Goal: Task Accomplishment & Management: Manage account settings

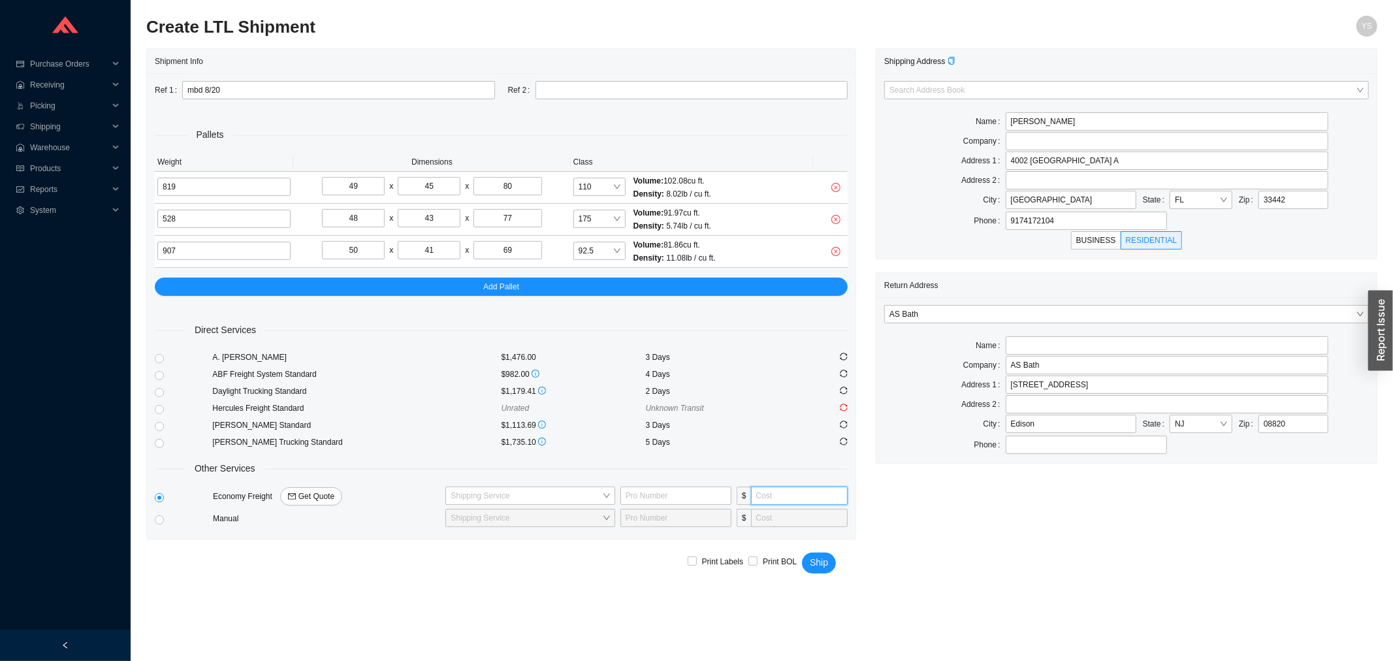
click at [827, 488] on input "tel" at bounding box center [799, 495] width 97 height 18
type input "690"
click at [520, 492] on input "search" at bounding box center [525, 495] width 151 height 17
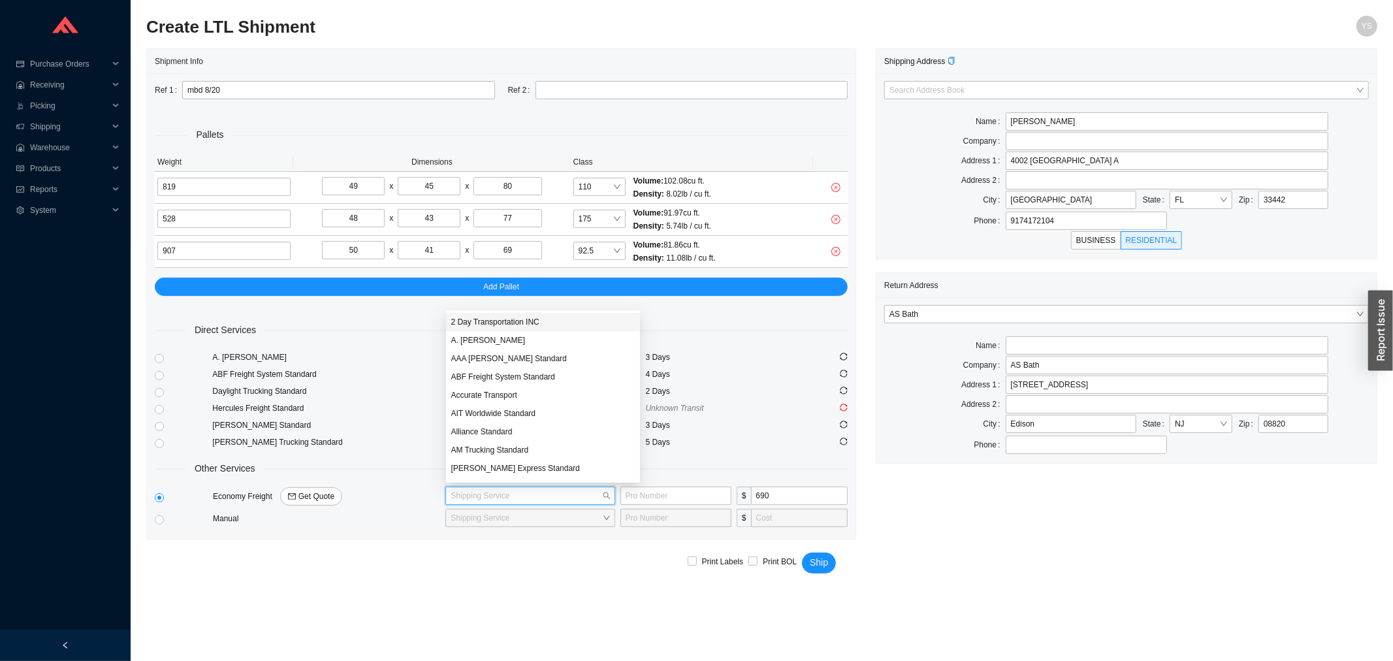
type input "2"
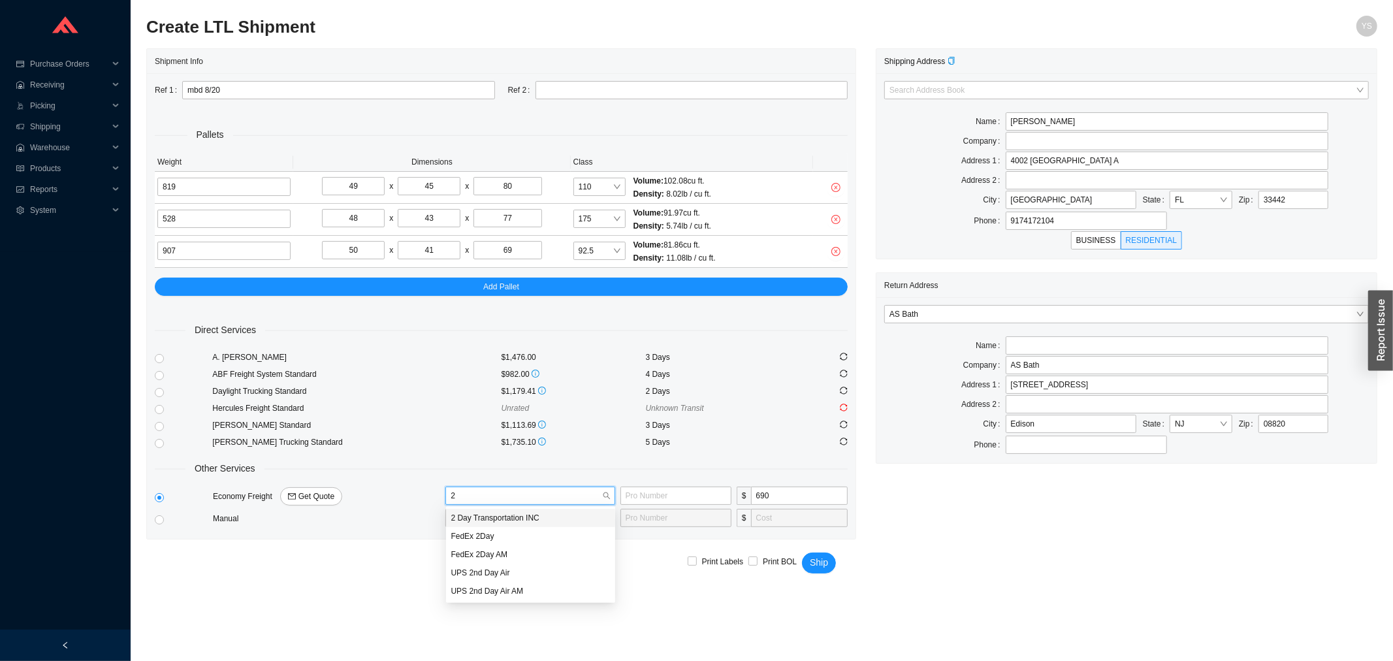
click at [512, 514] on div "2 Day Transportation INC" at bounding box center [530, 518] width 159 height 12
click at [631, 500] on input "text" at bounding box center [675, 495] width 111 height 18
click at [632, 492] on input "text" at bounding box center [675, 495] width 111 height 18
type input "11001898"
click at [705, 562] on span "Print Labels" at bounding box center [723, 561] width 52 height 13
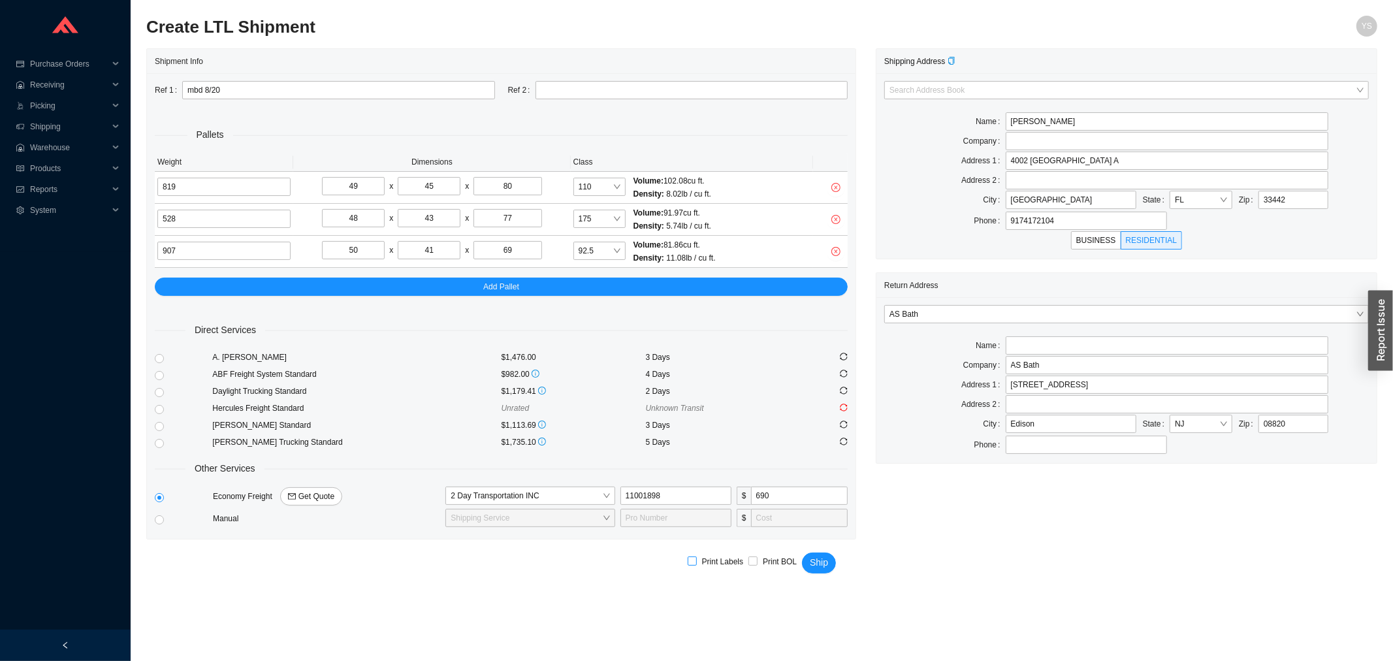
click at [697, 562] on input "Print Labels" at bounding box center [691, 560] width 9 height 9
click at [682, 559] on div "Print Labels Print BOL Ship" at bounding box center [761, 566] width 1231 height 54
click at [693, 559] on input "Print Labels" at bounding box center [691, 560] width 9 height 9
click at [701, 560] on span "Print Labels" at bounding box center [723, 561] width 52 height 13
click at [697, 560] on input "Print Labels" at bounding box center [691, 560] width 9 height 9
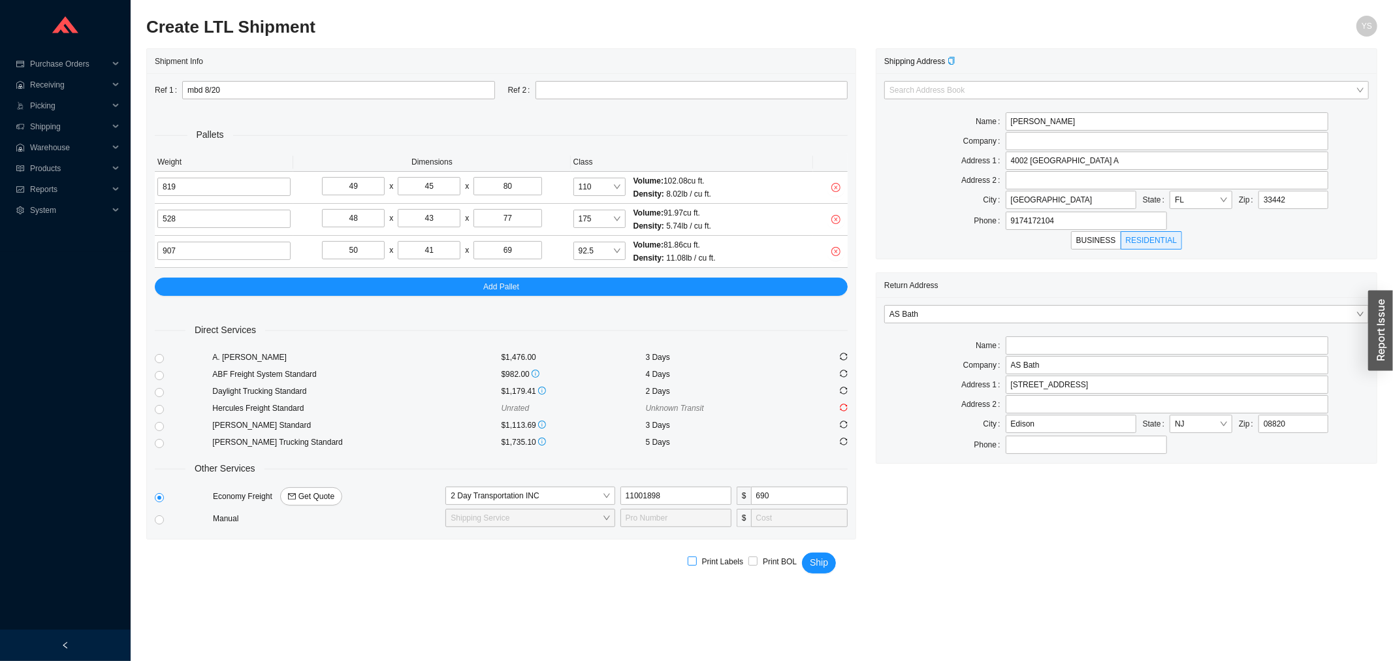
checkbox input "true"
click at [811, 557] on span "Ship" at bounding box center [819, 562] width 18 height 15
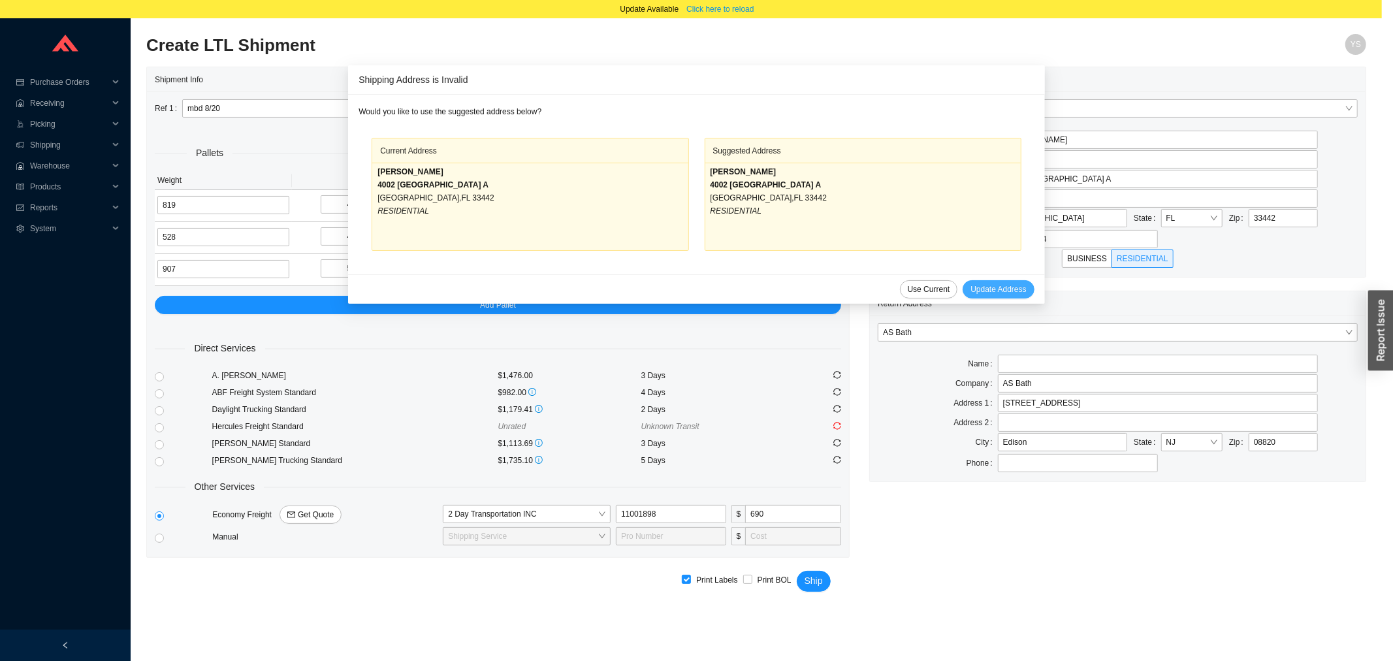
click at [970, 294] on span "Update Address" at bounding box center [997, 289] width 55 height 13
type input "MOSHE BOYER"
type input "4002 BERKSHIRE A"
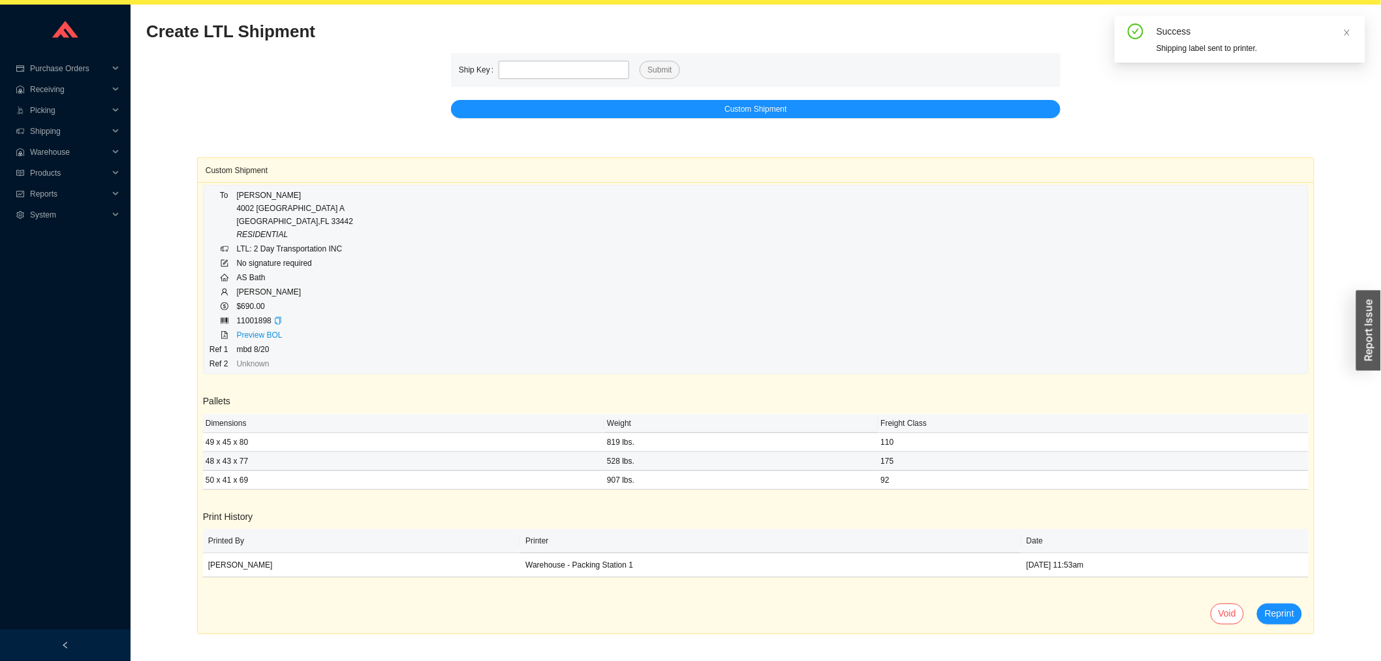
scroll to position [18, 0]
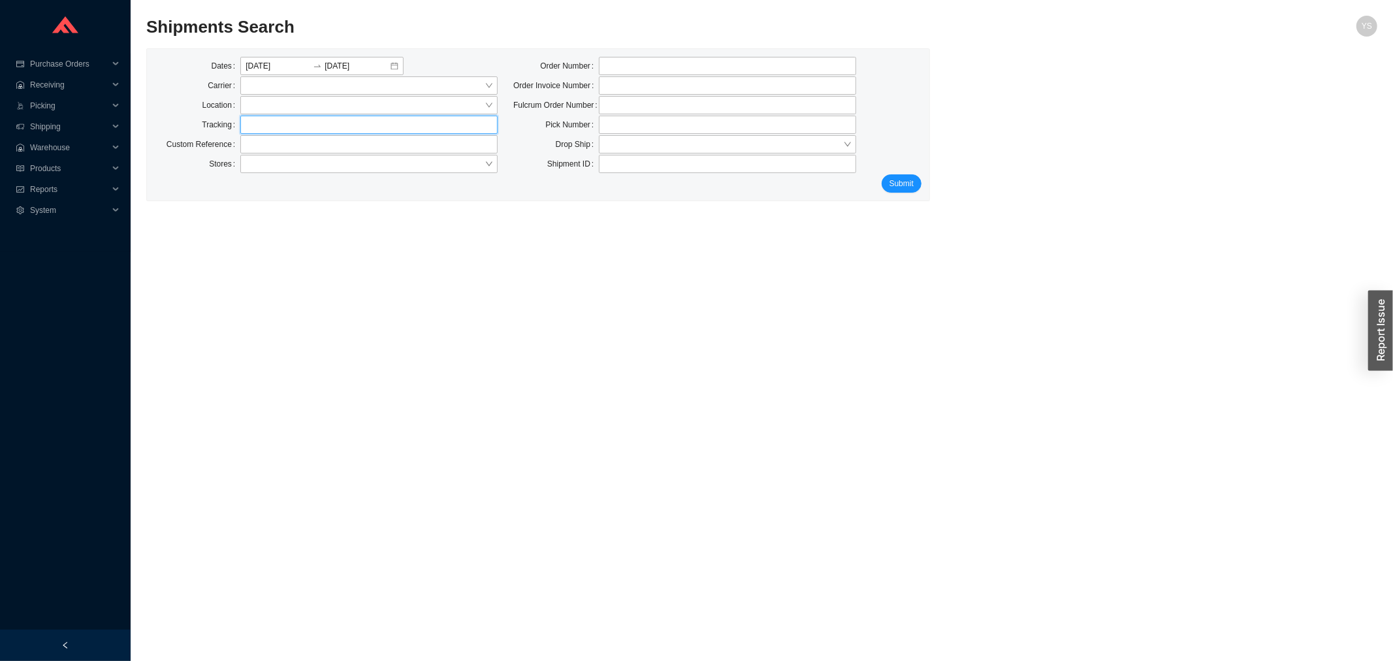
click at [262, 123] on input "text" at bounding box center [368, 125] width 257 height 18
paste input "77112200610"
type input "77112200610"
click button "Submit" at bounding box center [901, 183] width 40 height 18
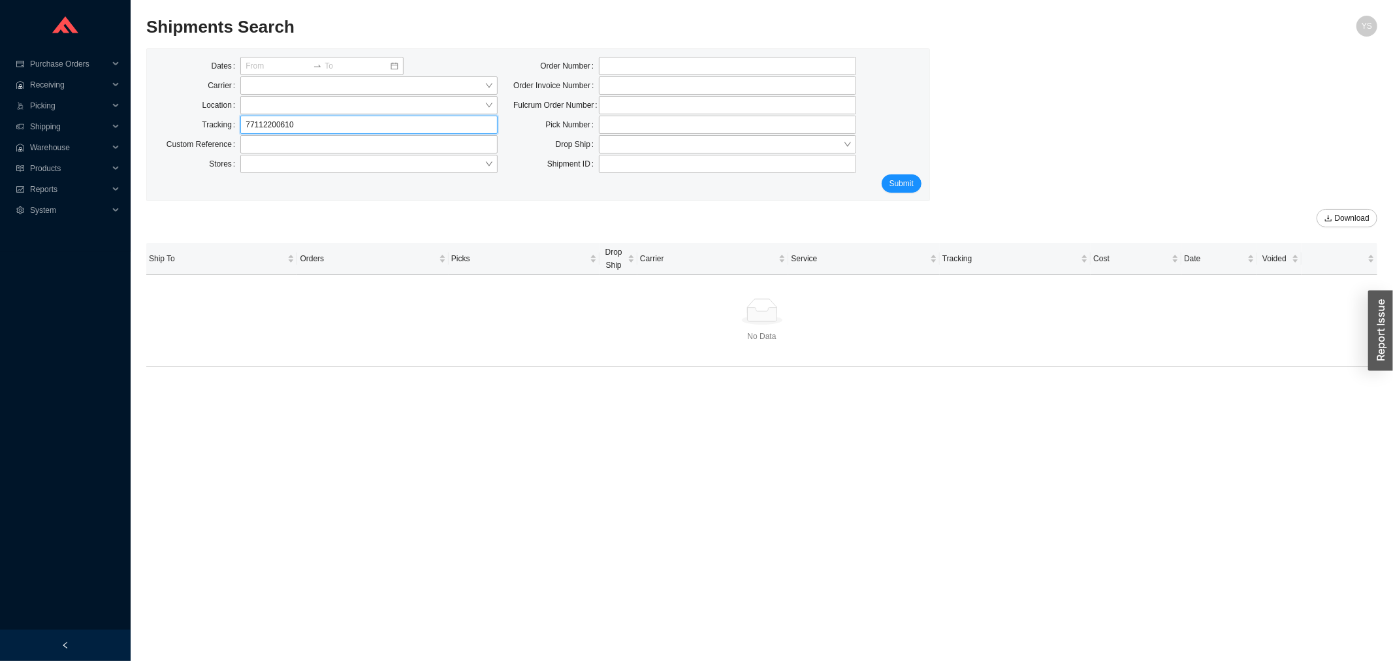
click at [337, 116] on input "77112200610" at bounding box center [368, 125] width 257 height 18
click at [336, 116] on input "77112200610" at bounding box center [368, 125] width 257 height 18
paste input "8367"
type input "77112836710"
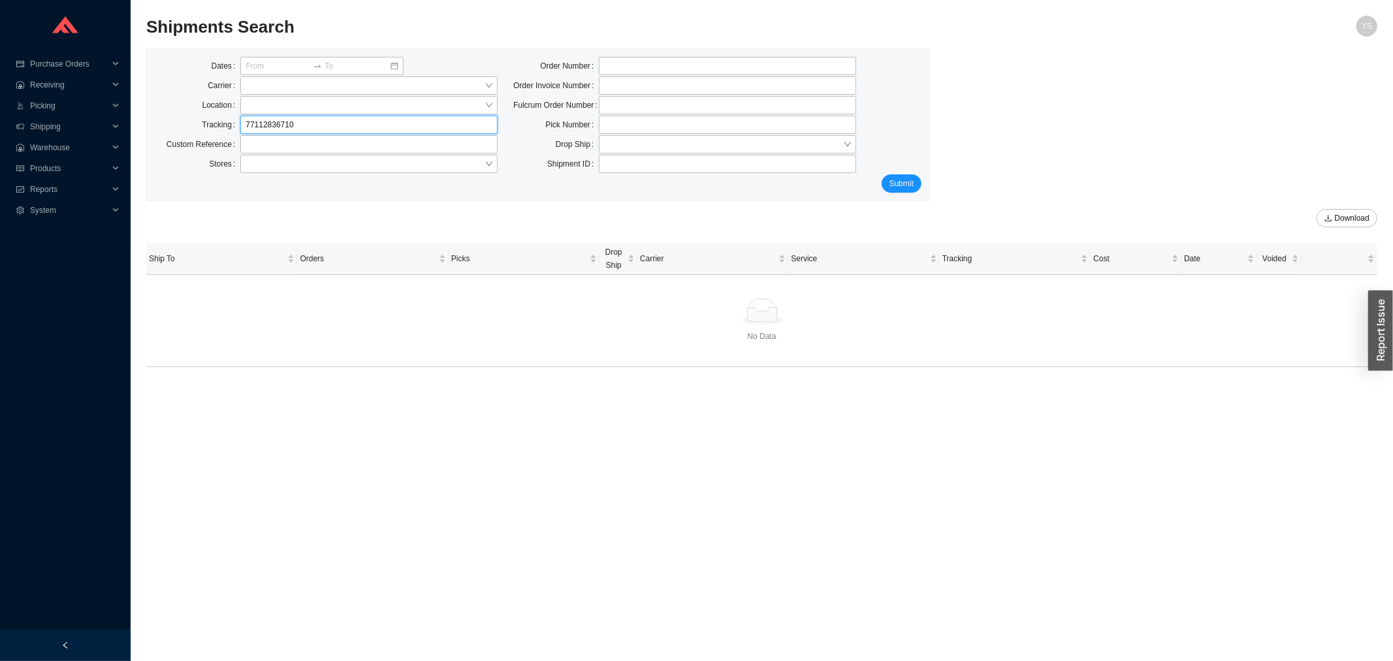
click button "Submit" at bounding box center [901, 183] width 40 height 18
click at [240, 127] on input "77112836710" at bounding box center [368, 125] width 257 height 18
click at [242, 127] on input "77112836710" at bounding box center [368, 125] width 257 height 18
paste input "99257"
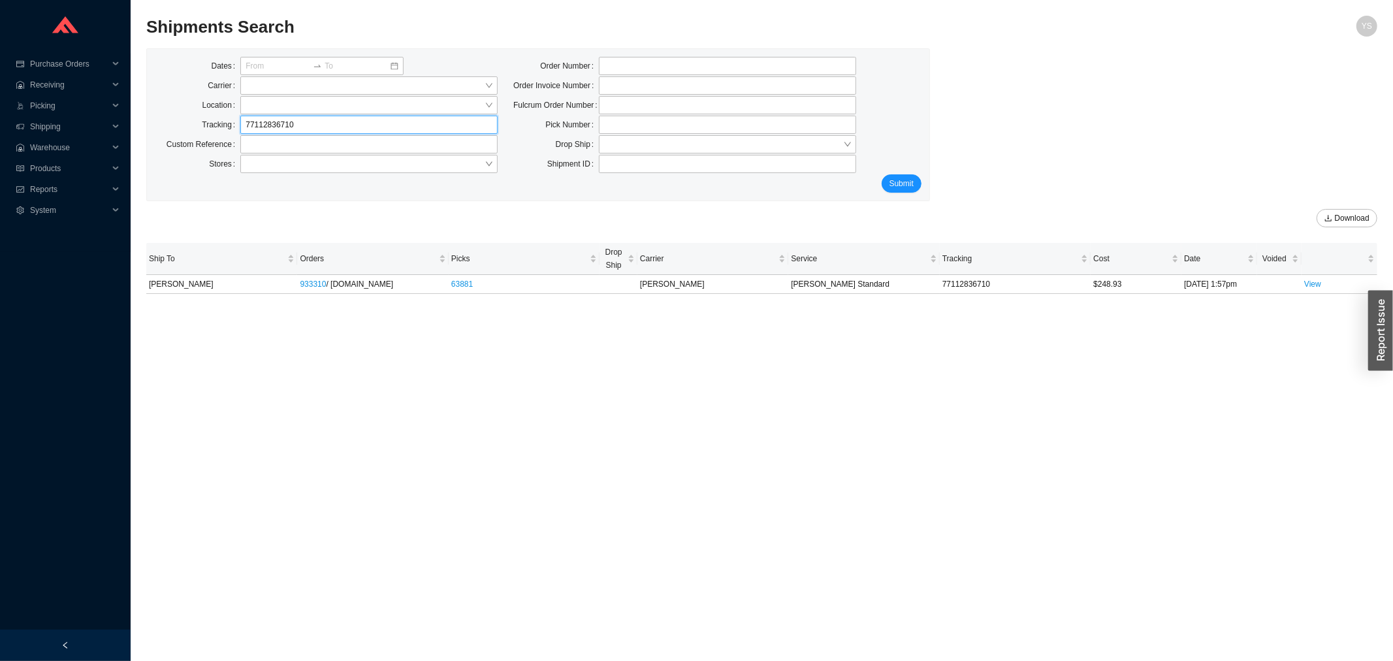
type input "77112992570"
click at [240, 127] on input "77112992570" at bounding box center [368, 125] width 257 height 18
click button "Submit" at bounding box center [901, 183] width 40 height 18
drag, startPoint x: 350, startPoint y: 142, endPoint x: 347, endPoint y: 135, distance: 7.9
click at [350, 142] on input "text" at bounding box center [368, 144] width 257 height 18
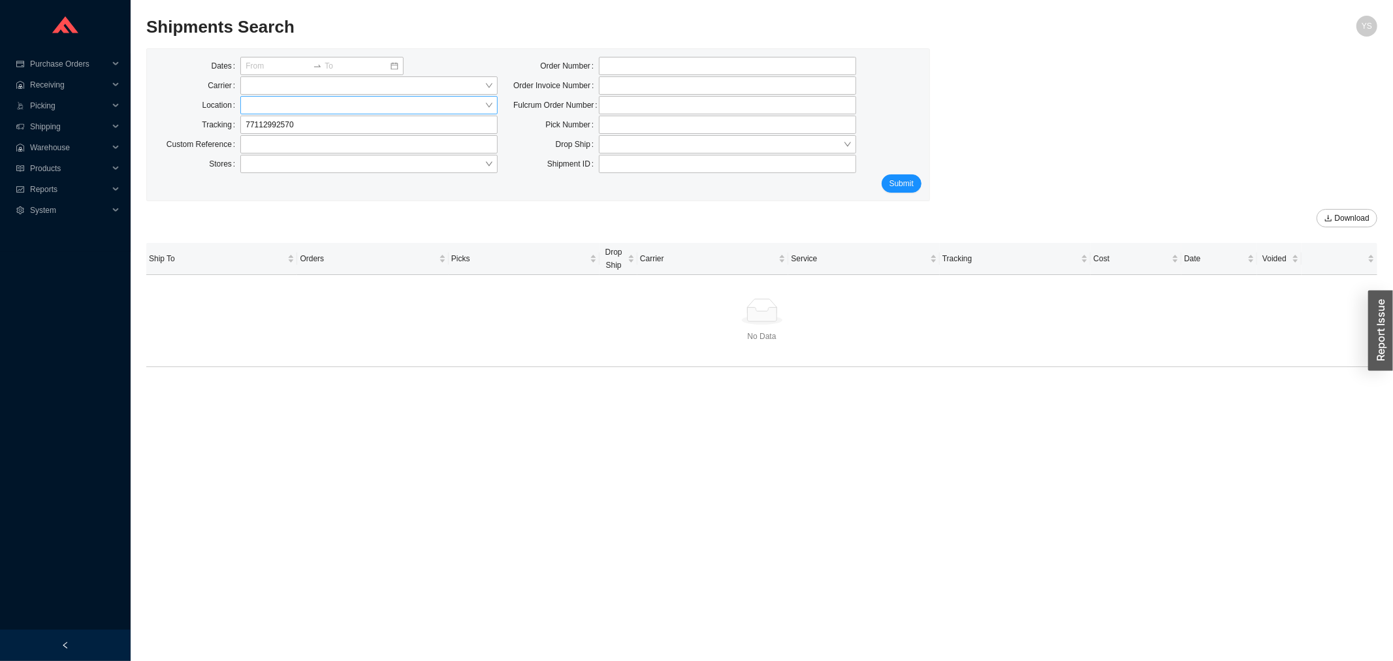
click at [339, 113] on input "search" at bounding box center [364, 105] width 239 height 17
drag, startPoint x: 197, startPoint y: 106, endPoint x: 227, endPoint y: 104, distance: 30.1
click at [199, 106] on div "Location" at bounding box center [198, 105] width 86 height 18
click at [281, 125] on input "77112992570" at bounding box center [368, 125] width 257 height 18
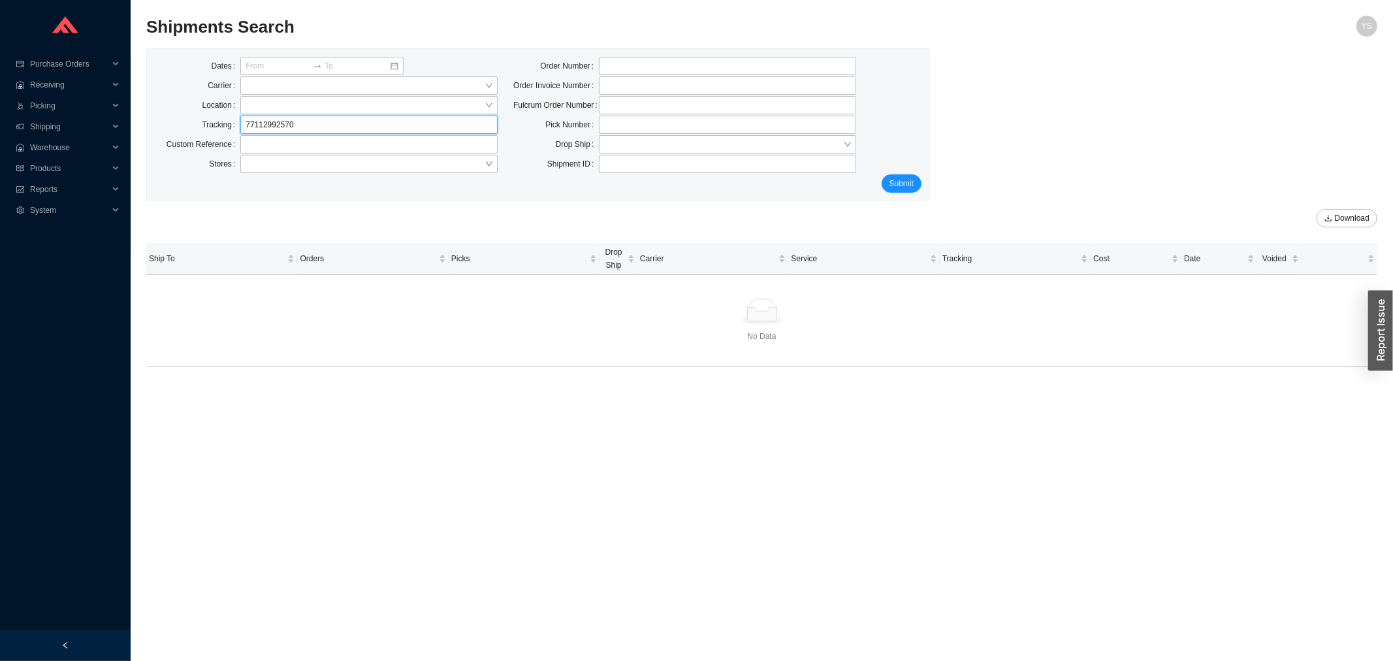
click at [281, 125] on input "77112992570" at bounding box center [368, 125] width 257 height 18
paste input "307087659"
type input "307087659"
click button "Submit" at bounding box center [901, 183] width 40 height 18
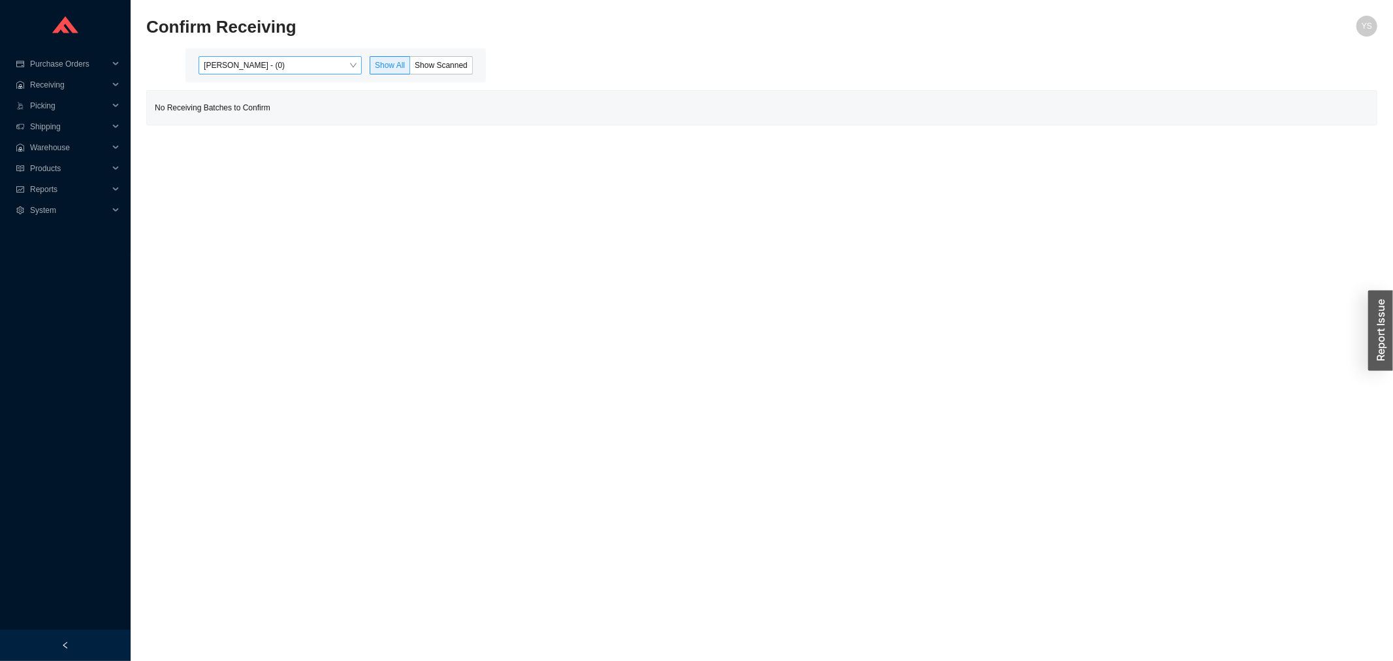
click at [286, 66] on span "Yossi Siff - (0)" at bounding box center [280, 65] width 153 height 17
click at [273, 108] on div "Angel Negron - (189)" at bounding box center [281, 107] width 153 height 12
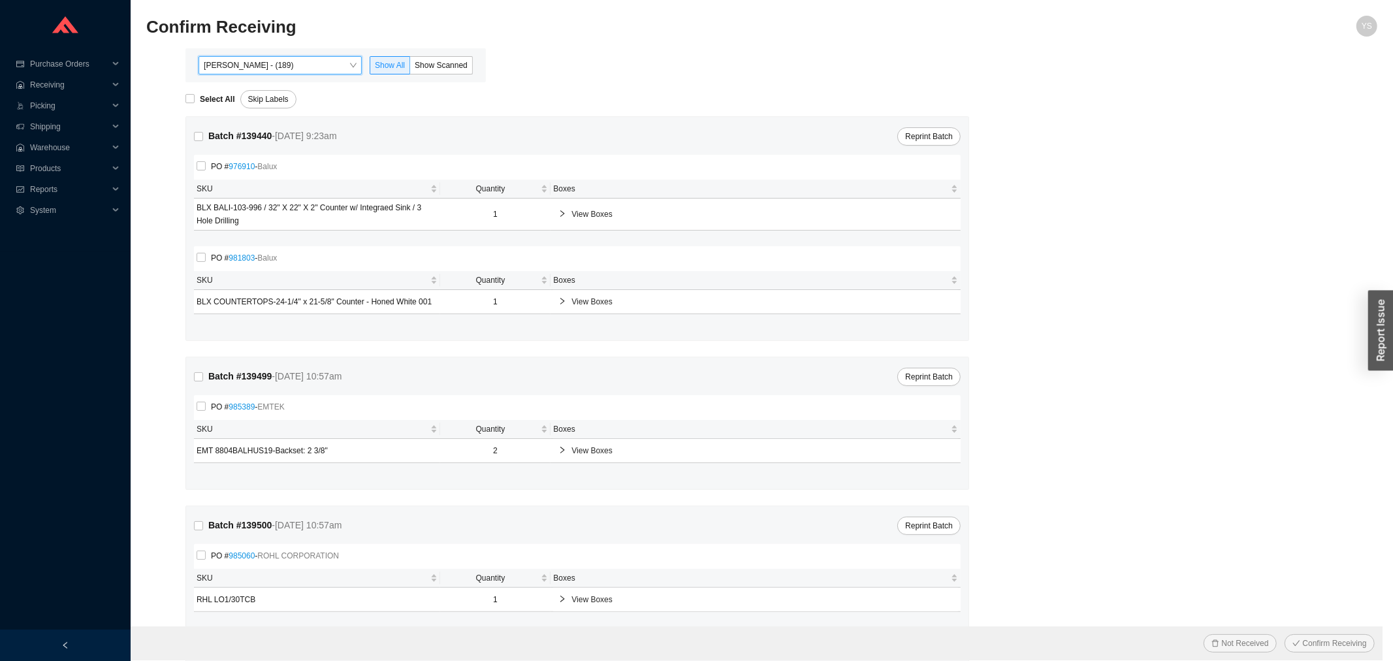
click at [442, 55] on div "Angel Negron - (189) Angel Negron - (189) Show All Show Scanned" at bounding box center [335, 65] width 300 height 34
click at [441, 64] on span "Show Scanned" at bounding box center [441, 65] width 53 height 9
click at [410, 68] on input "Show Scanned" at bounding box center [410, 68] width 0 height 0
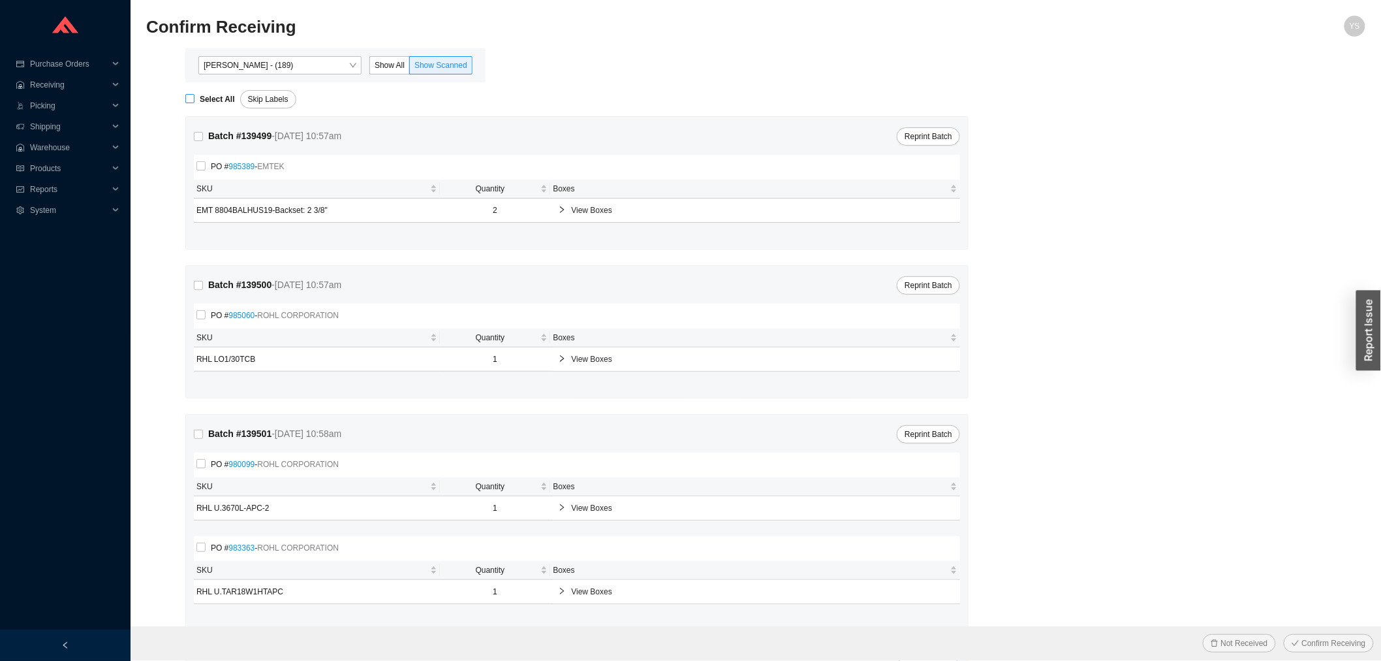
click at [190, 101] on input "Select All" at bounding box center [189, 98] width 9 height 9
checkbox input "true"
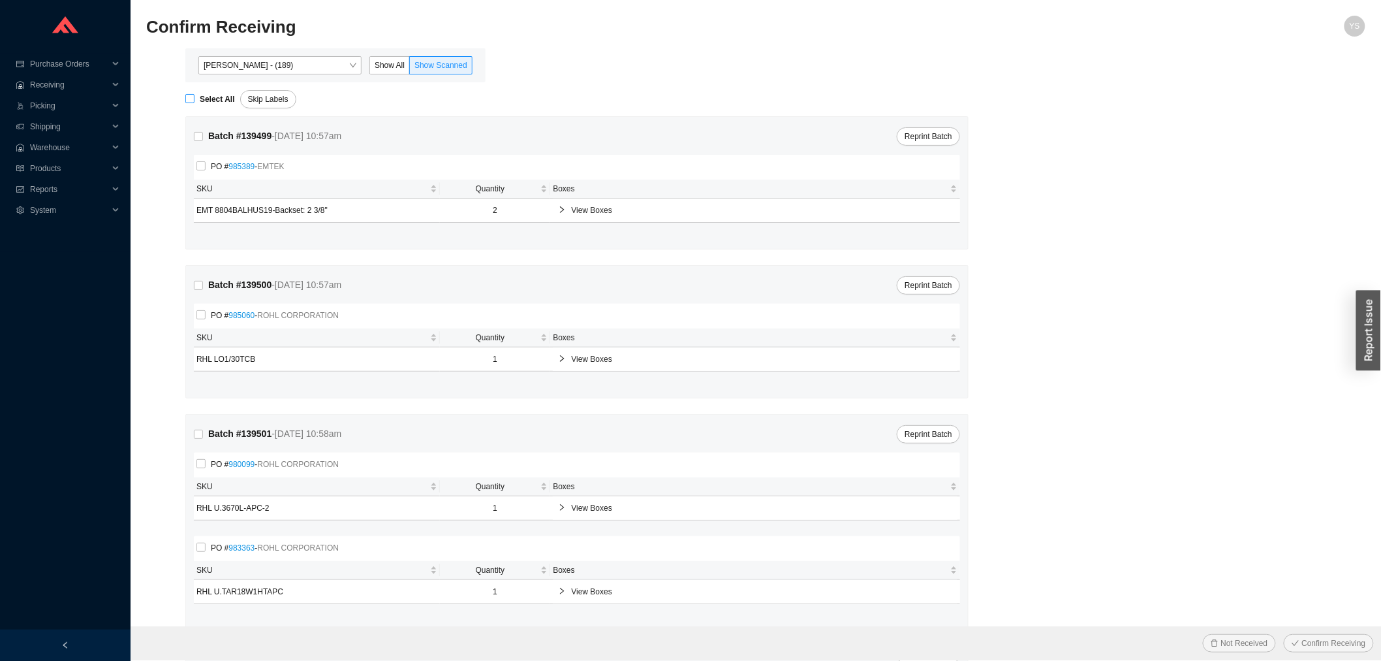
checkbox input "true"
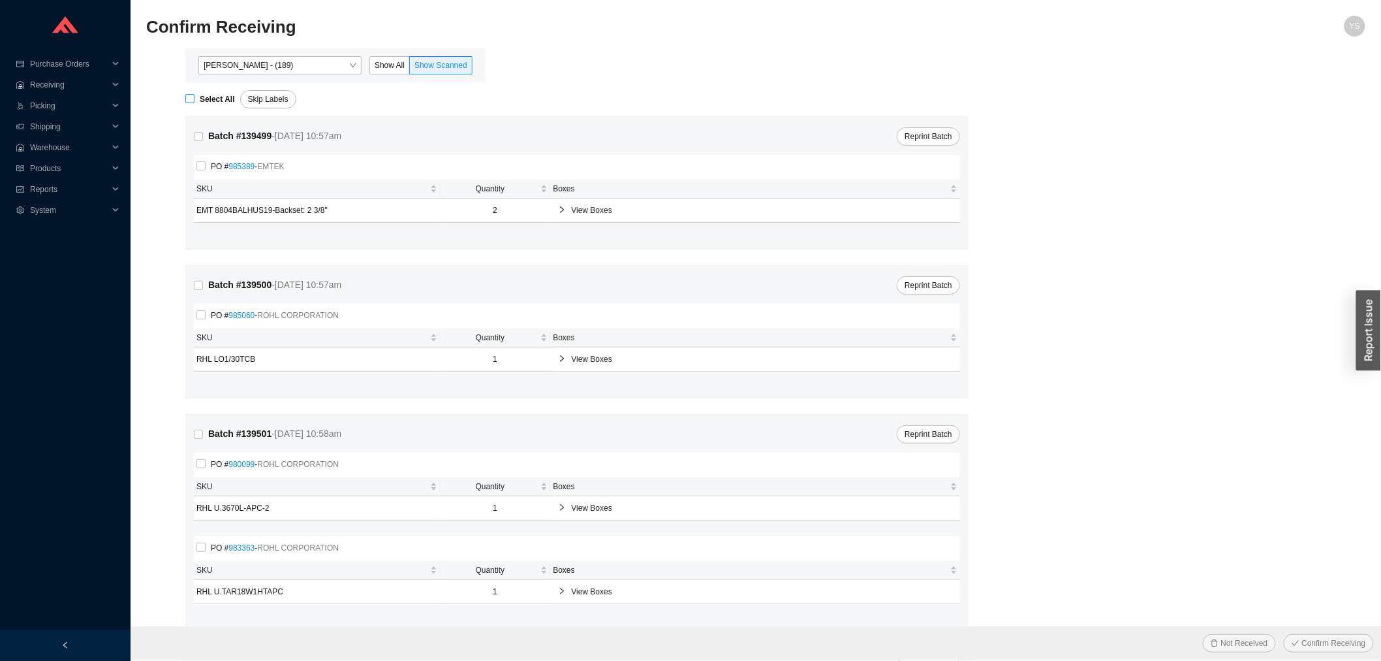
checkbox input "true"
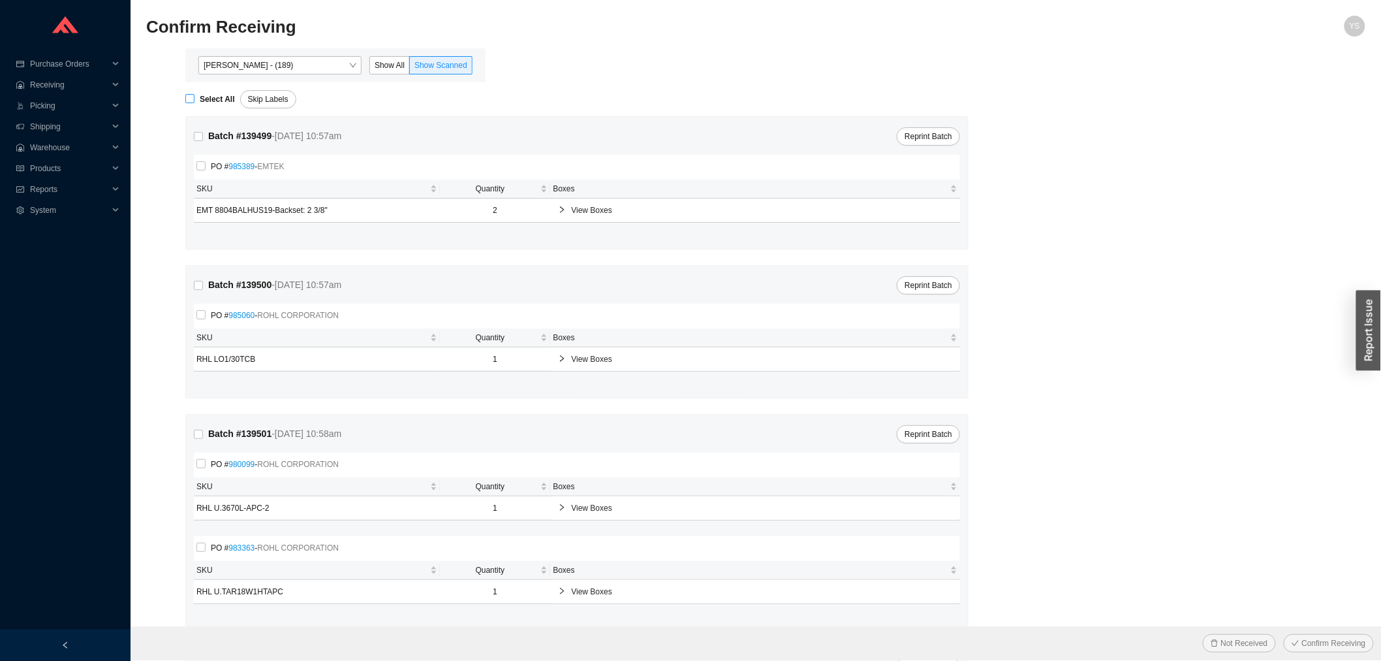
checkbox input "true"
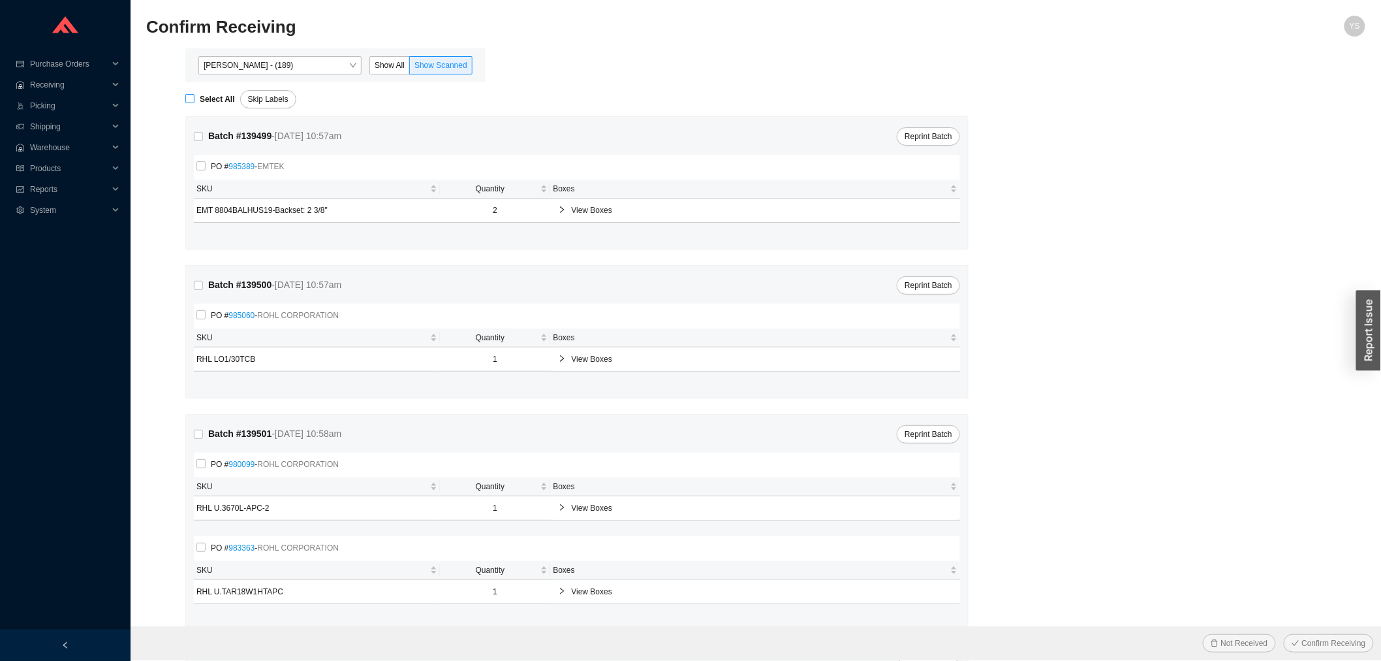
checkbox input "true"
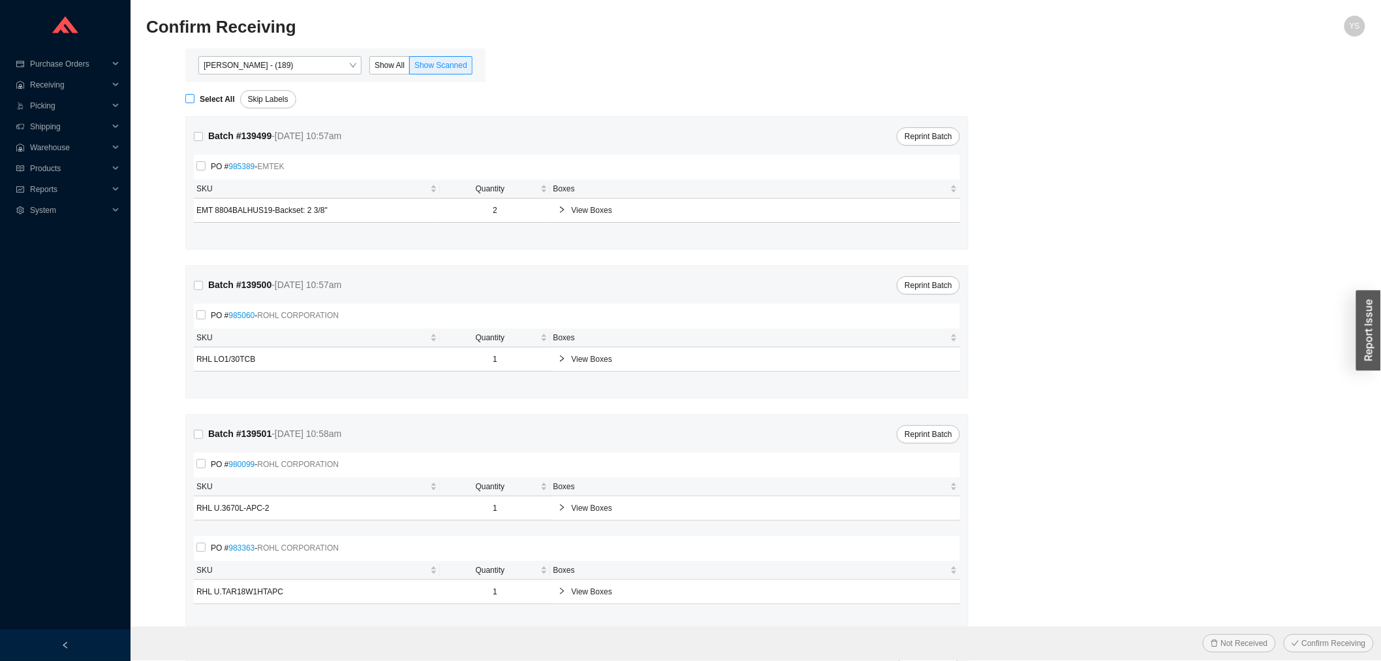
checkbox input "true"
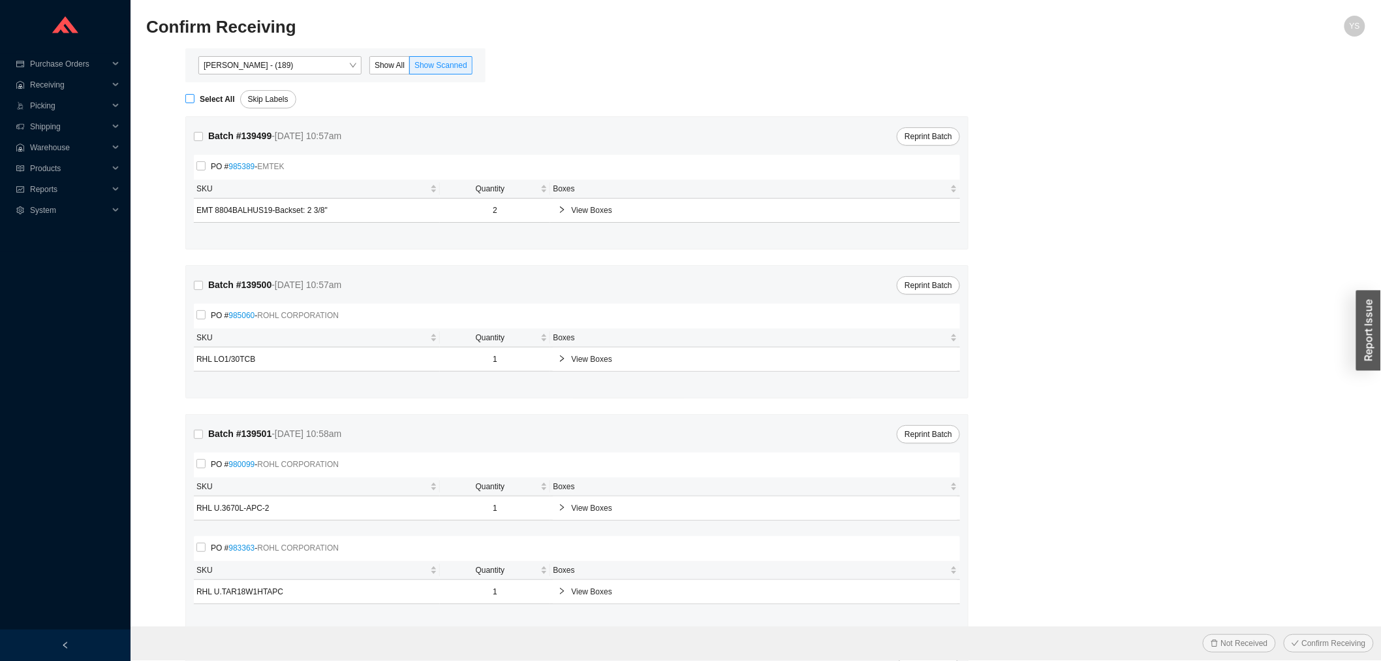
checkbox input "true"
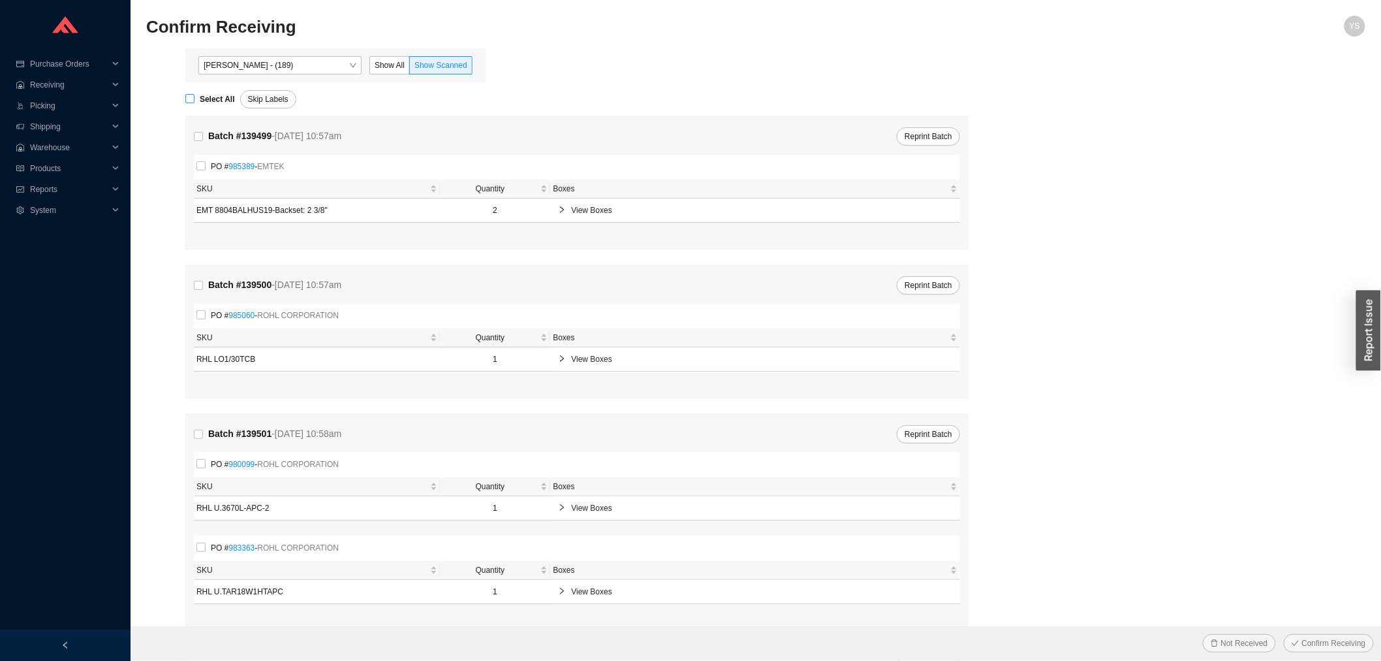
checkbox input "true"
click at [1322, 638] on span "Confirm Receiving" at bounding box center [1334, 643] width 64 height 13
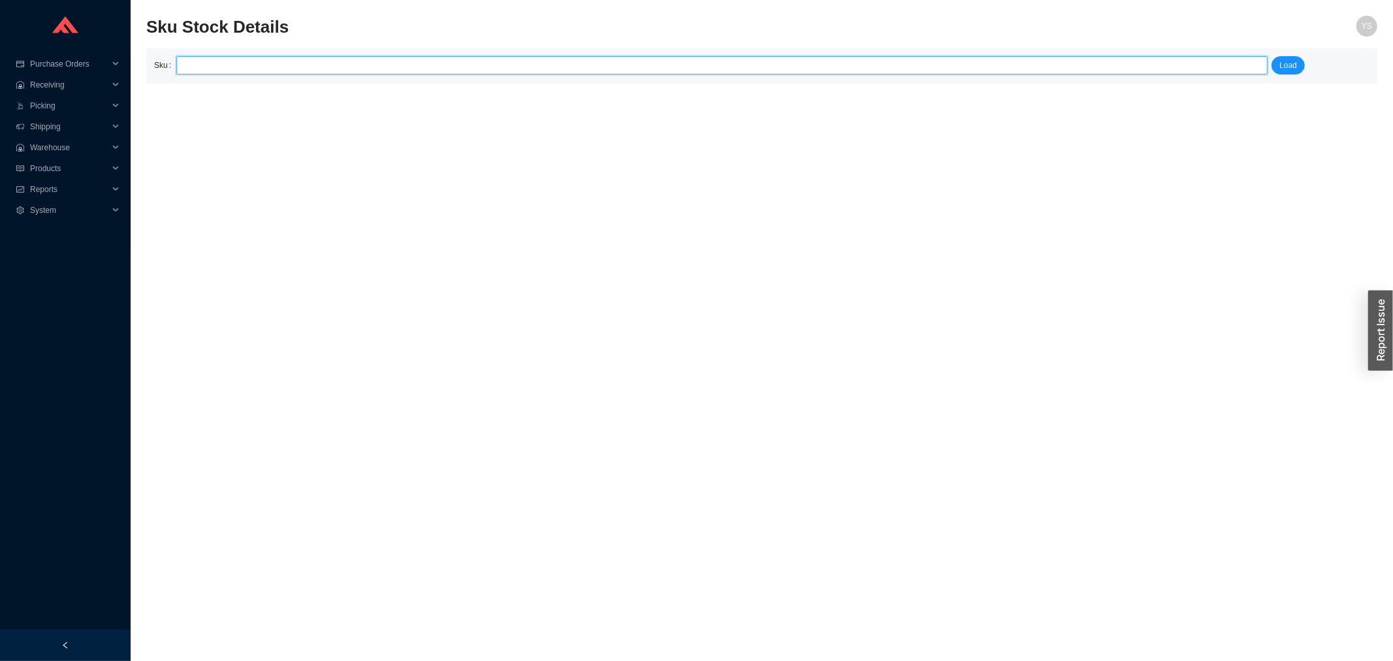
click at [260, 69] on input "search" at bounding box center [722, 65] width 1081 height 17
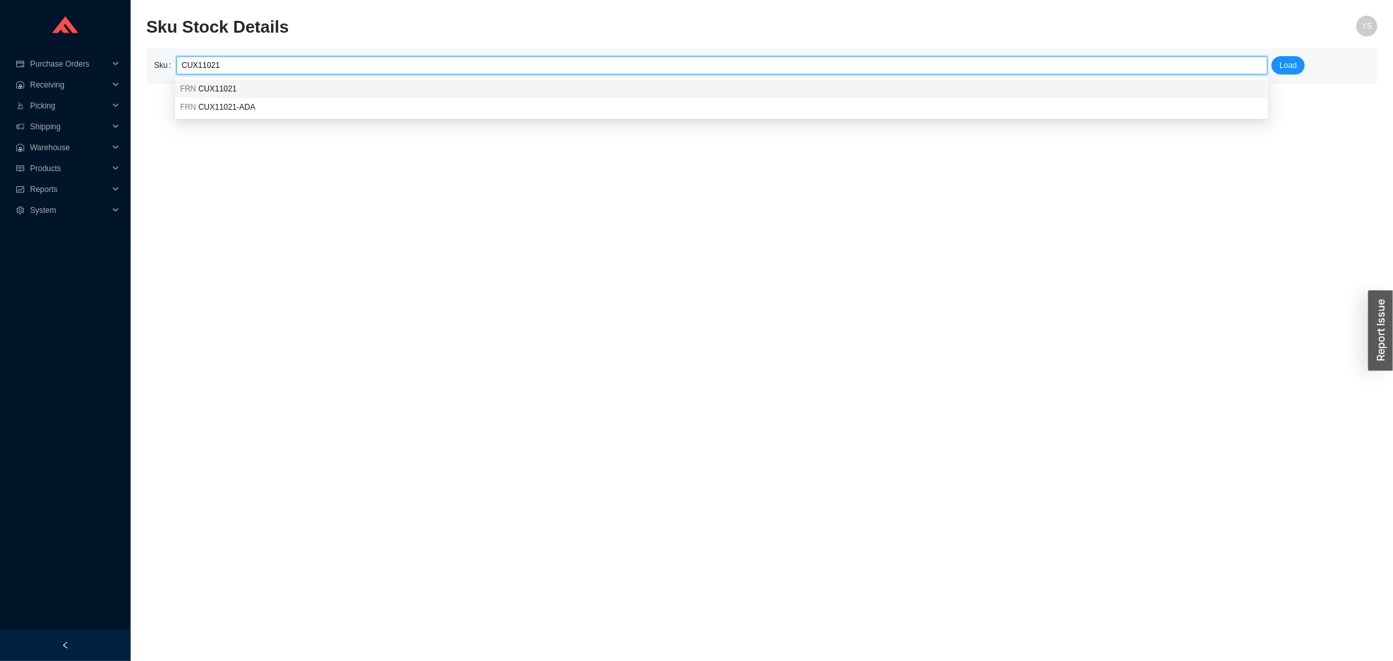
type input "FRN CUX11021"
click button "Load" at bounding box center [1287, 65] width 33 height 18
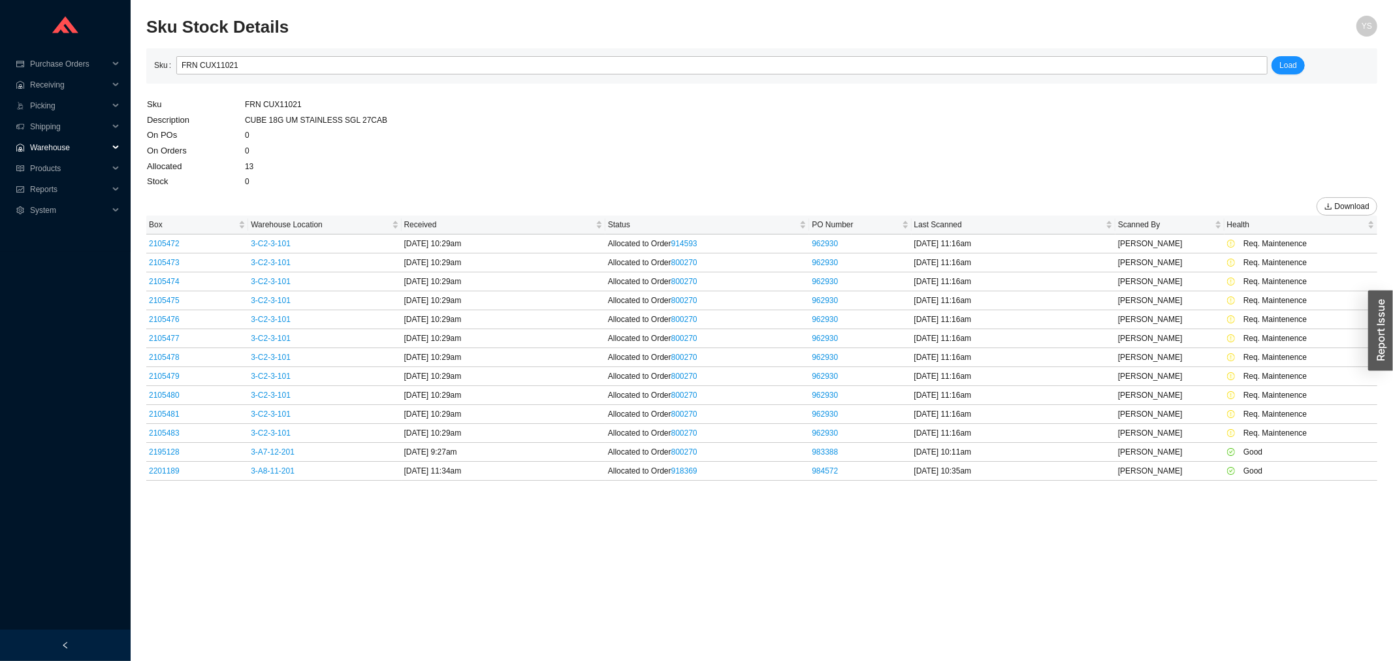
click at [59, 142] on span "Warehouse" at bounding box center [69, 147] width 78 height 21
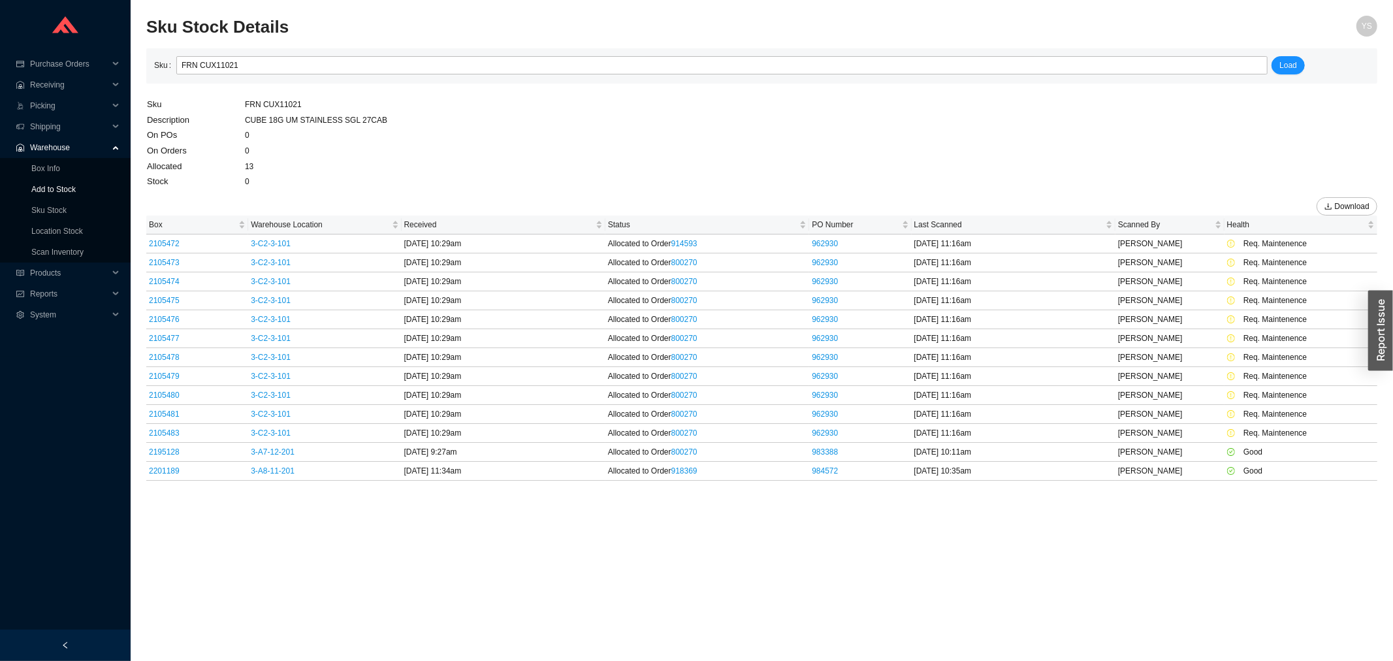
click at [50, 188] on link "Add to Stock" at bounding box center [53, 189] width 44 height 9
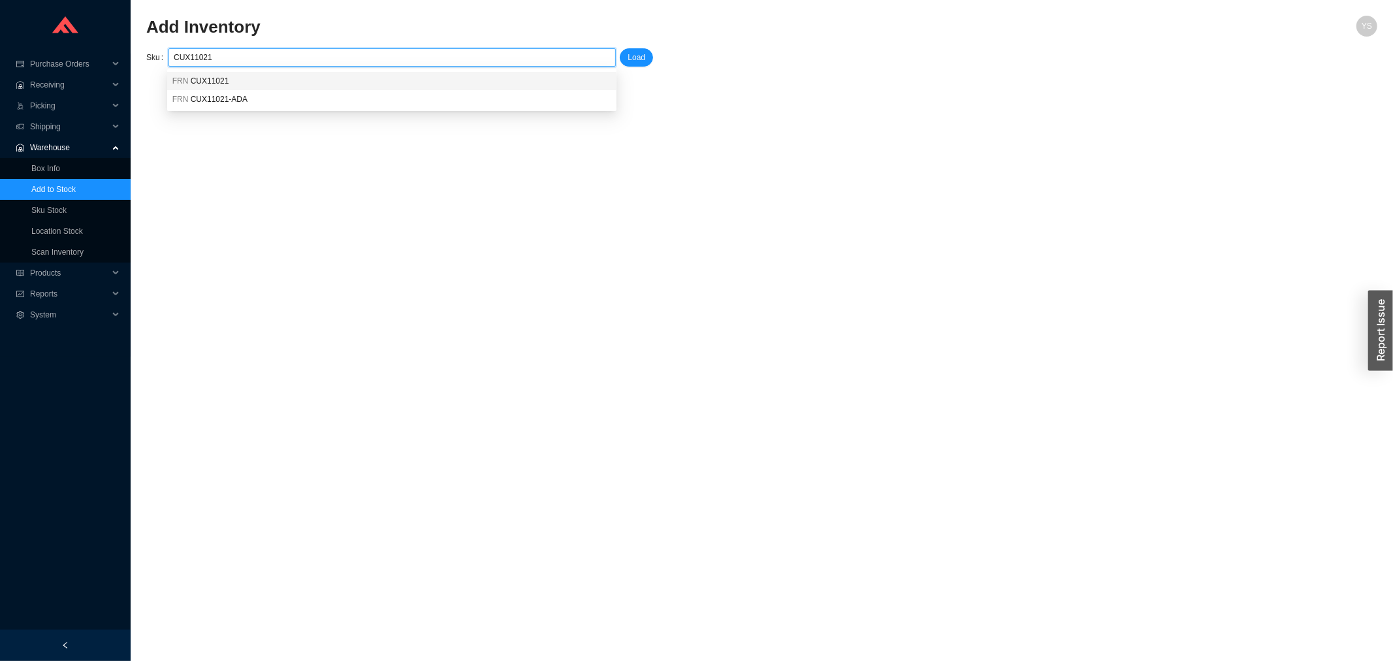
click at [262, 81] on div "FRN CUX11021" at bounding box center [391, 81] width 439 height 12
type input "FRN CUX11021"
click at [640, 54] on span "Load" at bounding box center [636, 57] width 18 height 13
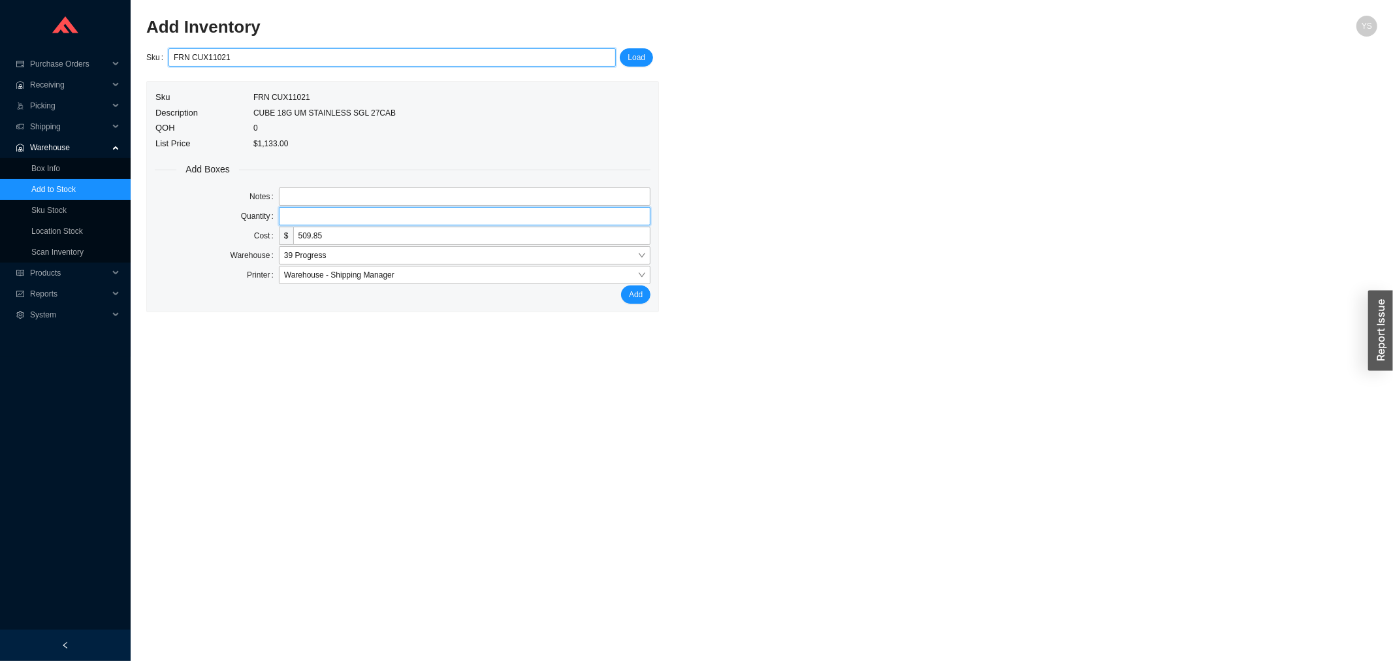
click at [298, 212] on input "tel" at bounding box center [465, 216] width 372 height 18
click at [304, 205] on input "text" at bounding box center [465, 196] width 372 height 18
type input "clearance"
click at [301, 215] on input "tel" at bounding box center [465, 216] width 372 height 18
type input "1"
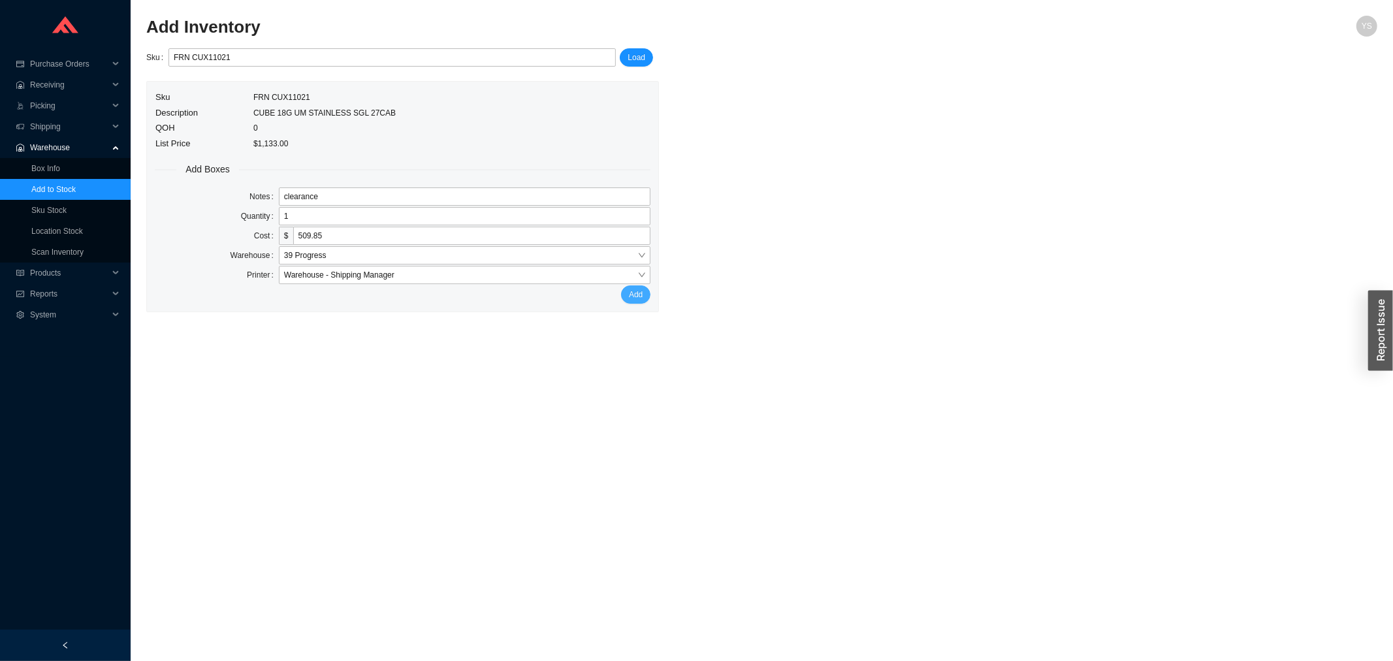
click at [625, 294] on button "Add" at bounding box center [635, 294] width 29 height 18
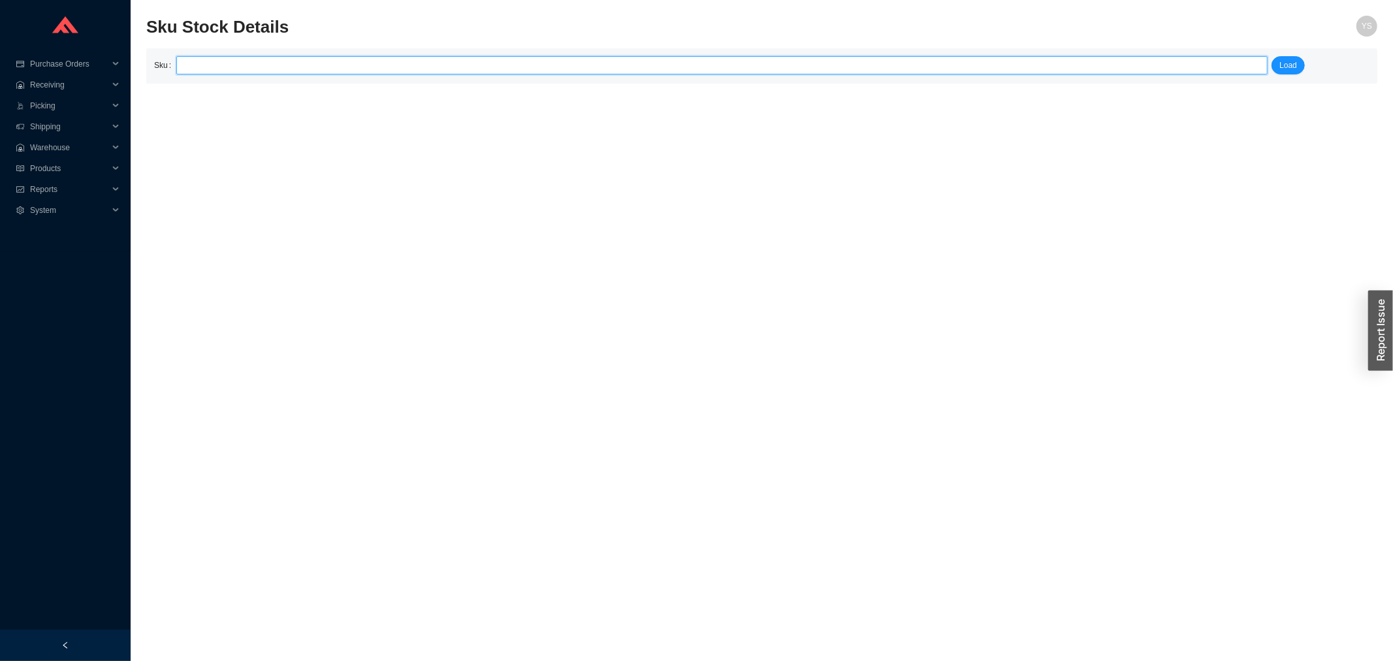
click at [268, 67] on input "search" at bounding box center [722, 65] width 1081 height 17
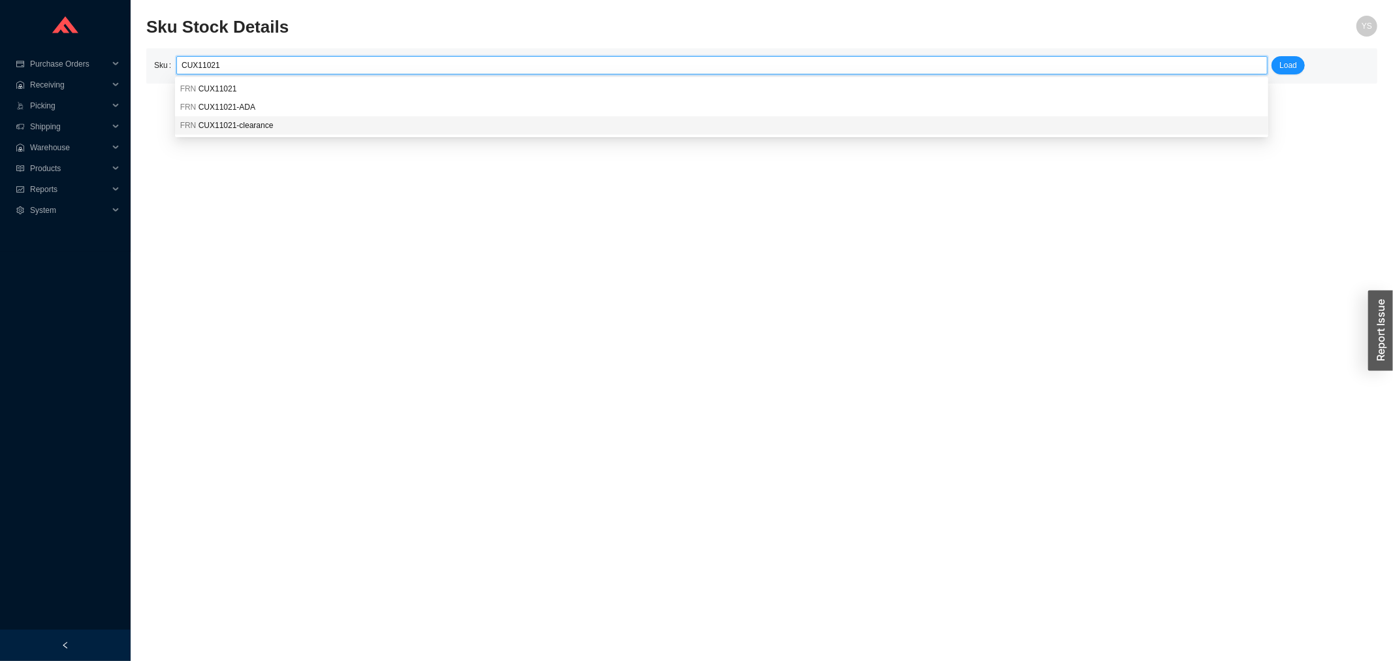
click at [222, 123] on span "CUX11021-clearance" at bounding box center [235, 125] width 75 height 9
type input "FRN CUX11021-clearance"
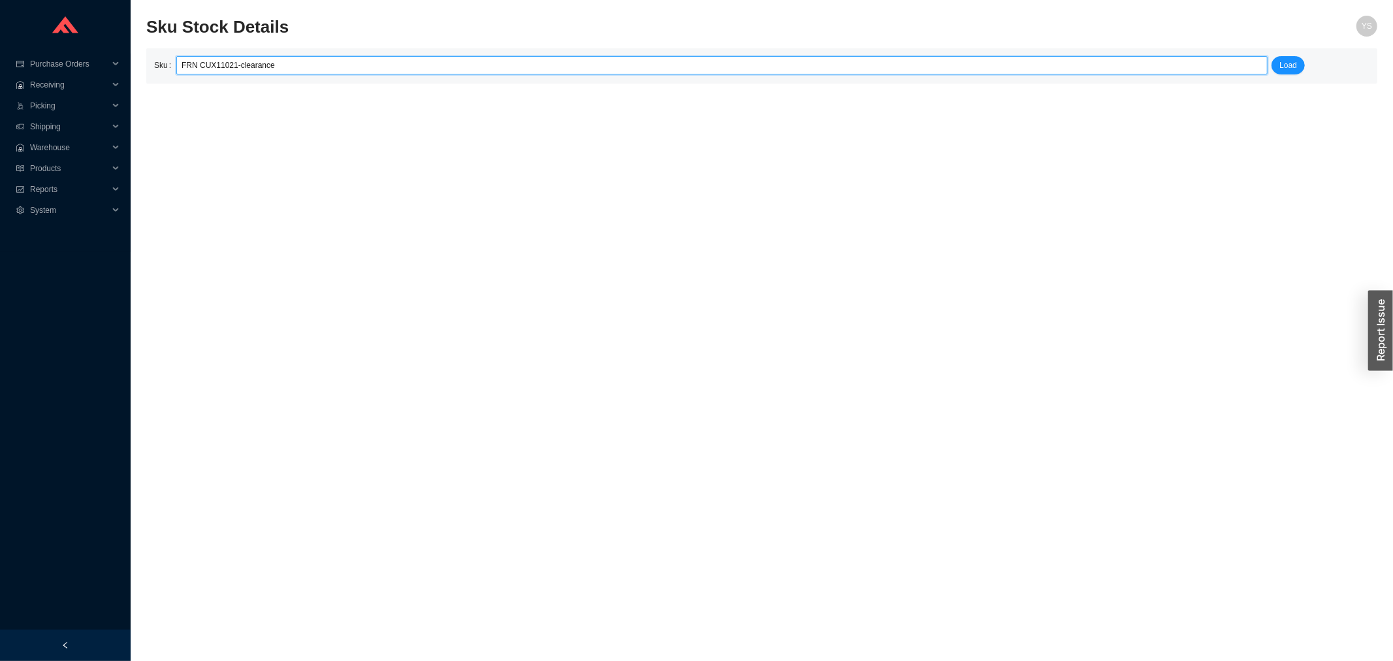
click button "Load" at bounding box center [1287, 65] width 33 height 18
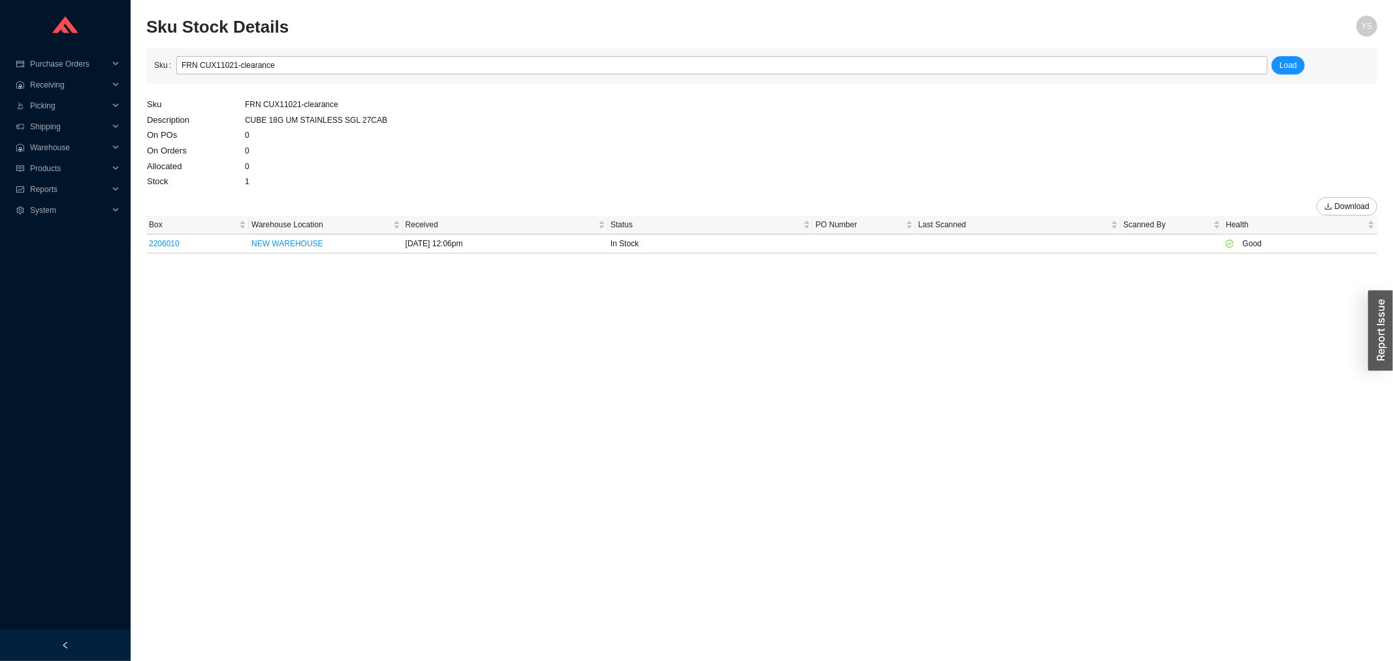
click at [273, 106] on td "FRN CUX11021-clearance" at bounding box center [316, 105] width 144 height 16
copy td "FRN CUX11021-clearance"
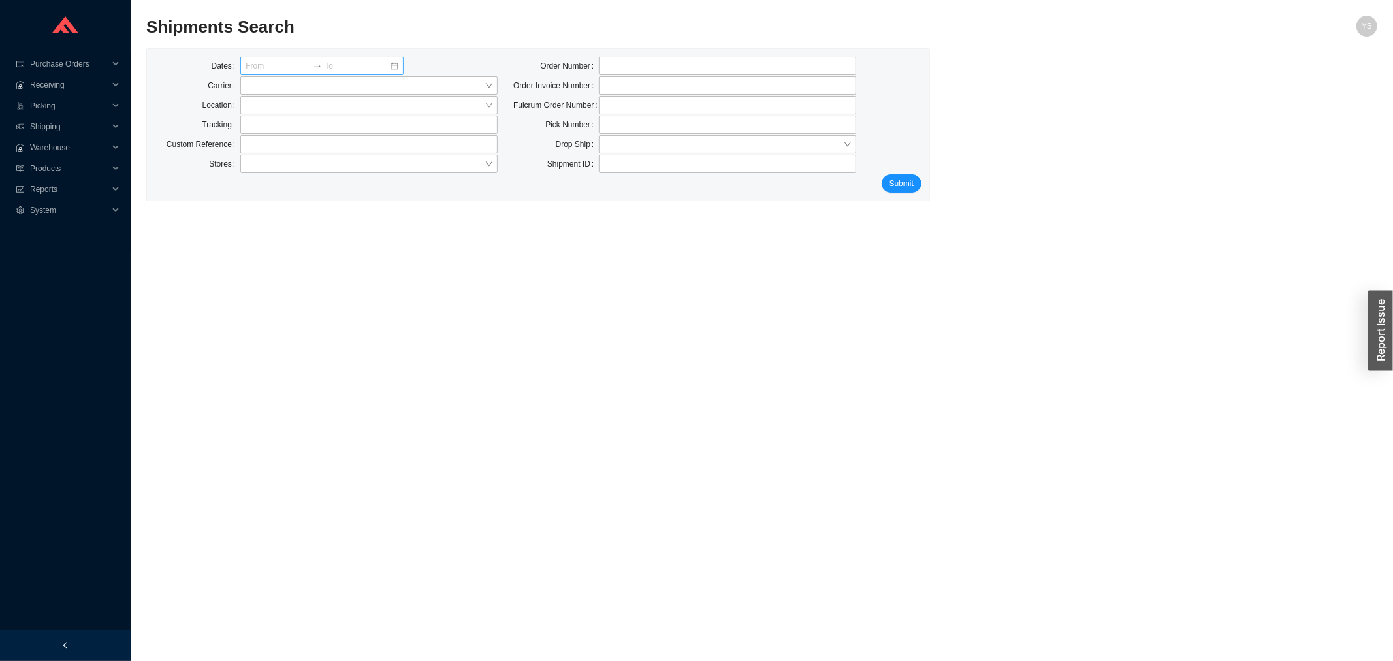
click at [665, 53] on div "Dates Carrier Location Tracking Custom Reference Stores Order Number Order Invo…" at bounding box center [538, 124] width 782 height 151
click at [652, 61] on input "tel" at bounding box center [727, 66] width 257 height 18
paste input "926944"
type input "926944"
click button "Submit" at bounding box center [901, 183] width 40 height 18
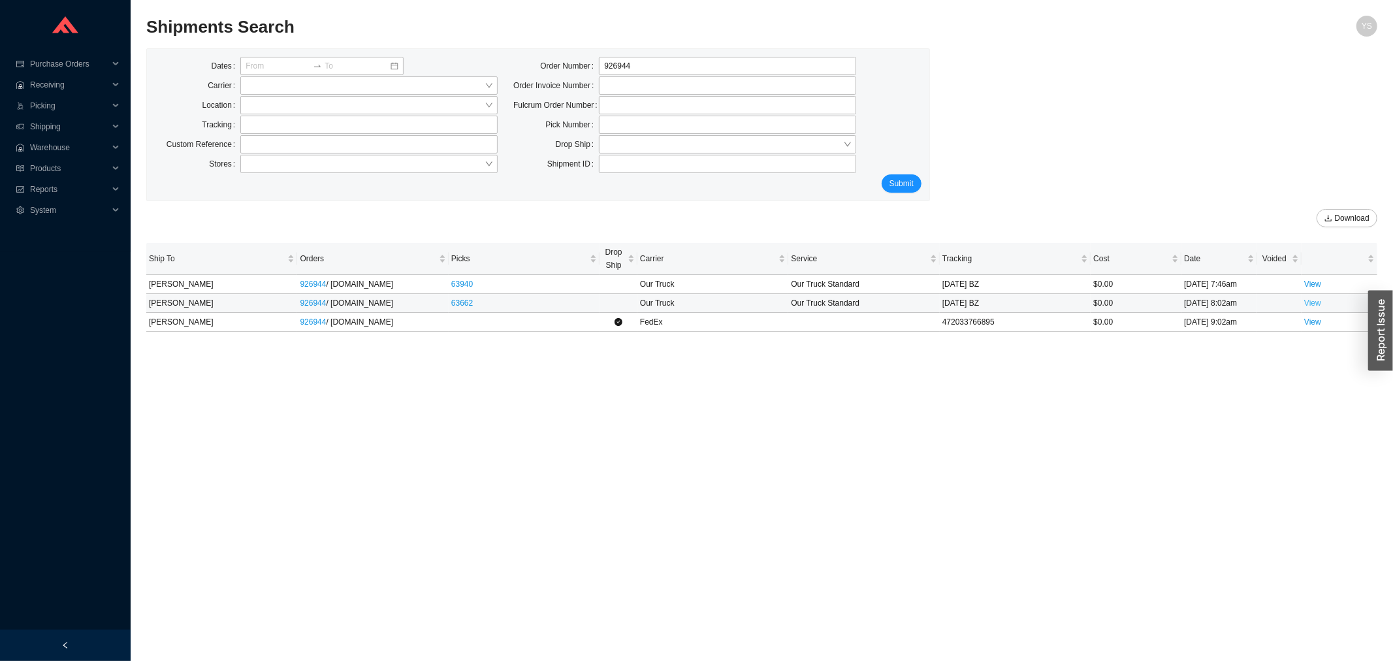
click at [1313, 304] on link "View" at bounding box center [1312, 302] width 17 height 9
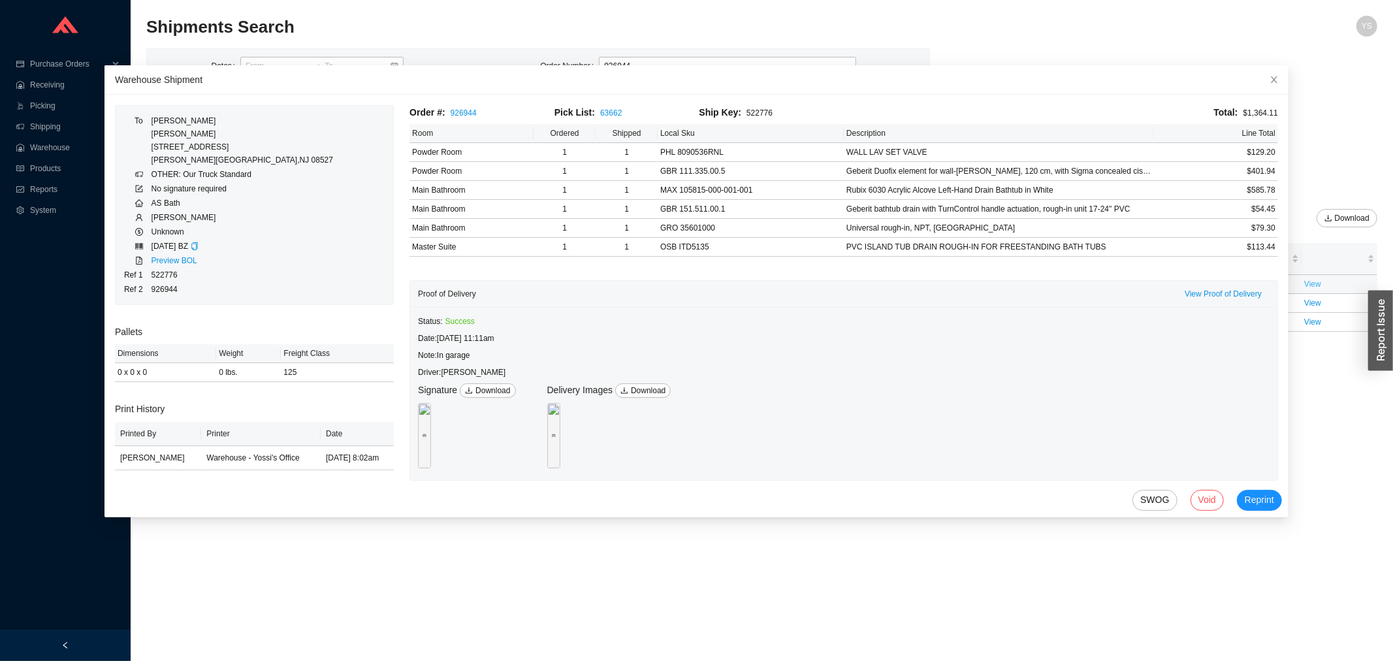
click at [1309, 282] on link "View" at bounding box center [1312, 283] width 17 height 9
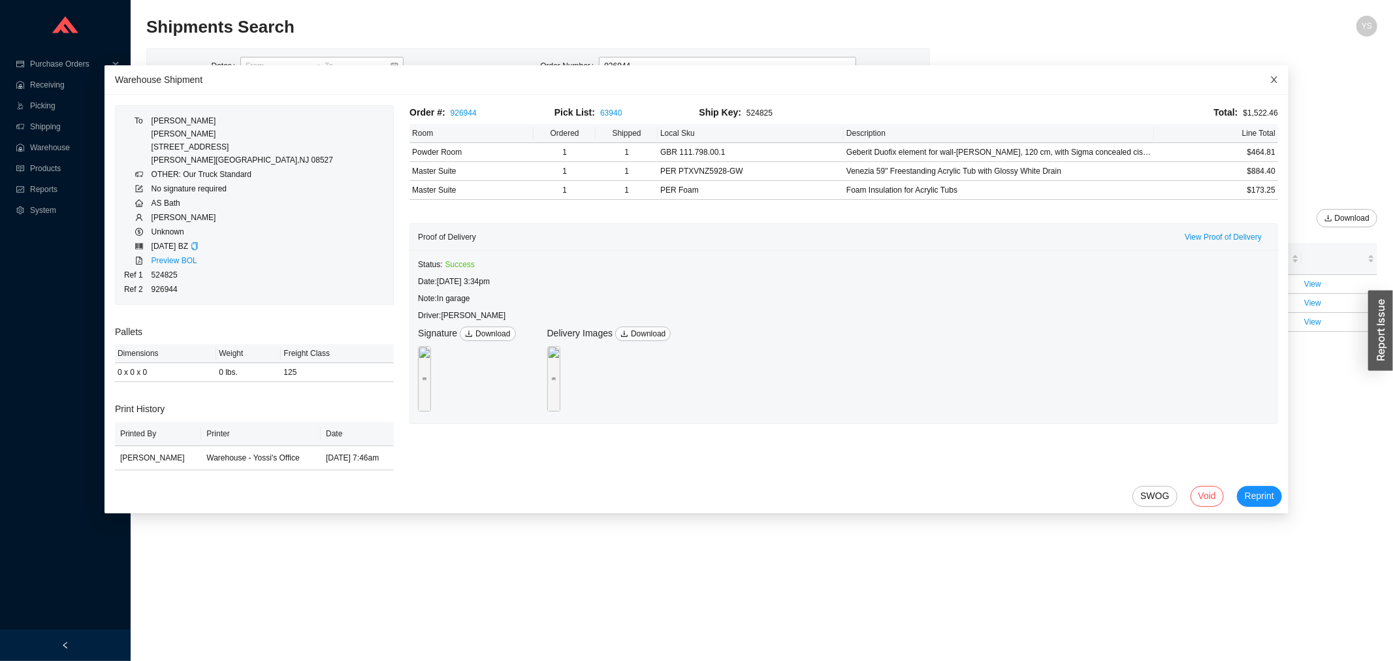
click at [1269, 75] on icon "close" at bounding box center [1273, 79] width 9 height 9
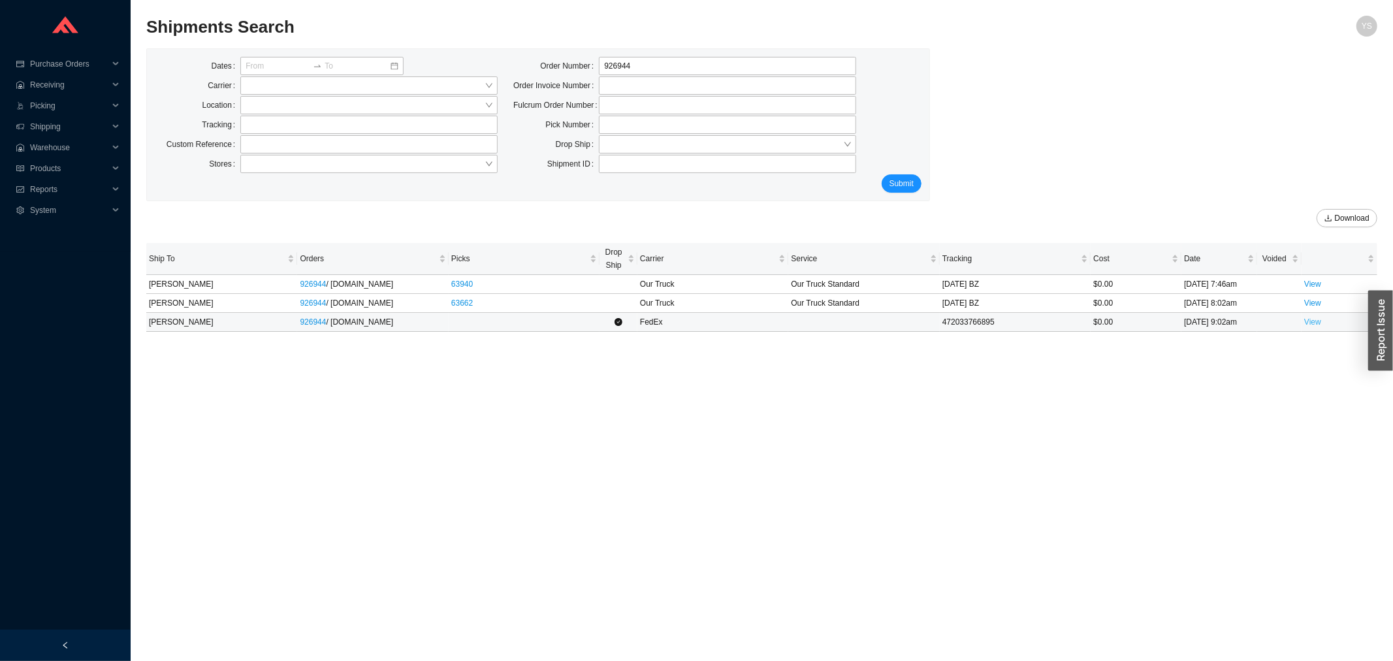
click at [1314, 320] on link "View" at bounding box center [1312, 321] width 17 height 9
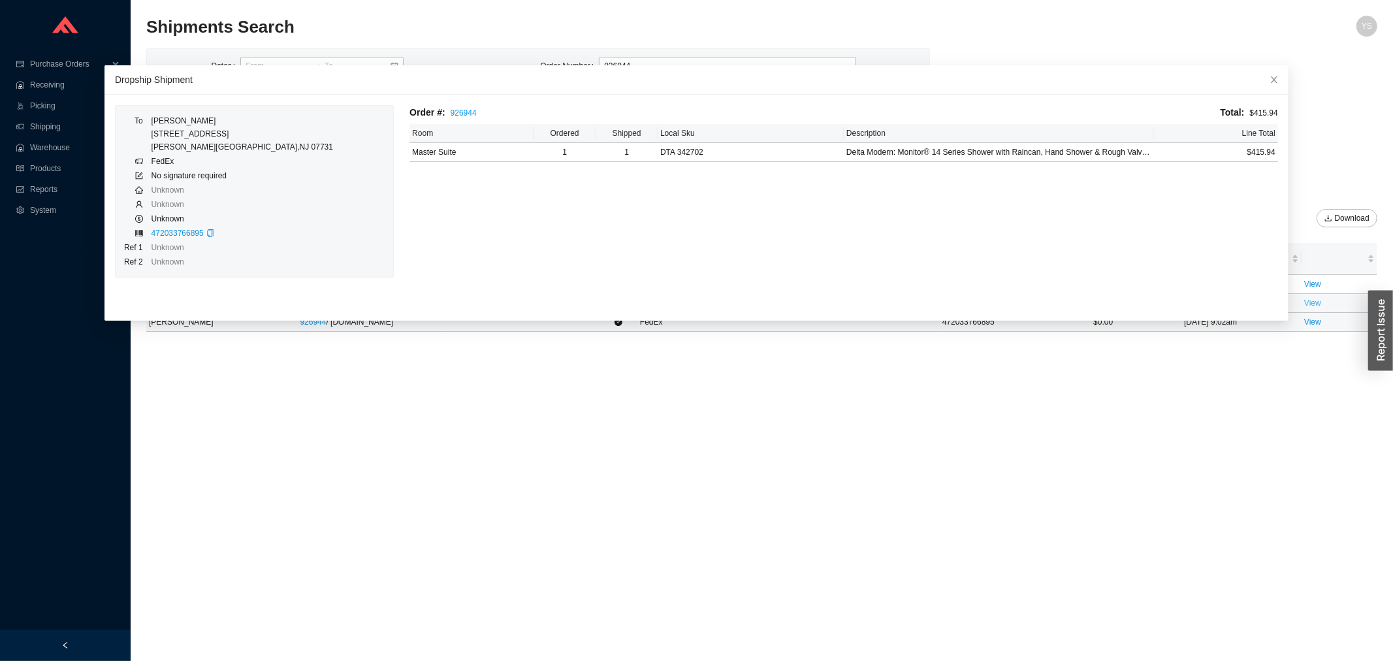
click at [1309, 303] on link "View" at bounding box center [1312, 302] width 17 height 9
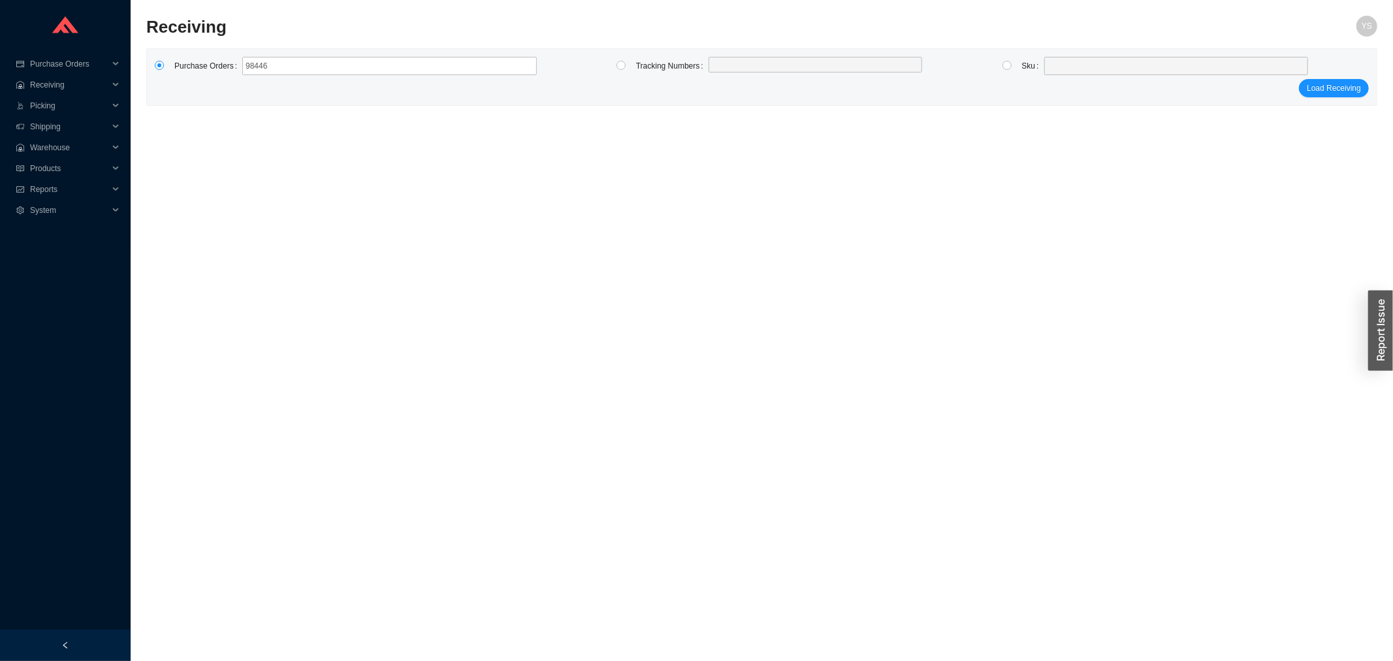
type input "984469"
type input "983883"
type input "983988"
click button "Load Receiving" at bounding box center [1334, 88] width 70 height 18
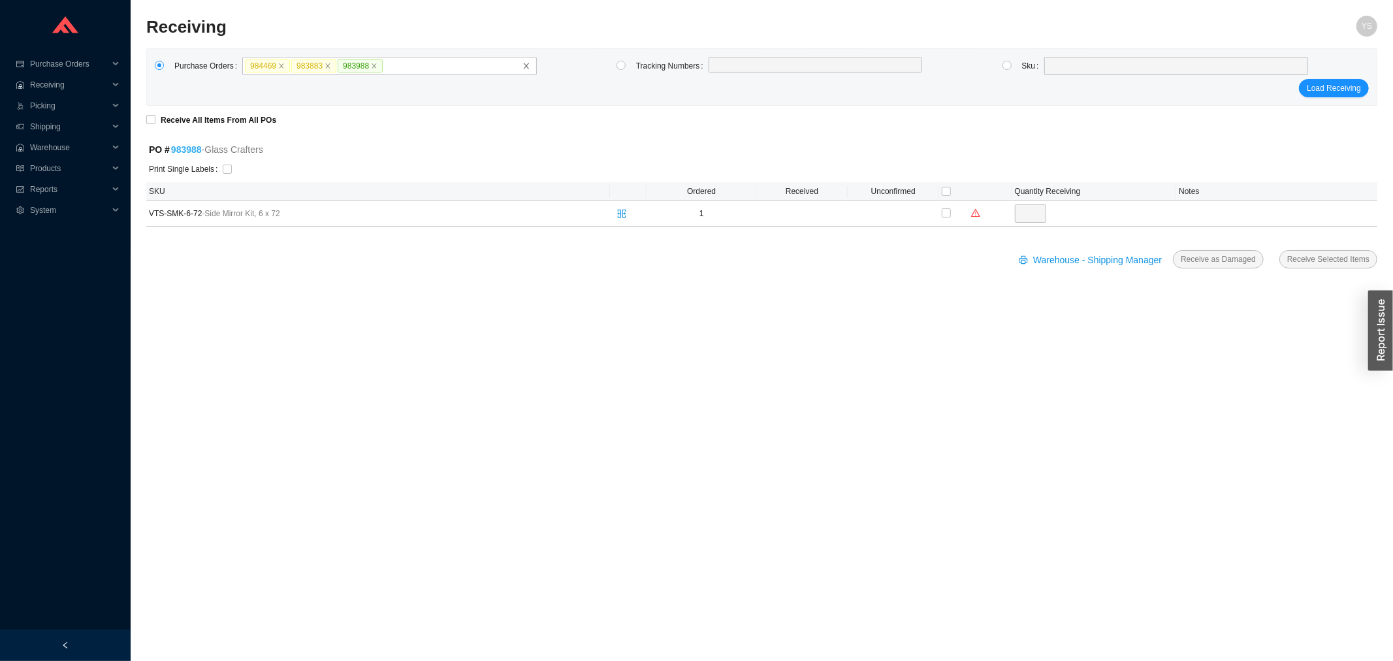
click at [185, 151] on link "983988" at bounding box center [186, 149] width 31 height 10
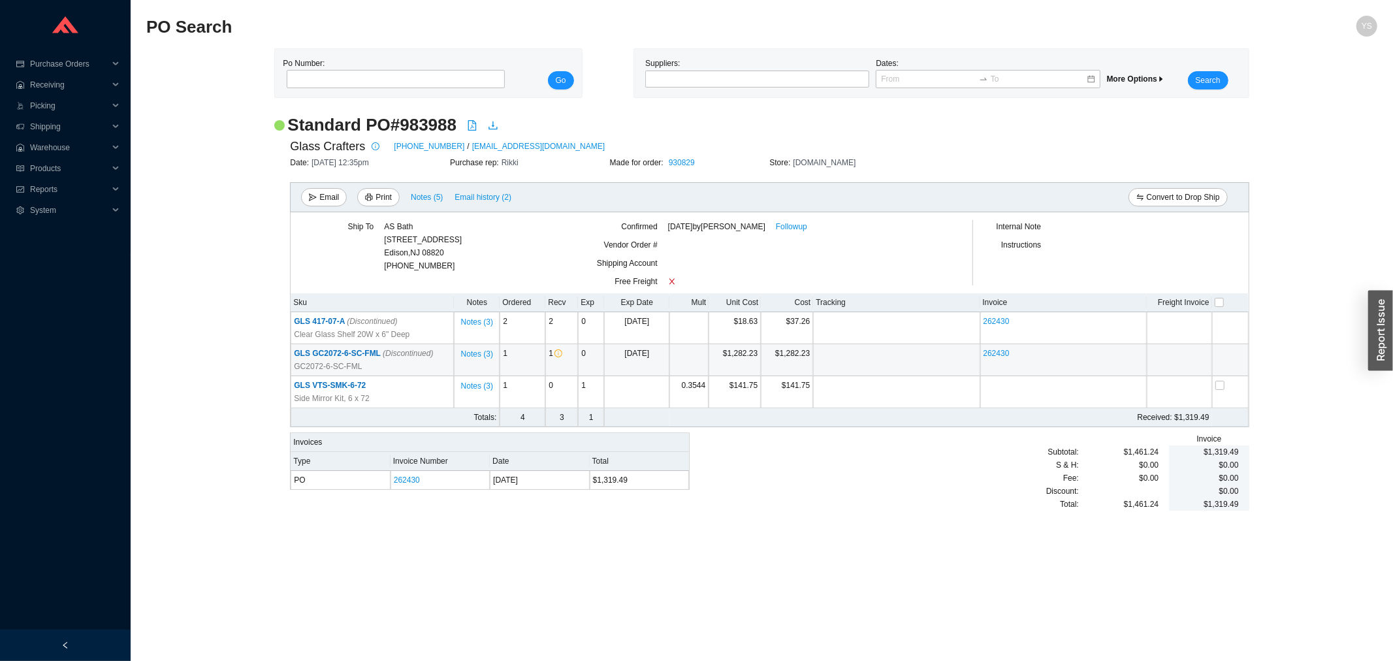
click at [323, 355] on span "GLS GC2072-6-SC-FML (Discontinued)" at bounding box center [363, 353] width 139 height 9
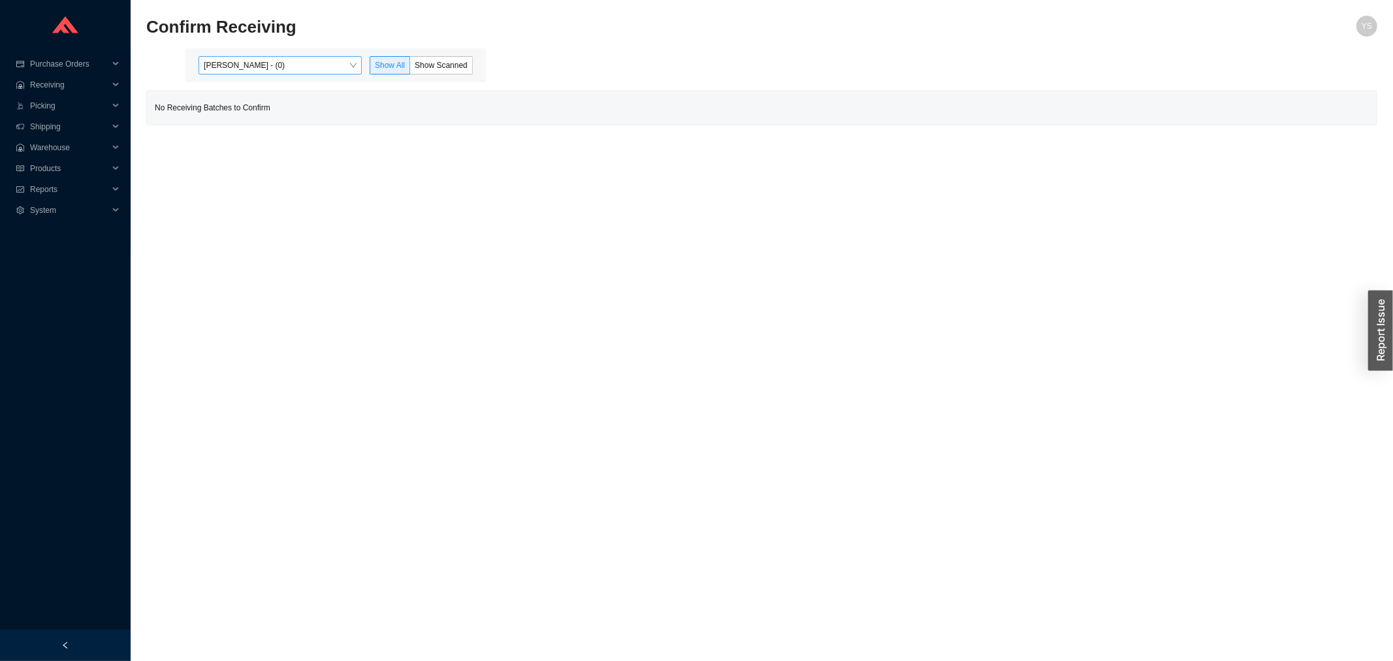
click at [255, 68] on span "[PERSON_NAME] - (0)" at bounding box center [280, 65] width 153 height 17
click at [257, 110] on div "Angel Negron - (11)" at bounding box center [281, 107] width 153 height 12
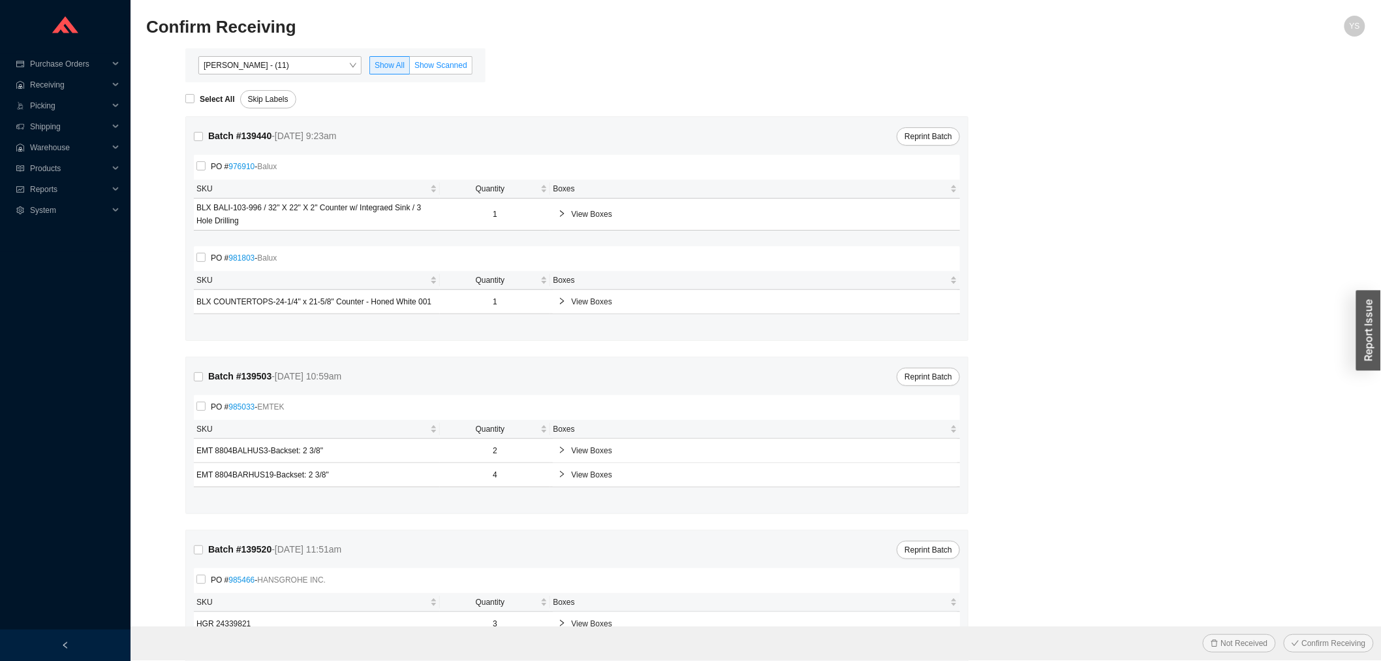
click at [422, 61] on span "Show Scanned" at bounding box center [441, 65] width 53 height 9
click at [410, 68] on input "Show Scanned" at bounding box center [410, 68] width 0 height 0
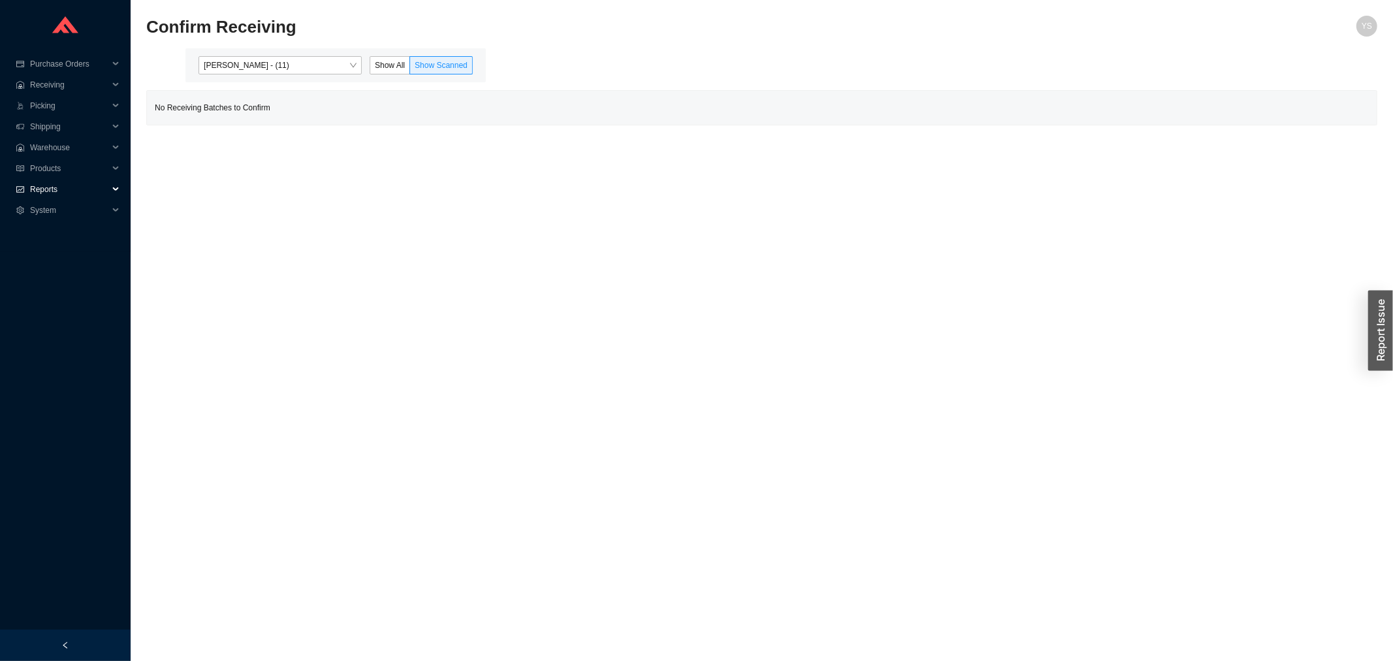
drag, startPoint x: 48, startPoint y: 186, endPoint x: 46, endPoint y: 198, distance: 12.0
click at [48, 187] on span "Reports" at bounding box center [69, 189] width 78 height 21
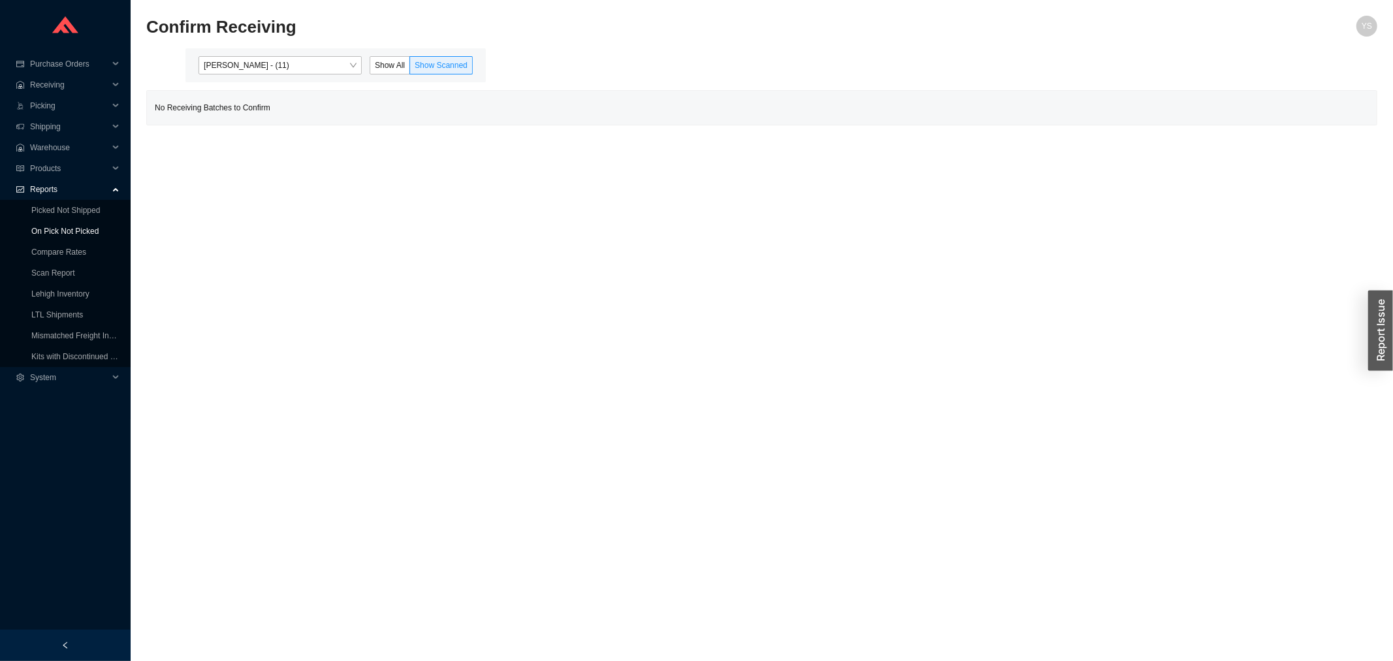
click at [40, 227] on link "On Pick Not Picked" at bounding box center [64, 231] width 67 height 9
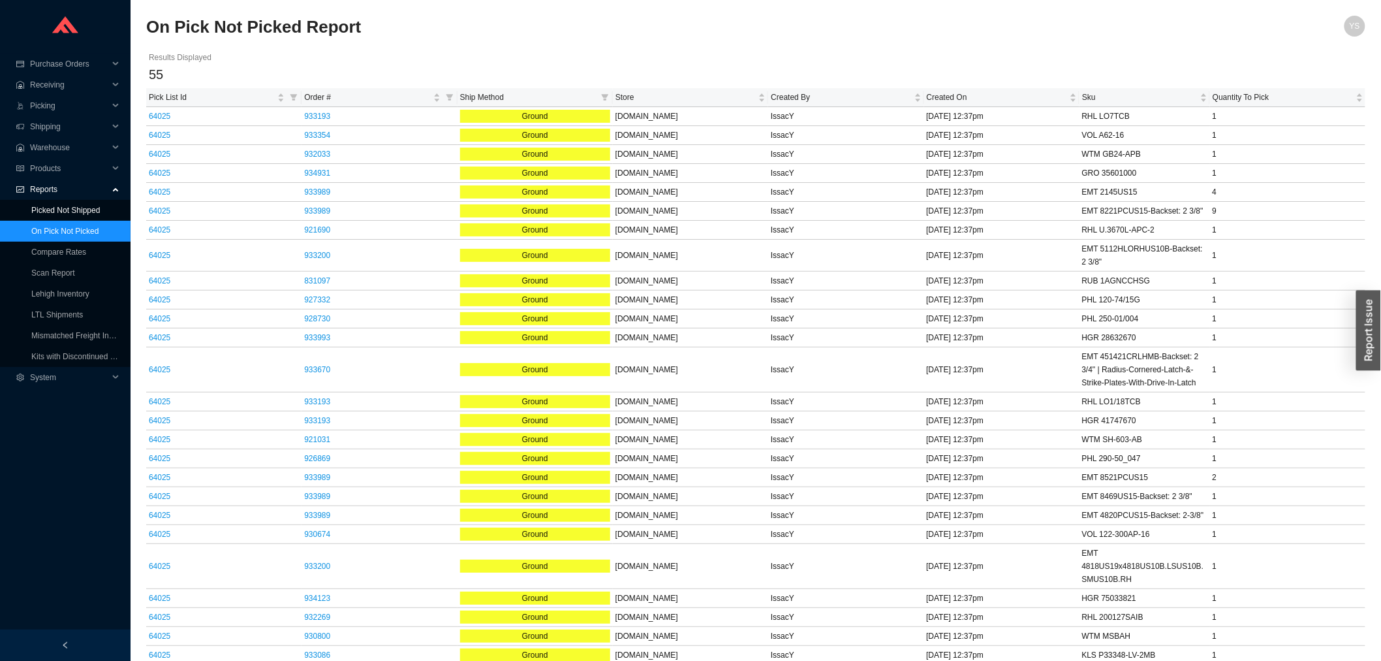
click at [44, 210] on link "Picked Not Shipped" at bounding box center [65, 210] width 69 height 9
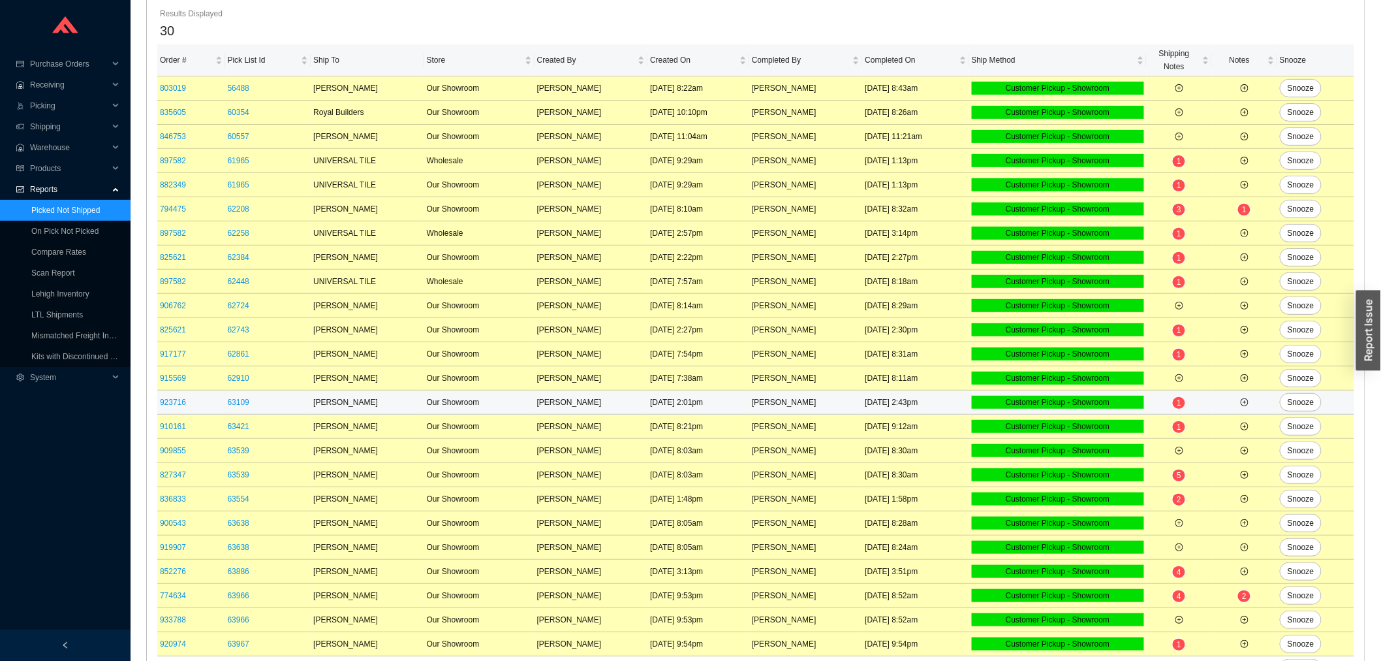
scroll to position [268, 0]
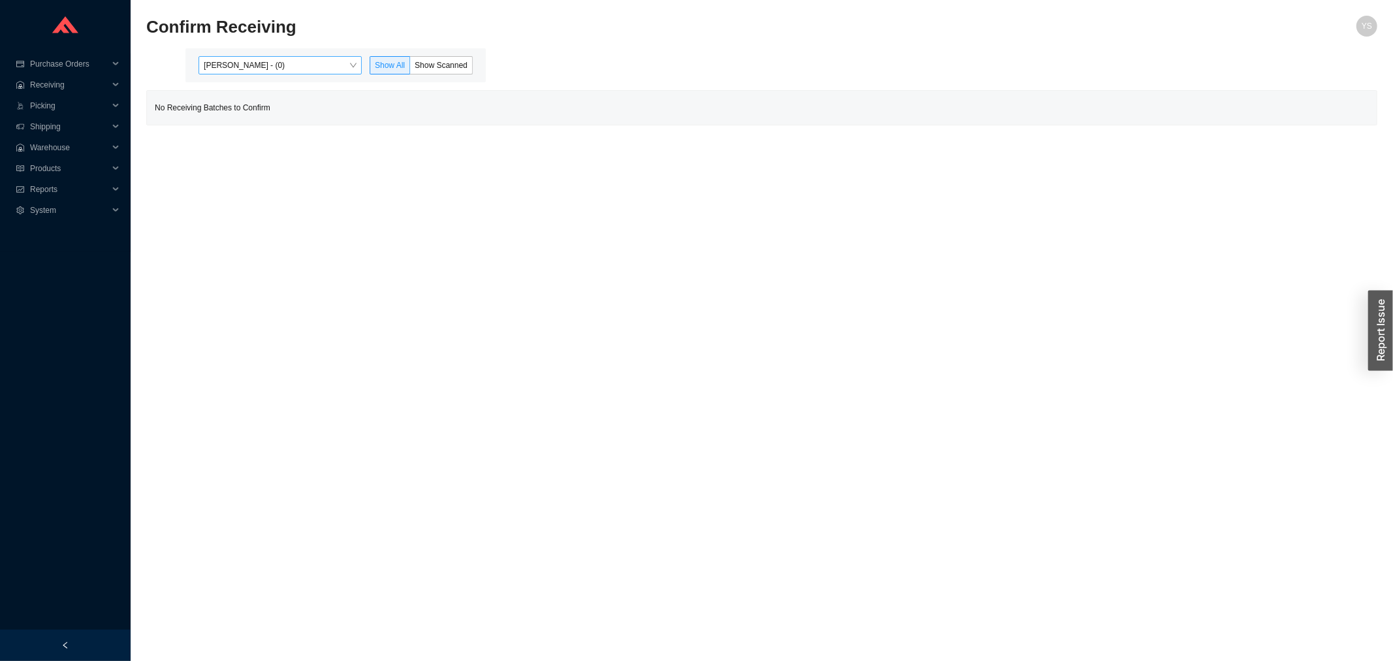
click at [264, 61] on span "[PERSON_NAME] - (0)" at bounding box center [280, 65] width 153 height 17
drag, startPoint x: 264, startPoint y: 104, endPoint x: 276, endPoint y: 102, distance: 12.7
click at [264, 105] on div "[PERSON_NAME] - (12)" at bounding box center [281, 107] width 153 height 12
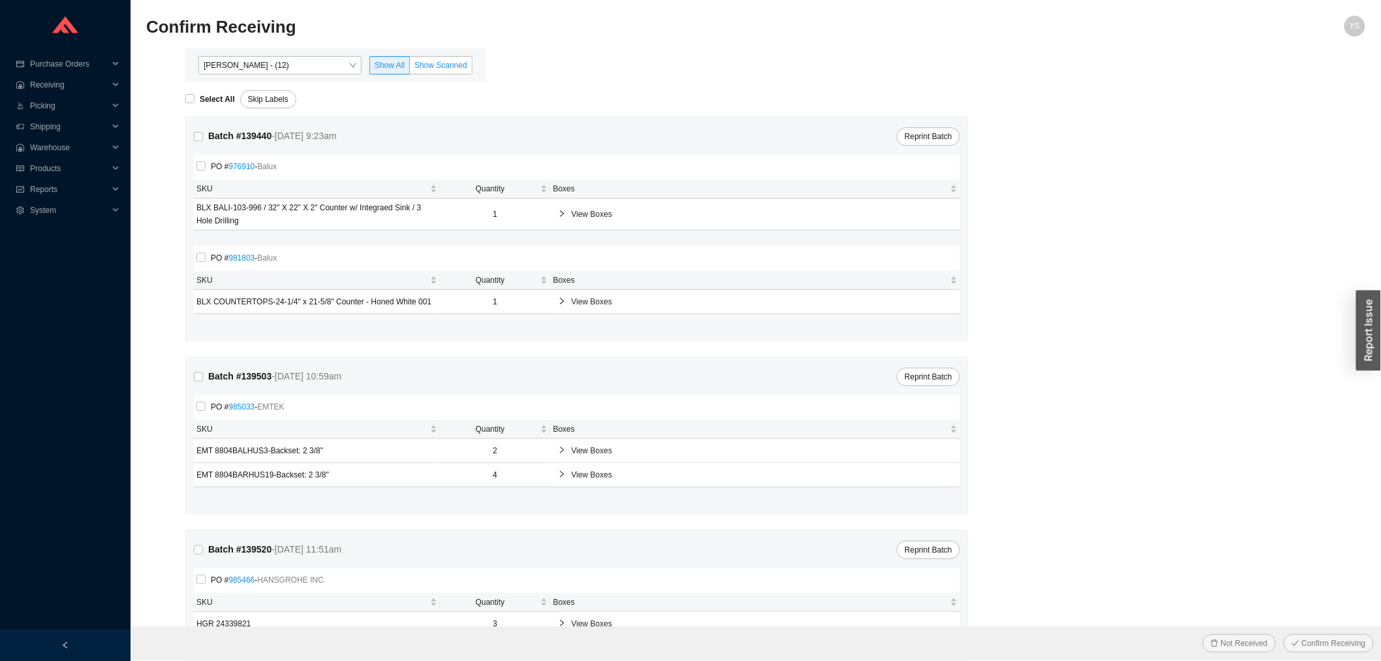
click at [459, 65] on span "Show Scanned" at bounding box center [441, 65] width 53 height 9
click at [410, 68] on input "Show Scanned" at bounding box center [410, 68] width 0 height 0
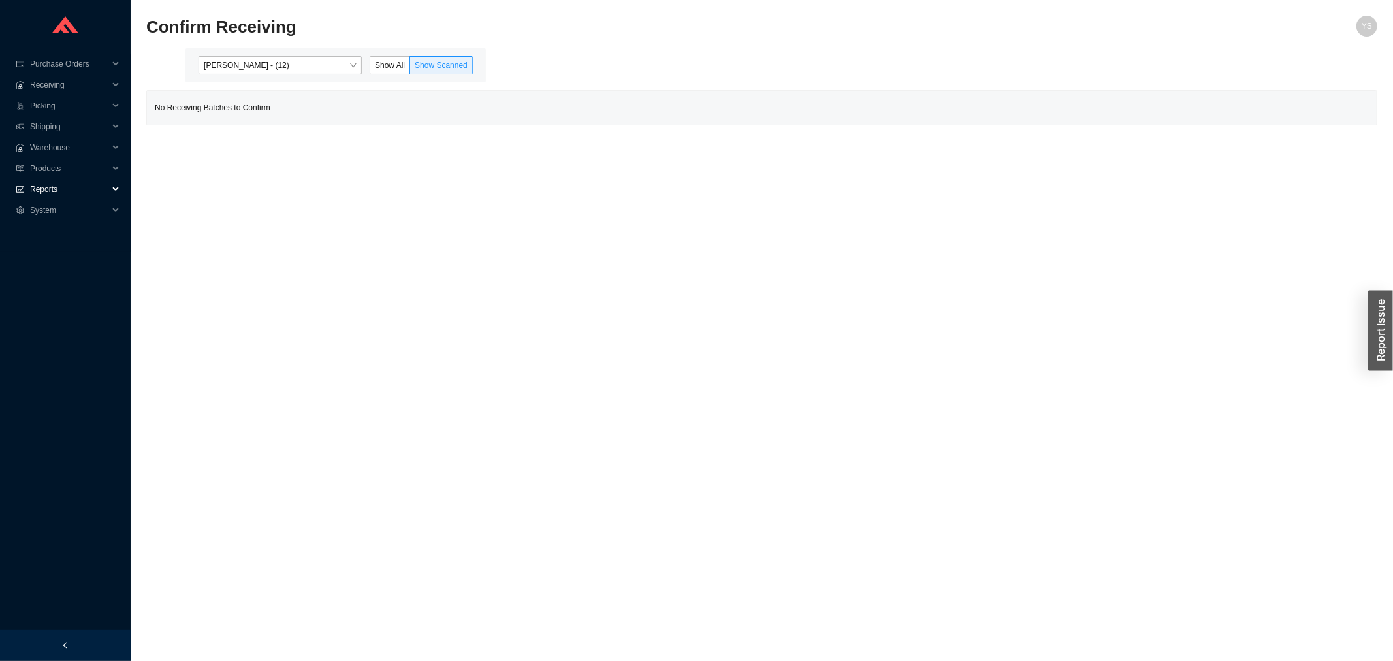
click at [66, 197] on span "Reports" at bounding box center [69, 189] width 78 height 21
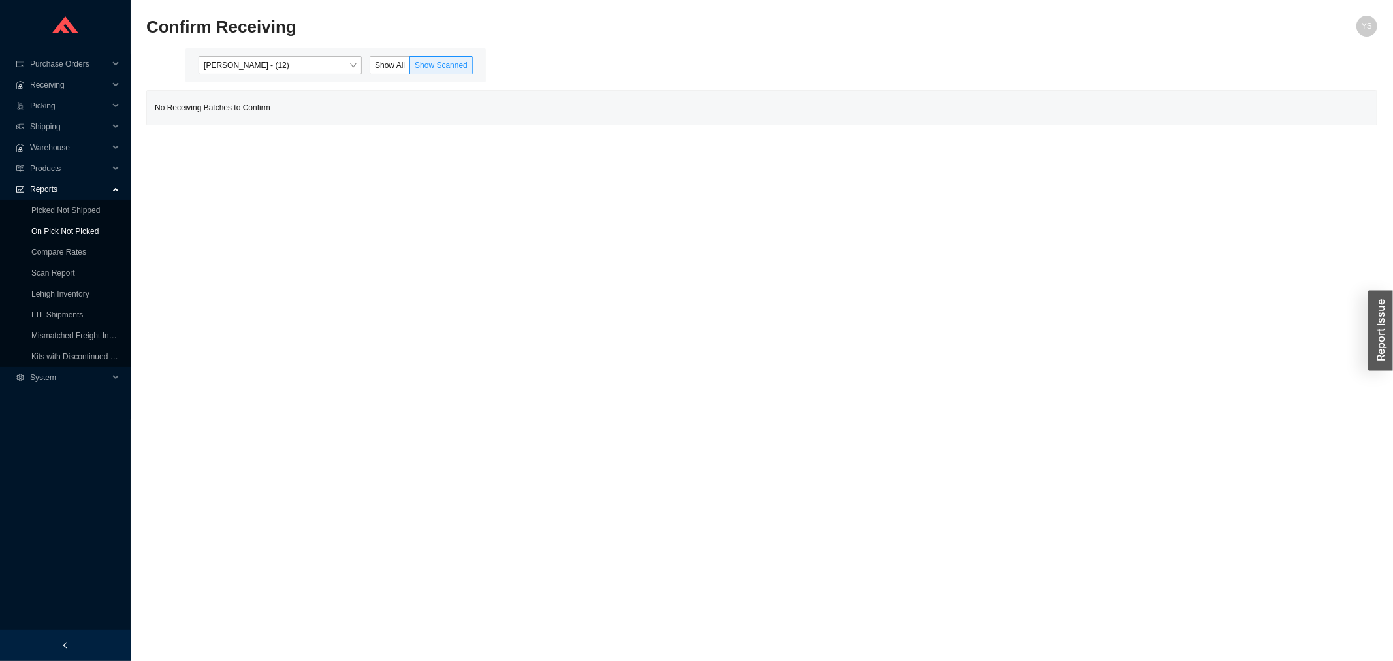
click at [57, 227] on link "On Pick Not Picked" at bounding box center [64, 231] width 67 height 9
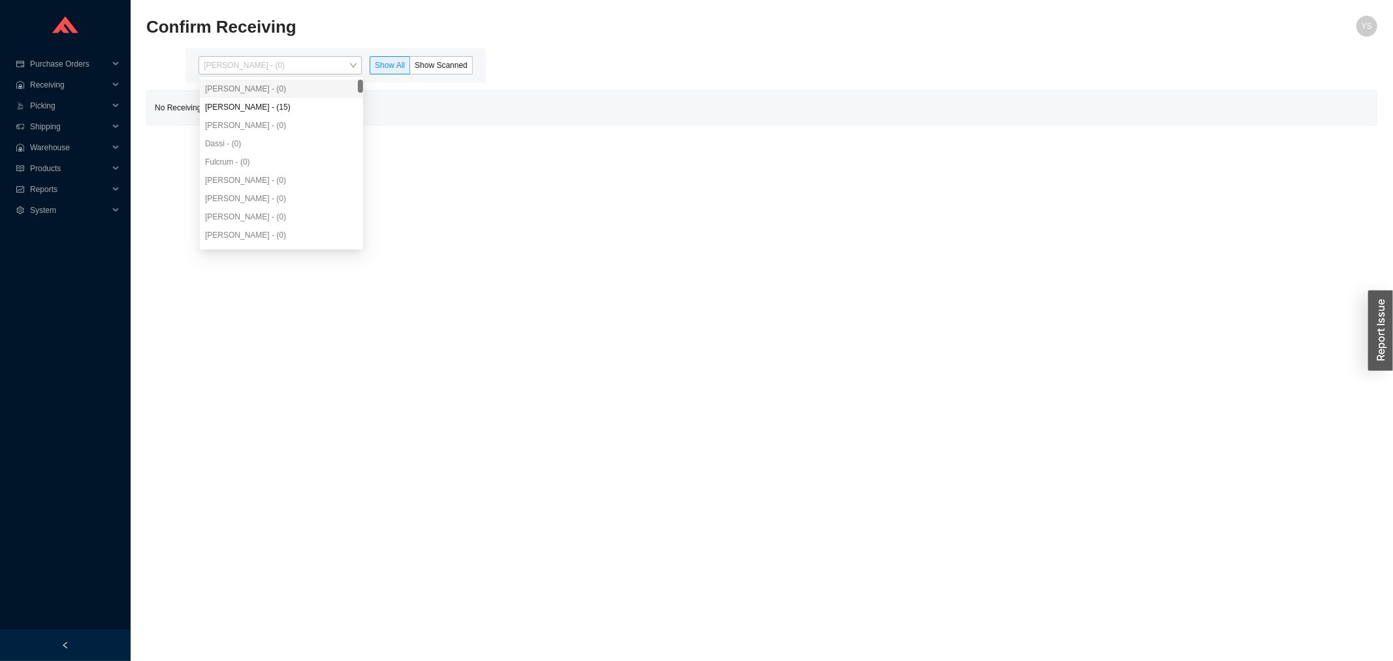
drag, startPoint x: 268, startPoint y: 61, endPoint x: 268, endPoint y: 77, distance: 15.7
click at [268, 64] on span "[PERSON_NAME] - (0)" at bounding box center [280, 65] width 153 height 17
click at [270, 107] on div "[PERSON_NAME] - (15)" at bounding box center [281, 107] width 153 height 12
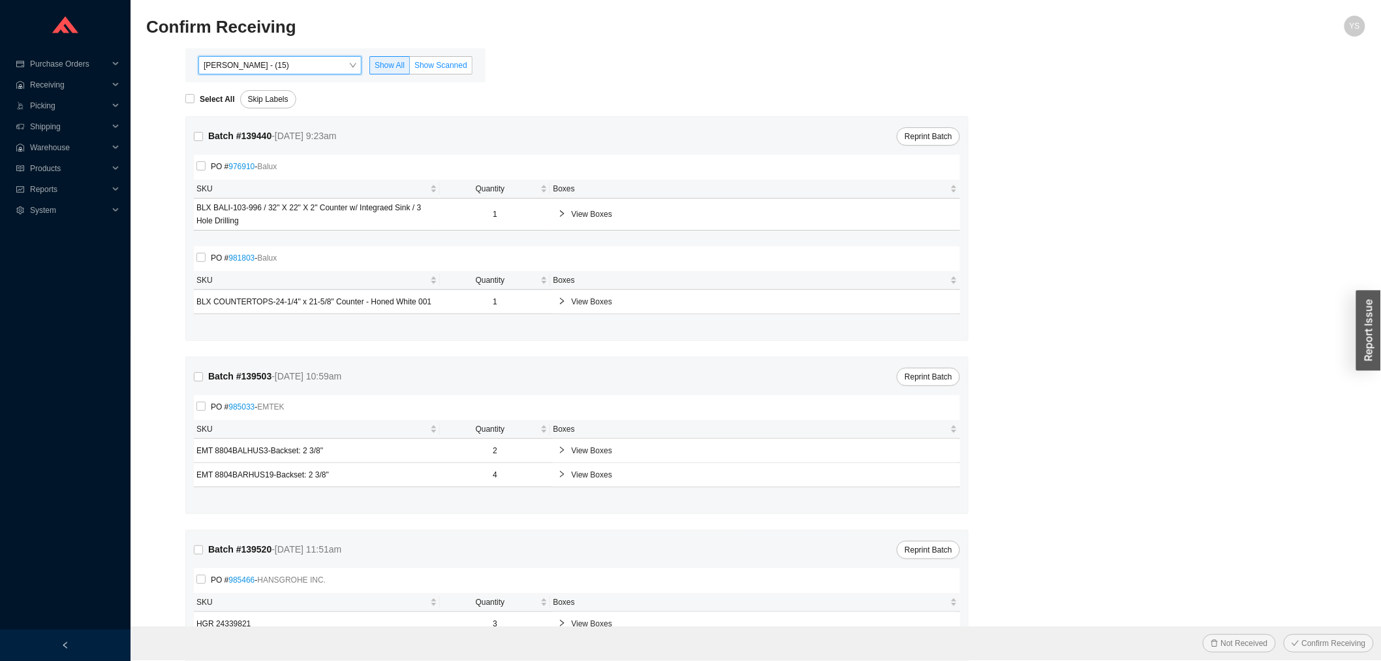
click at [426, 57] on label "Show Scanned" at bounding box center [441, 65] width 63 height 18
click at [410, 68] on input "Show Scanned" at bounding box center [410, 68] width 0 height 0
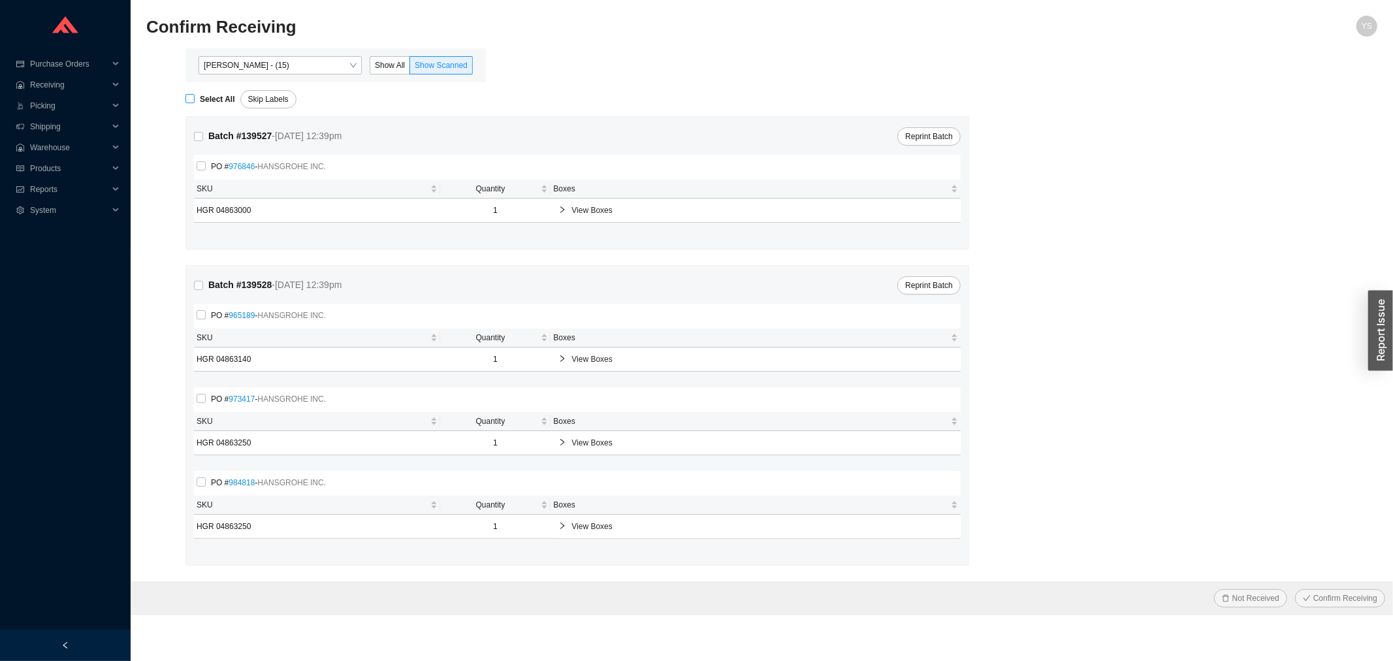
click at [204, 99] on strong "Select All" at bounding box center [217, 99] width 35 height 9
click at [195, 99] on input "Select All" at bounding box center [189, 98] width 9 height 9
checkbox input "true"
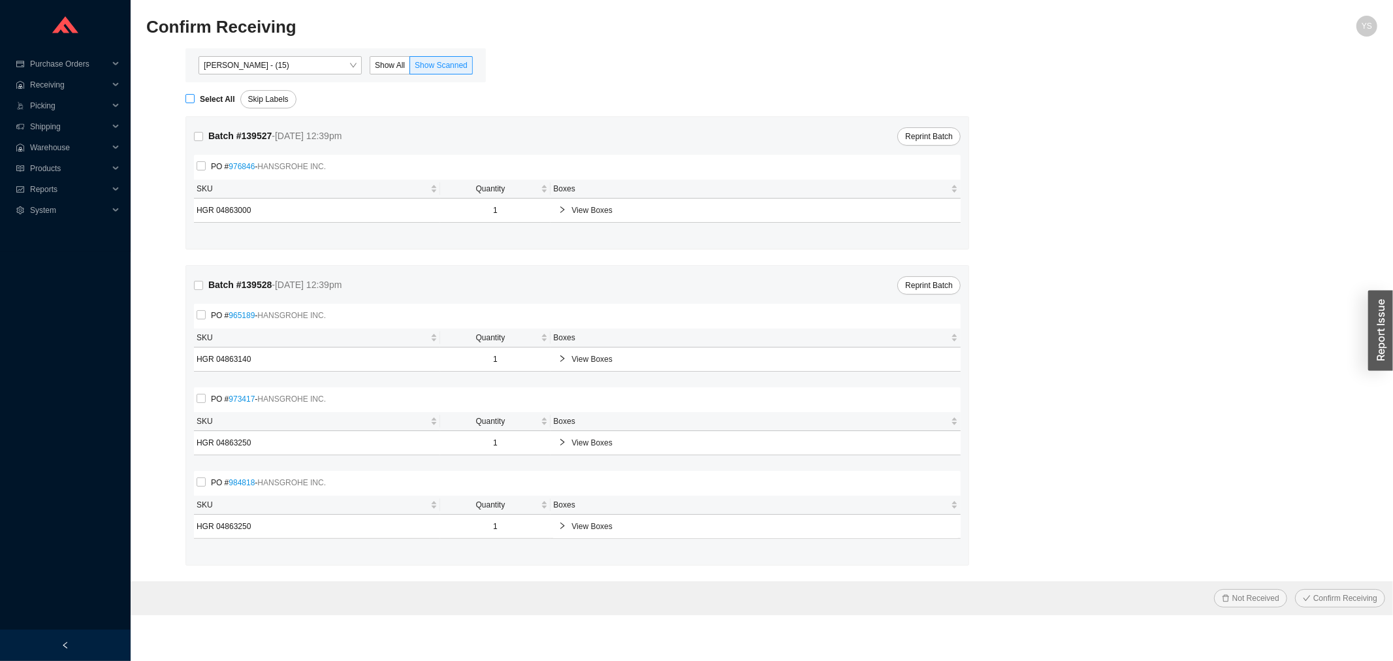
checkbox input "true"
click at [1335, 592] on span "Confirm Receiving" at bounding box center [1345, 598] width 64 height 13
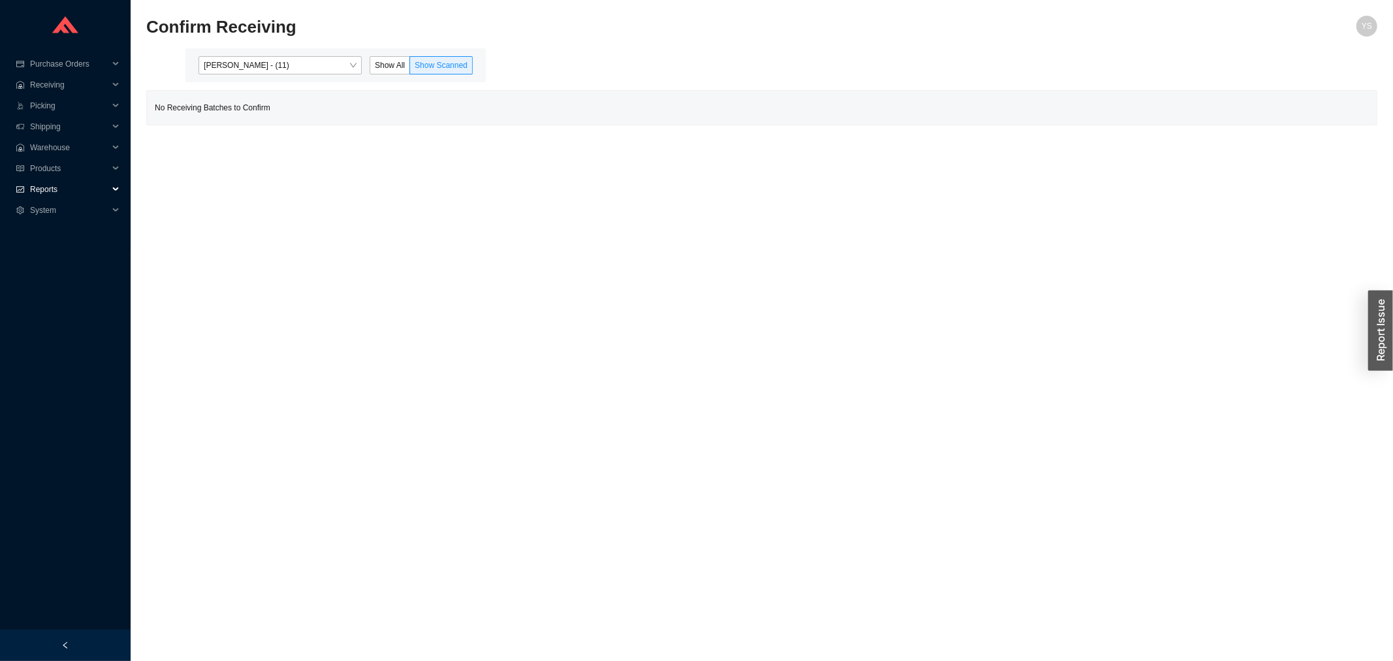
click at [68, 184] on span "Reports" at bounding box center [69, 189] width 78 height 21
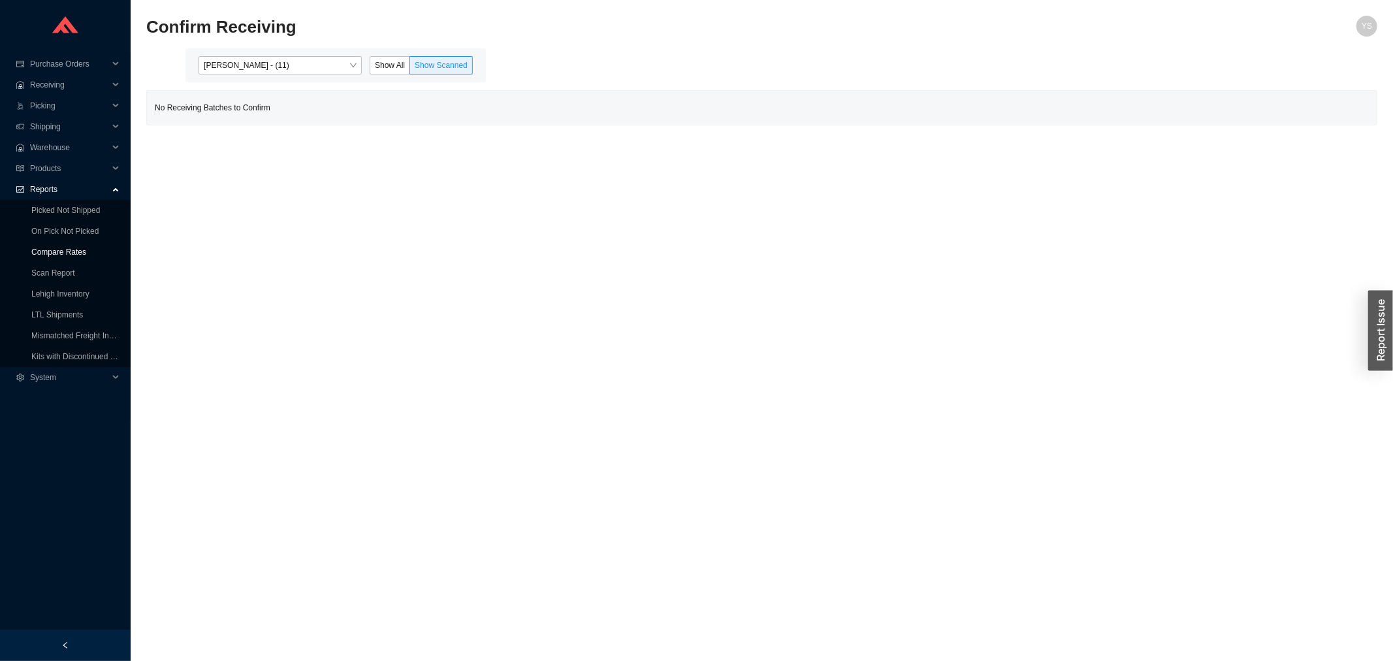
click at [36, 253] on link "Compare Rates" at bounding box center [58, 251] width 55 height 9
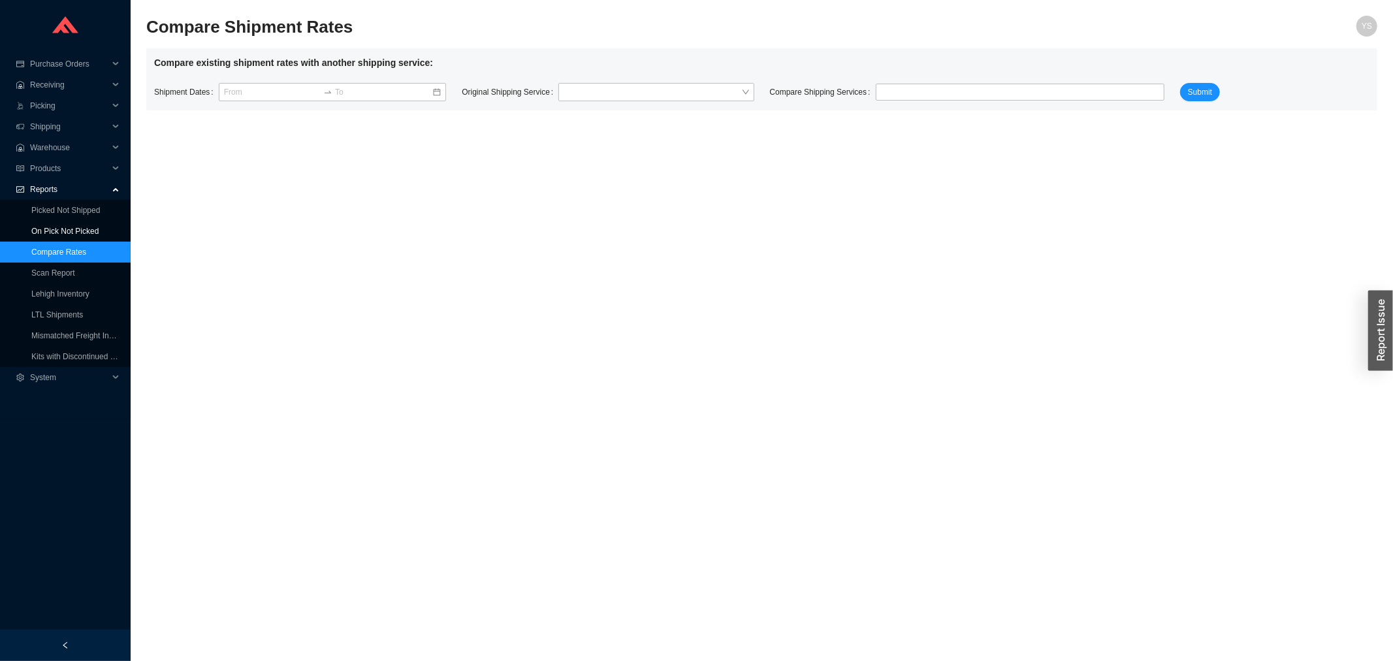
click at [44, 235] on link "On Pick Not Picked" at bounding box center [64, 231] width 67 height 9
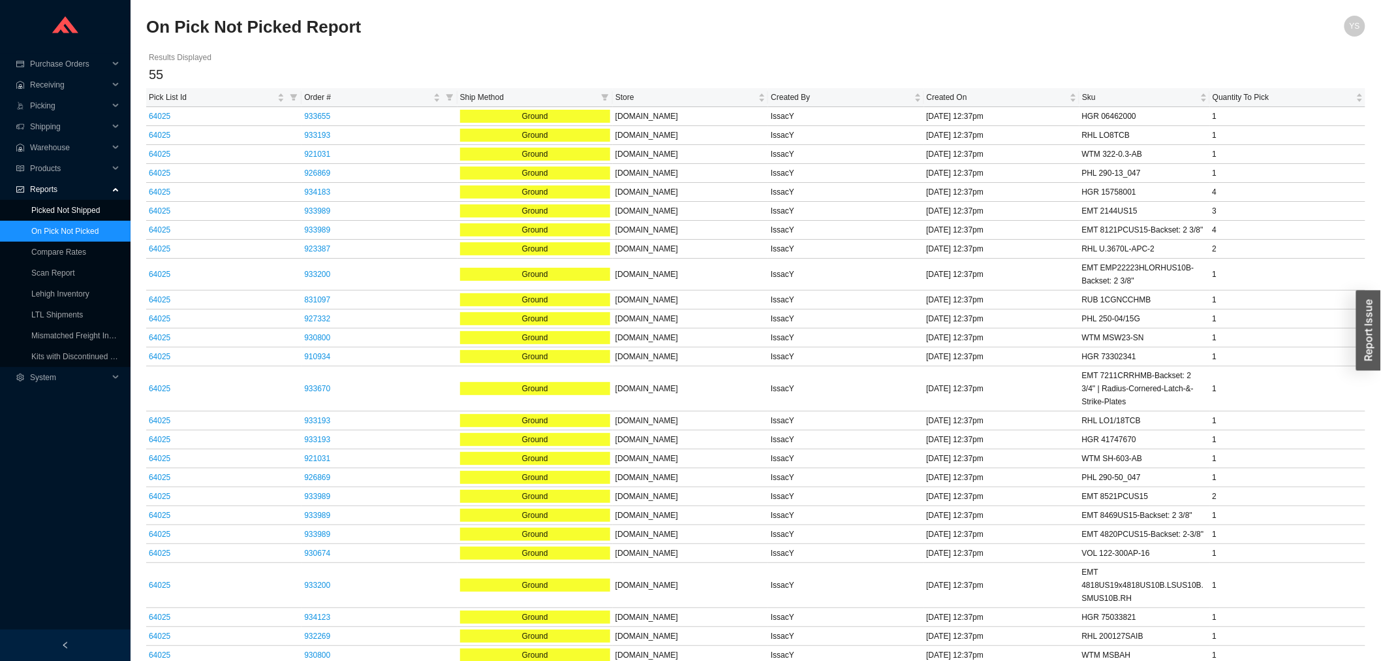
click at [87, 207] on link "Picked Not Shipped" at bounding box center [65, 210] width 69 height 9
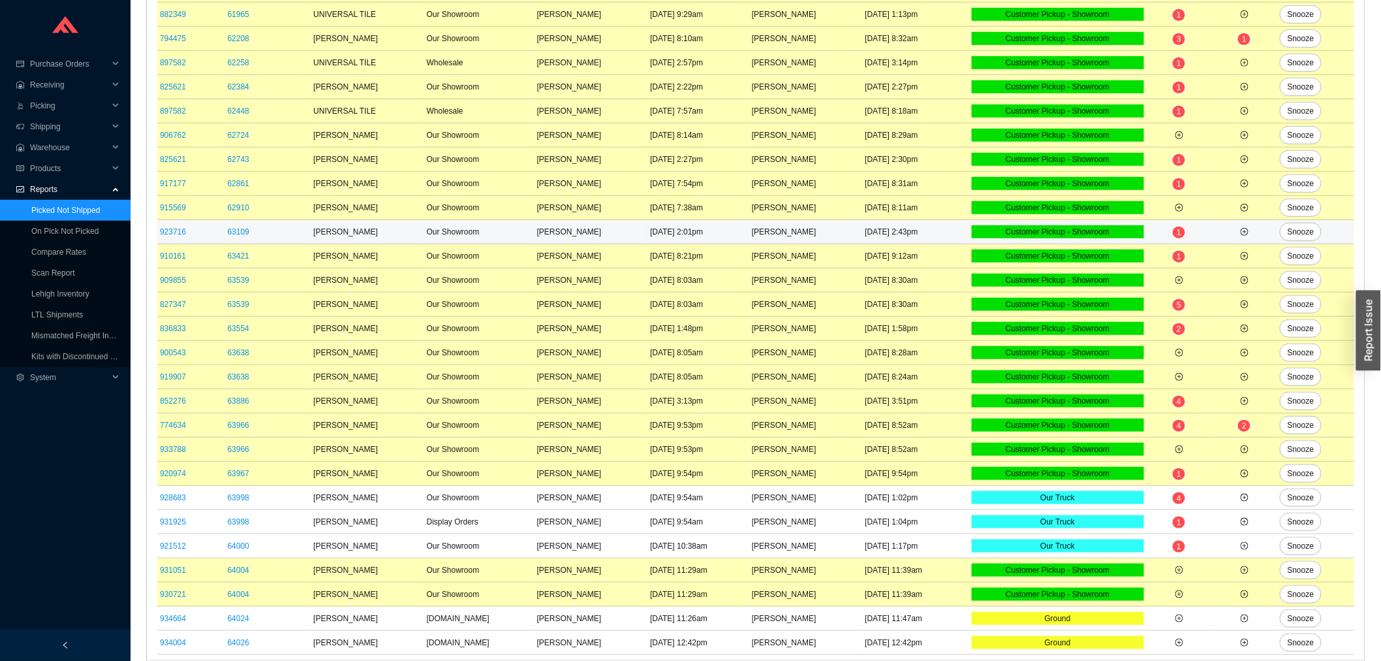
scroll to position [292, 0]
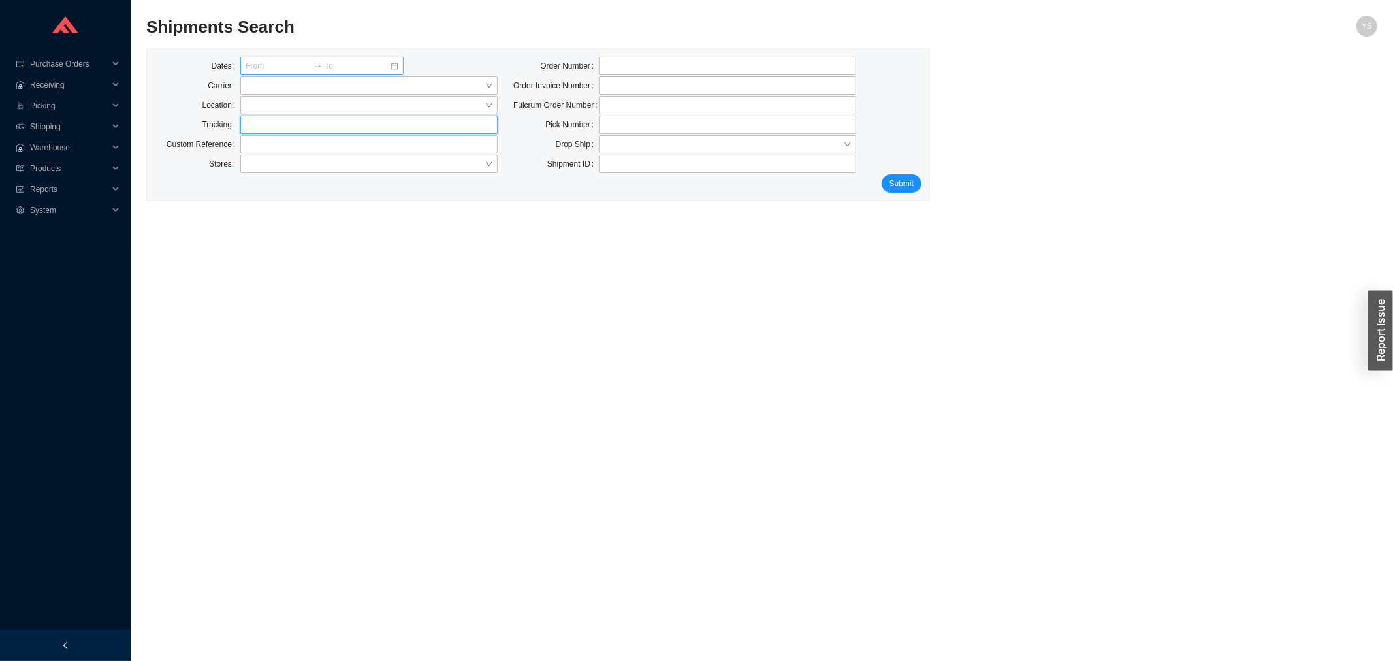
click at [273, 133] on input "text" at bounding box center [368, 125] width 257 height 18
paste input "519140859"
type input "519140859"
click button "Submit" at bounding box center [901, 183] width 40 height 18
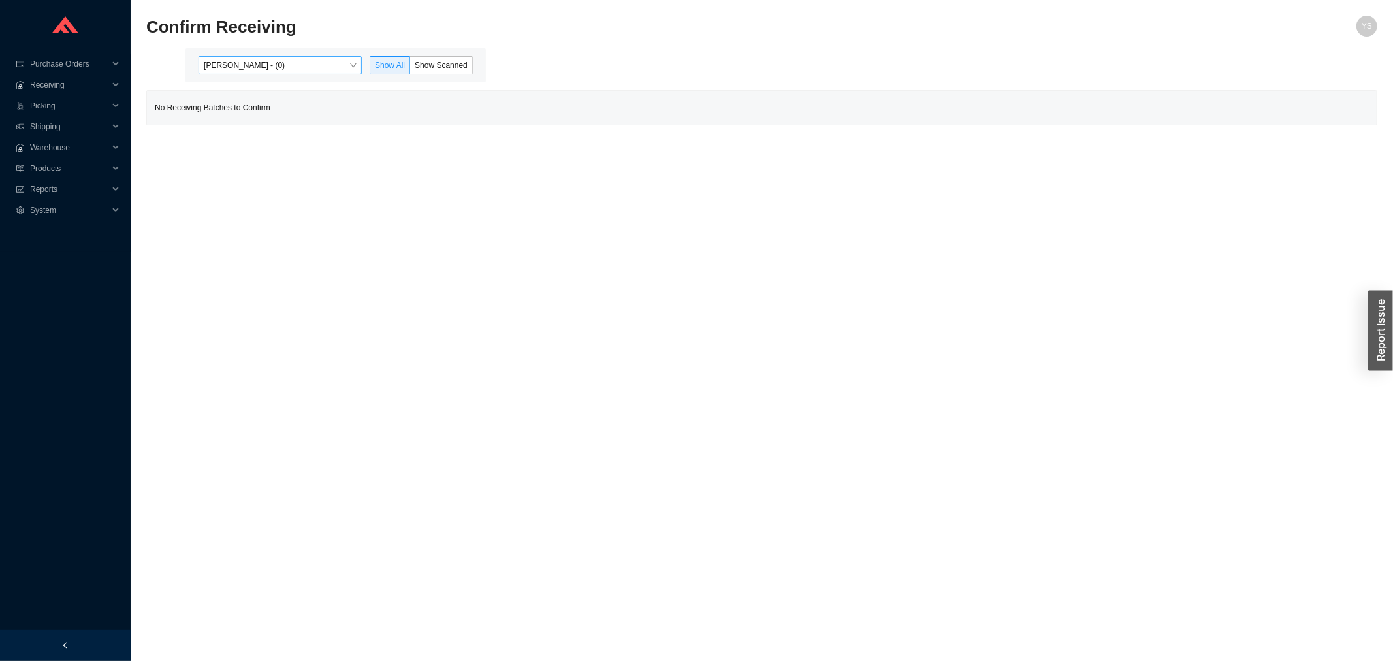
click at [249, 60] on span "[PERSON_NAME] - (0)" at bounding box center [280, 65] width 153 height 17
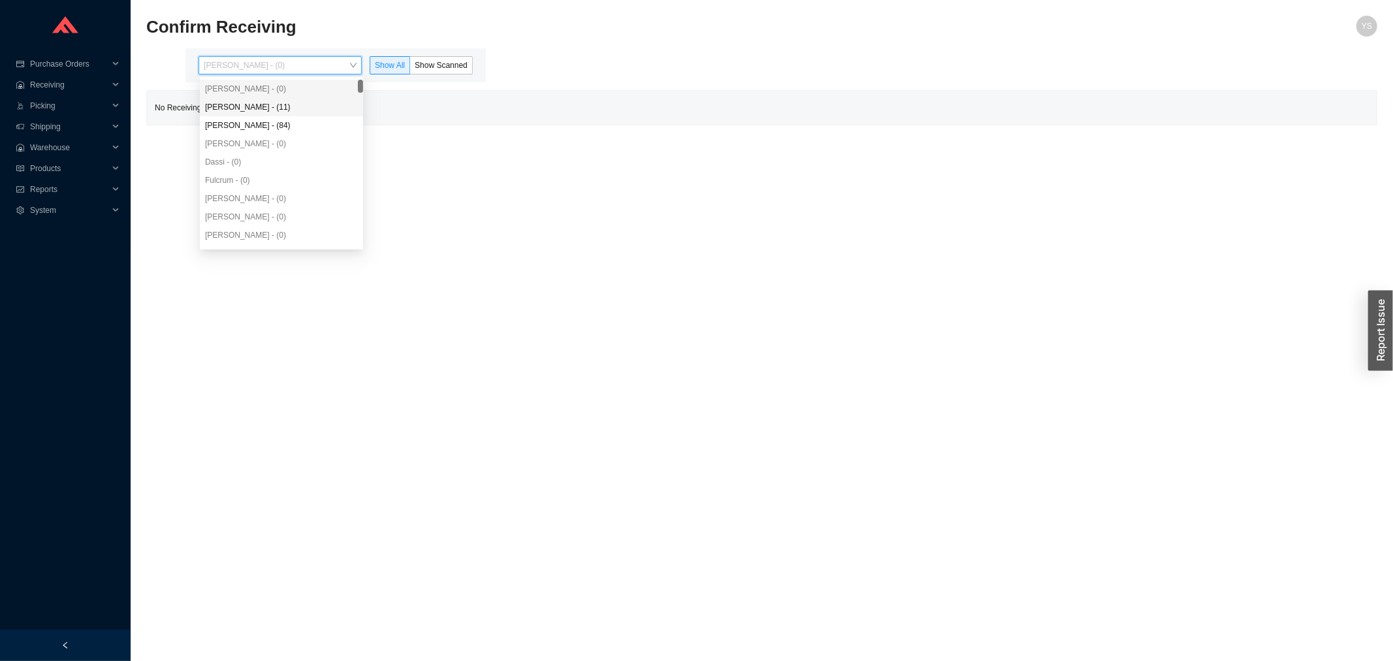
drag, startPoint x: 251, startPoint y: 99, endPoint x: 251, endPoint y: 111, distance: 12.4
click at [251, 108] on div "[PERSON_NAME] - (11)" at bounding box center [281, 107] width 163 height 18
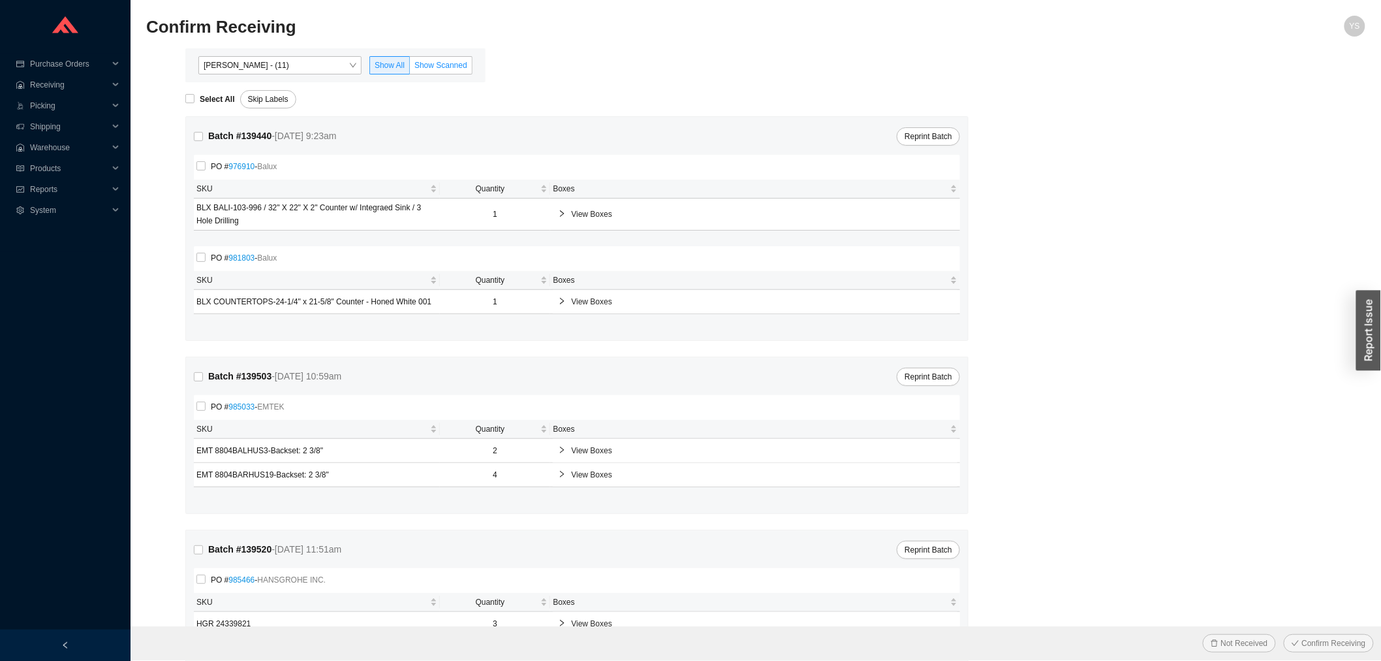
click at [443, 63] on span "Show Scanned" at bounding box center [441, 65] width 53 height 9
click at [410, 68] on input "Show Scanned" at bounding box center [410, 68] width 0 height 0
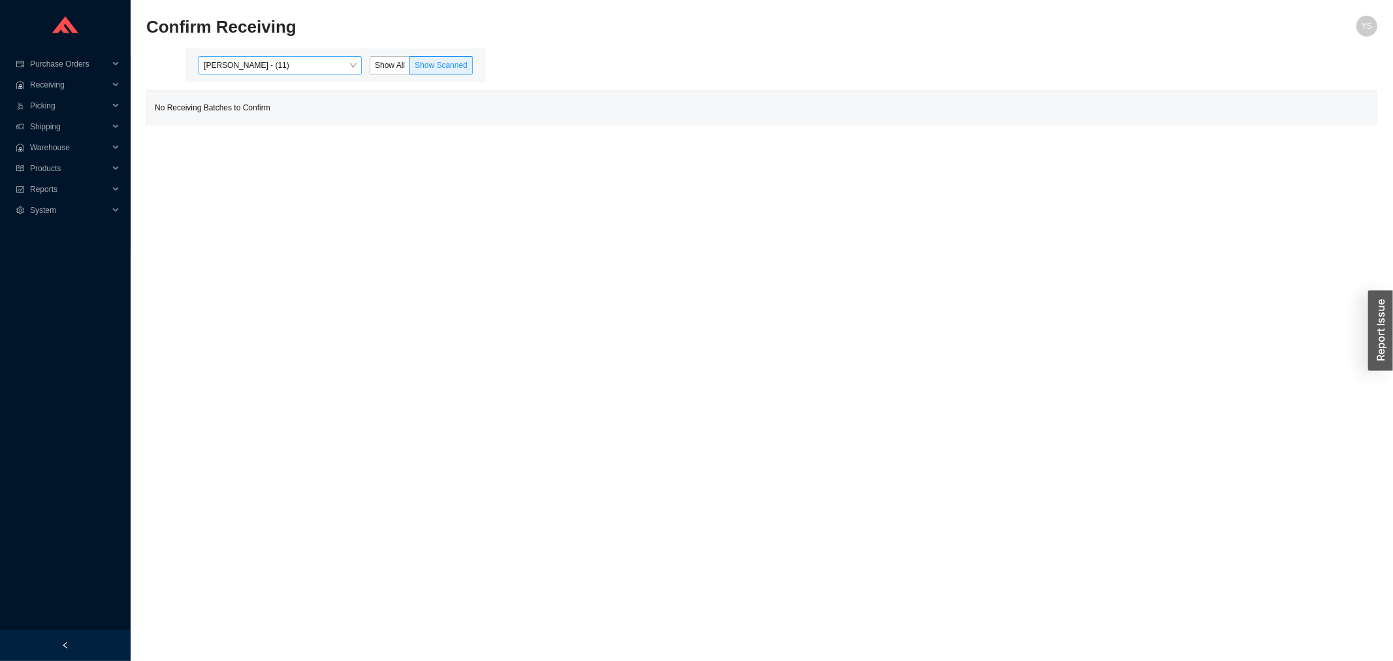
click at [309, 59] on span "[PERSON_NAME] - (11)" at bounding box center [280, 65] width 153 height 17
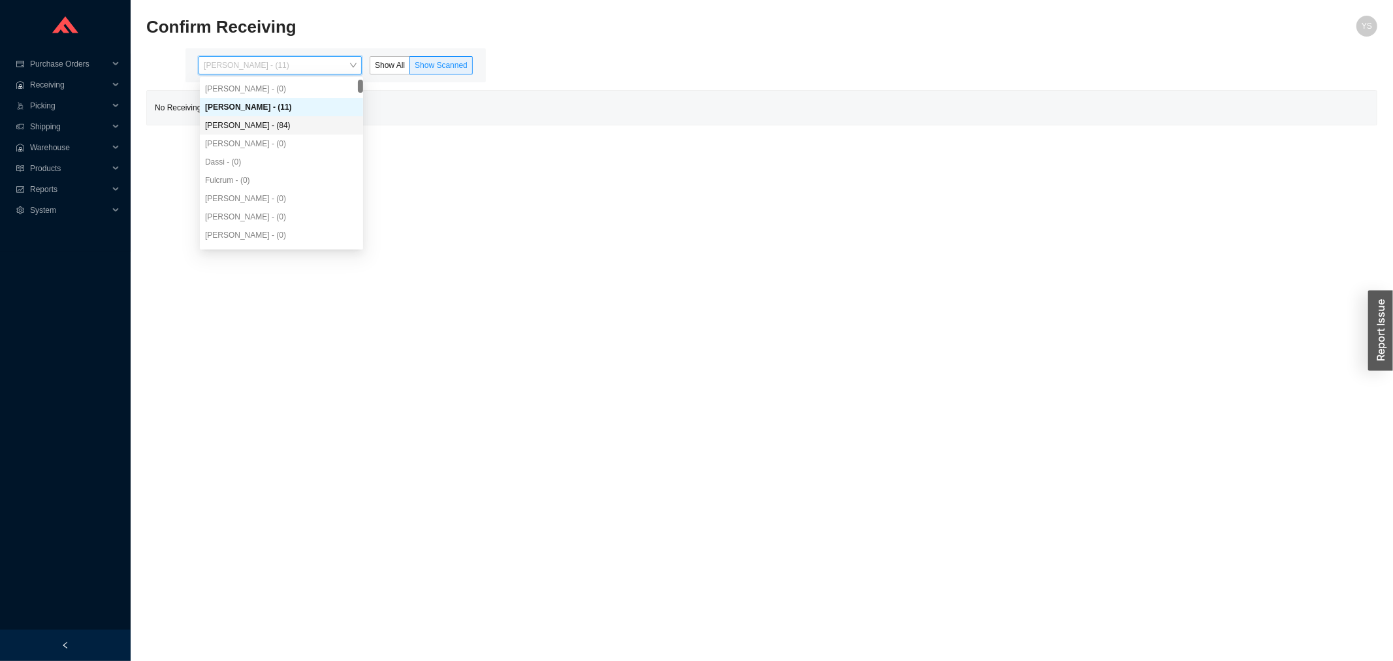
click at [294, 125] on div "Issac Yoselovsky - (84)" at bounding box center [281, 125] width 153 height 12
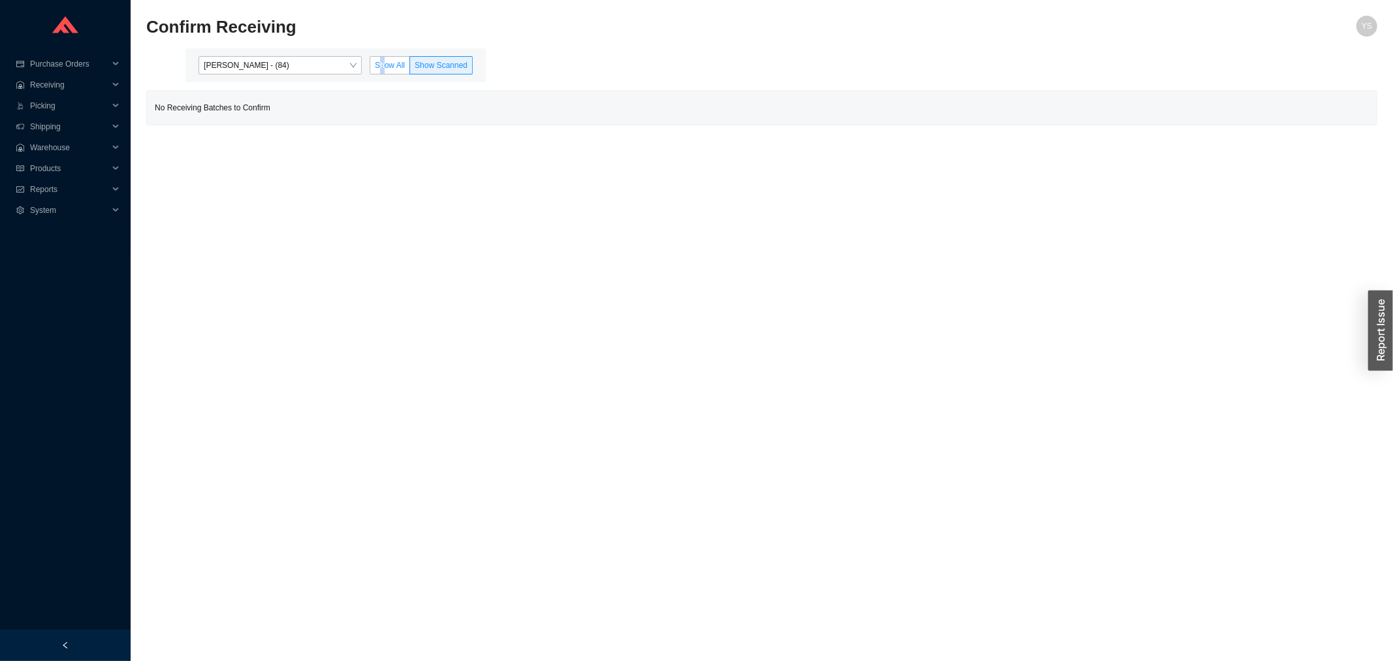
click at [384, 63] on span "Show All" at bounding box center [390, 65] width 30 height 9
click at [384, 62] on span "Show All" at bounding box center [390, 65] width 30 height 9
click at [370, 68] on input "Show All" at bounding box center [370, 68] width 0 height 0
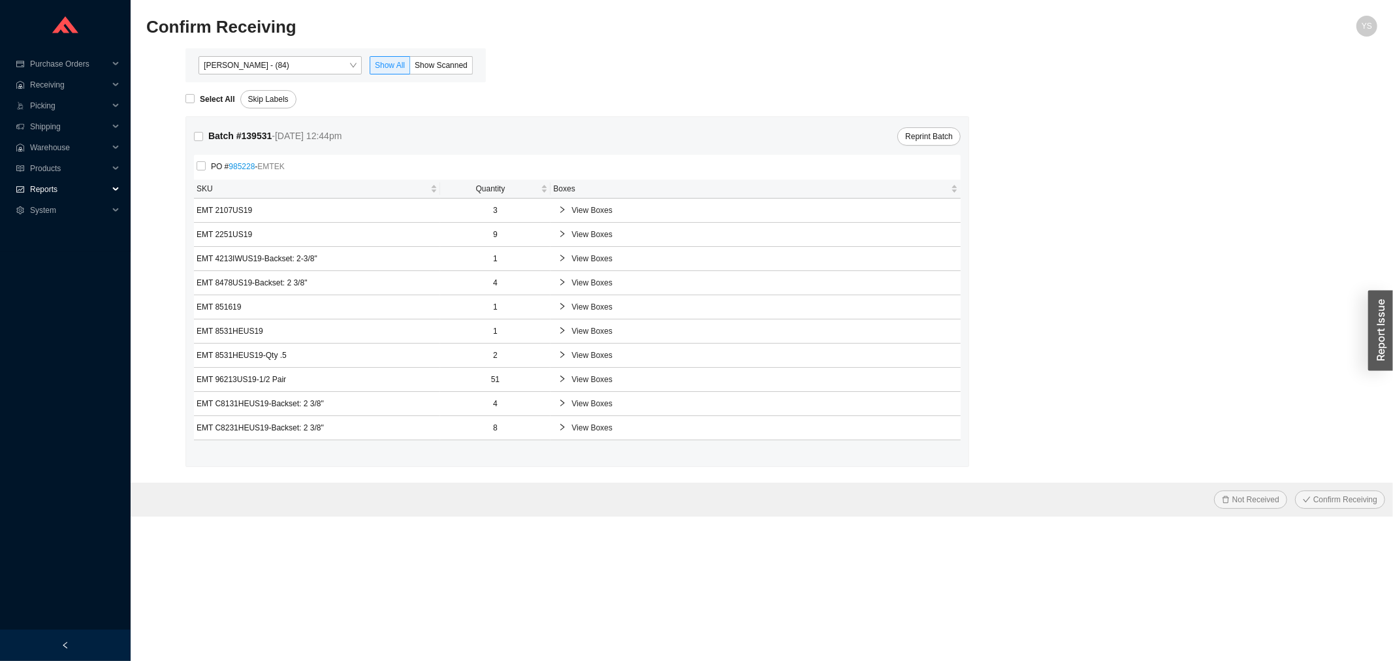
click at [55, 179] on span "Reports" at bounding box center [69, 189] width 78 height 21
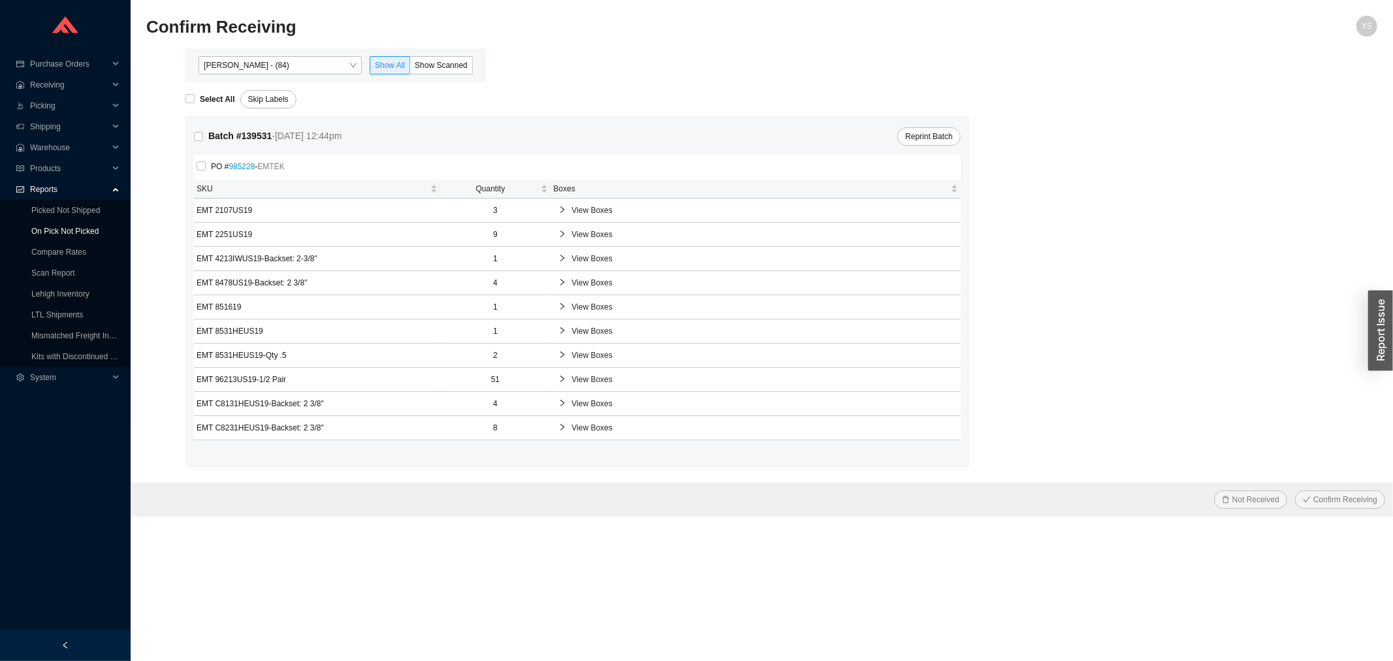
click at [69, 227] on link "On Pick Not Picked" at bounding box center [64, 231] width 67 height 9
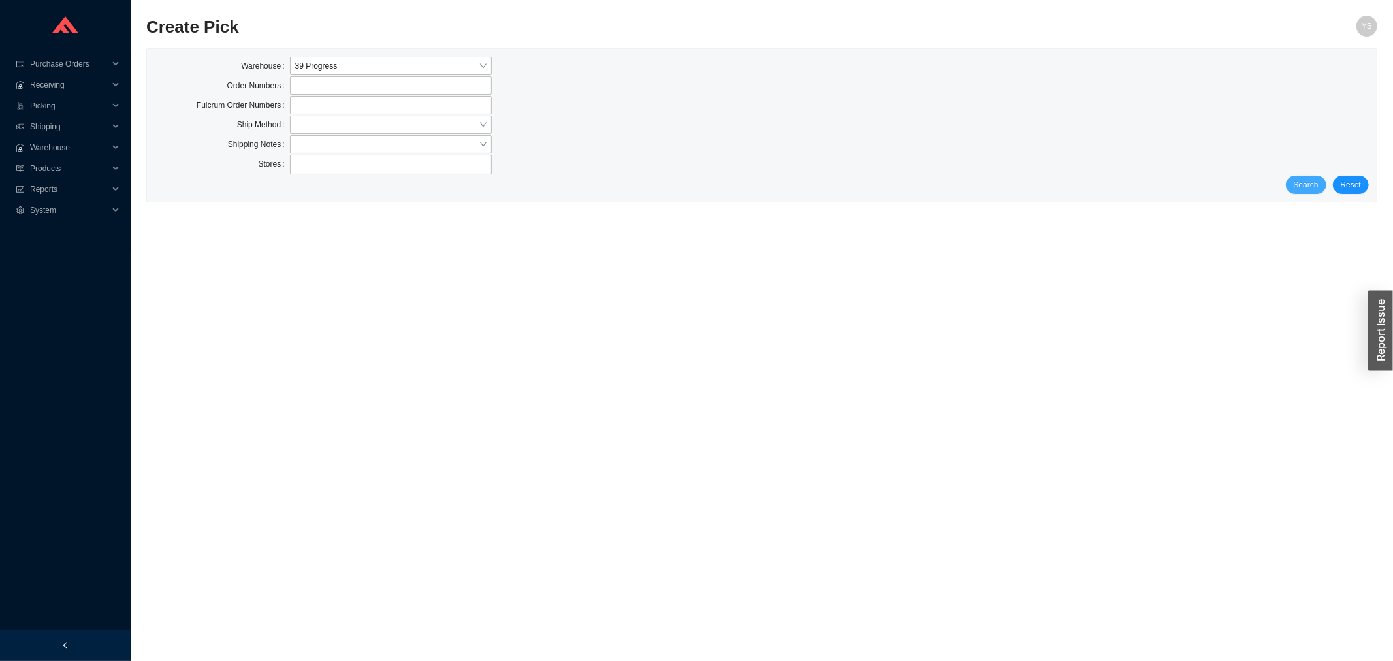
click at [1291, 180] on button "Search" at bounding box center [1306, 185] width 40 height 18
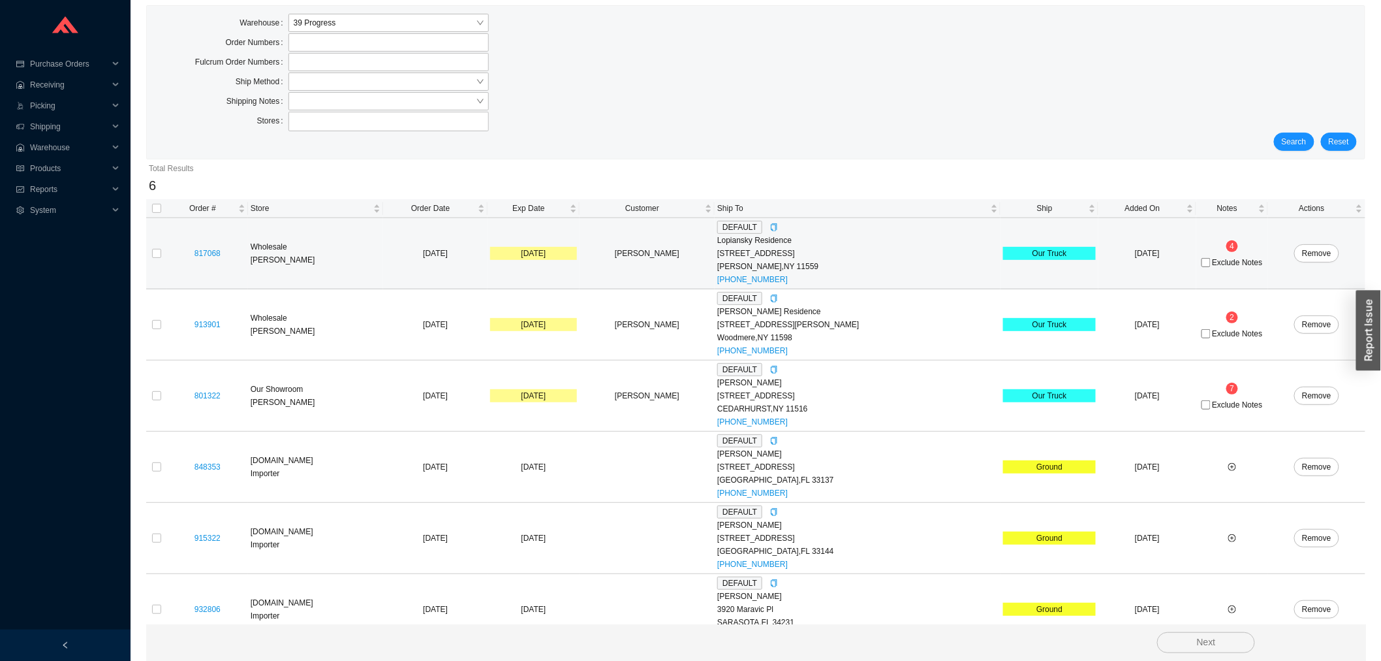
scroll to position [65, 0]
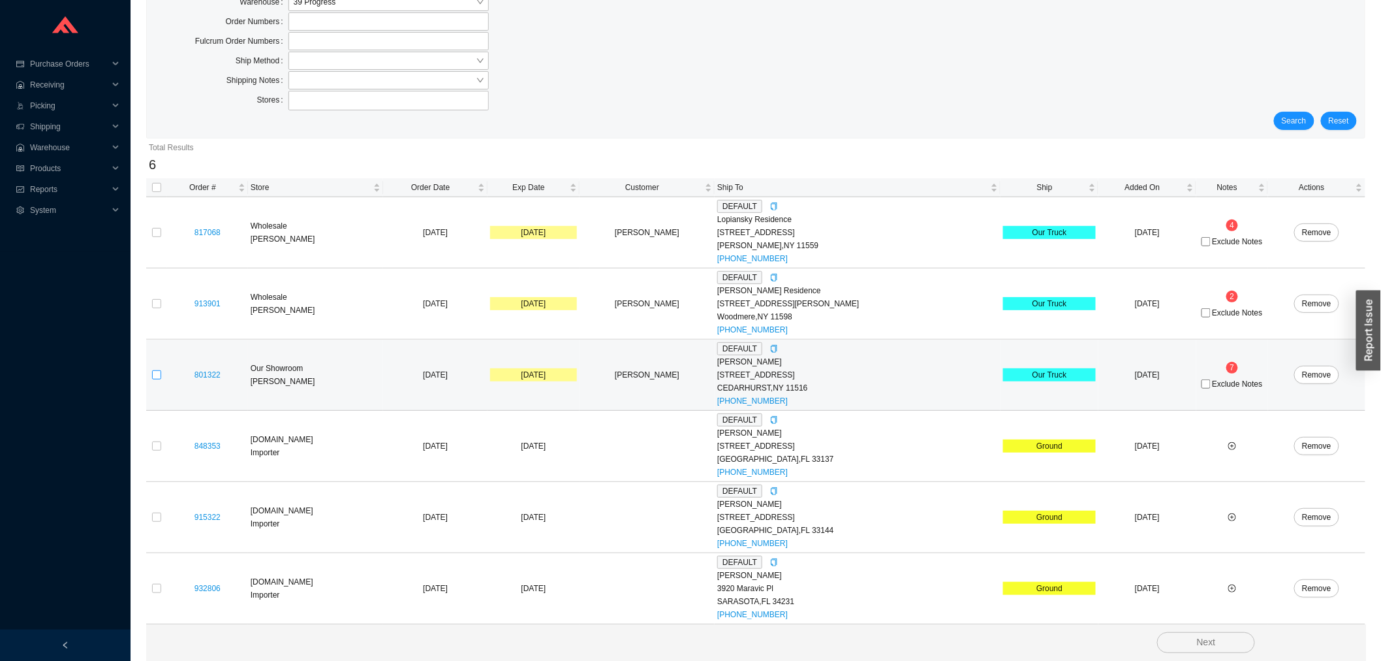
click at [154, 371] on input "checkbox" at bounding box center [156, 374] width 9 height 9
checkbox input "true"
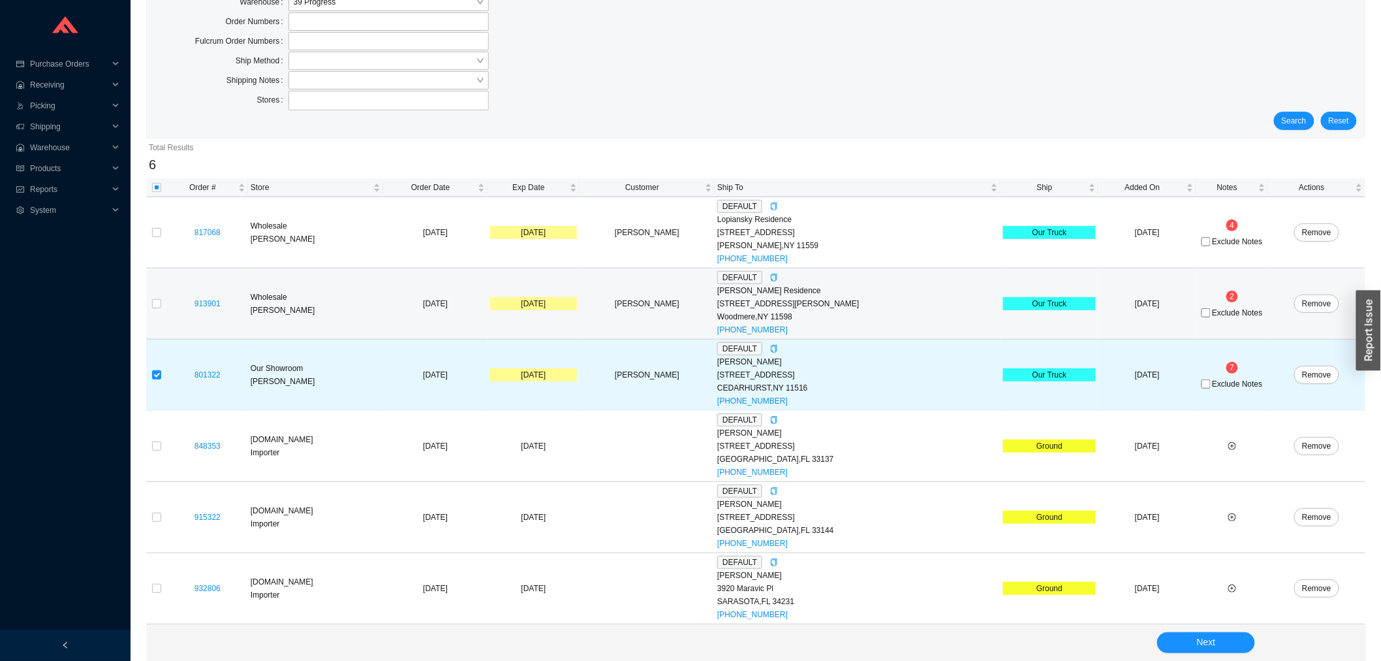
click at [165, 300] on td at bounding box center [156, 303] width 21 height 71
click at [155, 302] on input "checkbox" at bounding box center [156, 303] width 9 height 9
checkbox input "true"
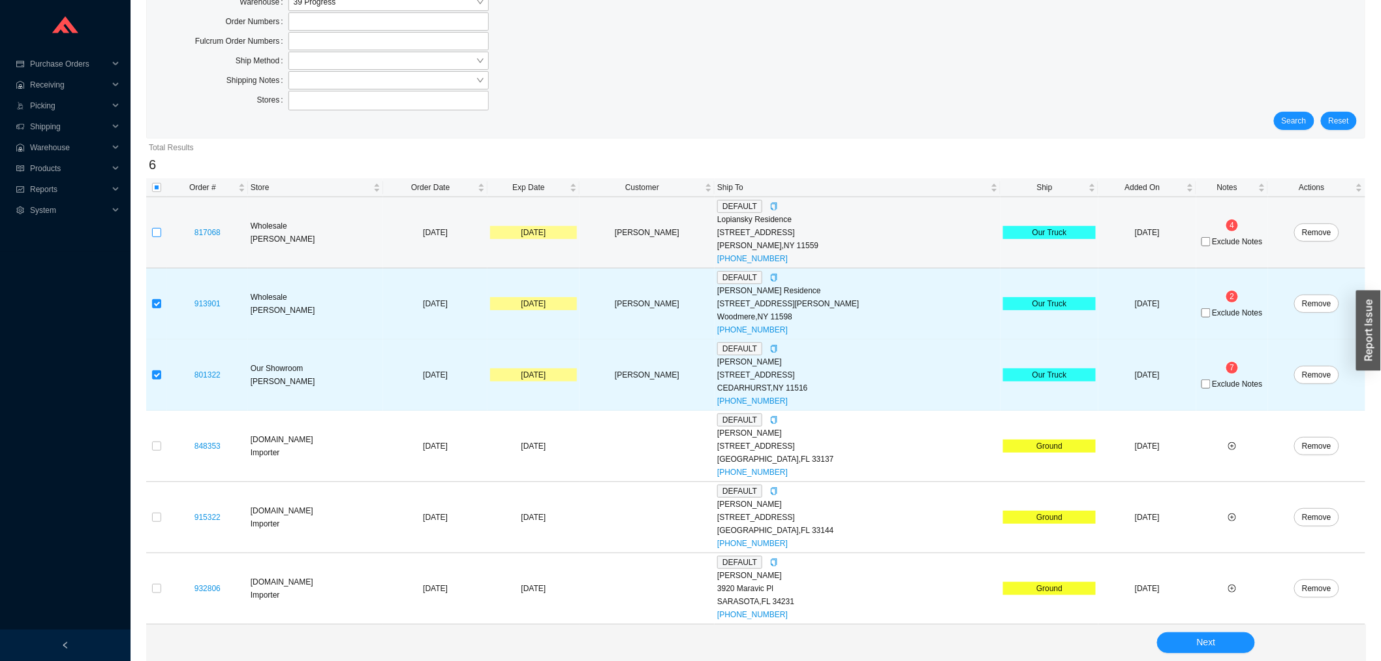
click at [153, 228] on input "checkbox" at bounding box center [156, 232] width 9 height 9
checkbox input "true"
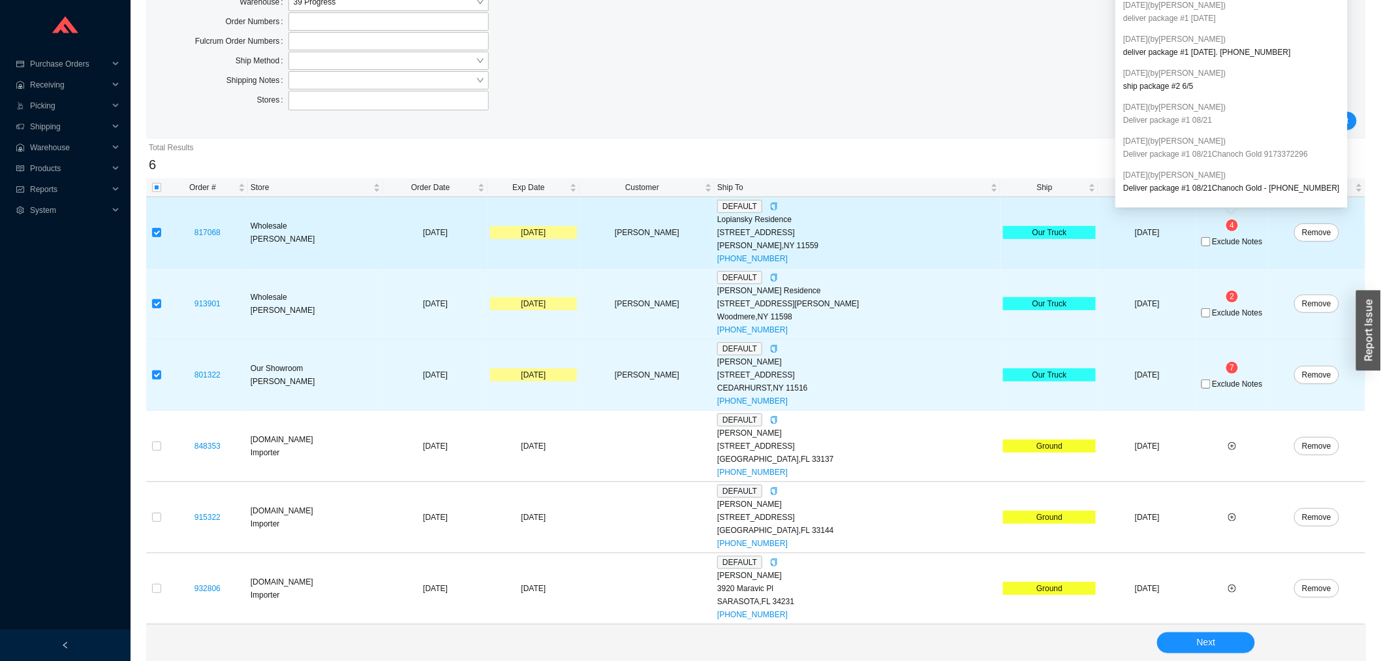
click at [1218, 238] on span "Exclude Notes" at bounding box center [1237, 242] width 50 height 8
click at [1211, 237] on input "Exclude Notes" at bounding box center [1206, 241] width 9 height 9
checkbox input "true"
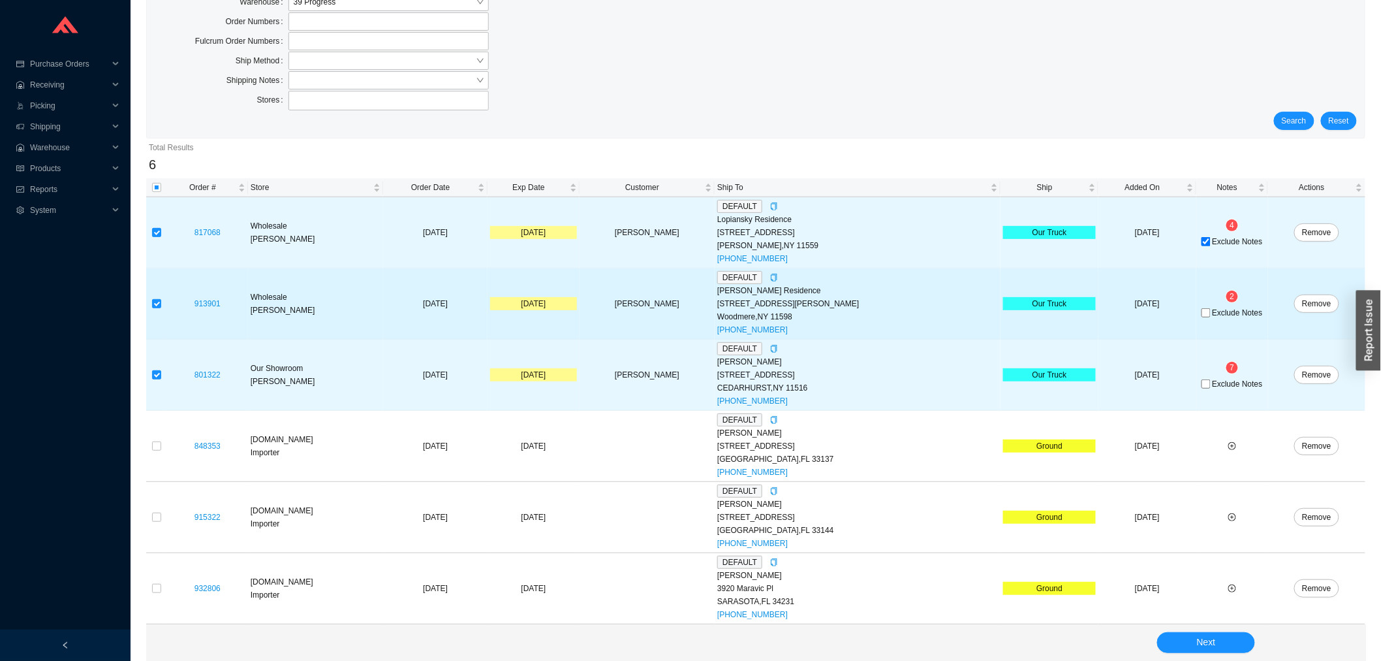
click at [1223, 309] on span "Exclude Notes" at bounding box center [1237, 313] width 50 height 8
click at [1211, 309] on input "Exclude Notes" at bounding box center [1206, 312] width 9 height 9
checkbox input "true"
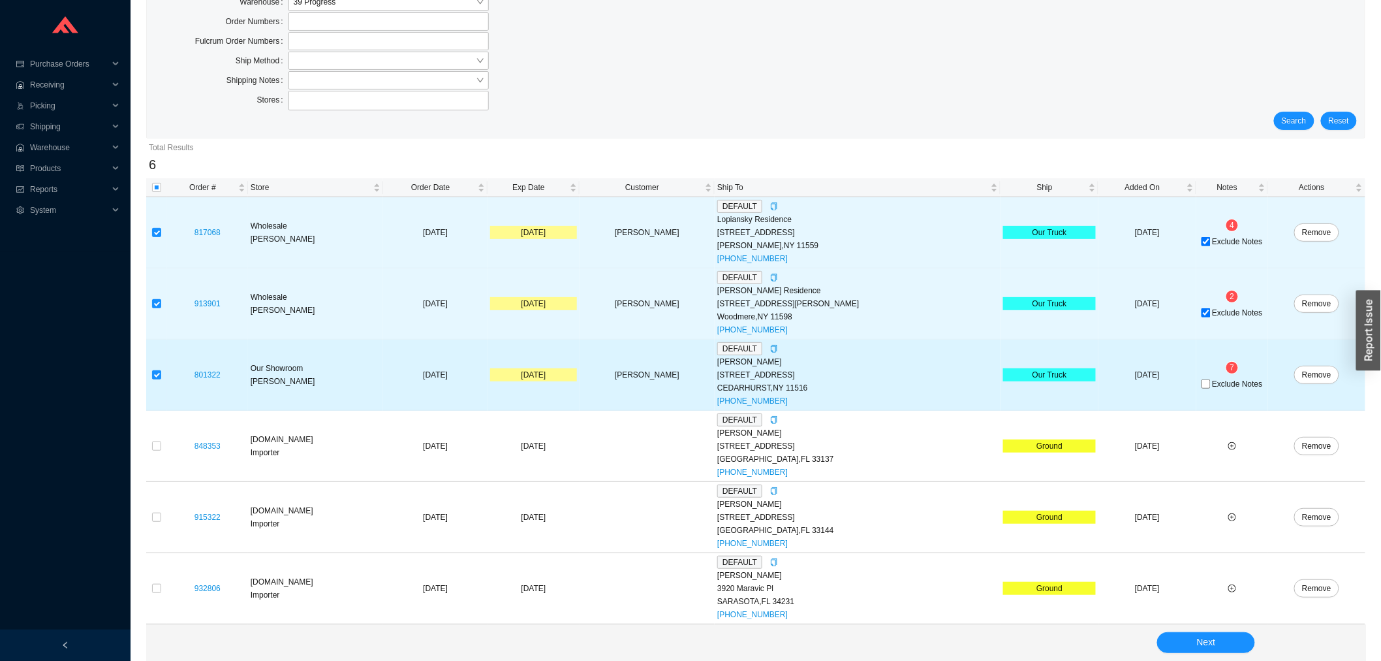
click at [1223, 381] on span "Exclude Notes" at bounding box center [1237, 384] width 50 height 8
click at [1211, 381] on input "Exclude Notes" at bounding box center [1206, 383] width 9 height 9
checkbox input "true"
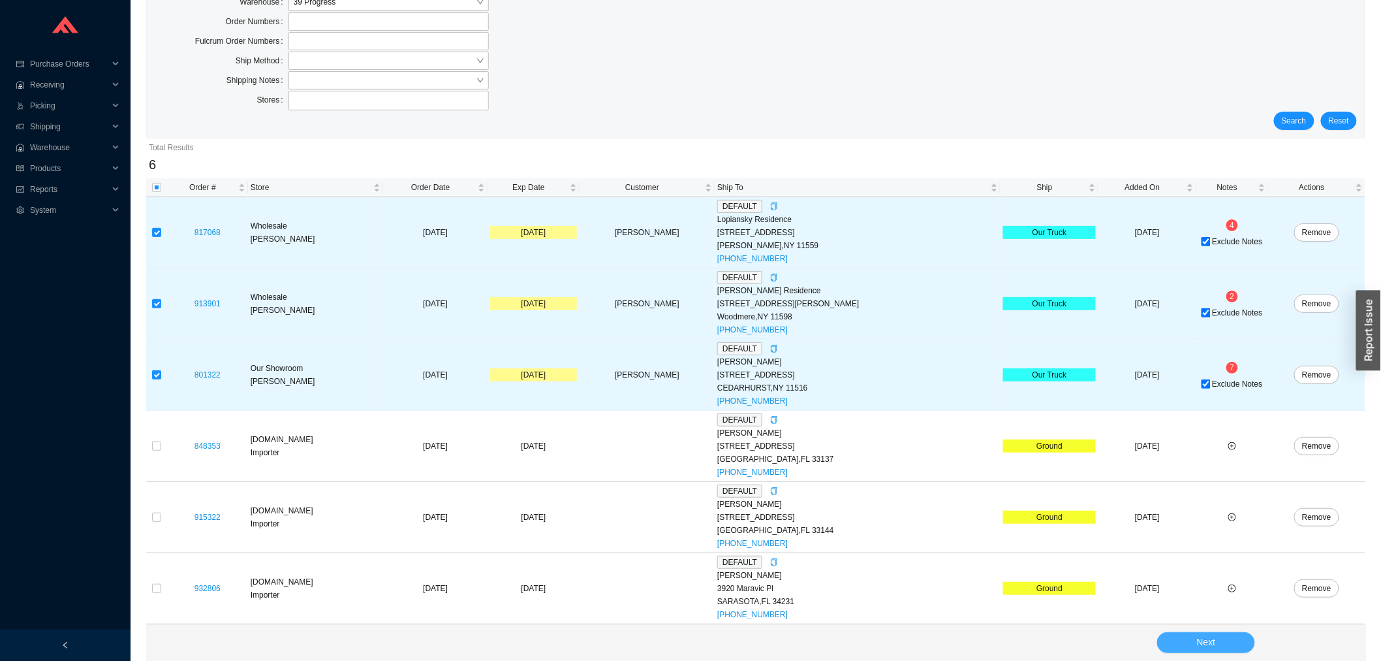
click at [1215, 641] on span "Next" at bounding box center [1206, 642] width 19 height 15
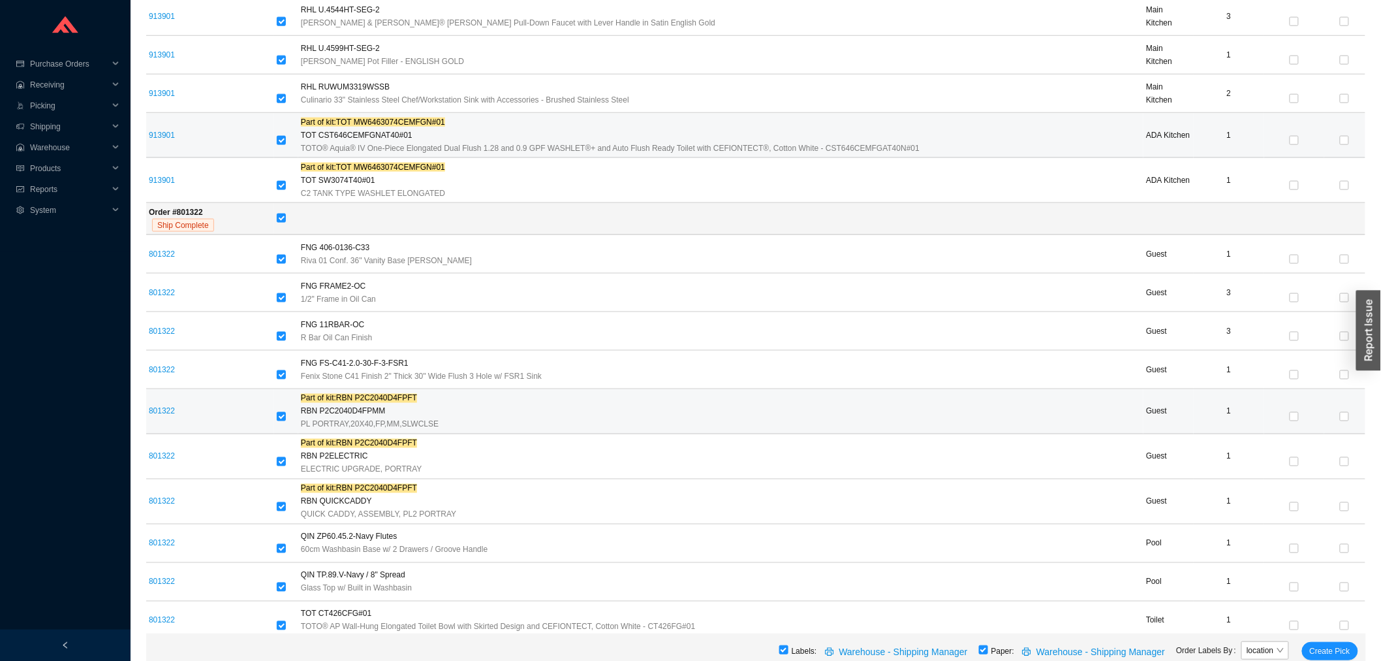
scroll to position [680, 0]
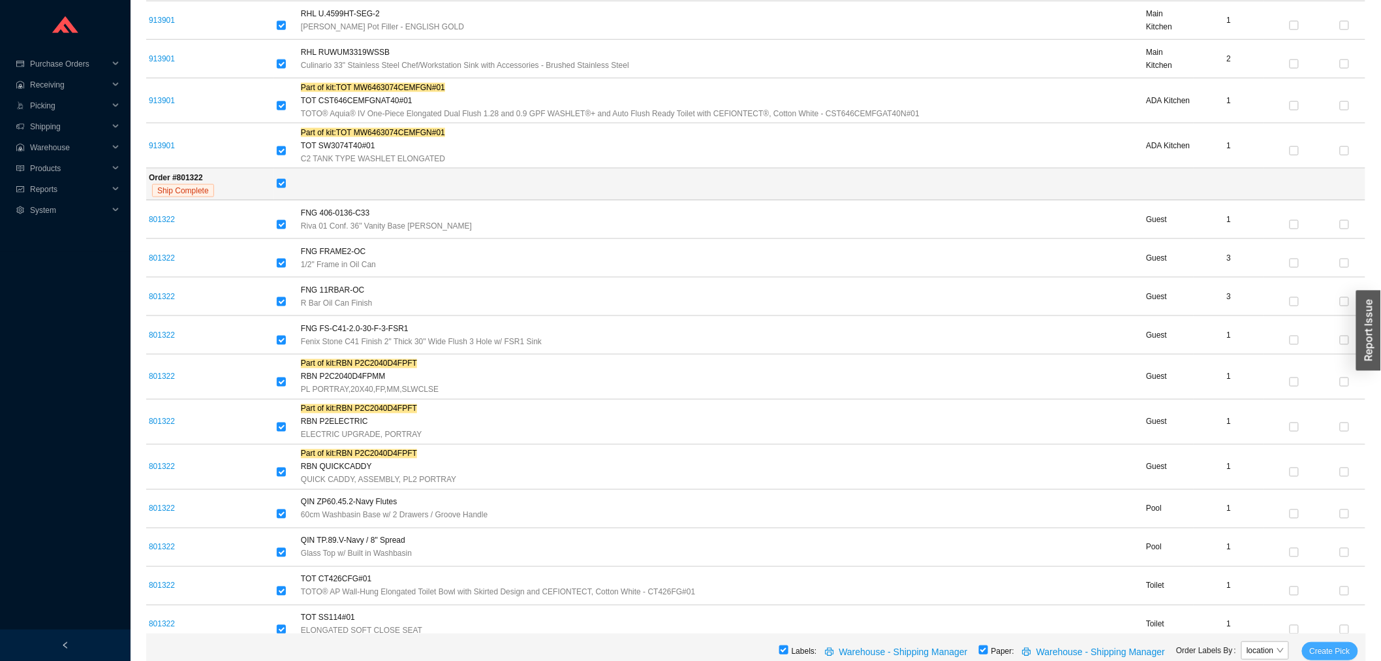
click at [1312, 651] on span "Create Pick" at bounding box center [1330, 650] width 40 height 13
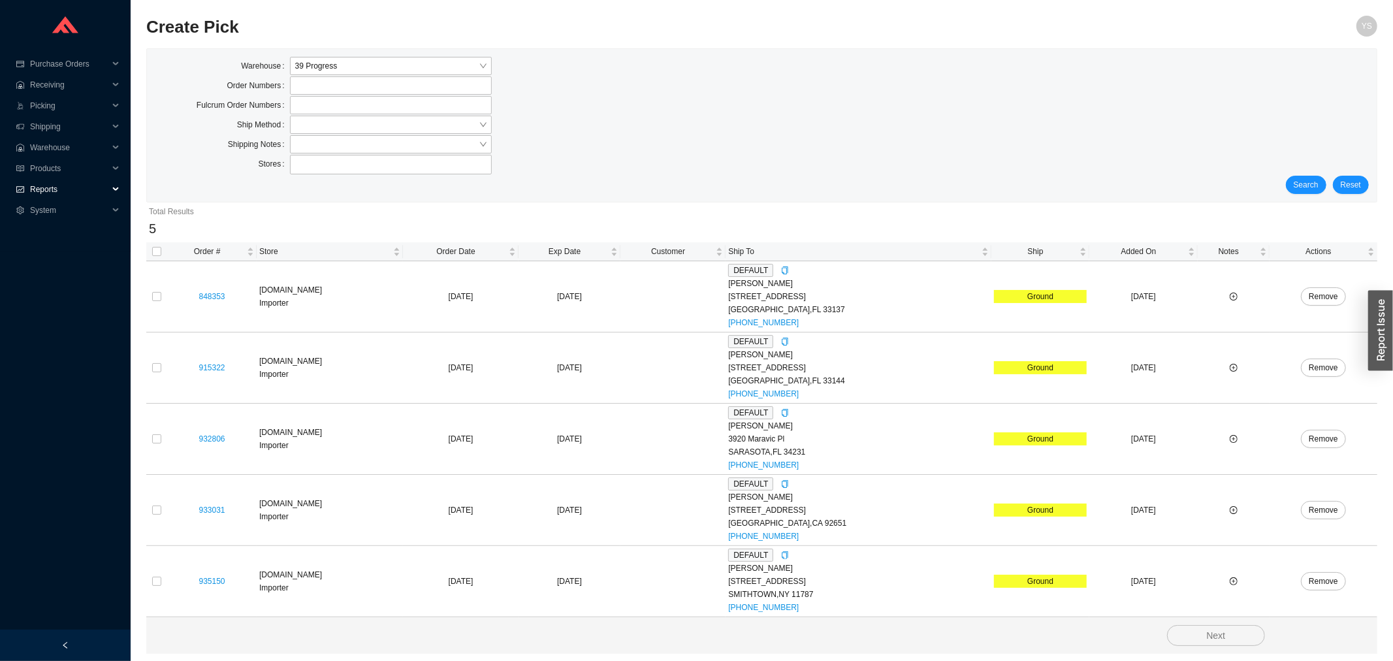
click at [63, 190] on span "Reports" at bounding box center [69, 189] width 78 height 21
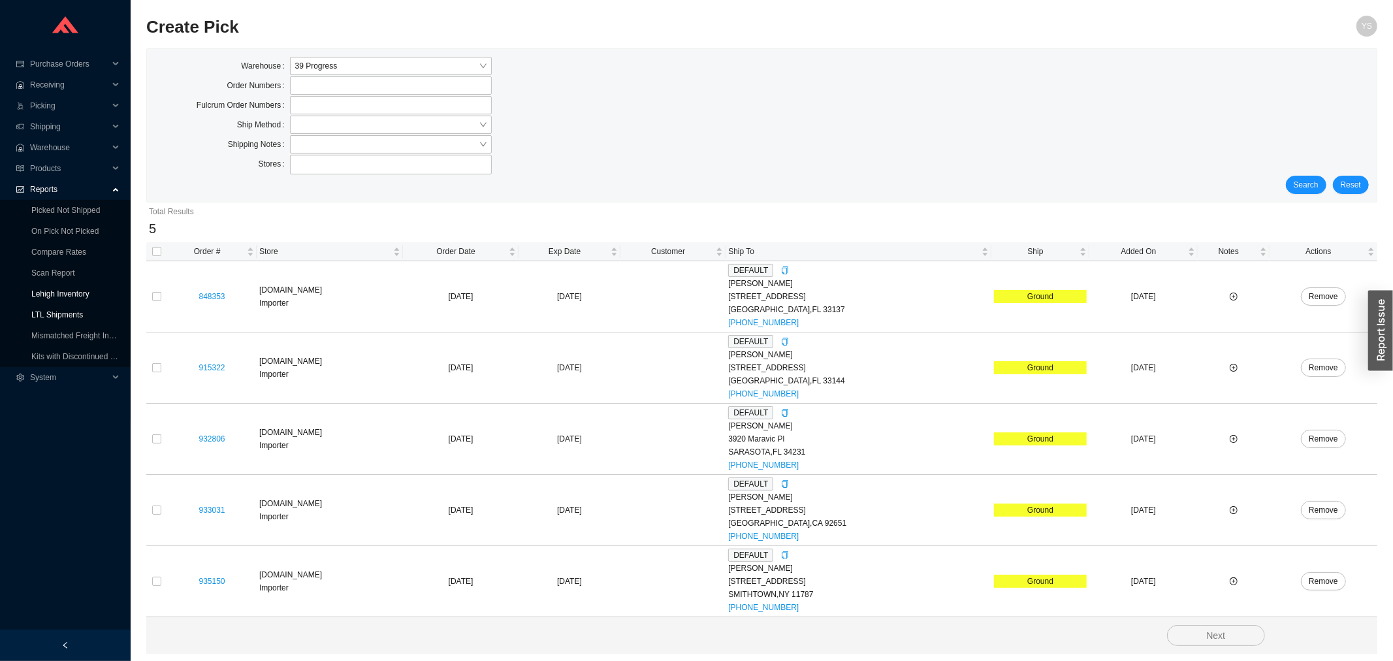
click at [57, 292] on link "Lehigh Inventory" at bounding box center [60, 293] width 58 height 9
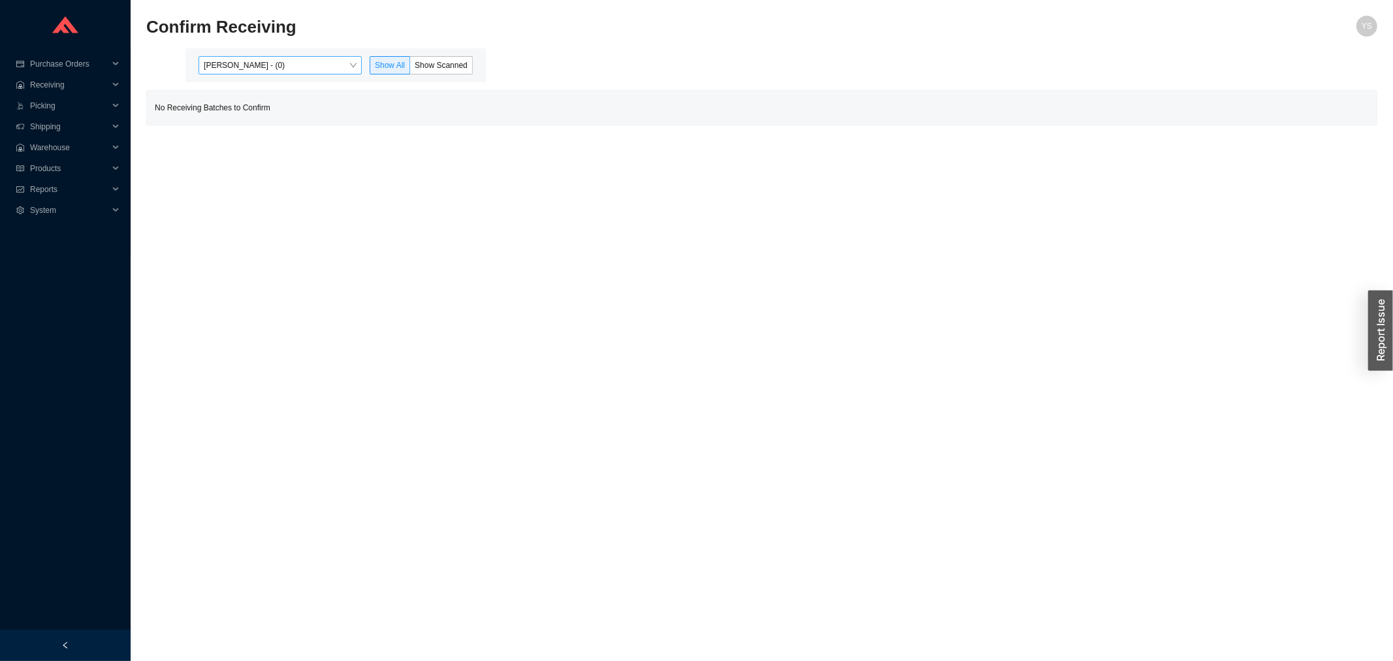
click at [262, 63] on span "Yossi Siff - (0)" at bounding box center [280, 65] width 153 height 17
click at [261, 101] on div "Angel Negron - (11)" at bounding box center [281, 107] width 153 height 12
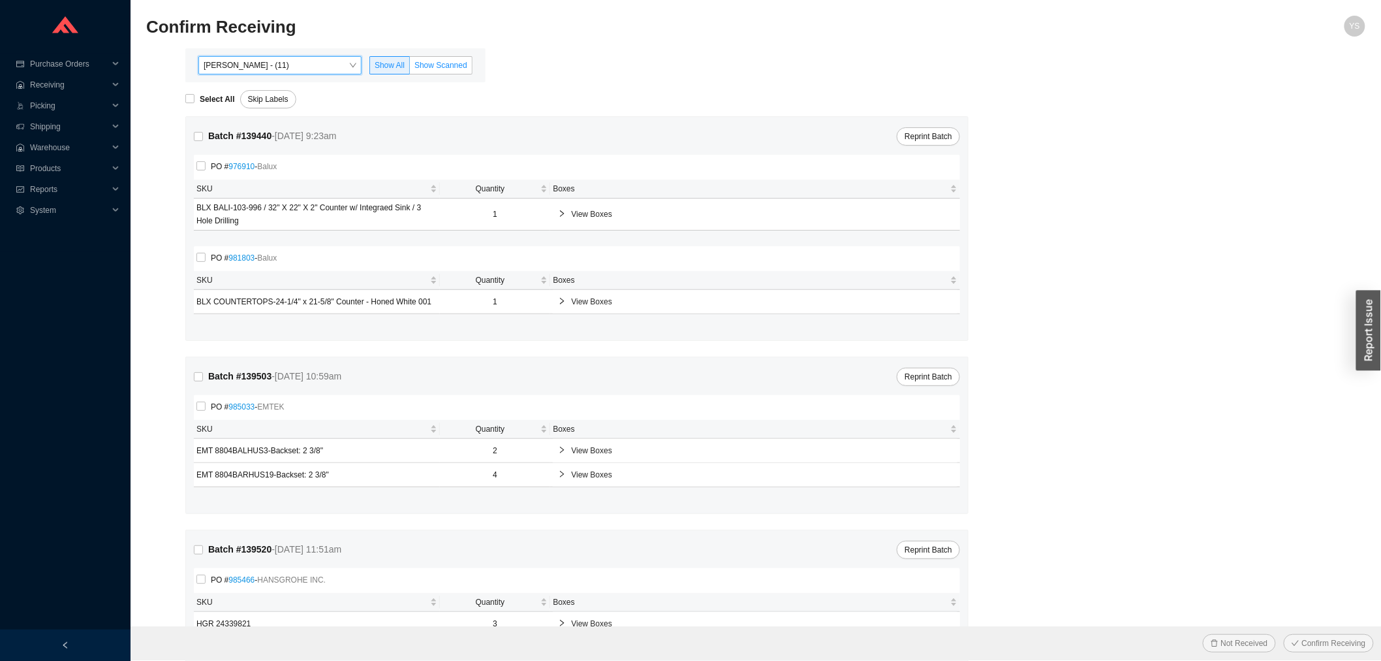
click at [422, 61] on span "Show Scanned" at bounding box center [441, 65] width 53 height 9
click at [410, 68] on input "Show Scanned" at bounding box center [410, 68] width 0 height 0
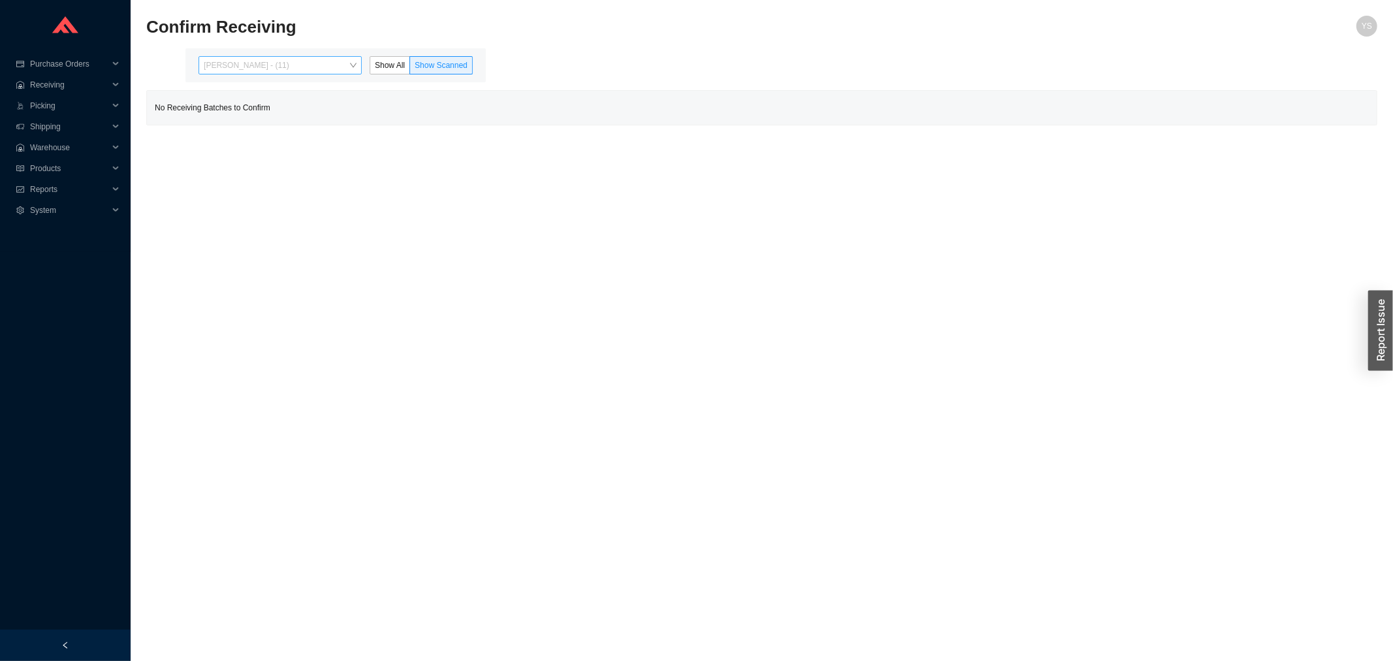
click at [317, 65] on span "Angel Negron - (11)" at bounding box center [280, 65] width 153 height 17
click at [33, 197] on span "Reports" at bounding box center [69, 189] width 78 height 21
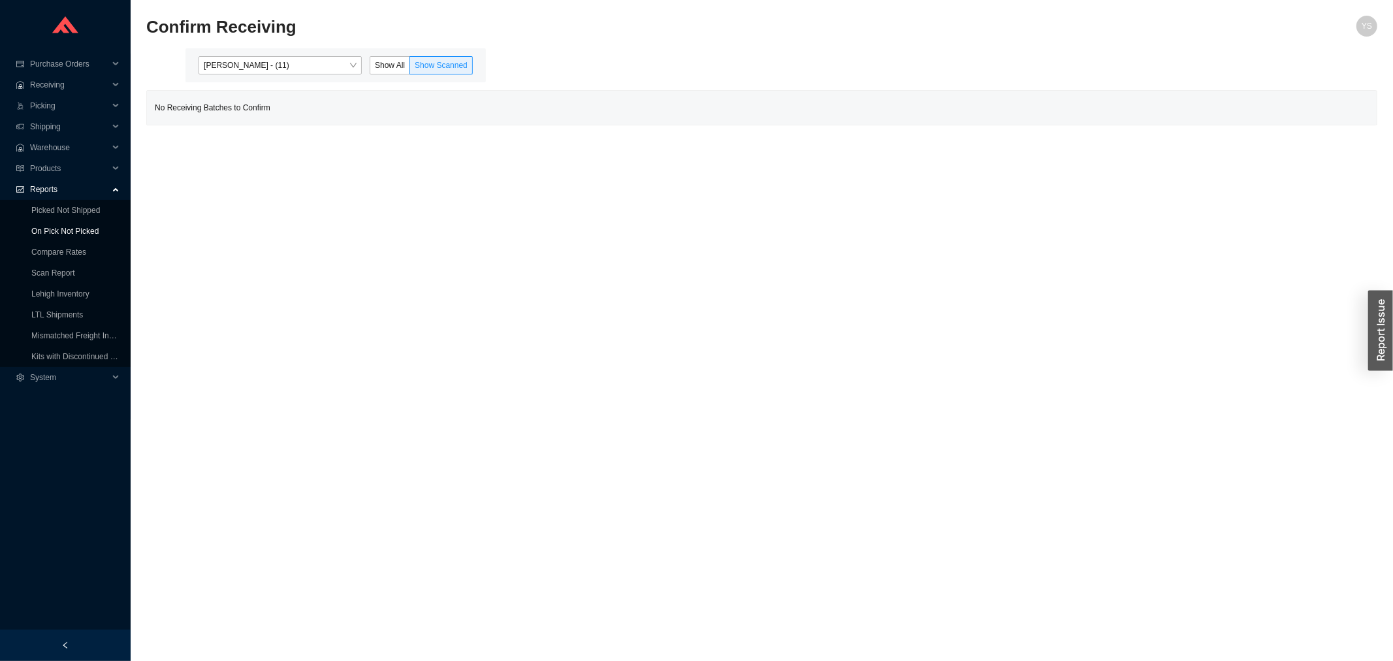
click at [33, 235] on link "On Pick Not Picked" at bounding box center [64, 231] width 67 height 9
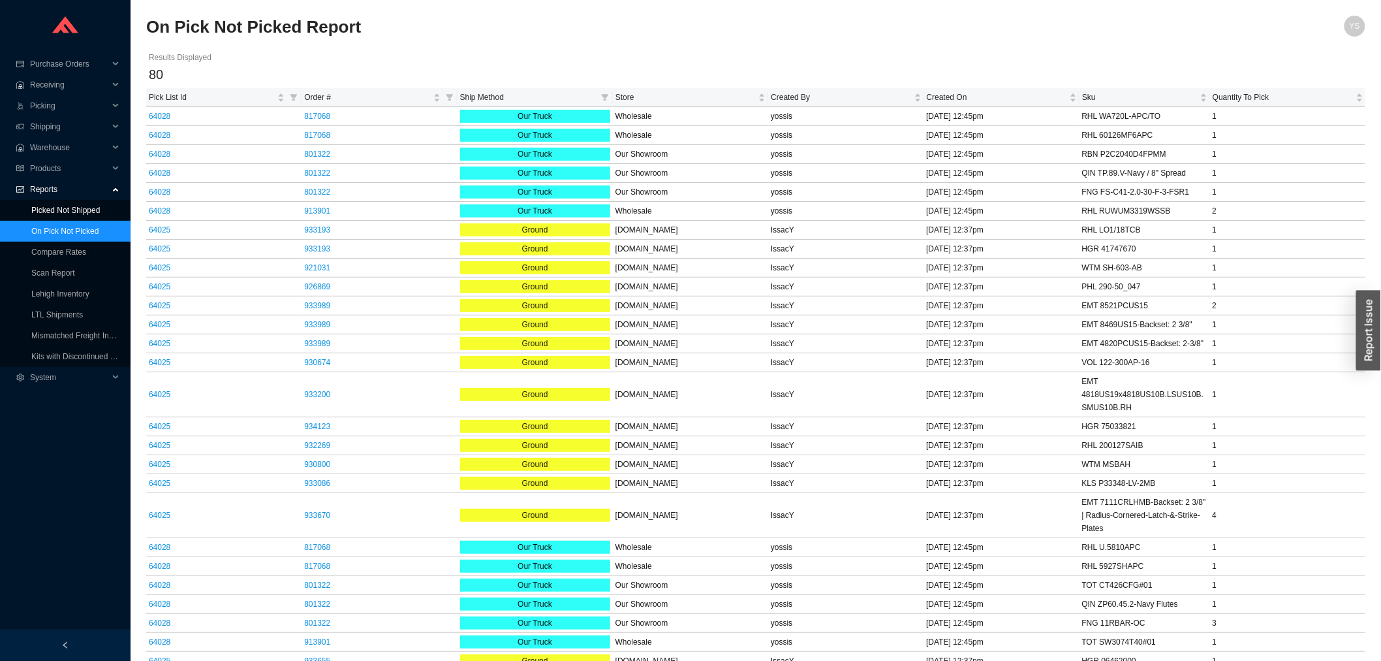
click at [69, 206] on link "Picked Not Shipped" at bounding box center [65, 210] width 69 height 9
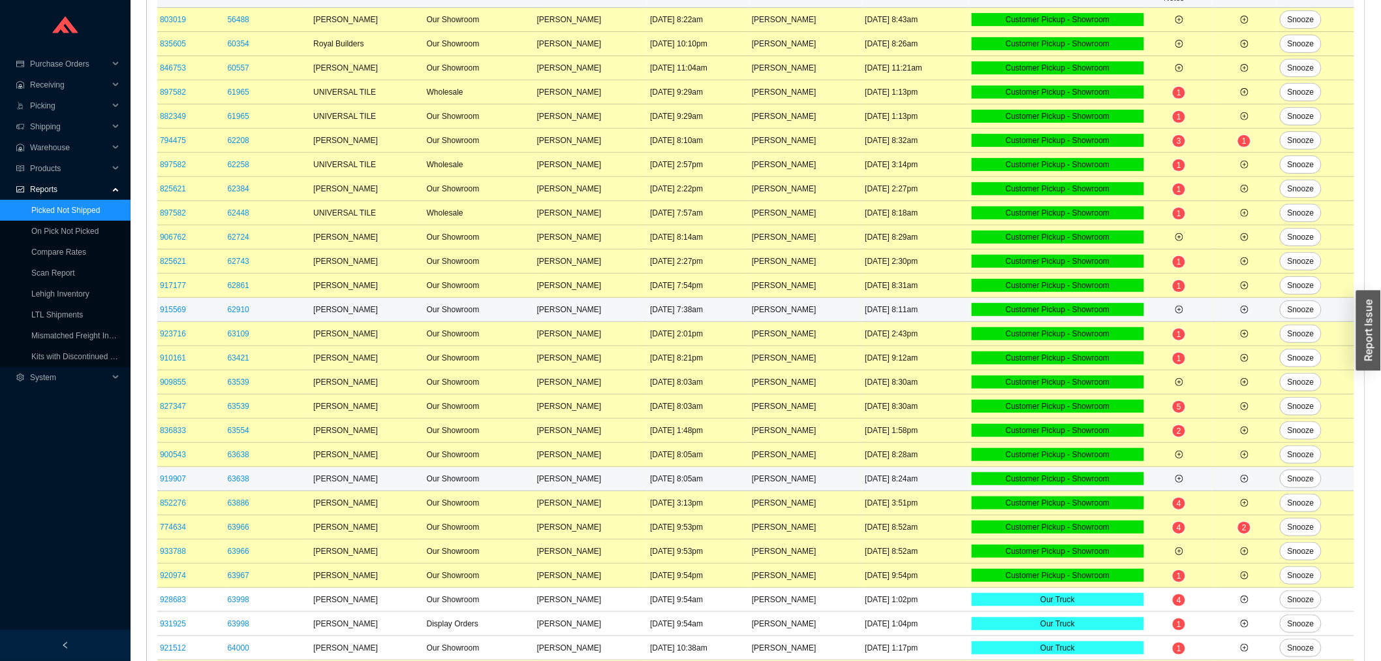
scroll to position [341, 0]
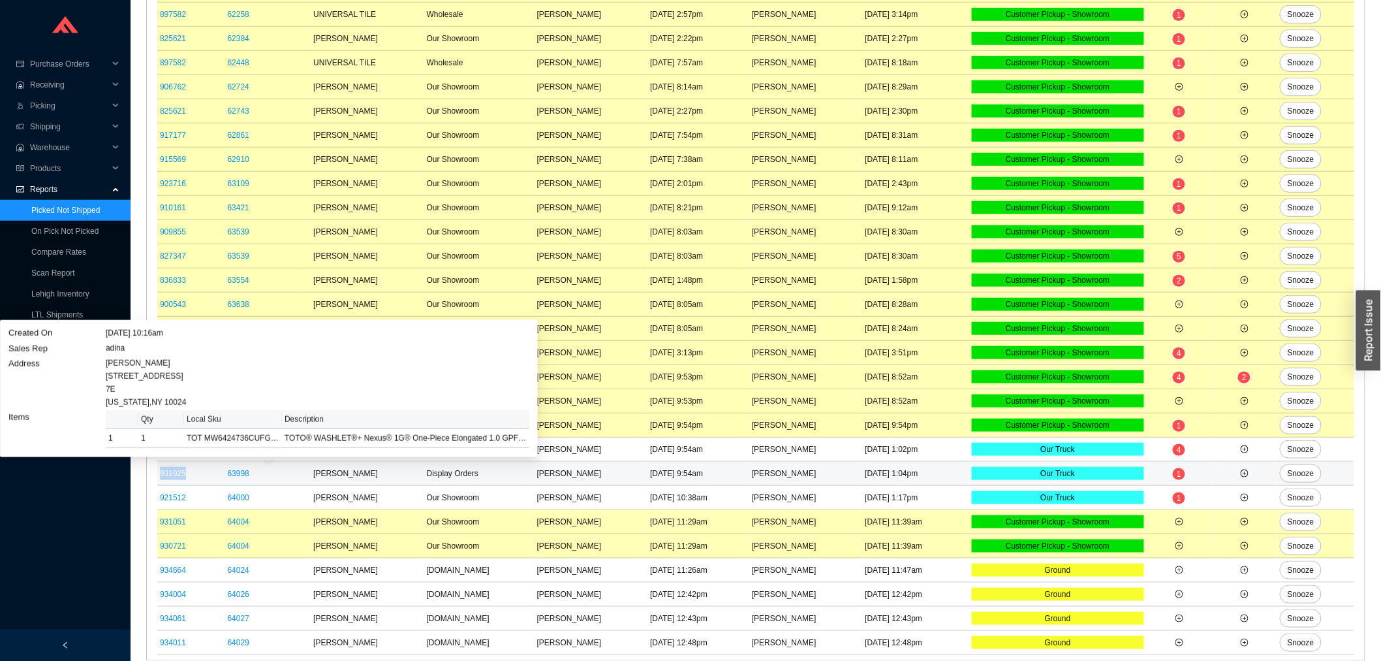
drag, startPoint x: 198, startPoint y: 473, endPoint x: 160, endPoint y: 472, distance: 38.5
click at [160, 472] on td "931925" at bounding box center [191, 474] width 68 height 24
copy link "931925"
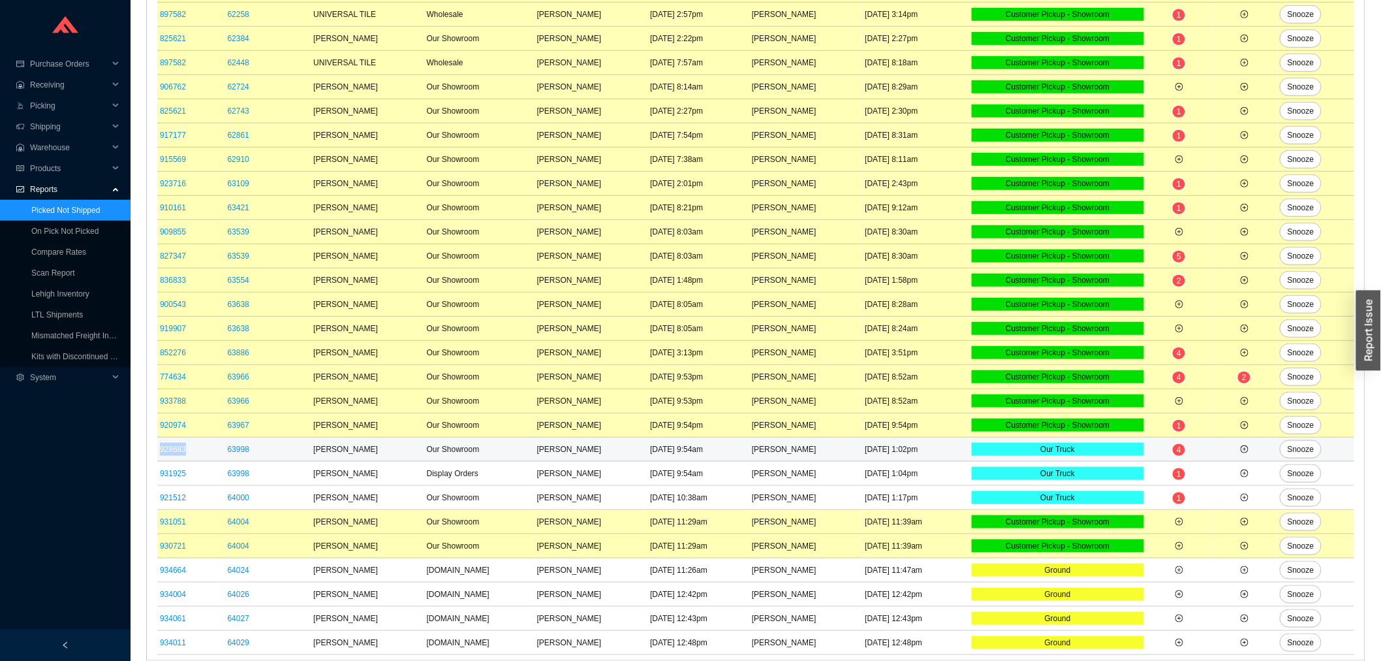
drag, startPoint x: 185, startPoint y: 443, endPoint x: 159, endPoint y: 446, distance: 25.7
click at [159, 446] on td "928683" at bounding box center [191, 449] width 68 height 24
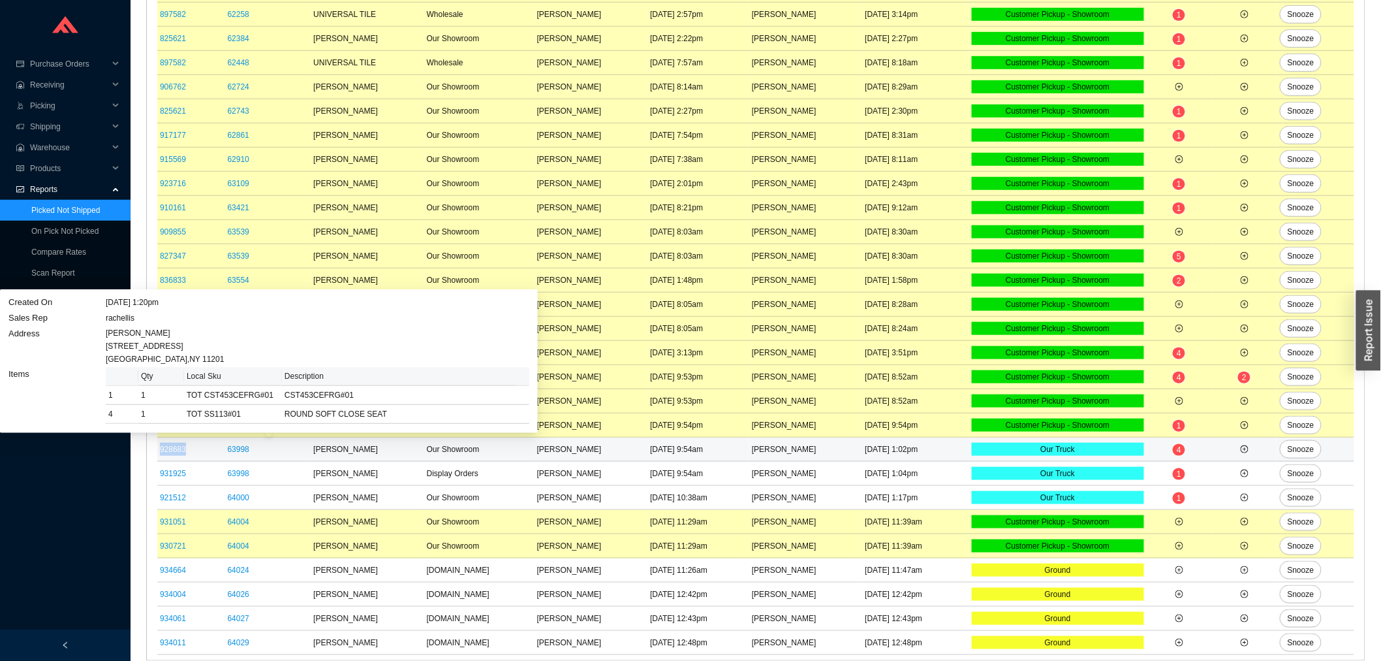
copy link "928683"
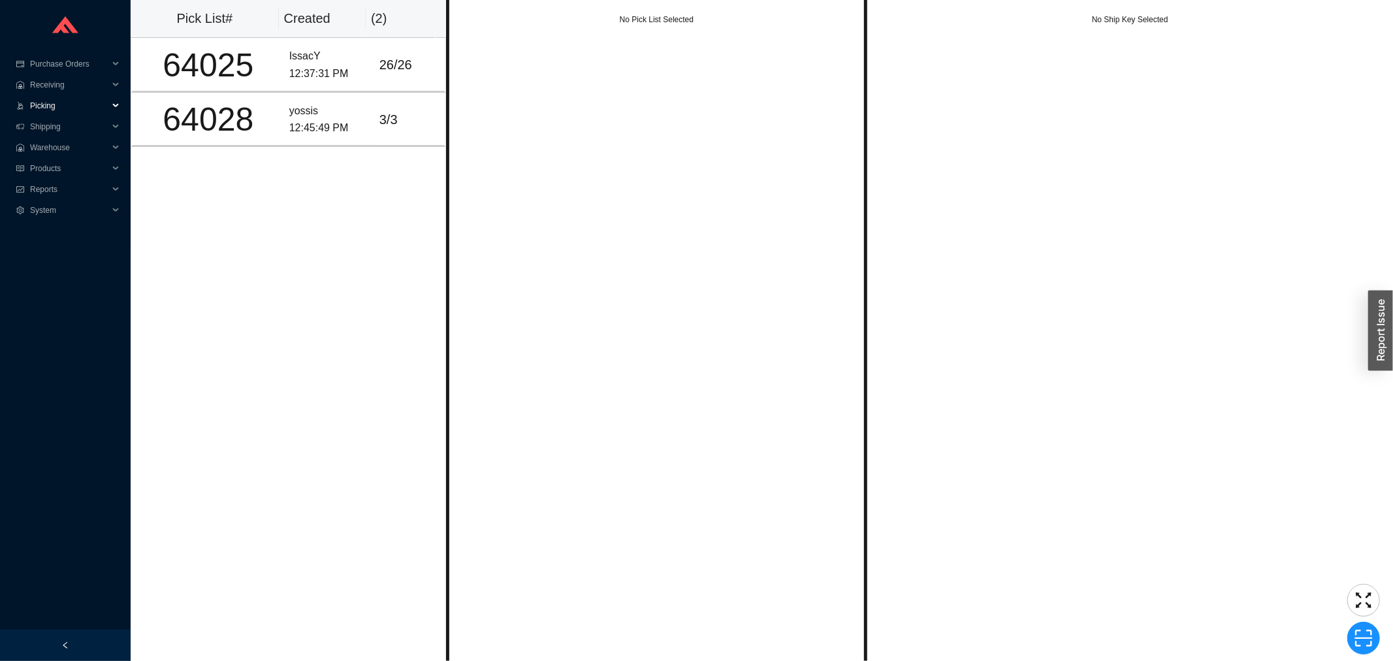
click at [57, 112] on span "Picking" at bounding box center [69, 105] width 78 height 21
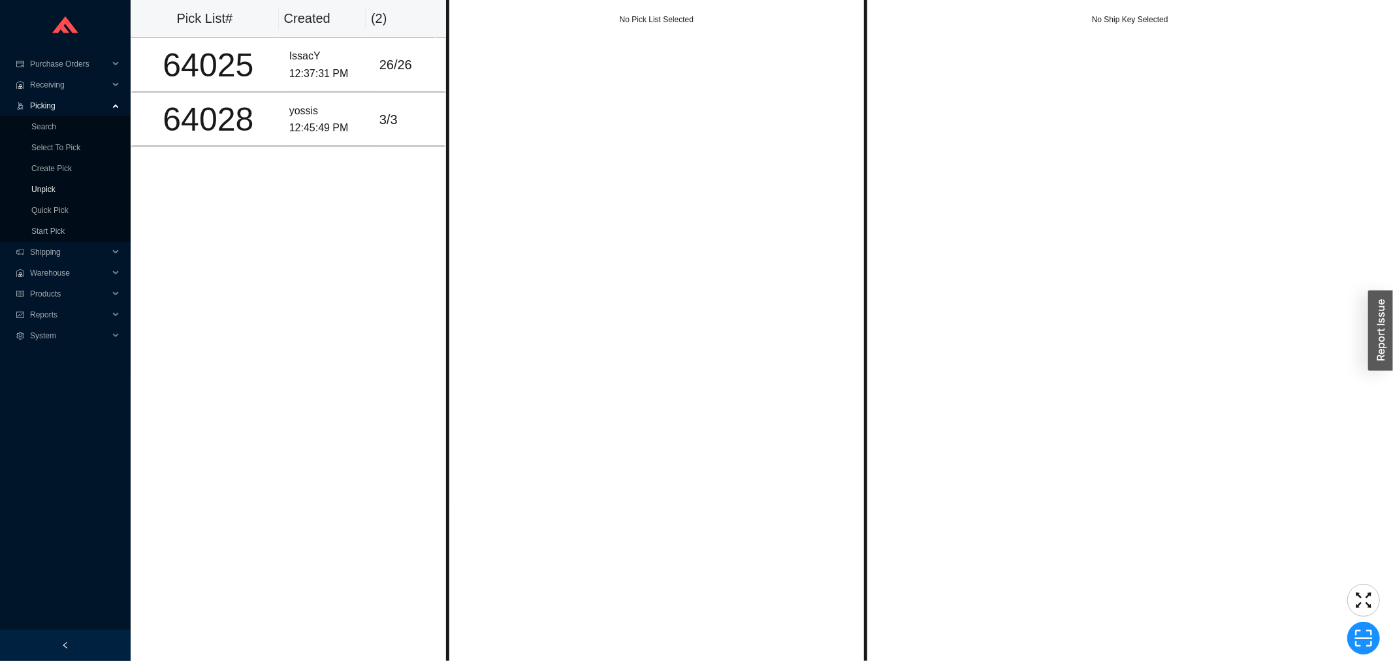
click at [55, 191] on link "Unpick" at bounding box center [43, 189] width 24 height 9
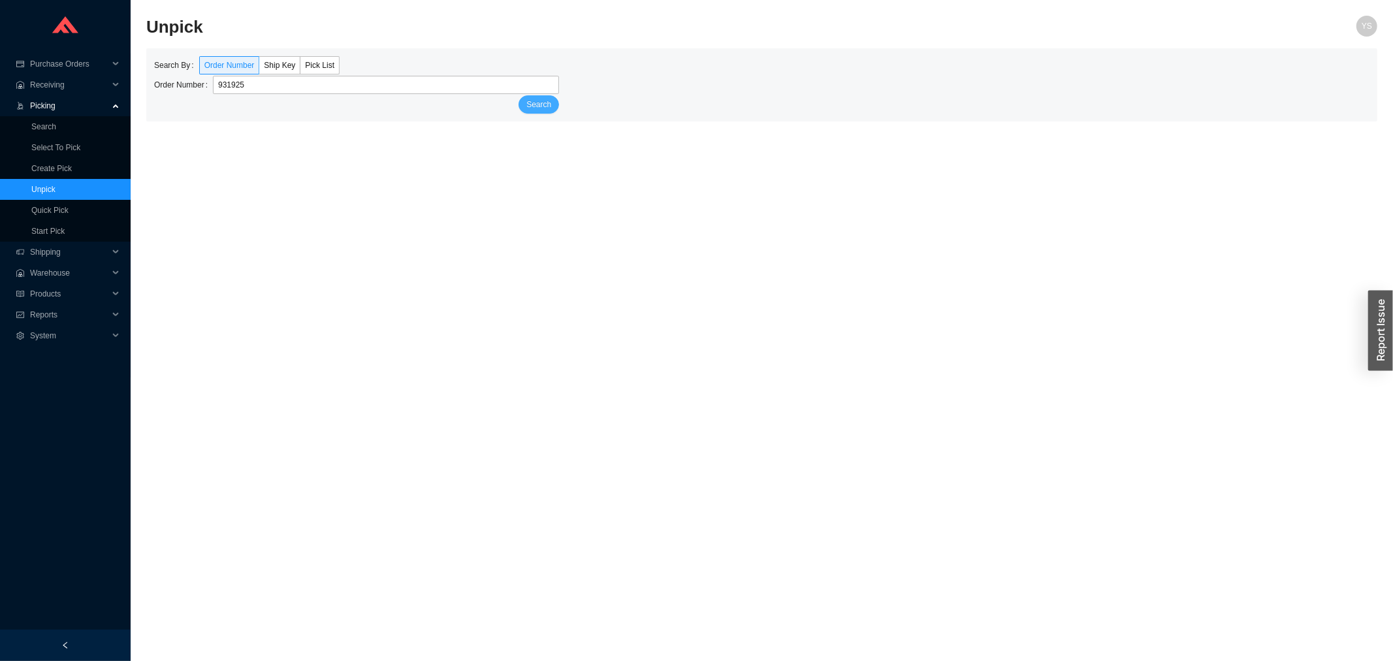
type input "931925"
click at [543, 106] on span "Search" at bounding box center [538, 104] width 25 height 13
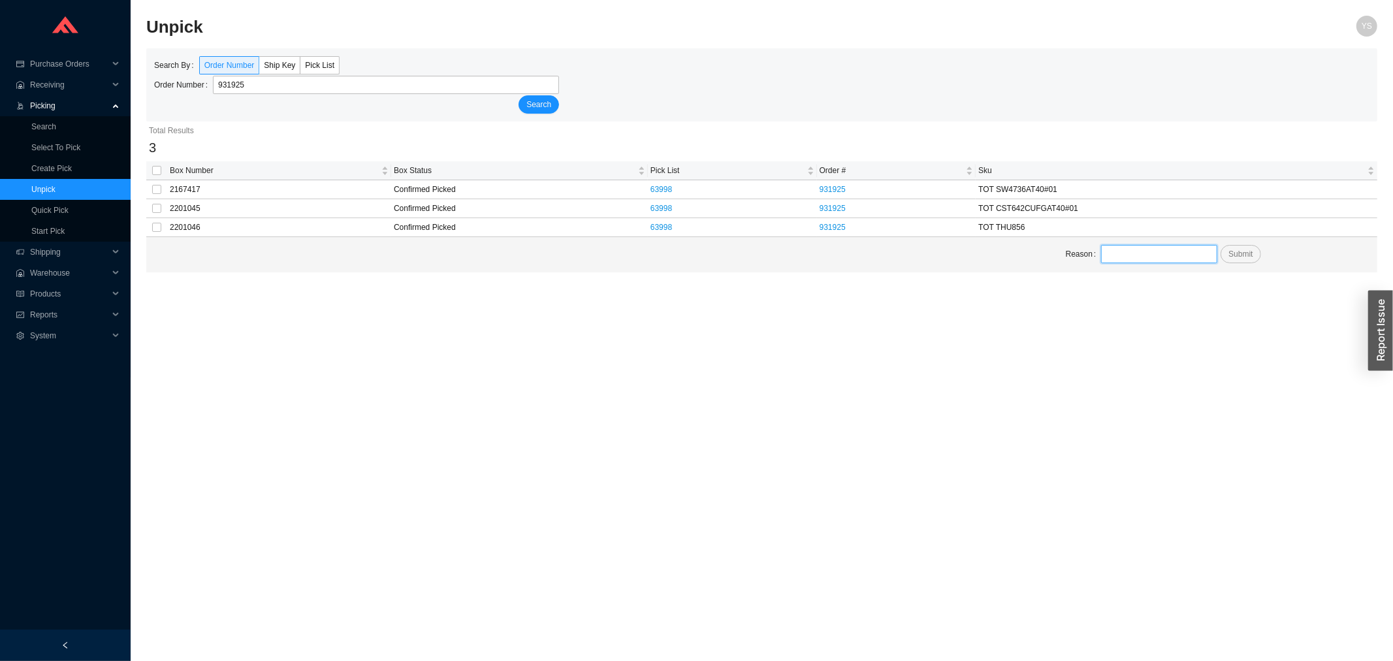
click at [1198, 250] on input "text" at bounding box center [1159, 254] width 116 height 18
type input "On hold"
click at [154, 168] on input "checkbox" at bounding box center [156, 170] width 9 height 9
checkbox input "true"
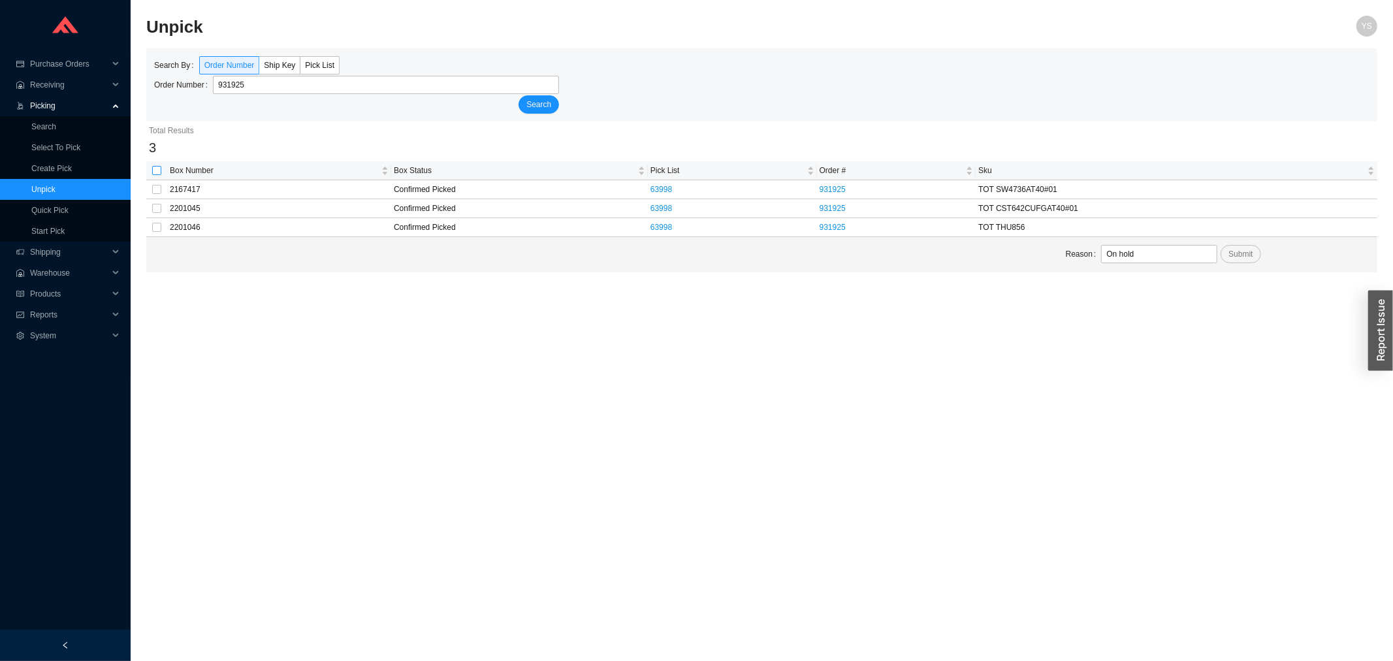
checkbox input "true"
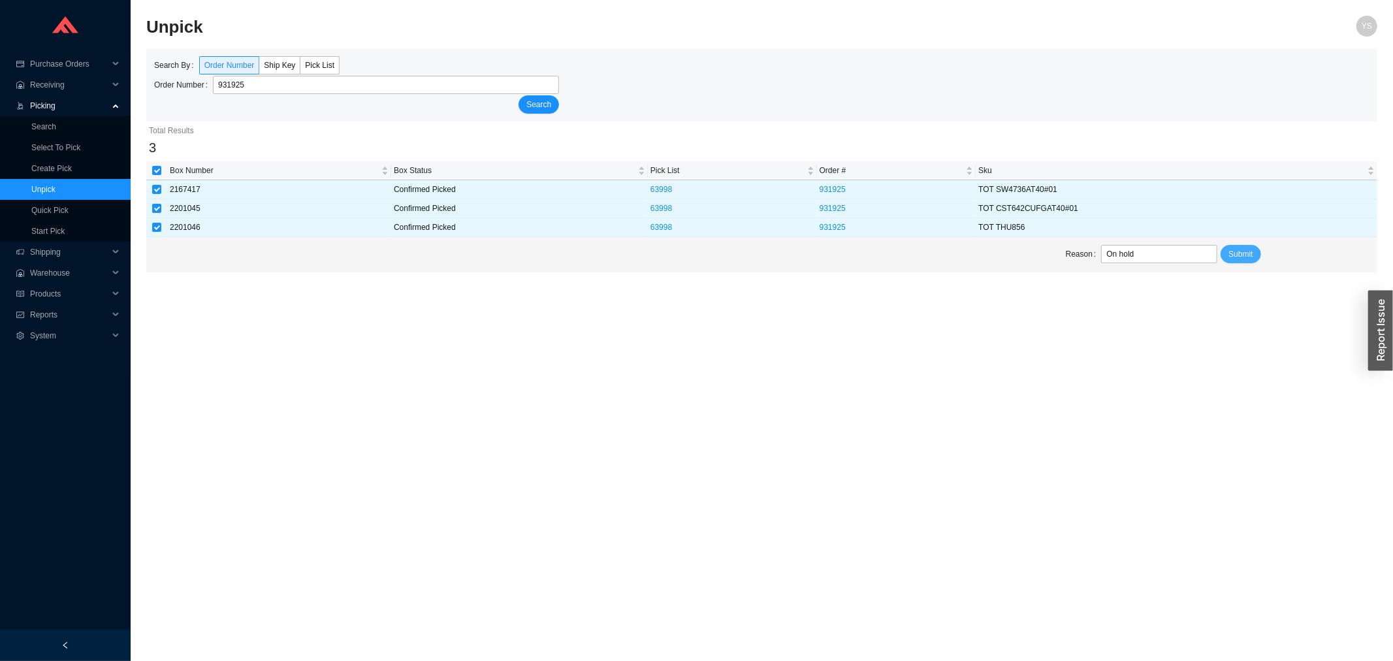
click at [1232, 252] on span "Submit" at bounding box center [1240, 253] width 24 height 13
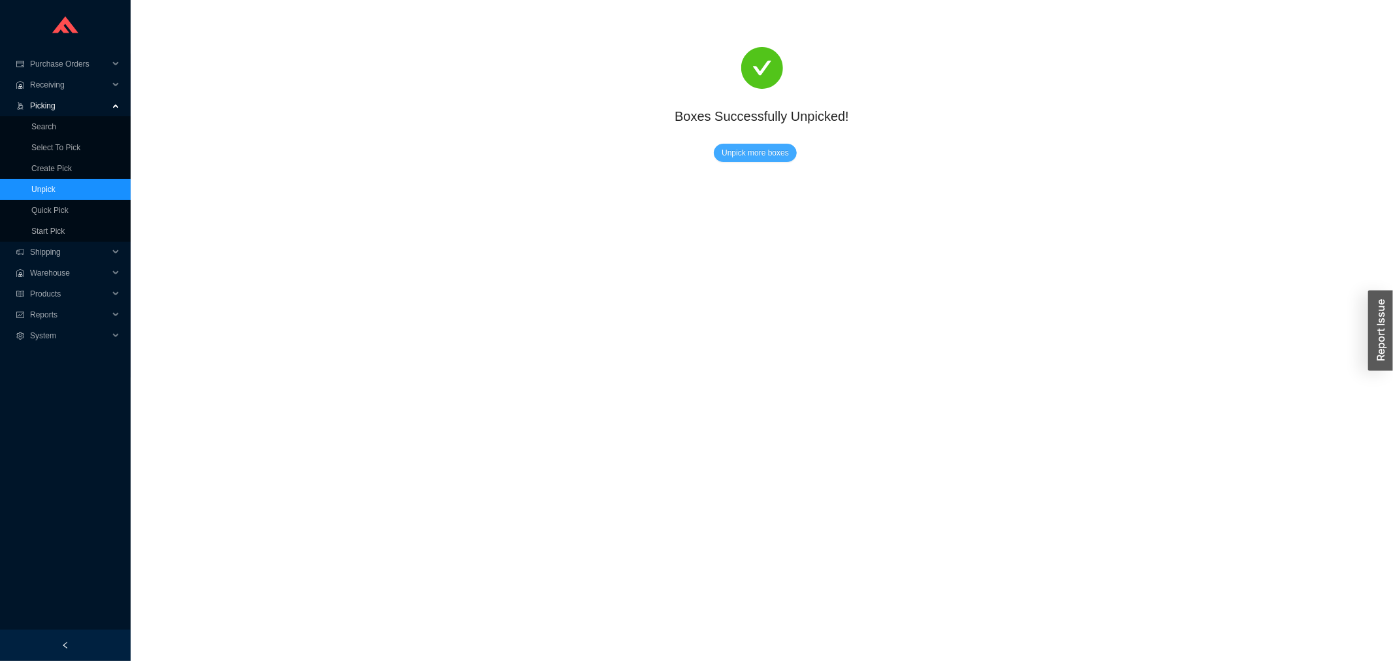
click at [727, 159] on span "Unpick more boxes" at bounding box center [754, 152] width 67 height 13
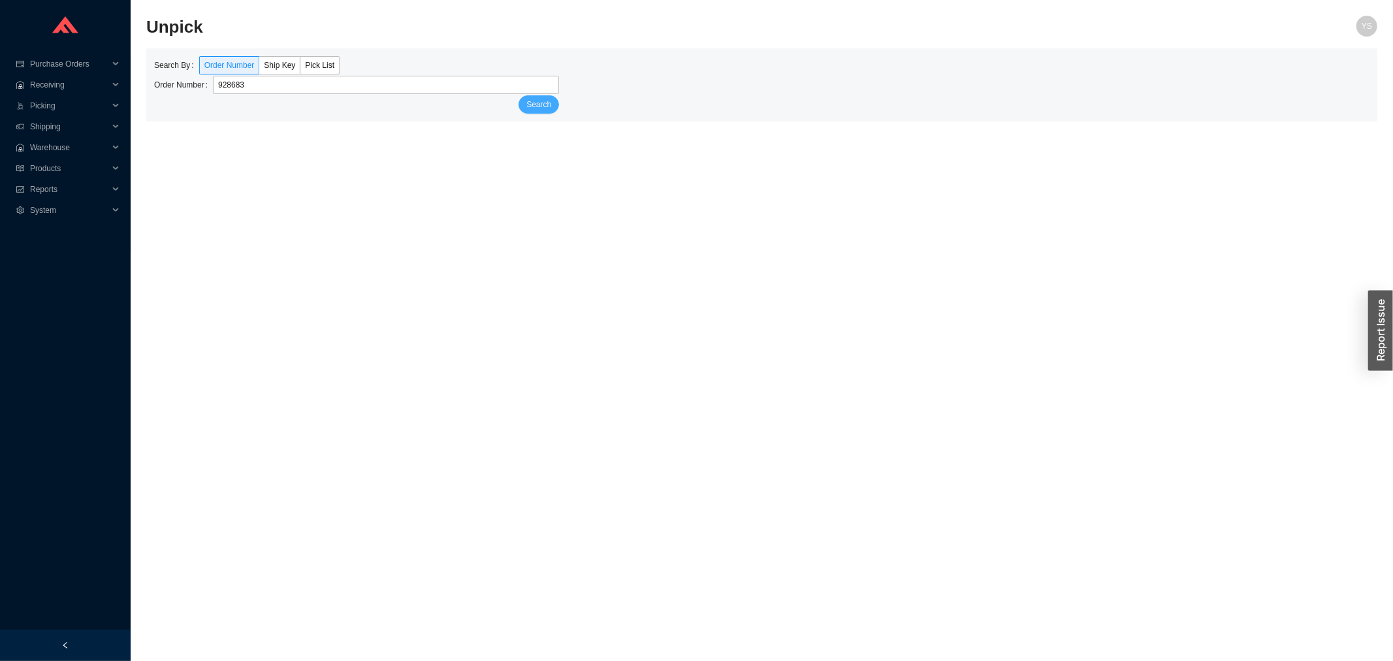
type input "928683"
click at [543, 112] on button "Search" at bounding box center [538, 104] width 40 height 18
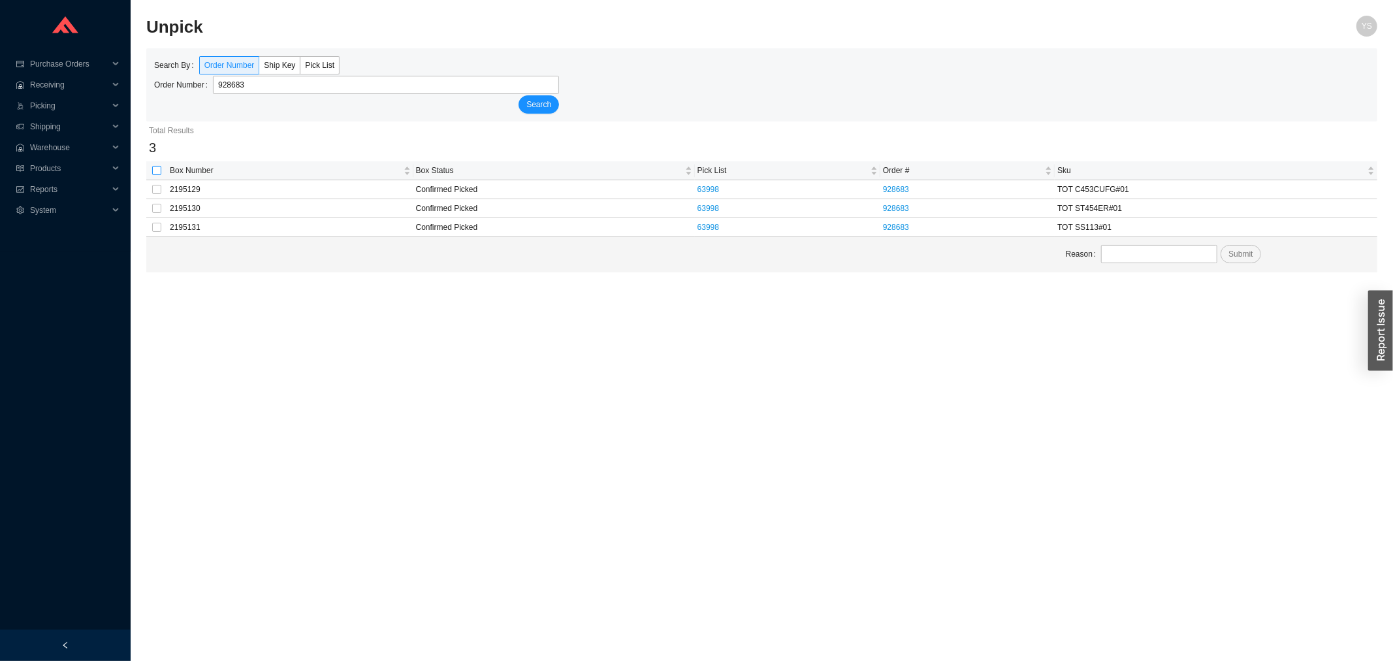
click at [157, 164] on label at bounding box center [156, 170] width 9 height 13
click at [157, 166] on input "checkbox" at bounding box center [156, 170] width 9 height 9
checkbox input "true"
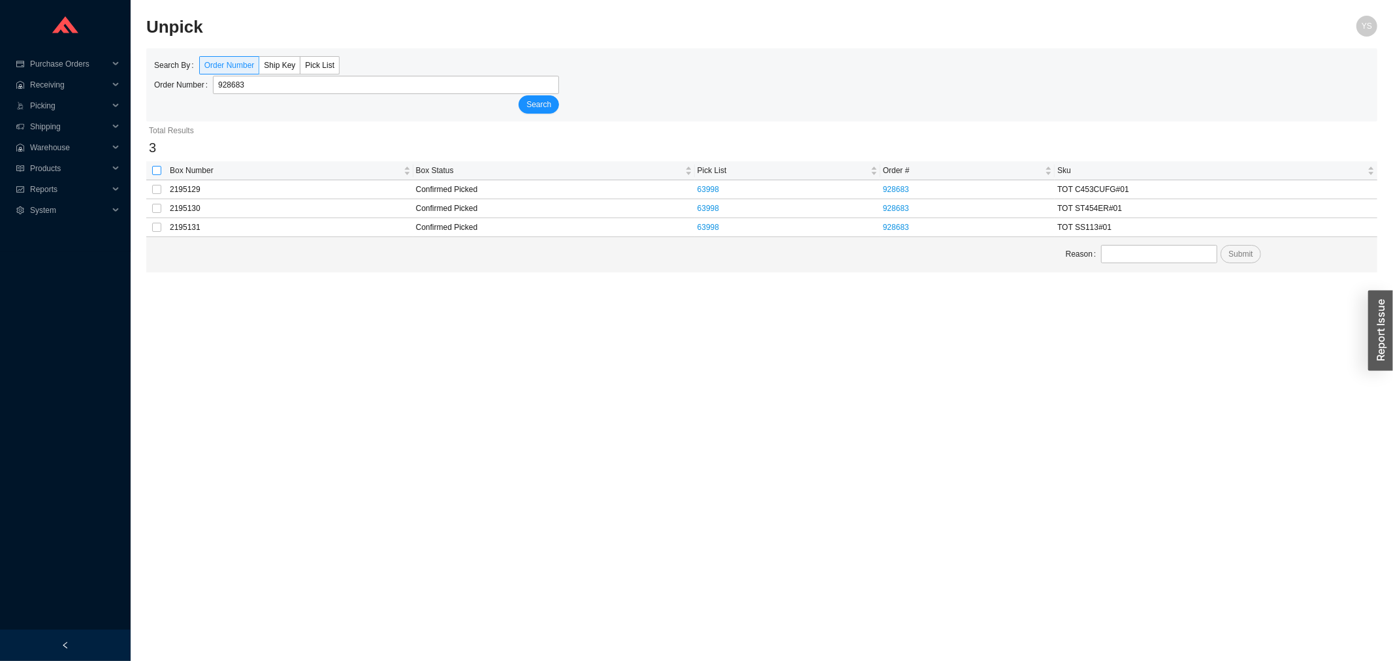
checkbox input "true"
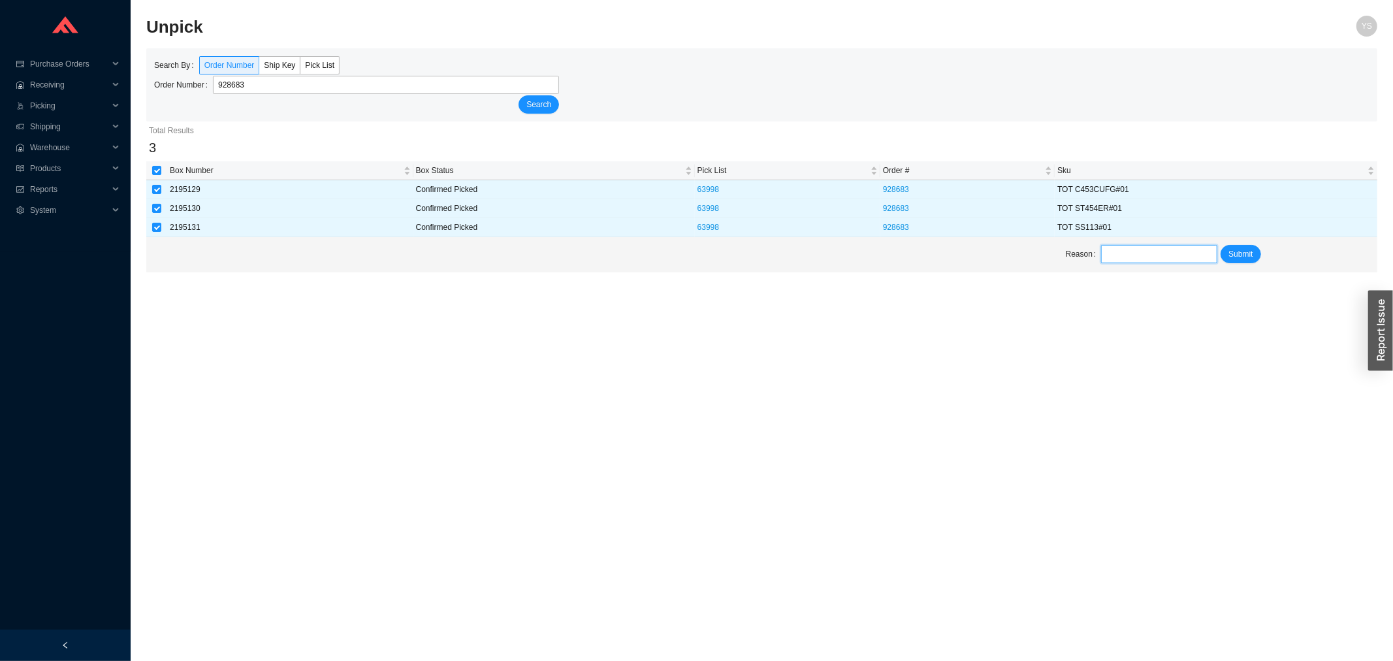
drag, startPoint x: 1114, startPoint y: 249, endPoint x: 1129, endPoint y: 253, distance: 15.5
click at [1115, 249] on input "text" at bounding box center [1159, 254] width 116 height 18
type input "On hold"
click at [1225, 262] on button "Submit" at bounding box center [1240, 254] width 40 height 18
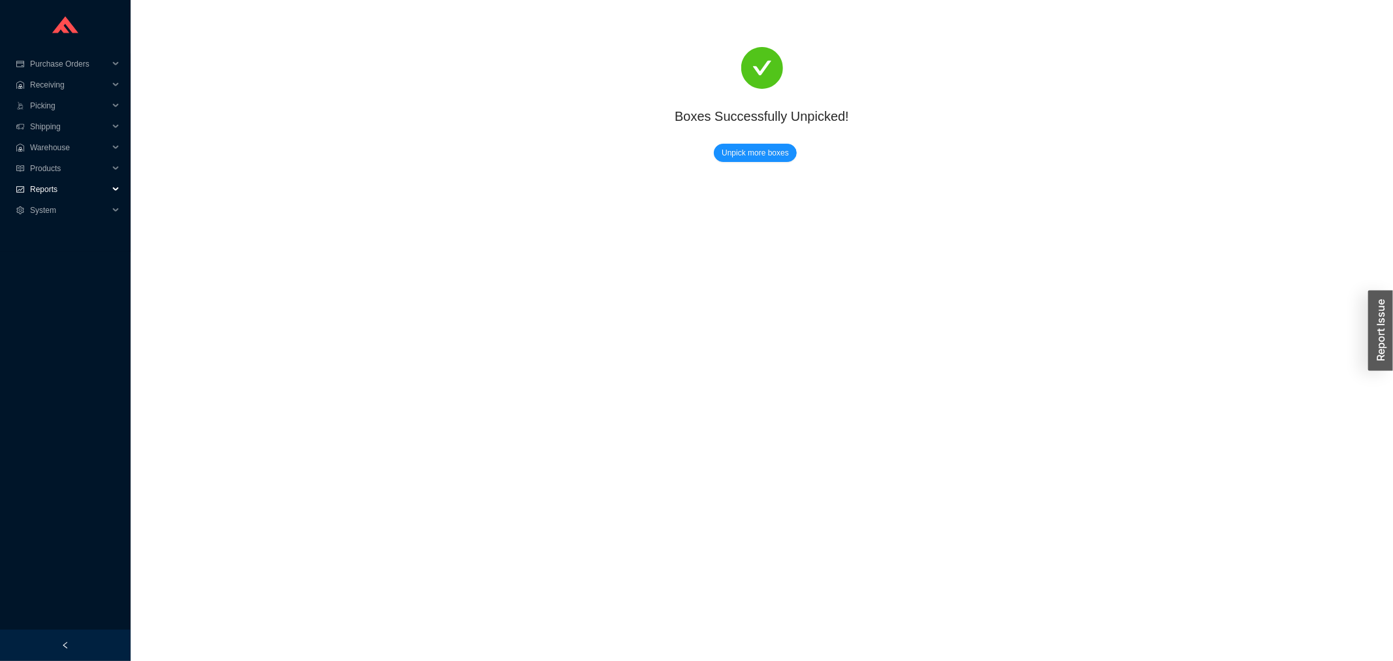
click at [43, 179] on span "Reports" at bounding box center [69, 189] width 78 height 21
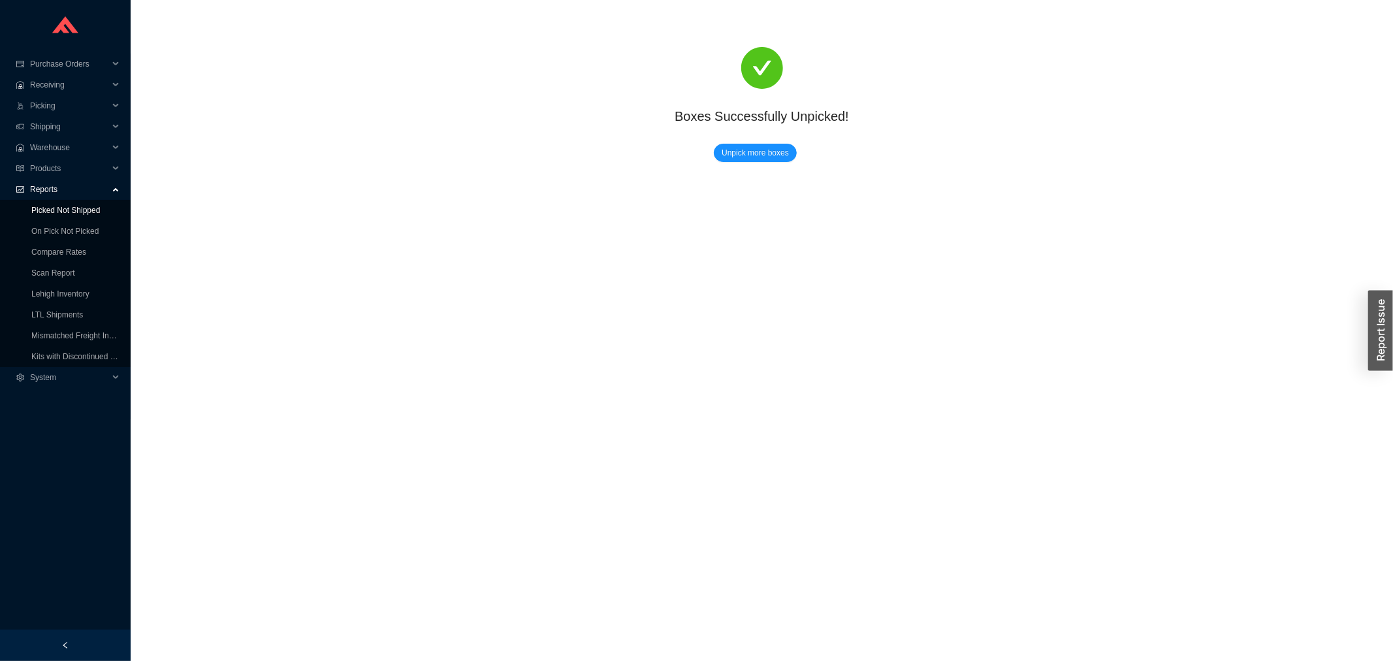
click at [46, 212] on link "Picked Not Shipped" at bounding box center [65, 210] width 69 height 9
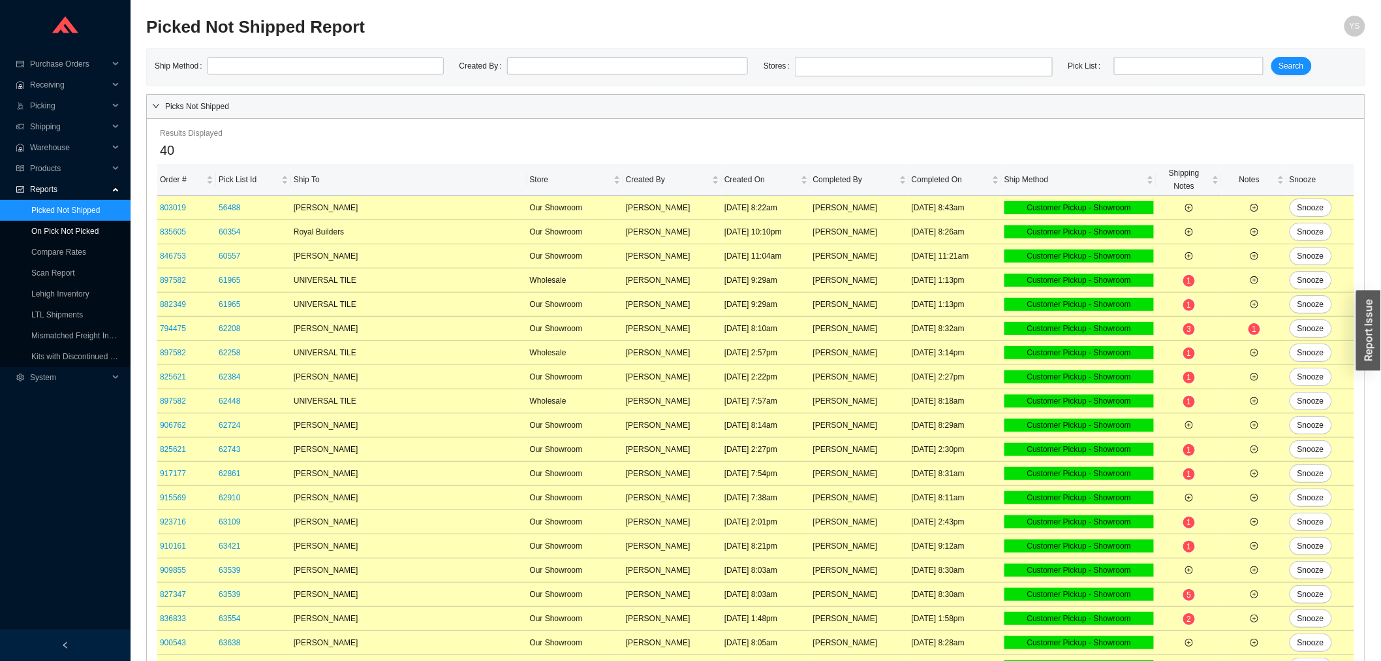
click at [46, 227] on link "On Pick Not Picked" at bounding box center [64, 231] width 67 height 9
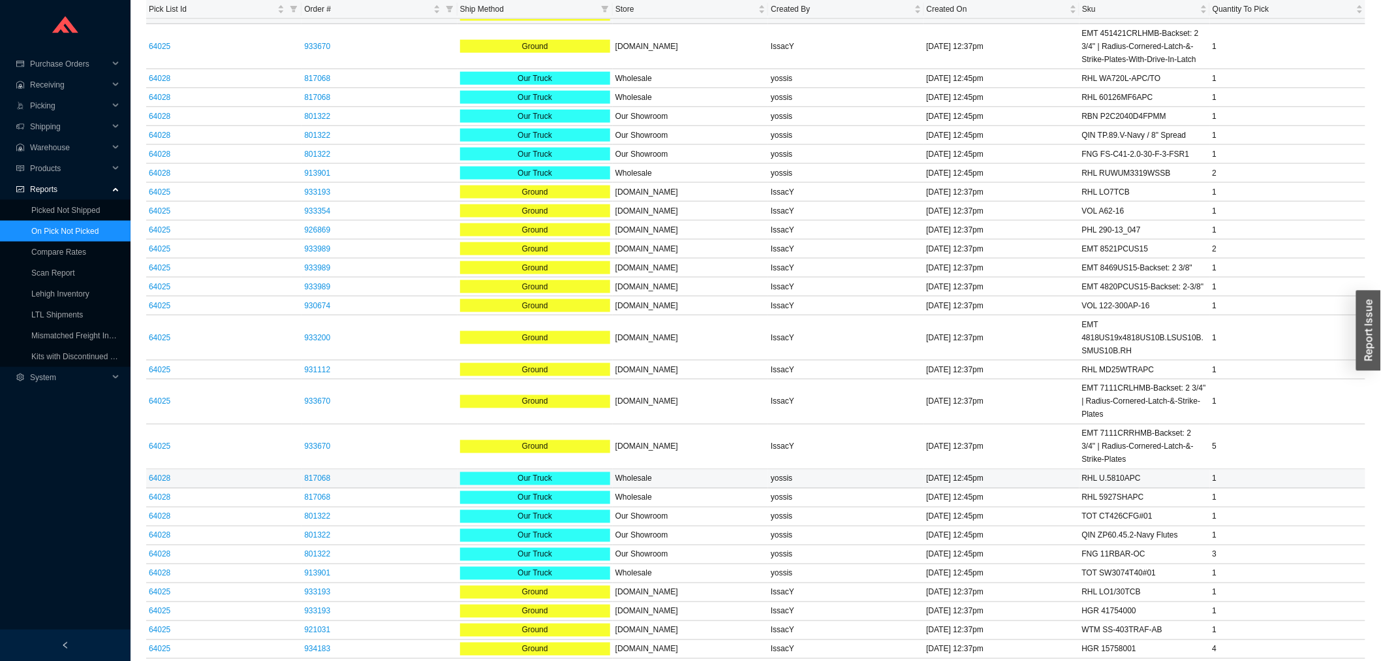
scroll to position [932, 0]
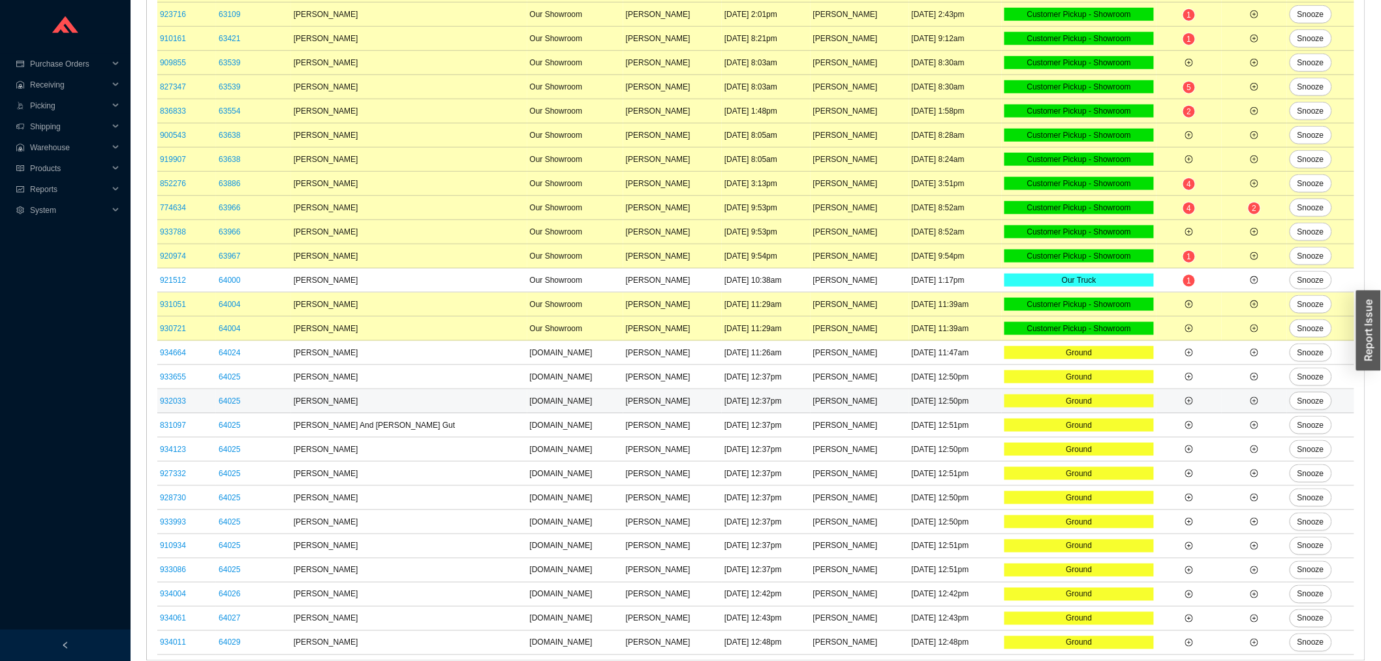
scroll to position [510, 0]
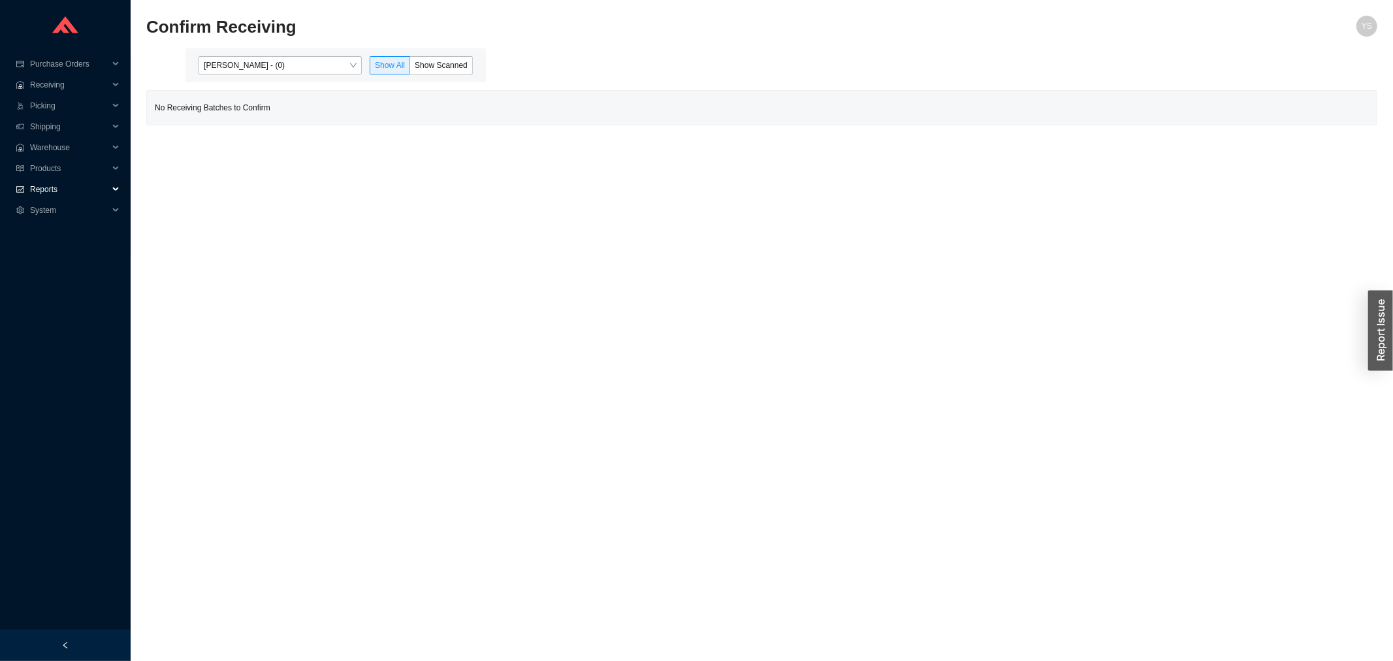
click at [76, 181] on span "Reports" at bounding box center [69, 189] width 78 height 21
click at [262, 67] on span "[PERSON_NAME] - (0)" at bounding box center [280, 65] width 153 height 17
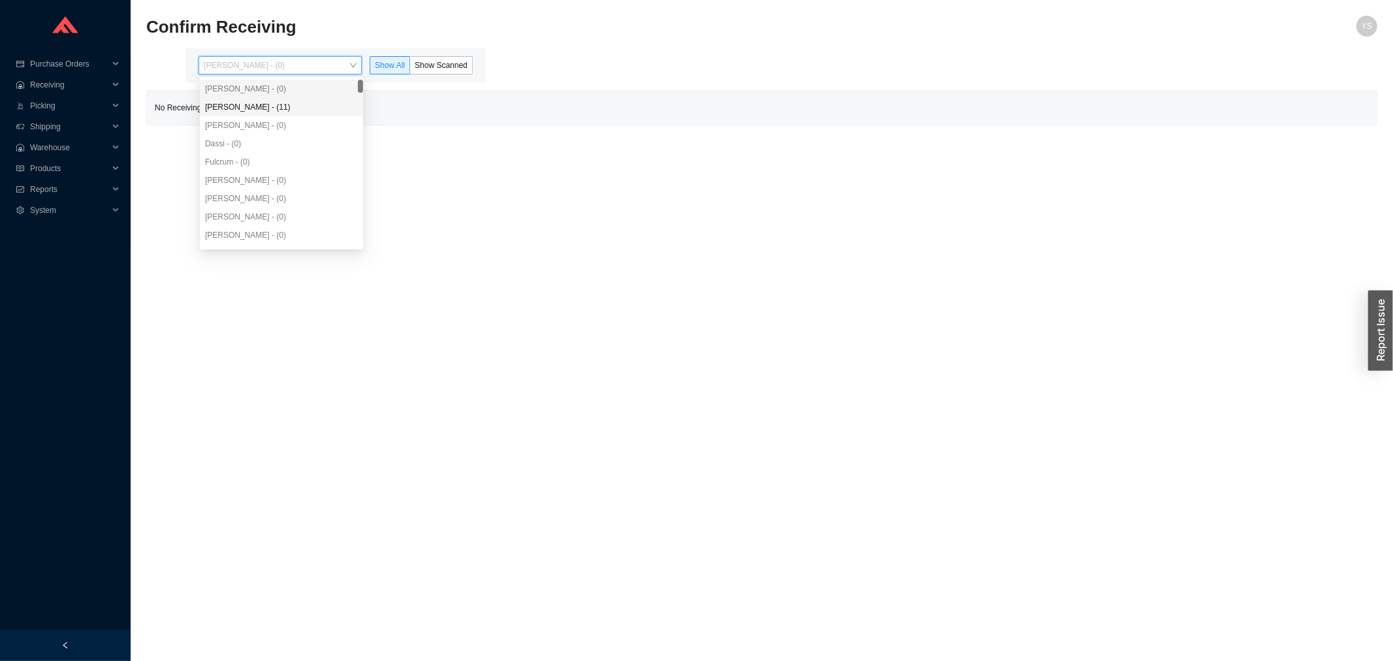
click at [269, 106] on div "[PERSON_NAME] - (11)" at bounding box center [281, 107] width 153 height 12
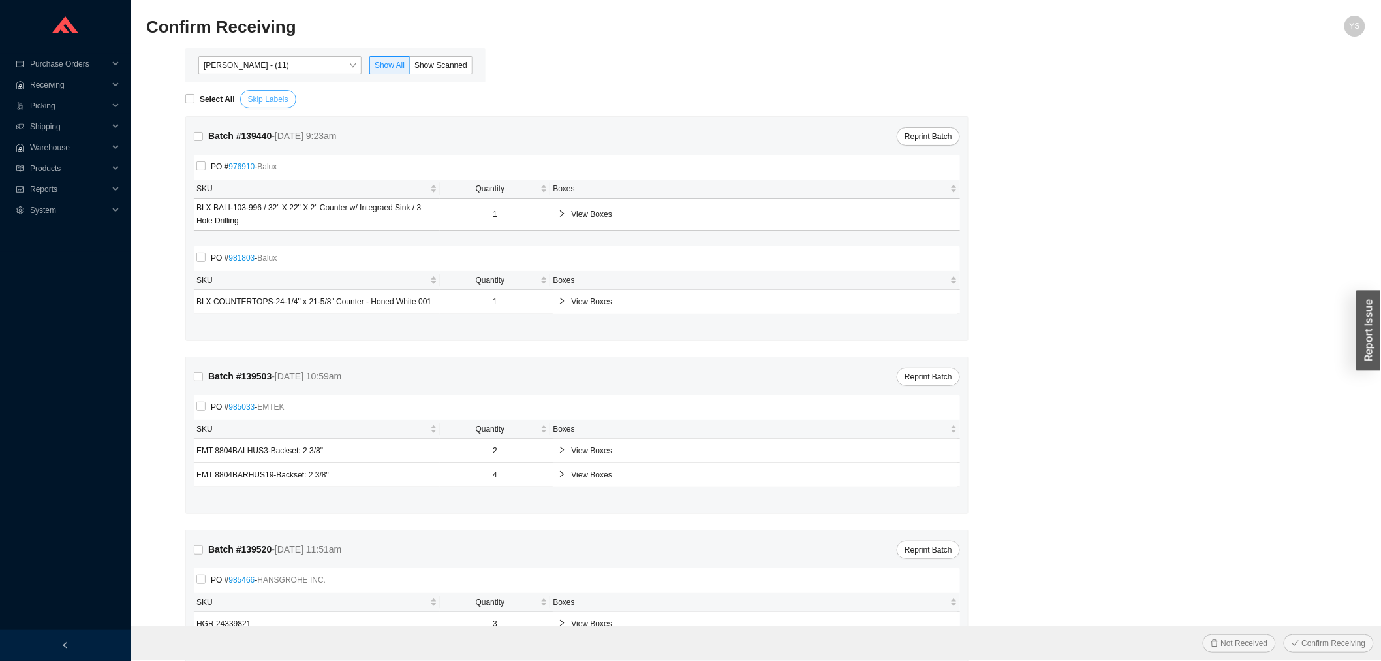
click at [268, 93] on span "Skip Labels" at bounding box center [268, 99] width 40 height 13
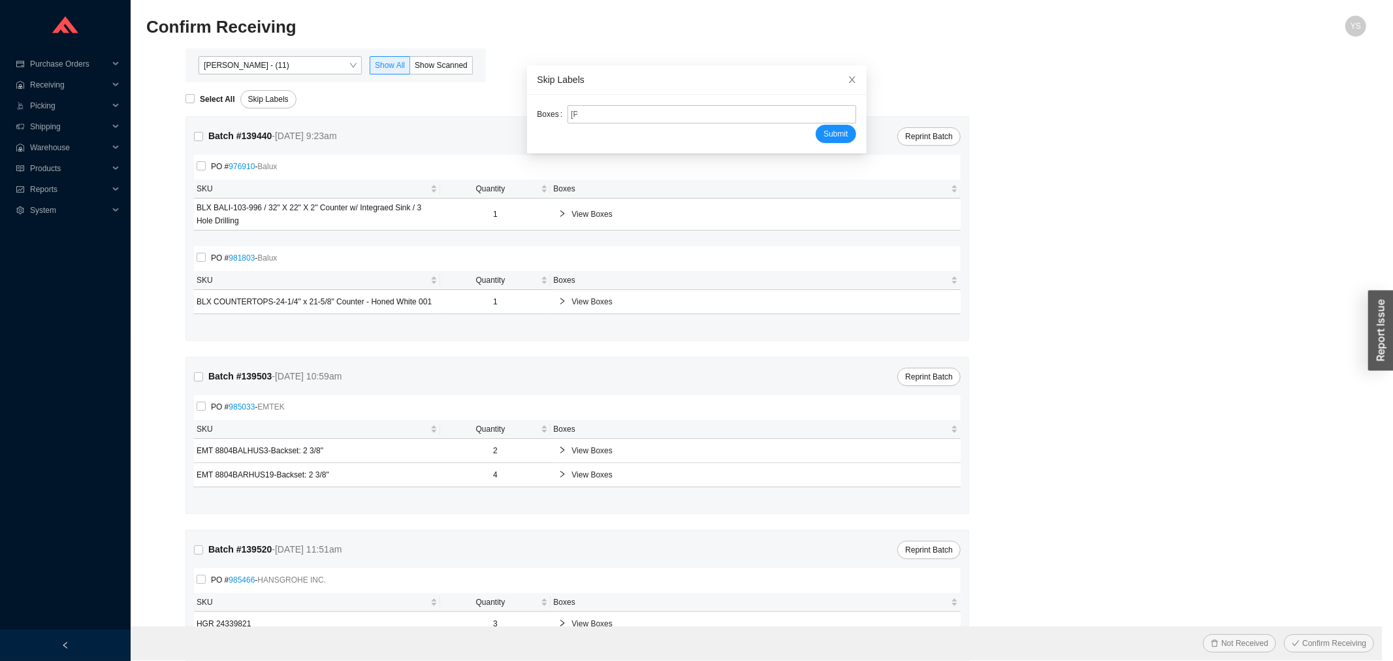
type input "[PR2205829"
type input "[PR2205830"
click at [815, 125] on button "Submit" at bounding box center [835, 134] width 40 height 18
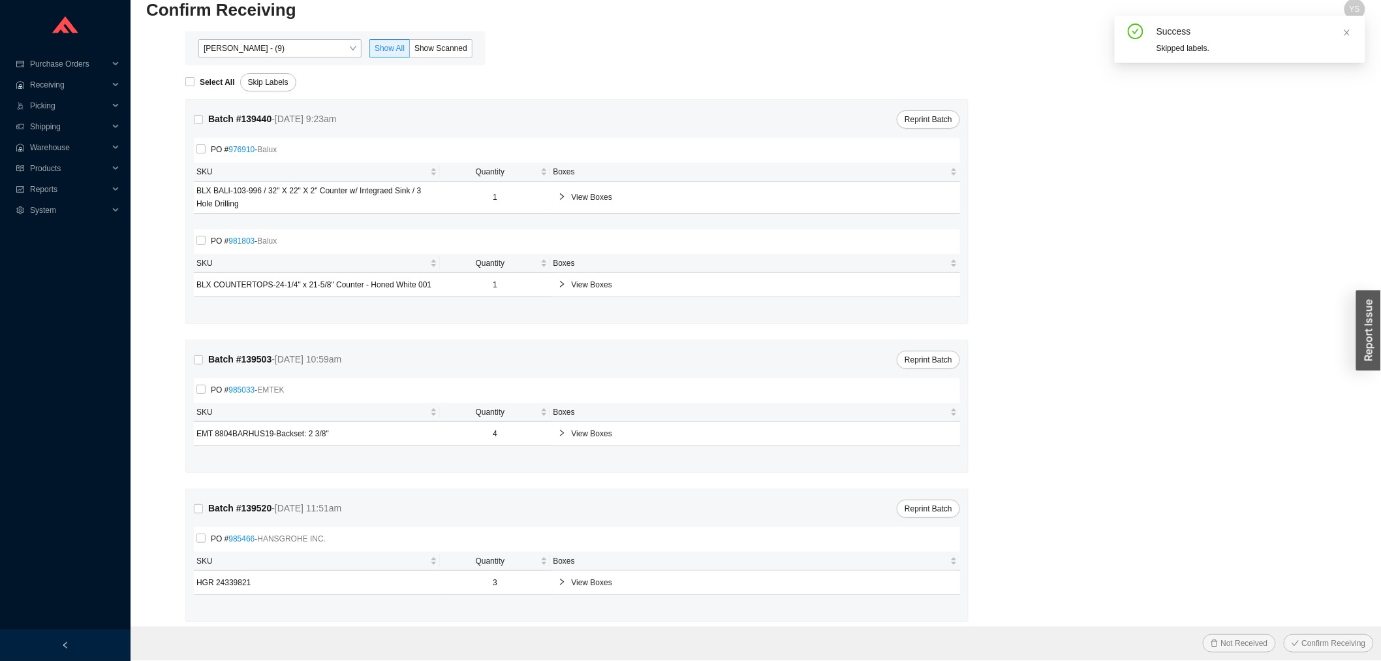
scroll to position [27, 0]
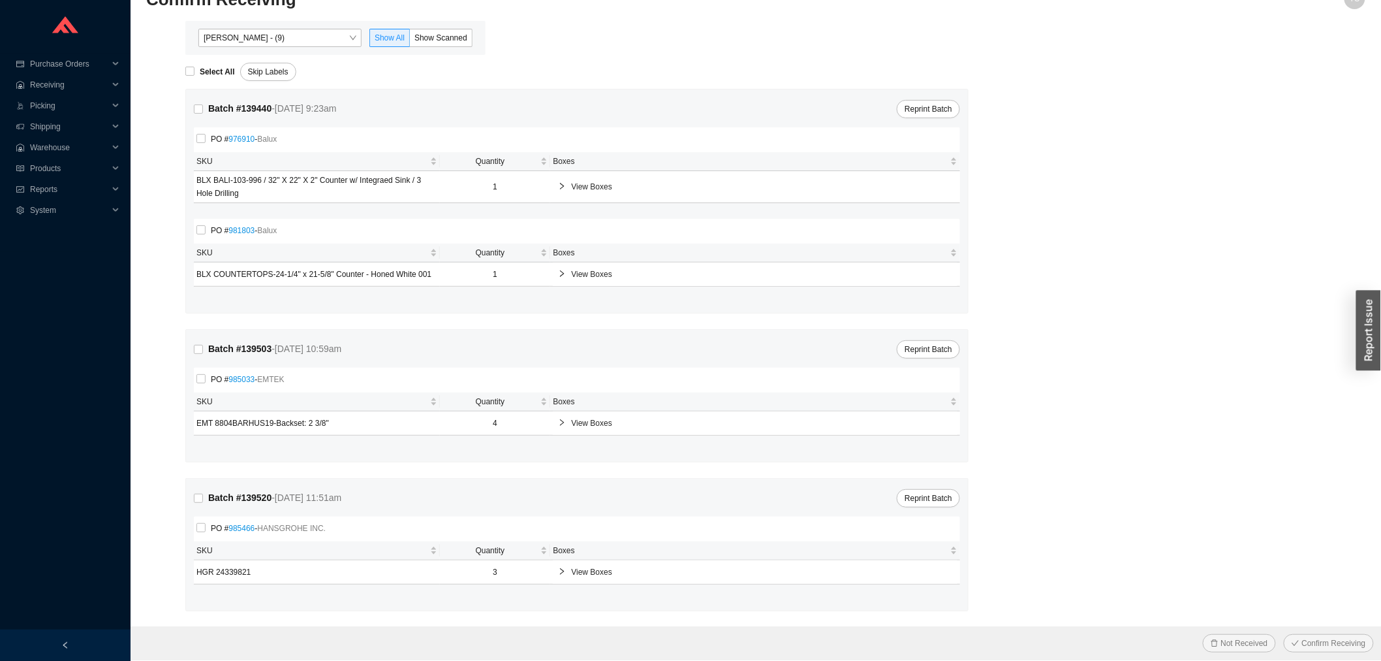
click at [439, 27] on div "[PERSON_NAME] - (9) Show All Show Scanned" at bounding box center [335, 38] width 300 height 34
click at [441, 40] on span "Show Scanned" at bounding box center [441, 37] width 53 height 9
click at [410, 40] on input "Show Scanned" at bounding box center [410, 40] width 0 height 0
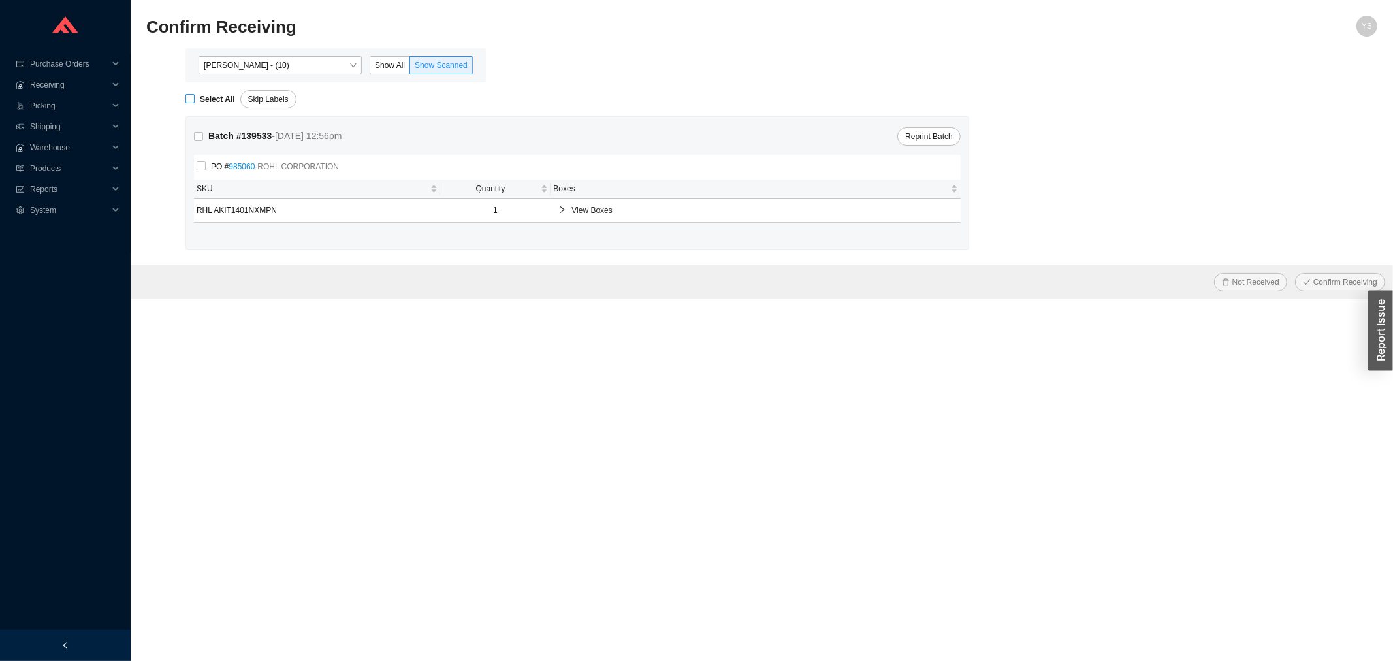
click at [204, 99] on strong "Select All" at bounding box center [217, 99] width 35 height 9
click at [195, 99] on input "Select All" at bounding box center [189, 98] width 9 height 9
checkbox input "true"
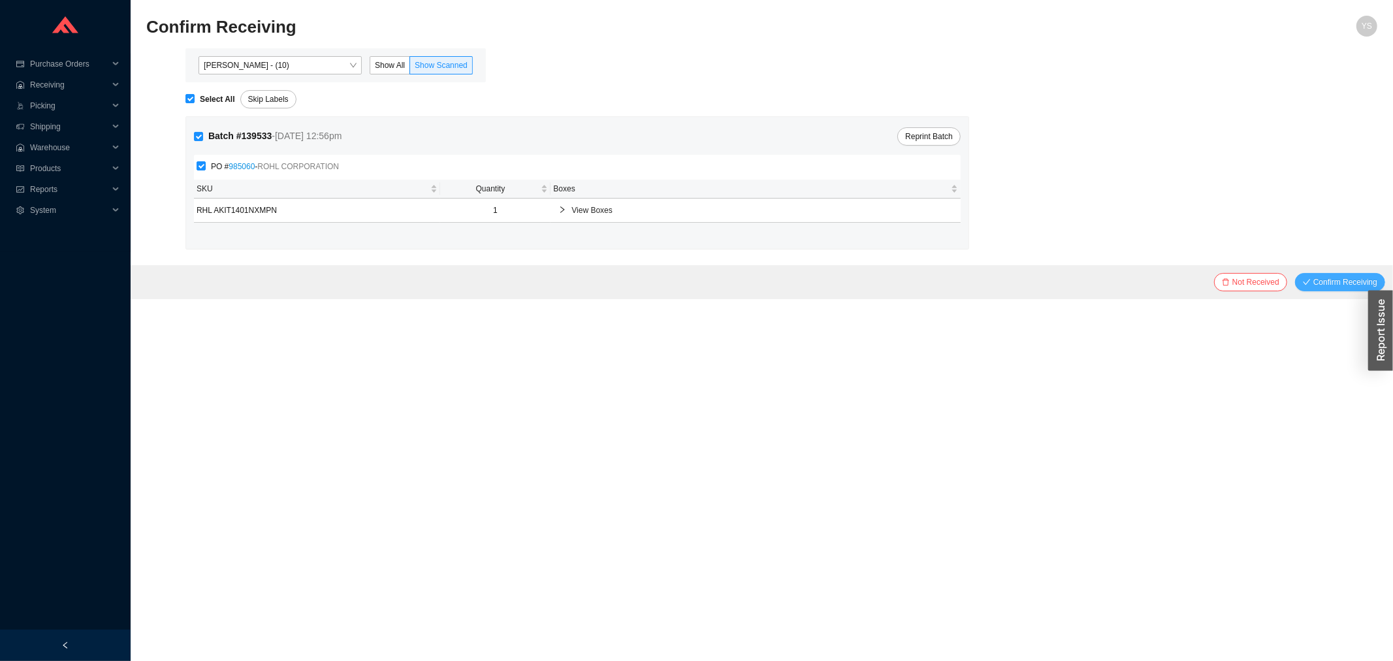
click at [1323, 281] on span "Confirm Receiving" at bounding box center [1345, 282] width 64 height 13
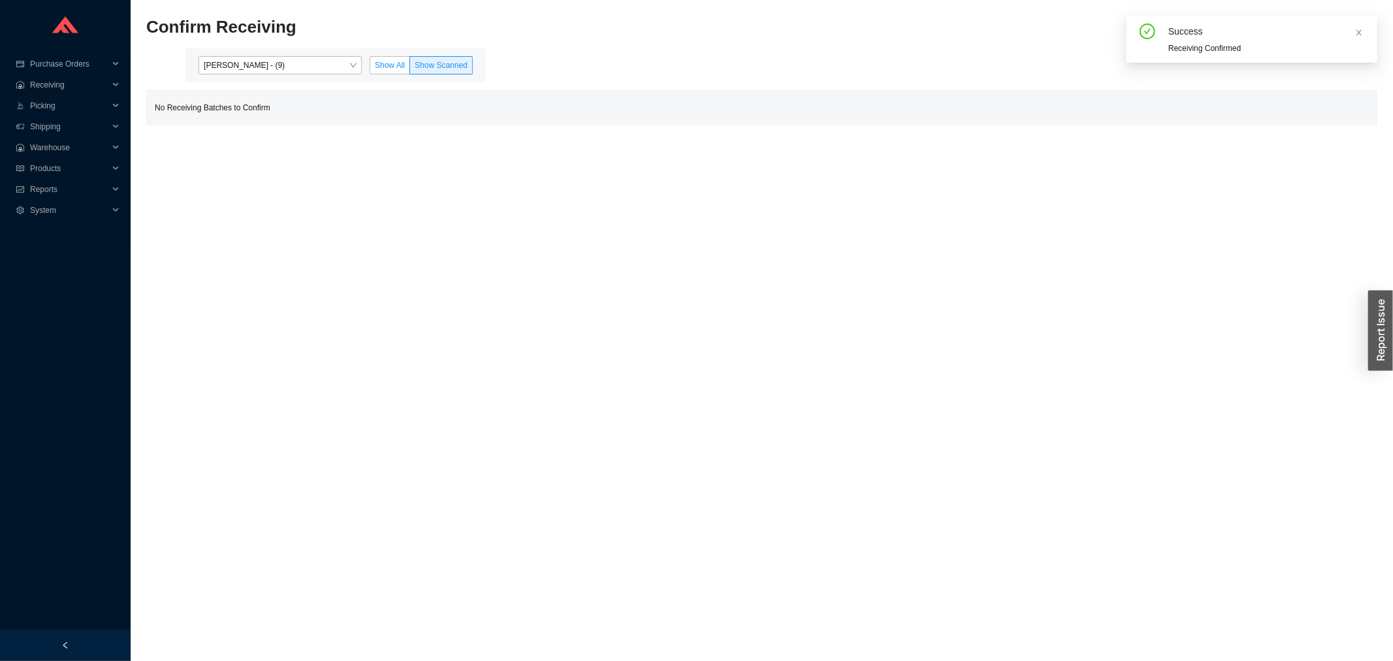
click at [374, 65] on label "Show All" at bounding box center [390, 65] width 40 height 18
click at [370, 68] on input "Show All" at bounding box center [370, 68] width 0 height 0
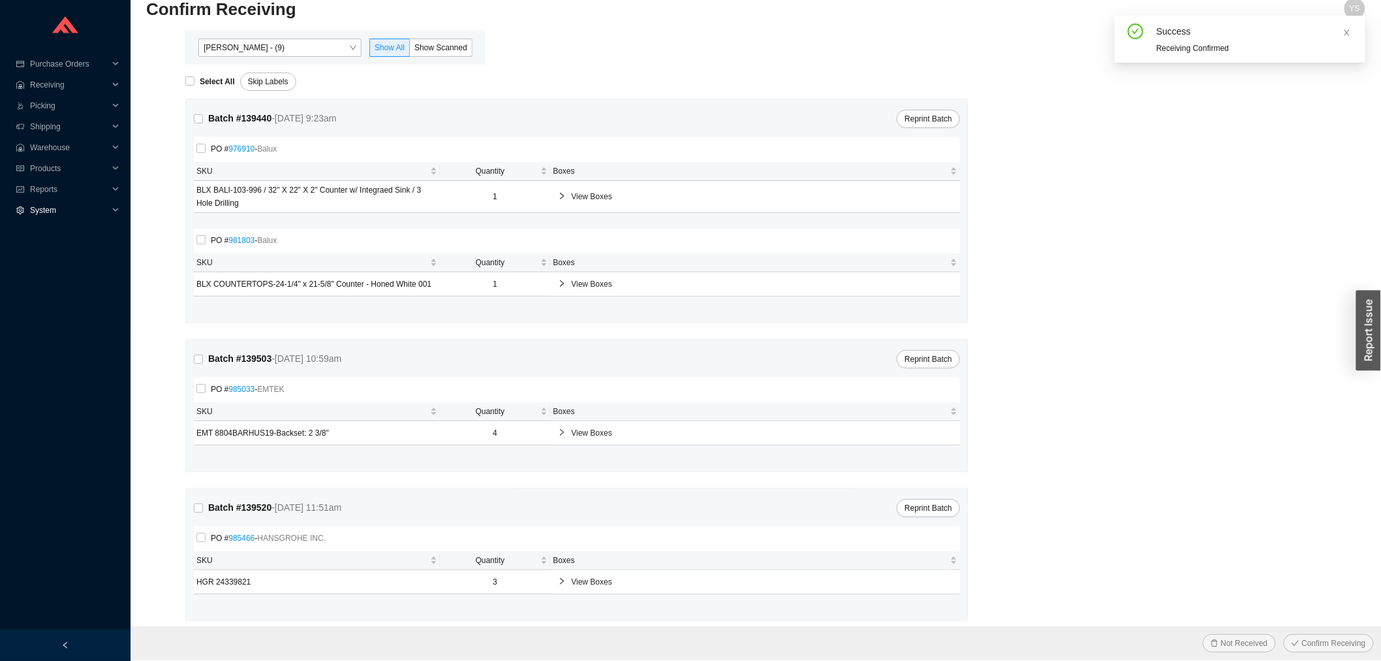
scroll to position [27, 0]
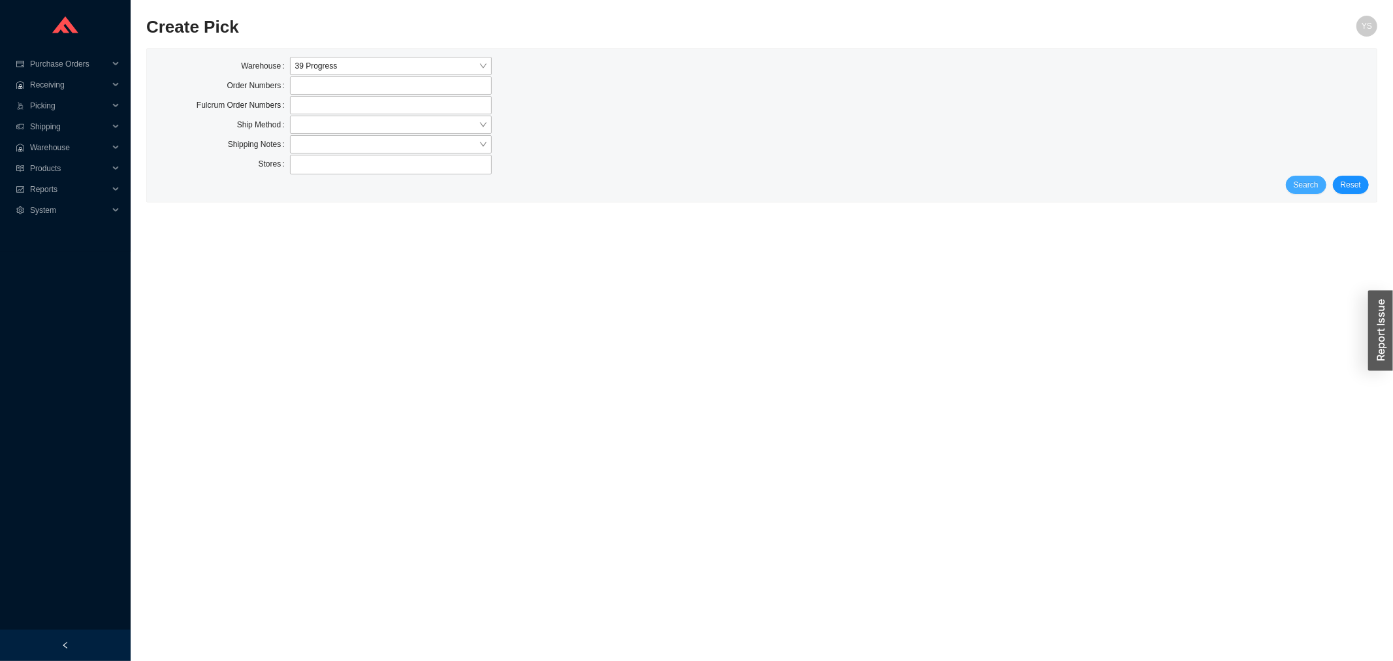
click at [1307, 187] on span "Search" at bounding box center [1305, 184] width 25 height 13
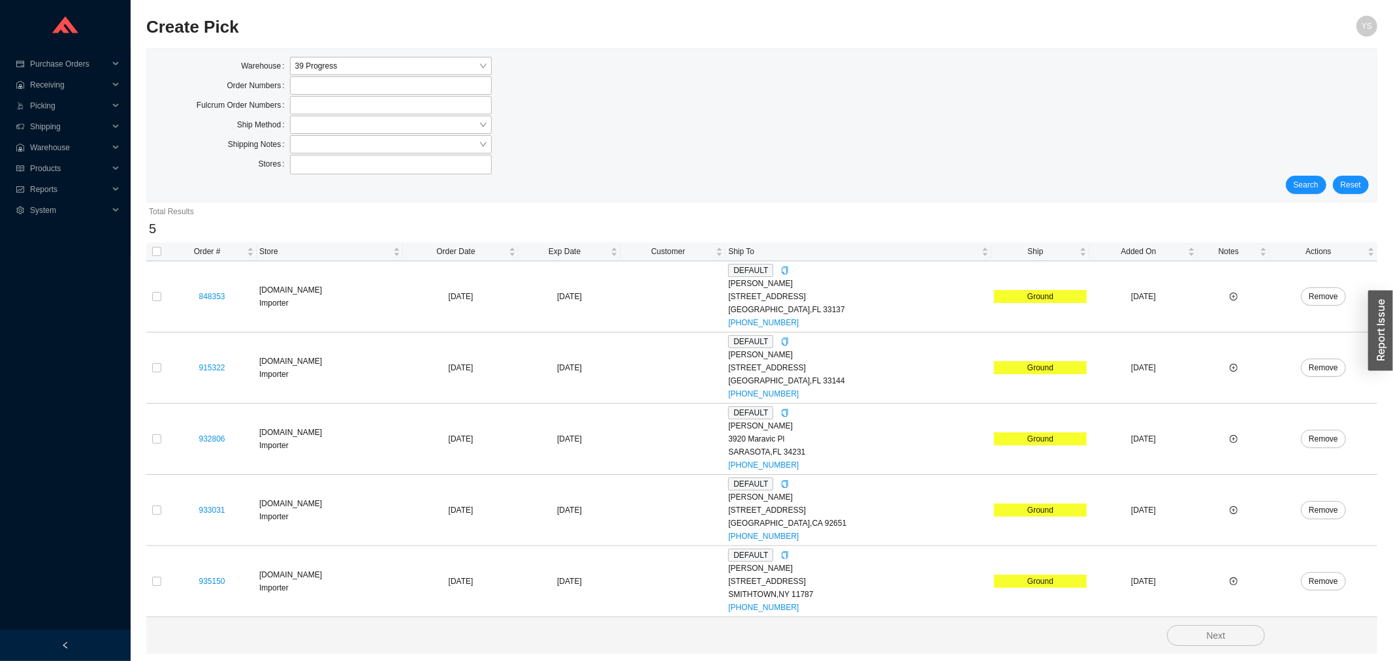
click at [150, 248] on th at bounding box center [156, 251] width 21 height 19
click at [151, 248] on th at bounding box center [156, 251] width 21 height 19
click at [155, 249] on input "checkbox" at bounding box center [156, 251] width 9 height 9
checkbox input "true"
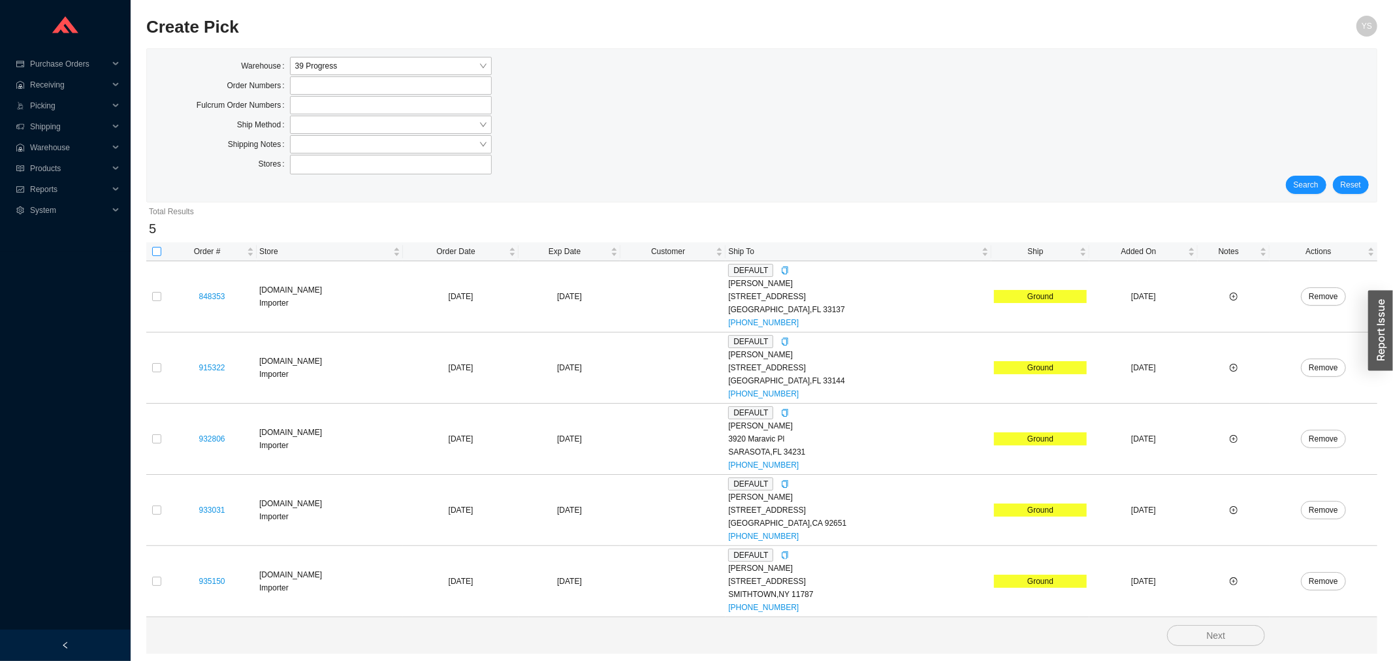
checkbox input "true"
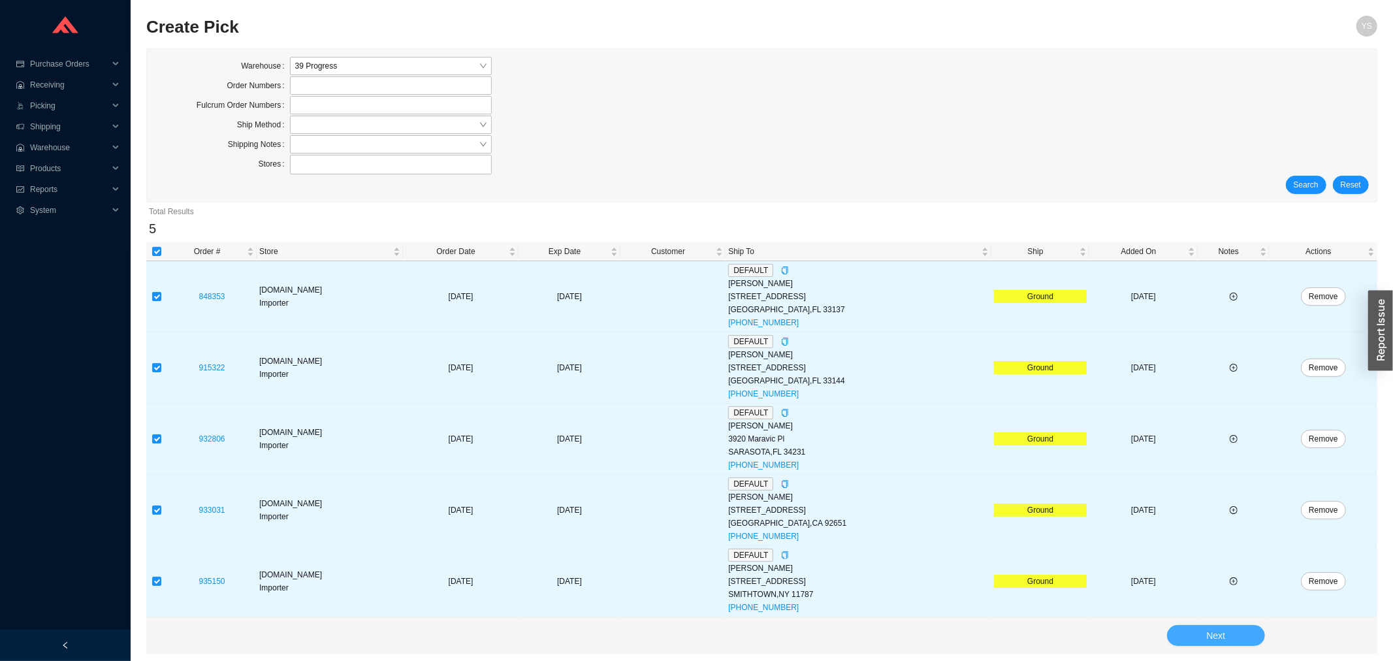
click at [1203, 634] on button "Next" at bounding box center [1216, 635] width 98 height 21
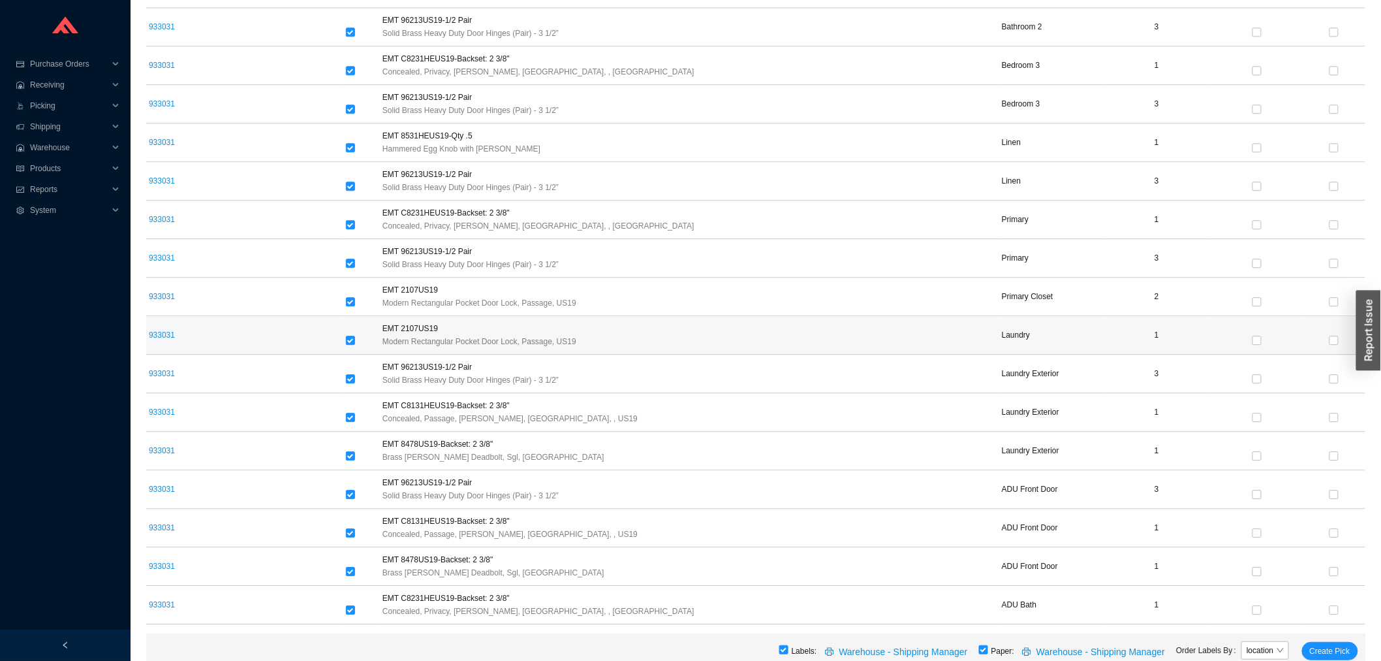
scroll to position [1418, 0]
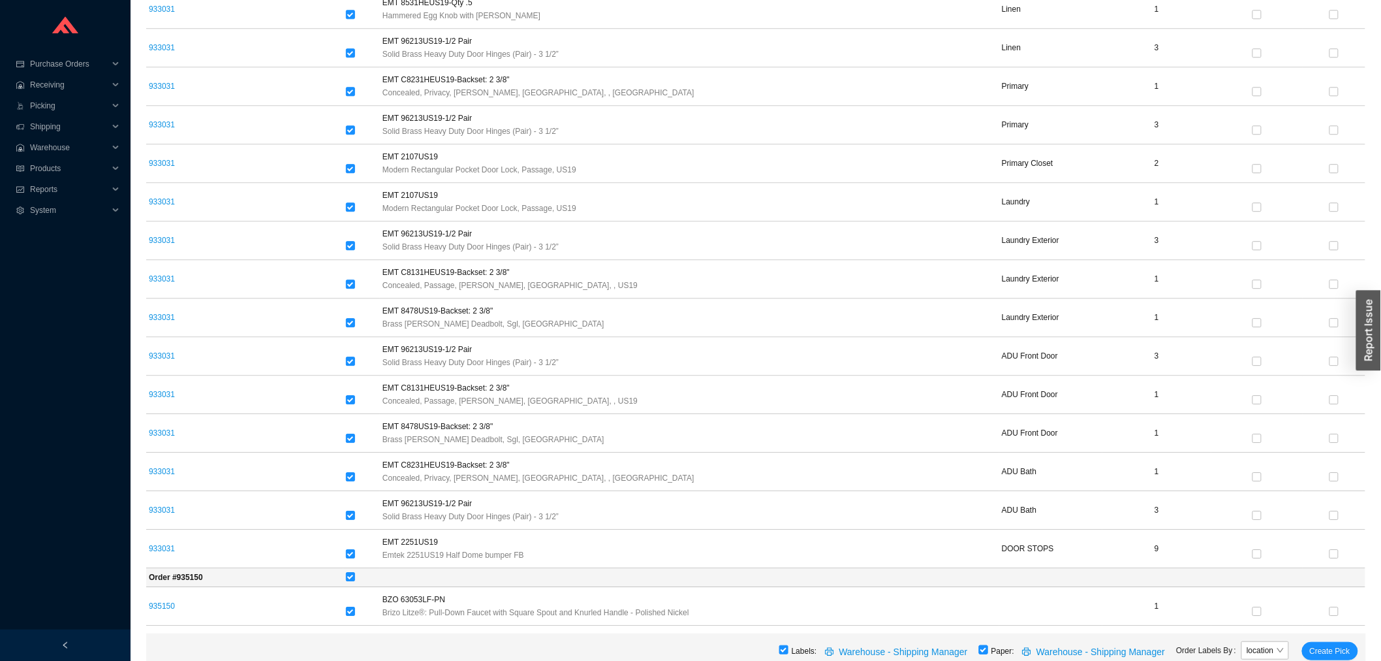
click at [988, 653] on input "checkbox" at bounding box center [983, 649] width 9 height 9
checkbox input "false"
click at [1341, 647] on span "Create Pick" at bounding box center [1330, 650] width 40 height 13
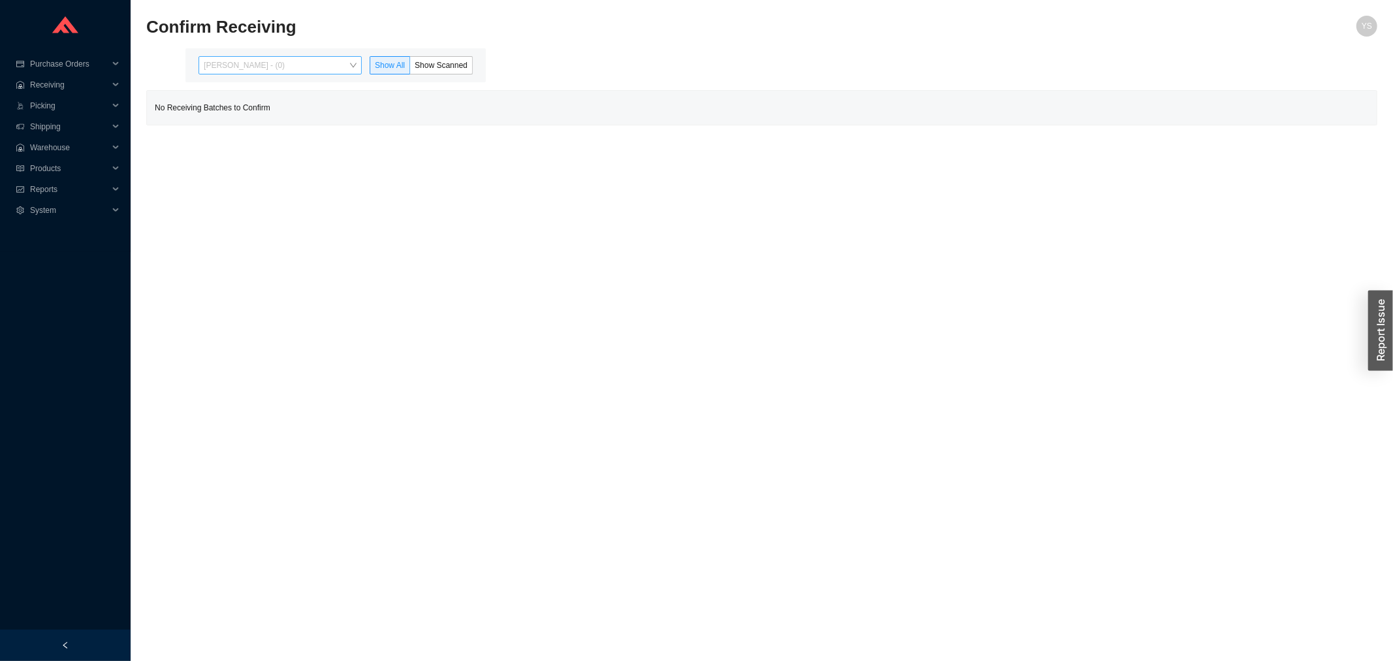
click at [229, 57] on span "[PERSON_NAME] - (0)" at bounding box center [280, 65] width 153 height 17
click at [232, 109] on div "[PERSON_NAME] - (9)" at bounding box center [281, 107] width 153 height 12
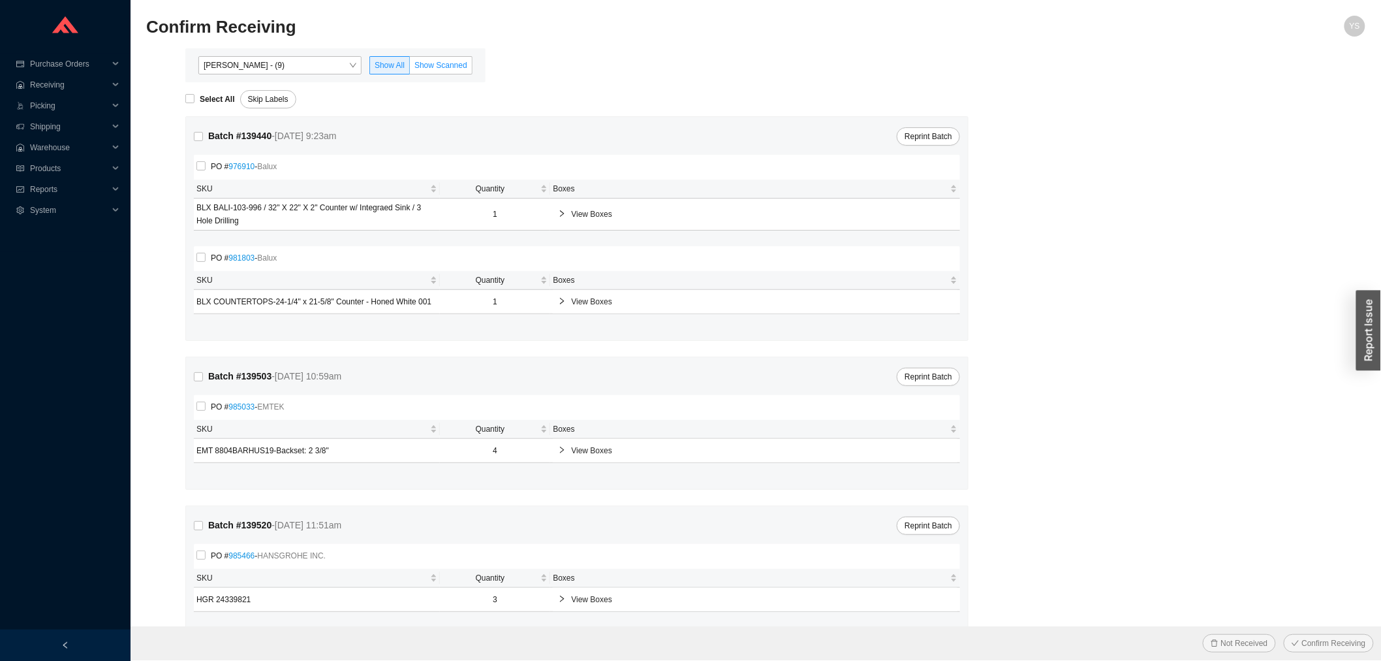
click at [452, 61] on span "Show Scanned" at bounding box center [441, 65] width 53 height 9
click at [410, 68] on input "Show Scanned" at bounding box center [410, 68] width 0 height 0
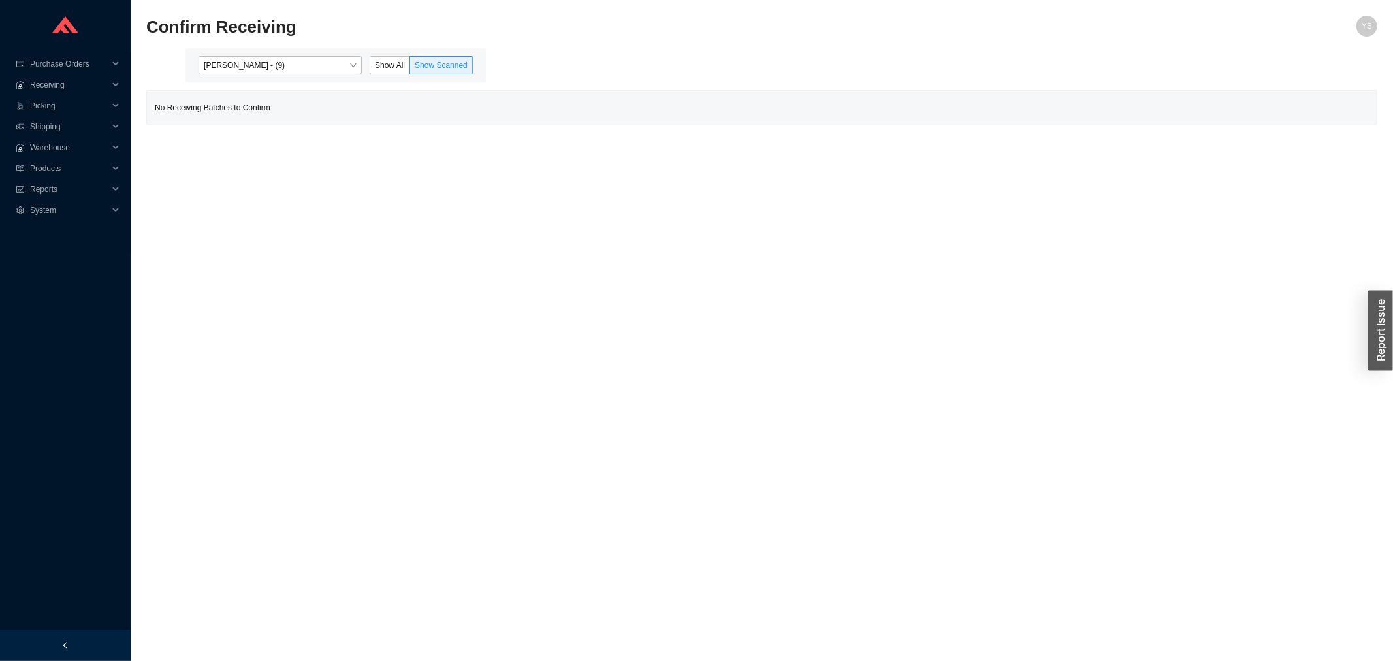
click at [347, 37] on h2 "Confirm Receiving" at bounding box center [607, 27] width 923 height 23
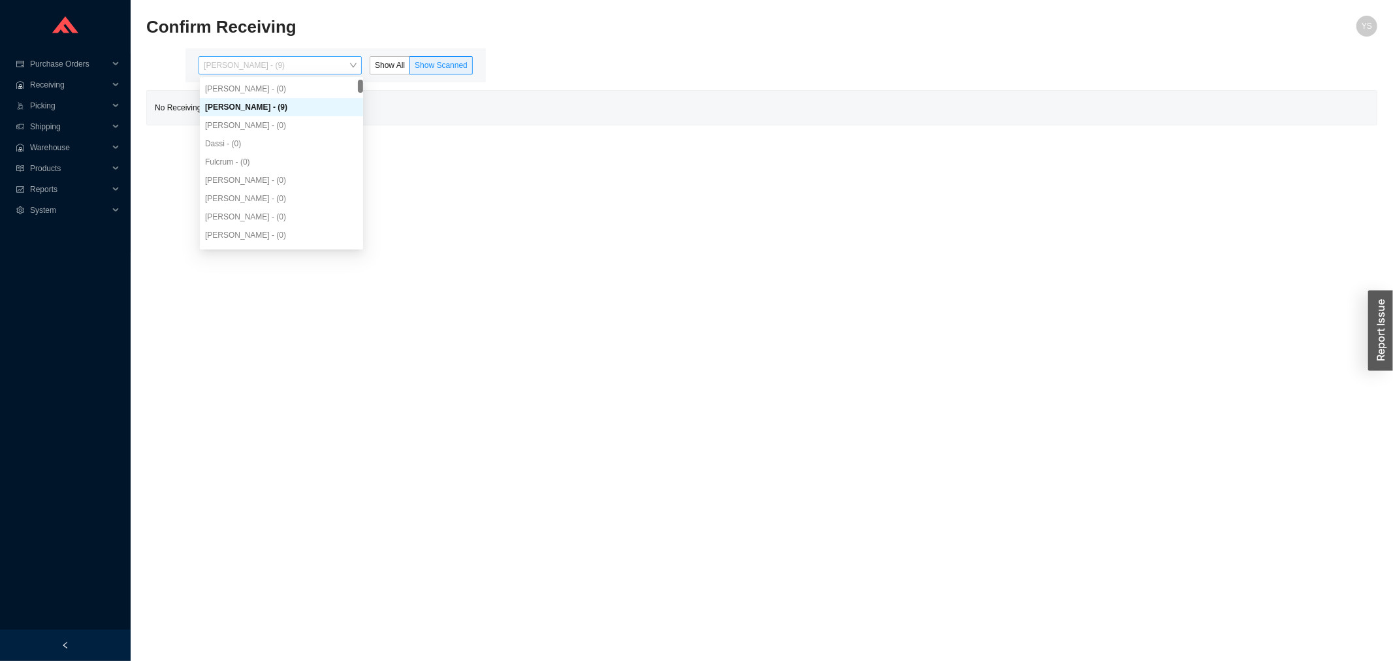
click at [333, 67] on span "[PERSON_NAME] - (9)" at bounding box center [280, 65] width 153 height 17
click at [49, 174] on span "Products" at bounding box center [69, 168] width 78 height 21
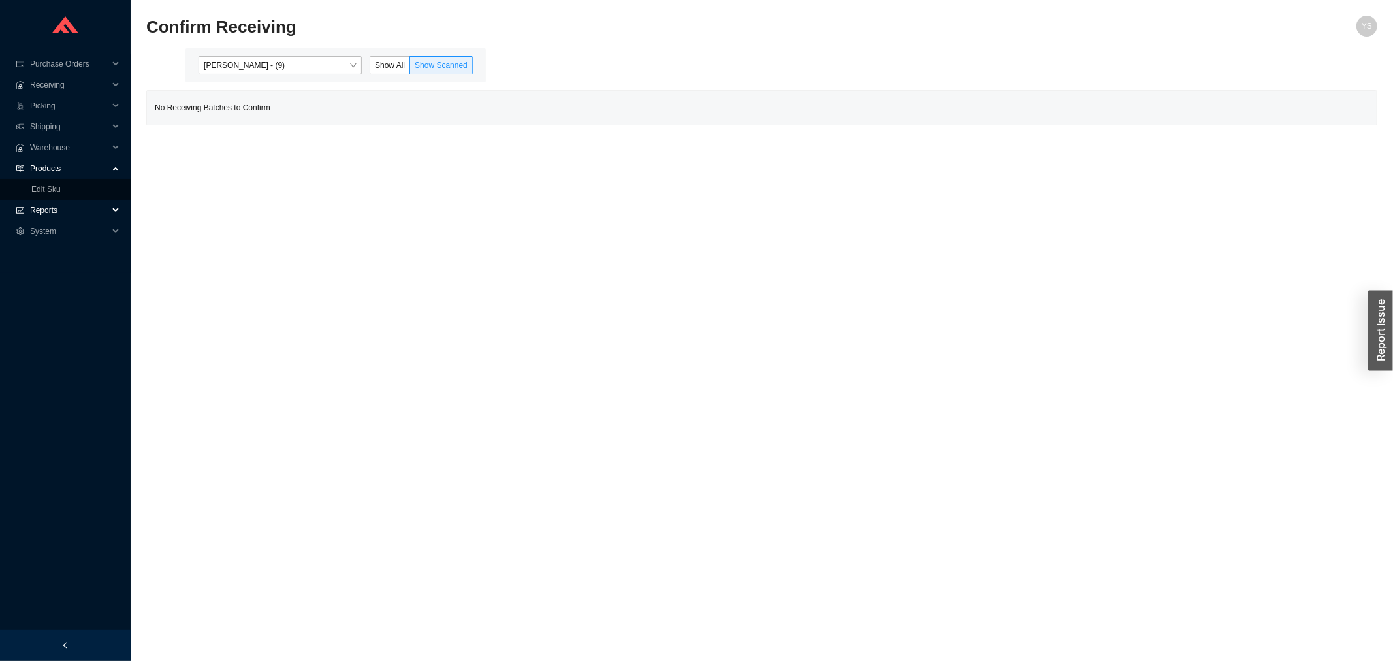
click at [50, 204] on span "Reports" at bounding box center [69, 210] width 78 height 21
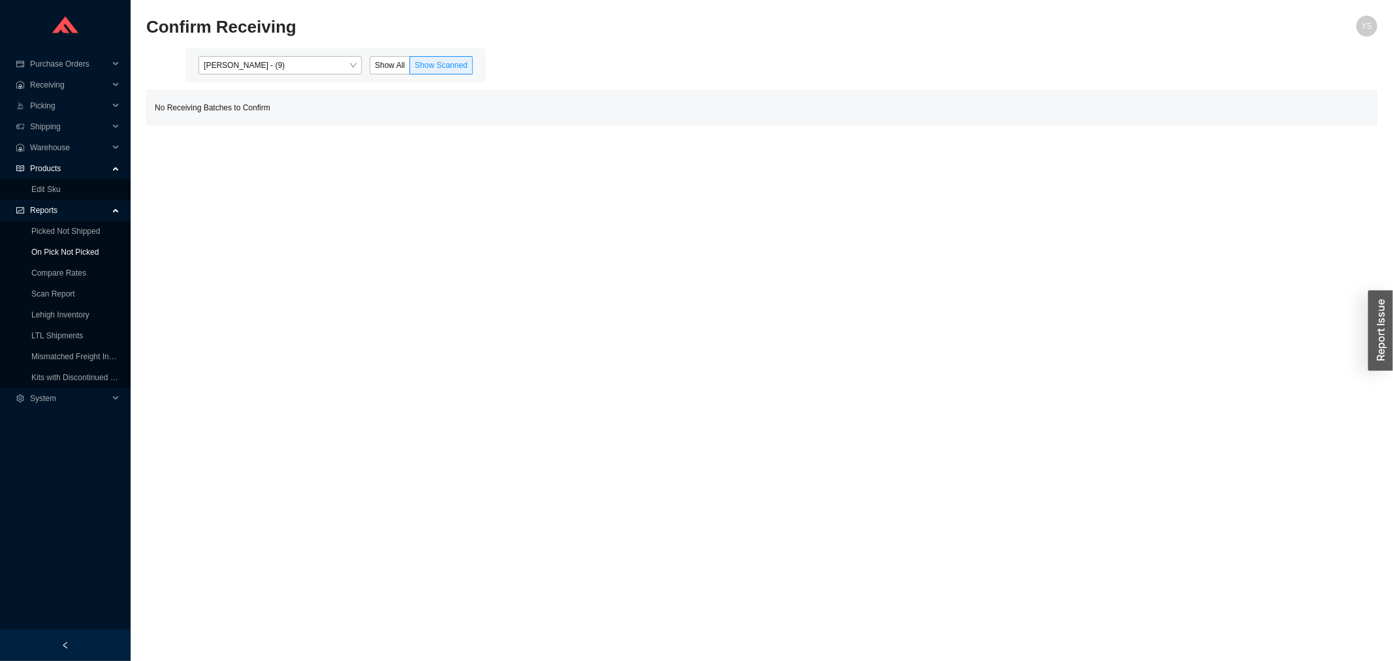
click at [31, 248] on link "On Pick Not Picked" at bounding box center [64, 251] width 67 height 9
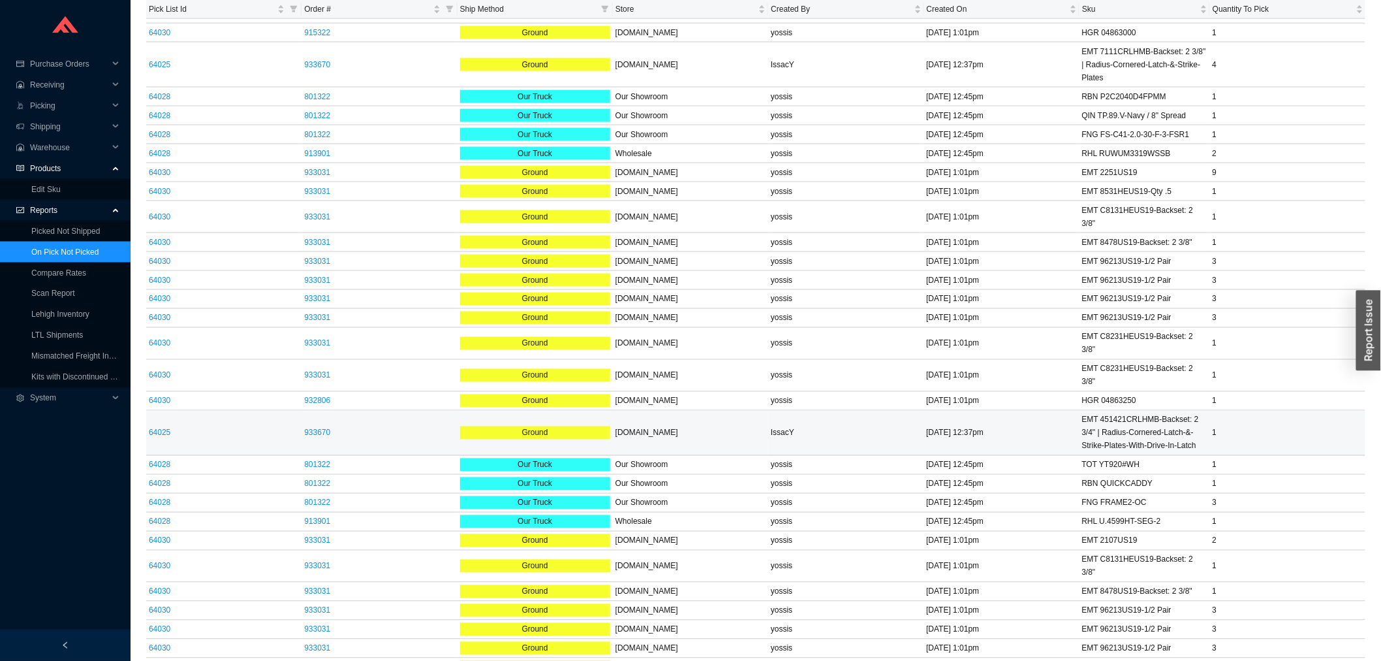
scroll to position [811, 0]
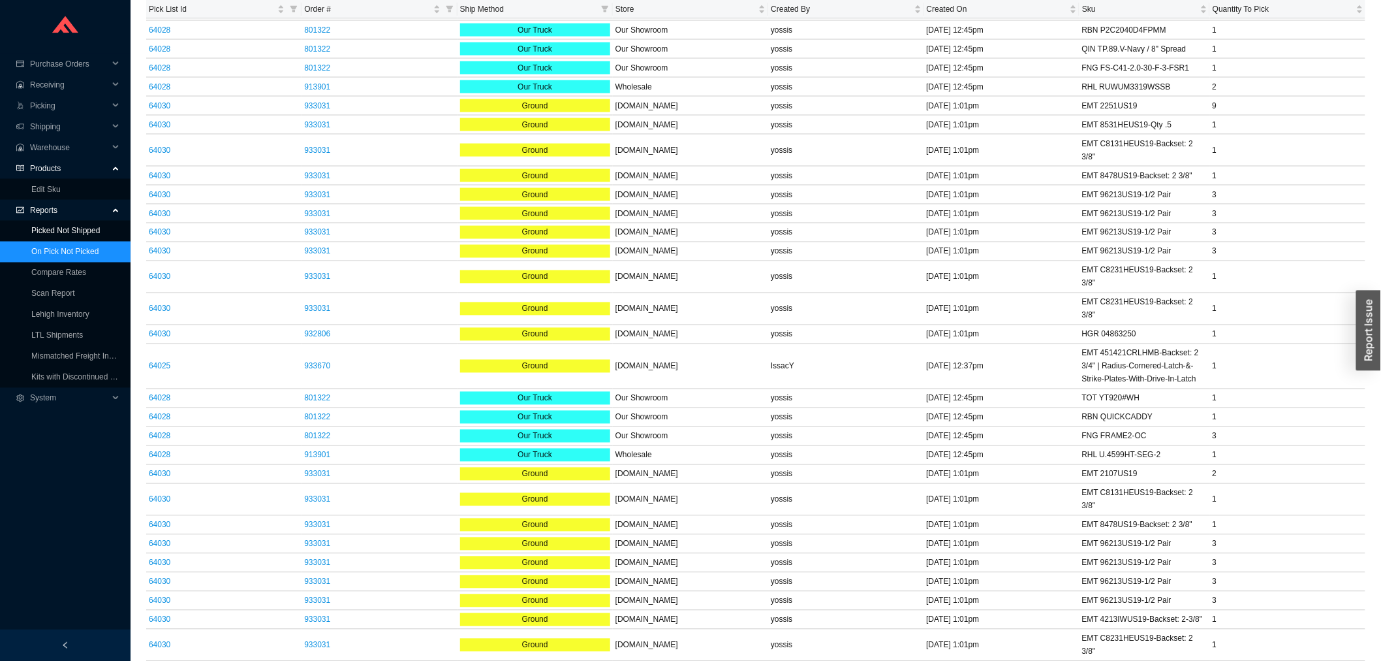
click at [93, 227] on link "Picked Not Shipped" at bounding box center [65, 231] width 69 height 9
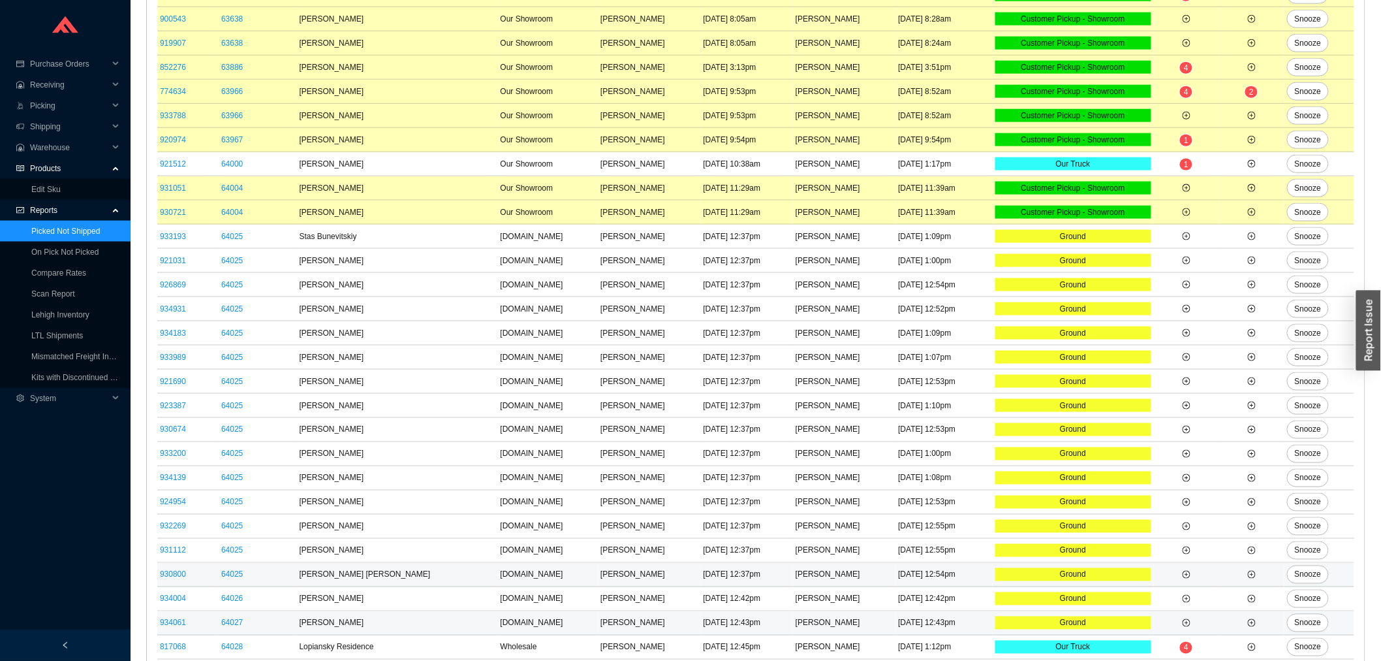
scroll to position [680, 0]
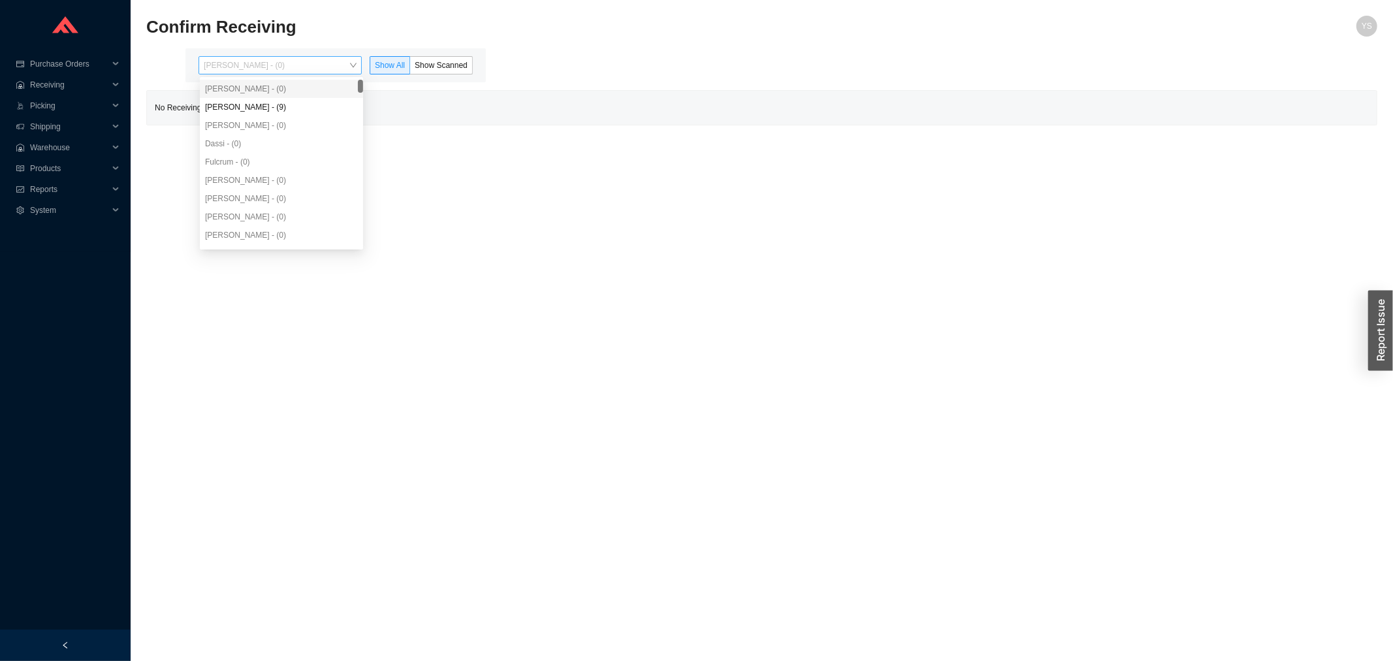
click at [273, 72] on span "[PERSON_NAME] - (0)" at bounding box center [280, 65] width 153 height 17
click at [268, 102] on div "Angel Negron - (9)" at bounding box center [281, 107] width 153 height 12
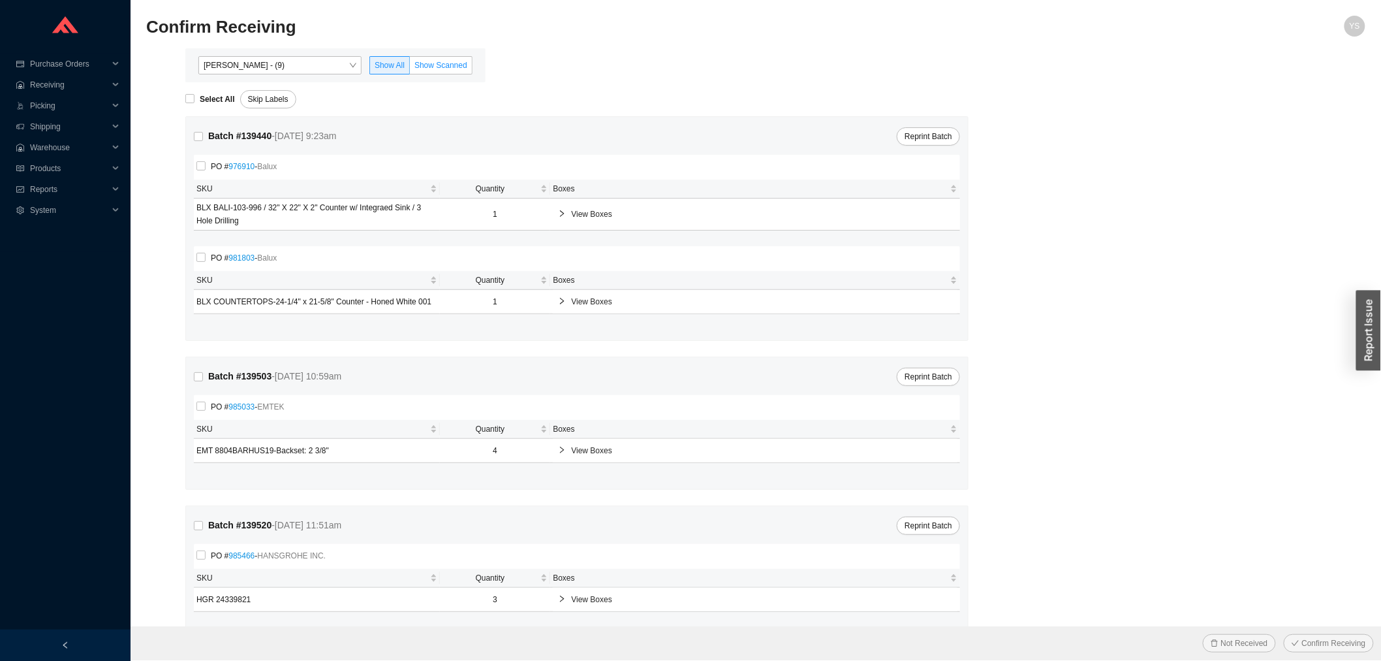
click at [426, 69] on span "Show Scanned" at bounding box center [441, 65] width 53 height 9
click at [410, 68] on input "Show Scanned" at bounding box center [410, 68] width 0 height 0
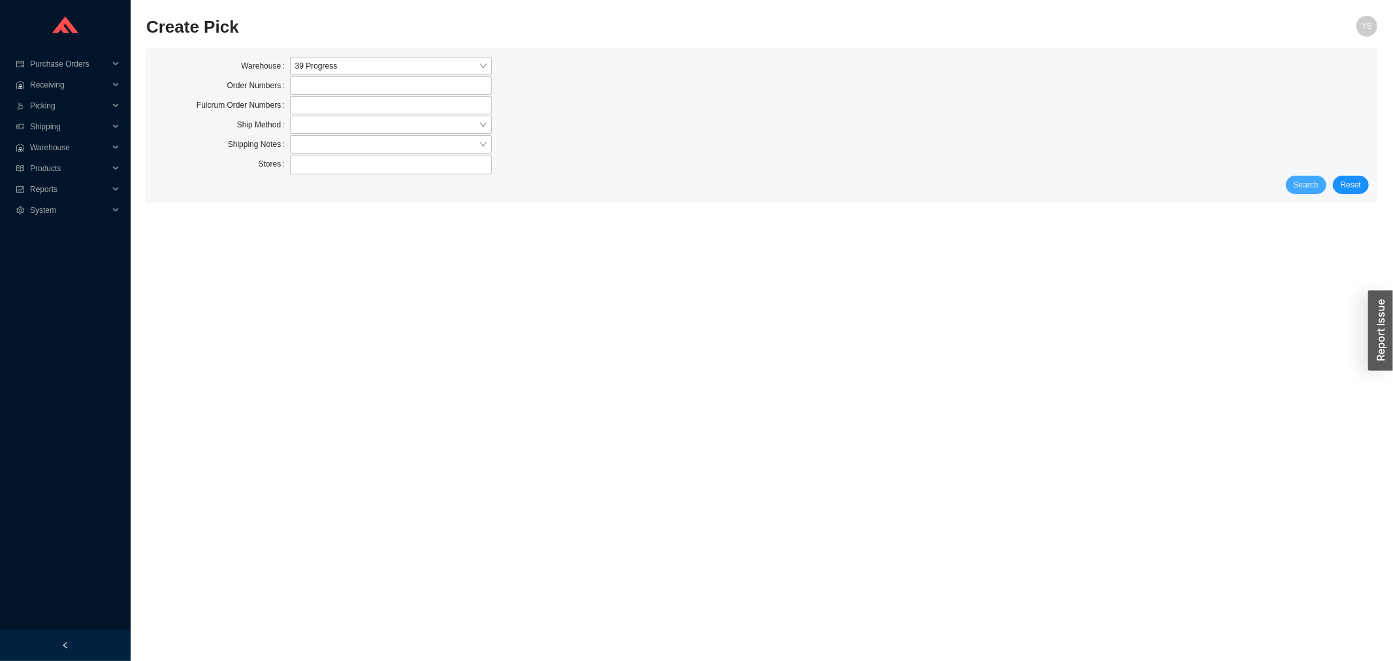
click at [1309, 183] on span "Search" at bounding box center [1305, 184] width 25 height 13
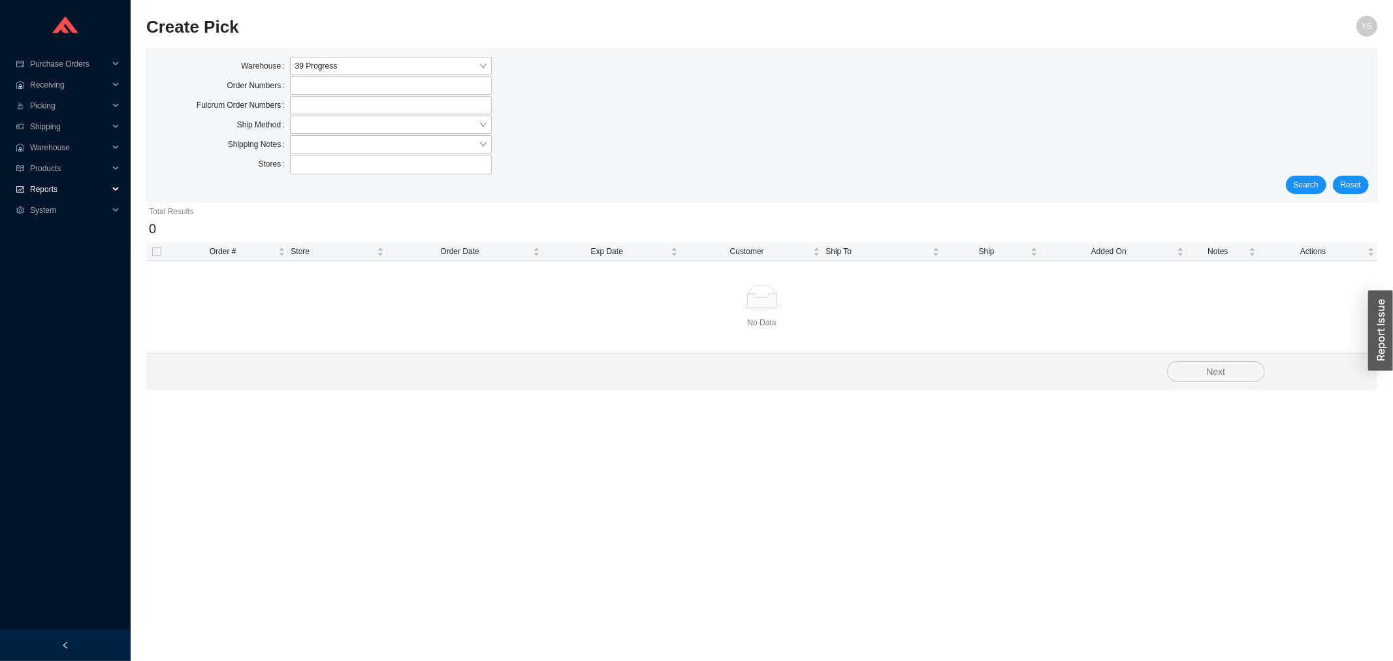
click at [82, 191] on span "Reports" at bounding box center [69, 189] width 78 height 21
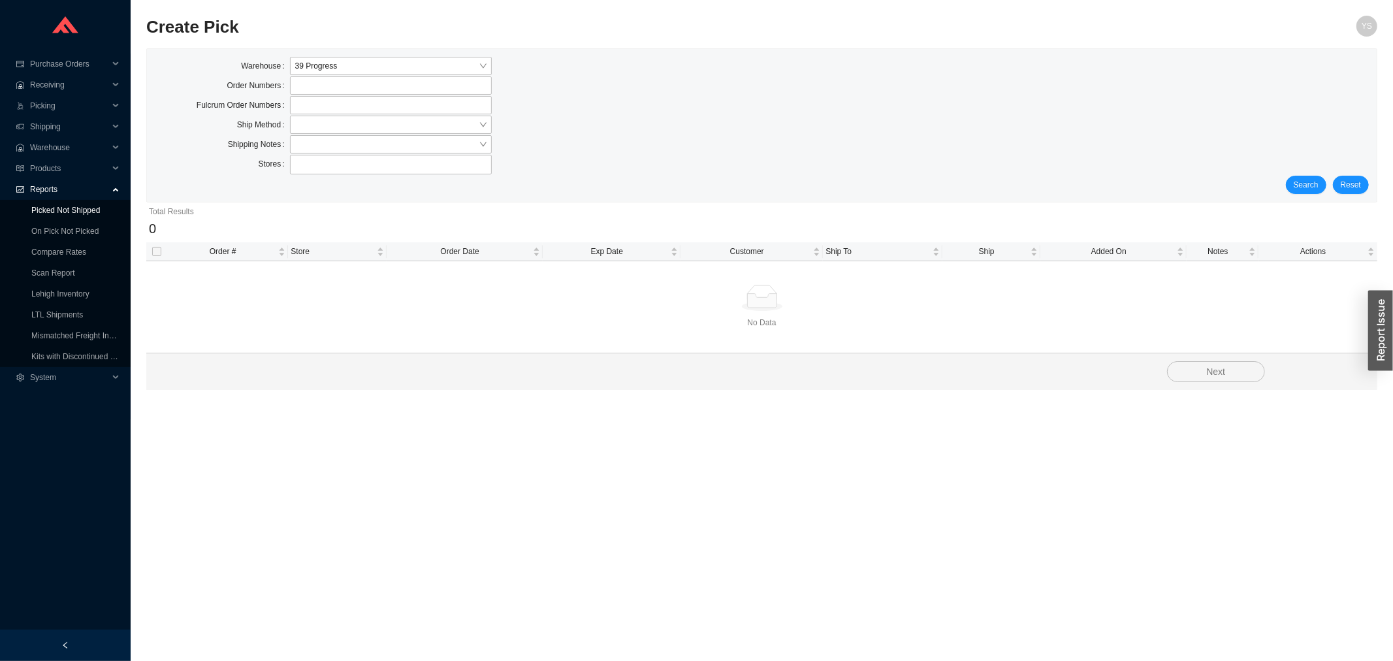
click at [80, 215] on link "Picked Not Shipped" at bounding box center [65, 210] width 69 height 9
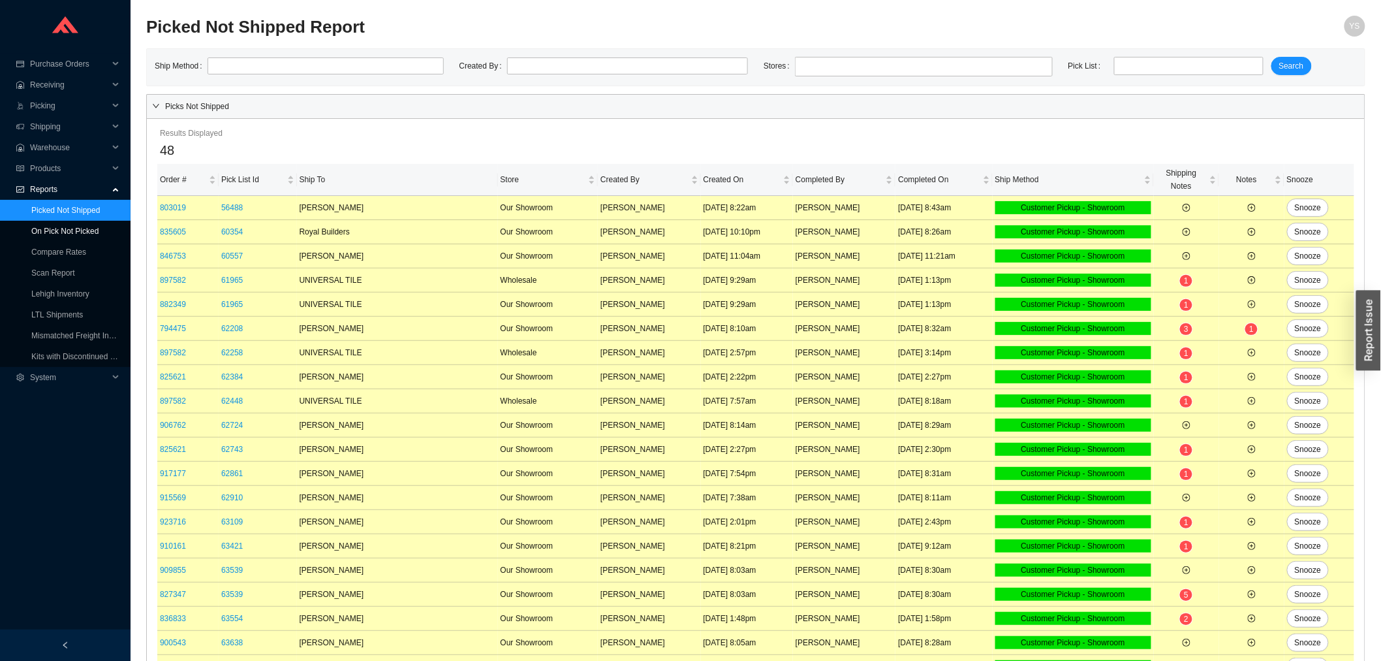
click at [81, 227] on link "On Pick Not Picked" at bounding box center [64, 231] width 67 height 9
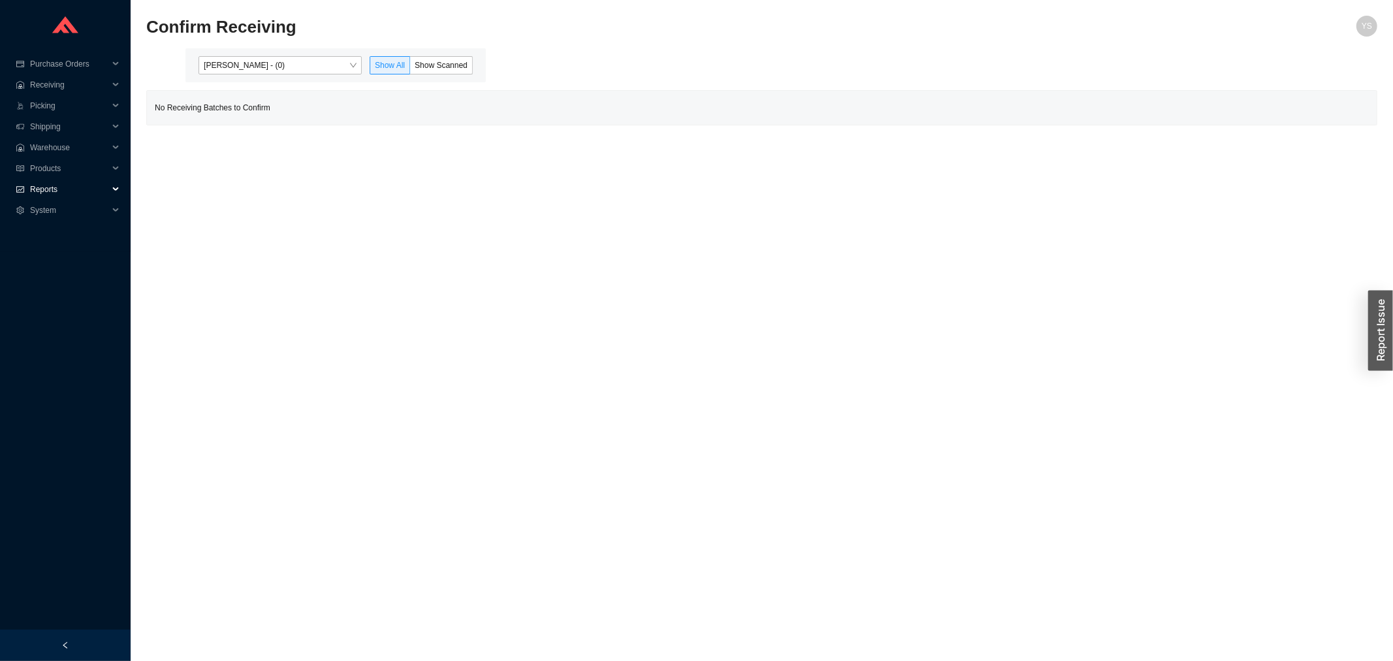
click at [68, 193] on span "Reports" at bounding box center [69, 189] width 78 height 21
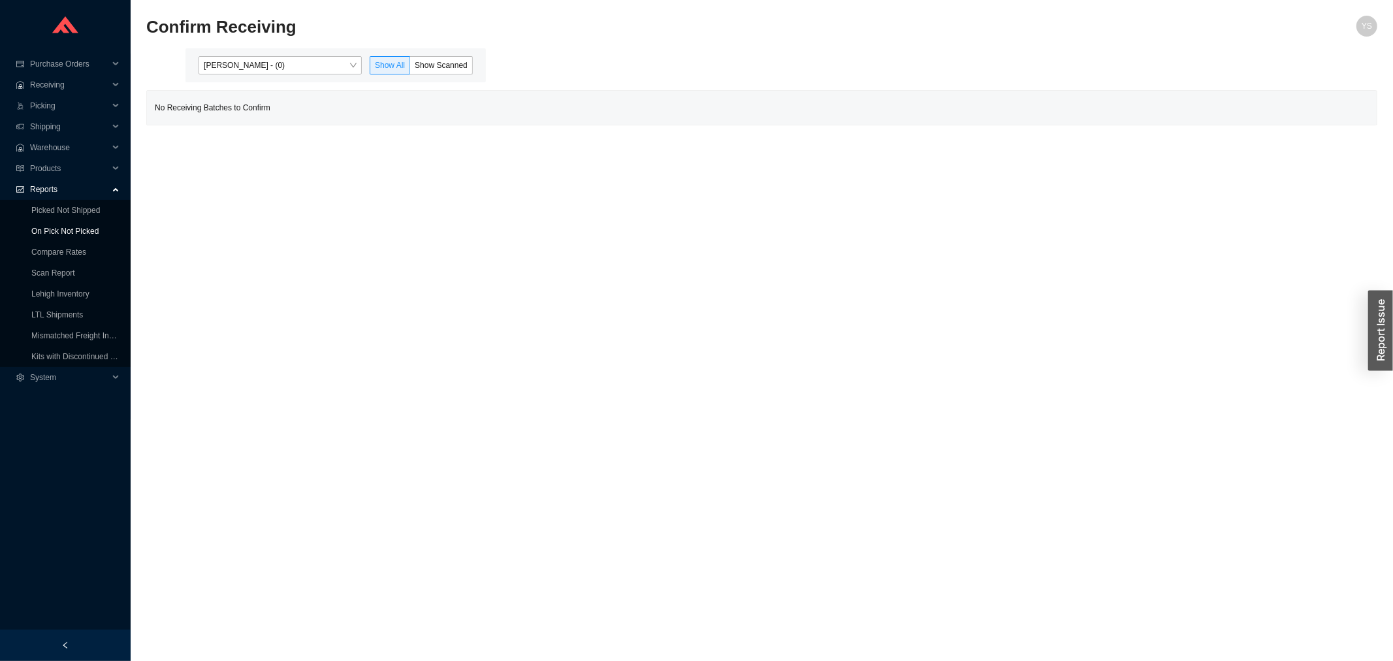
click at [68, 227] on link "On Pick Not Picked" at bounding box center [64, 231] width 67 height 9
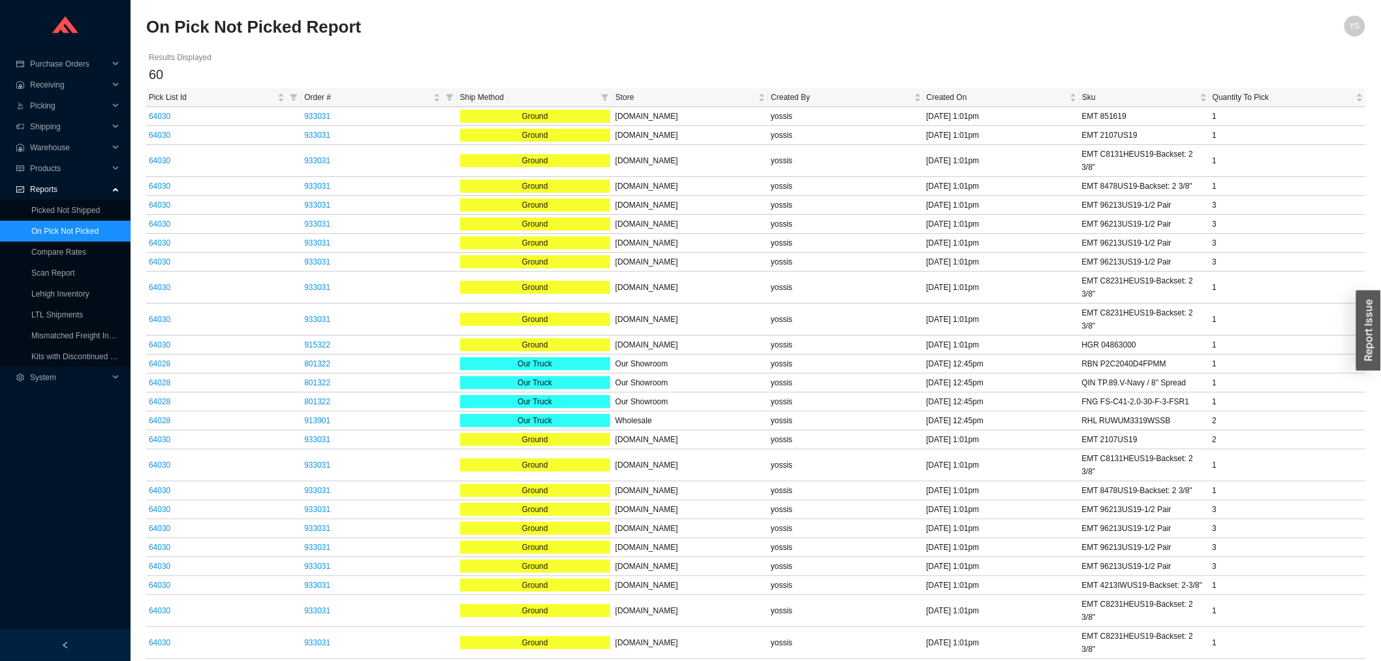
click at [61, 198] on span "Reports" at bounding box center [69, 189] width 78 height 21
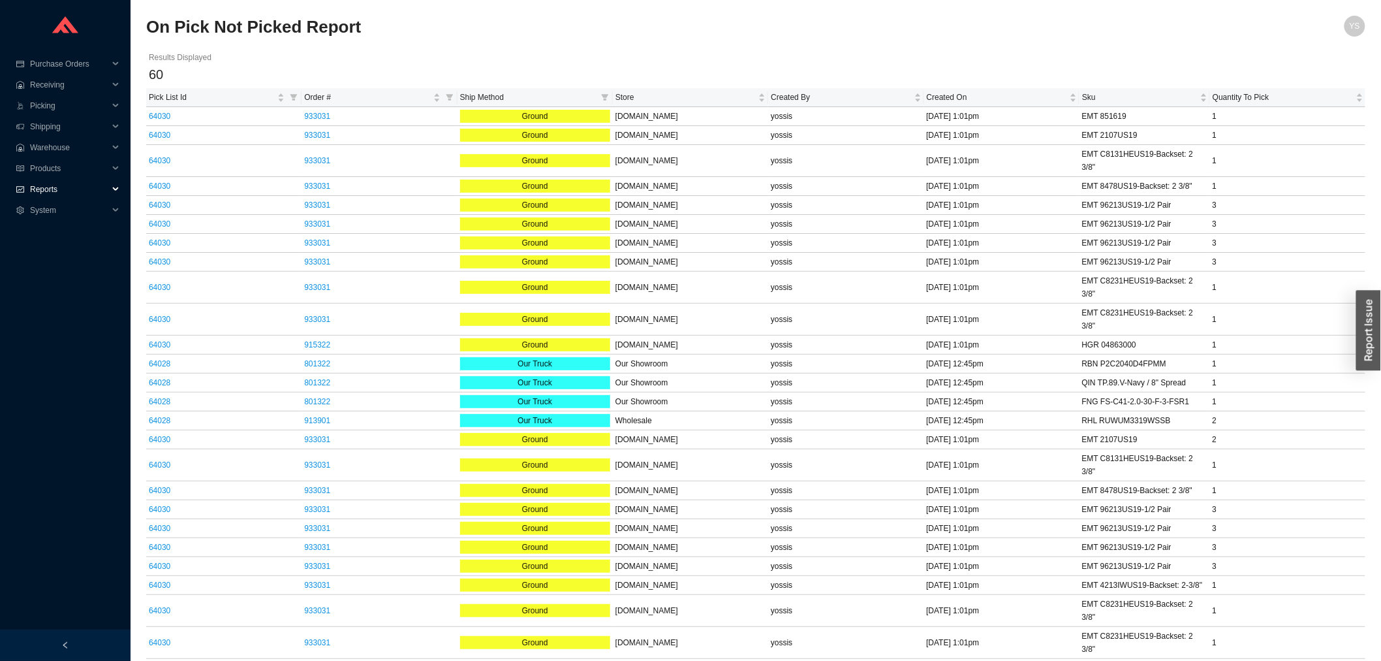
click at [61, 198] on span "Reports" at bounding box center [69, 189] width 78 height 21
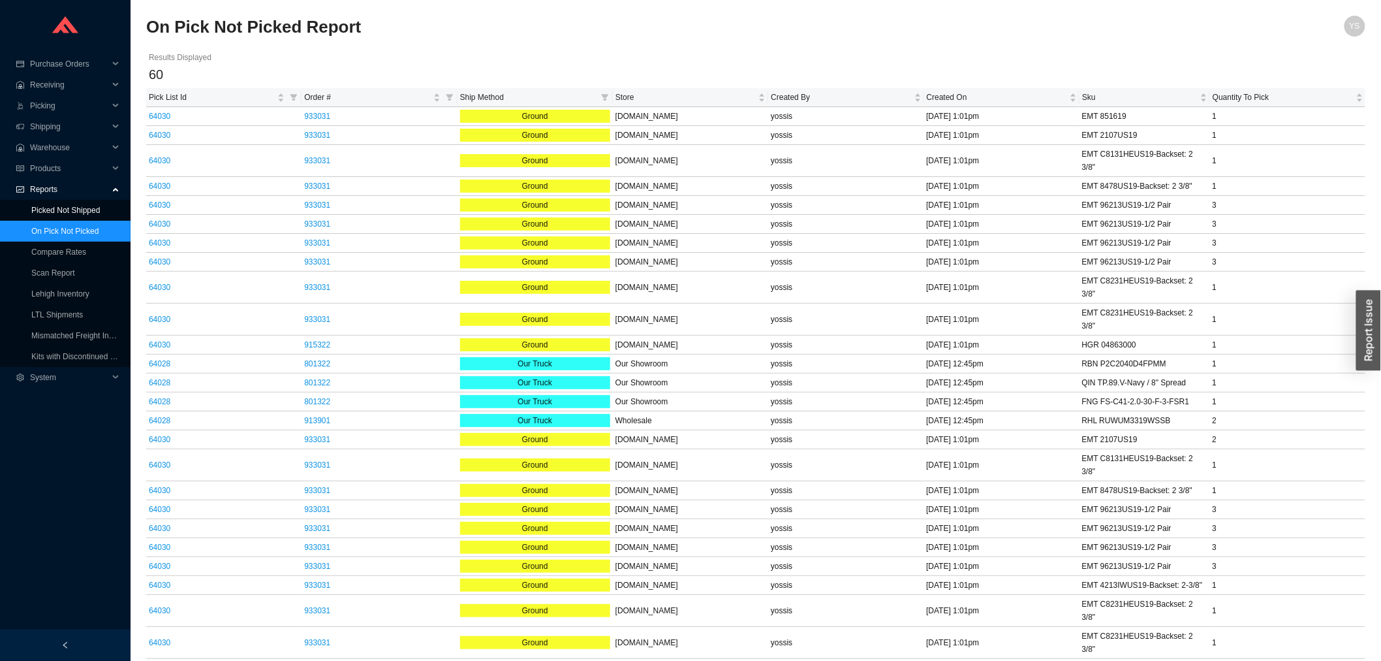
click at [56, 215] on link "Picked Not Shipped" at bounding box center [65, 210] width 69 height 9
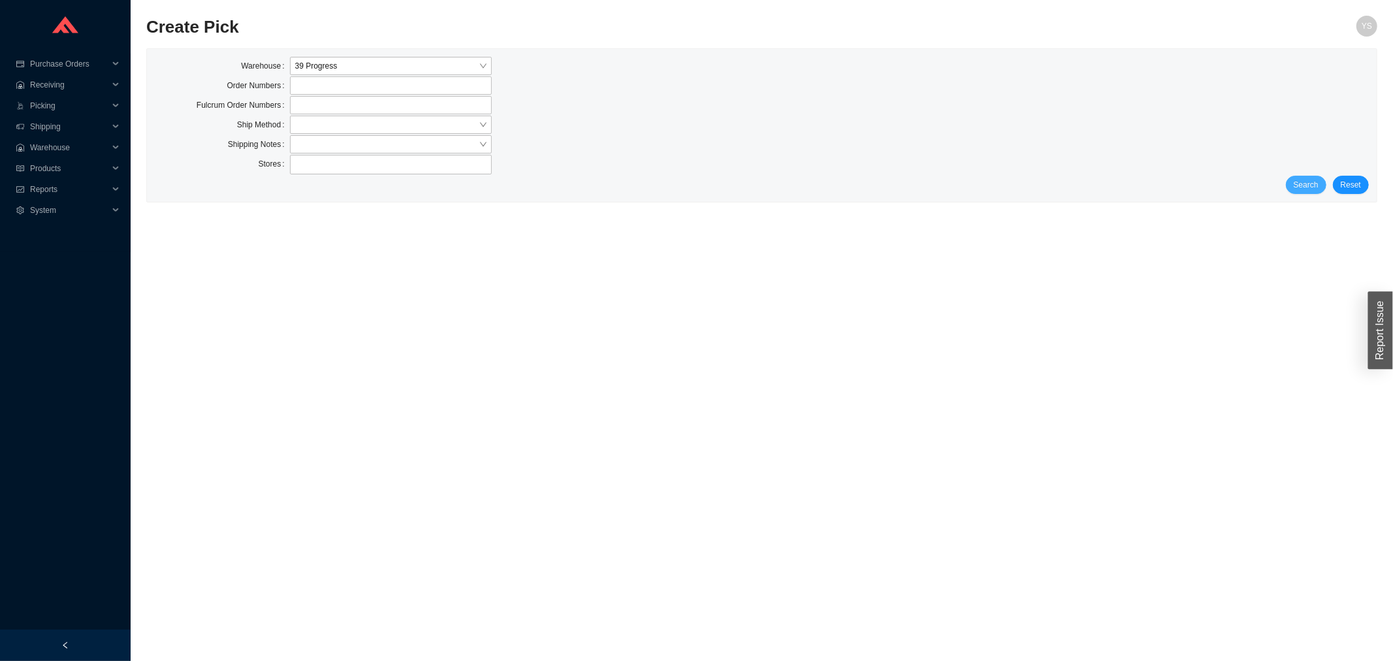
click at [1291, 187] on button "Search" at bounding box center [1306, 185] width 40 height 18
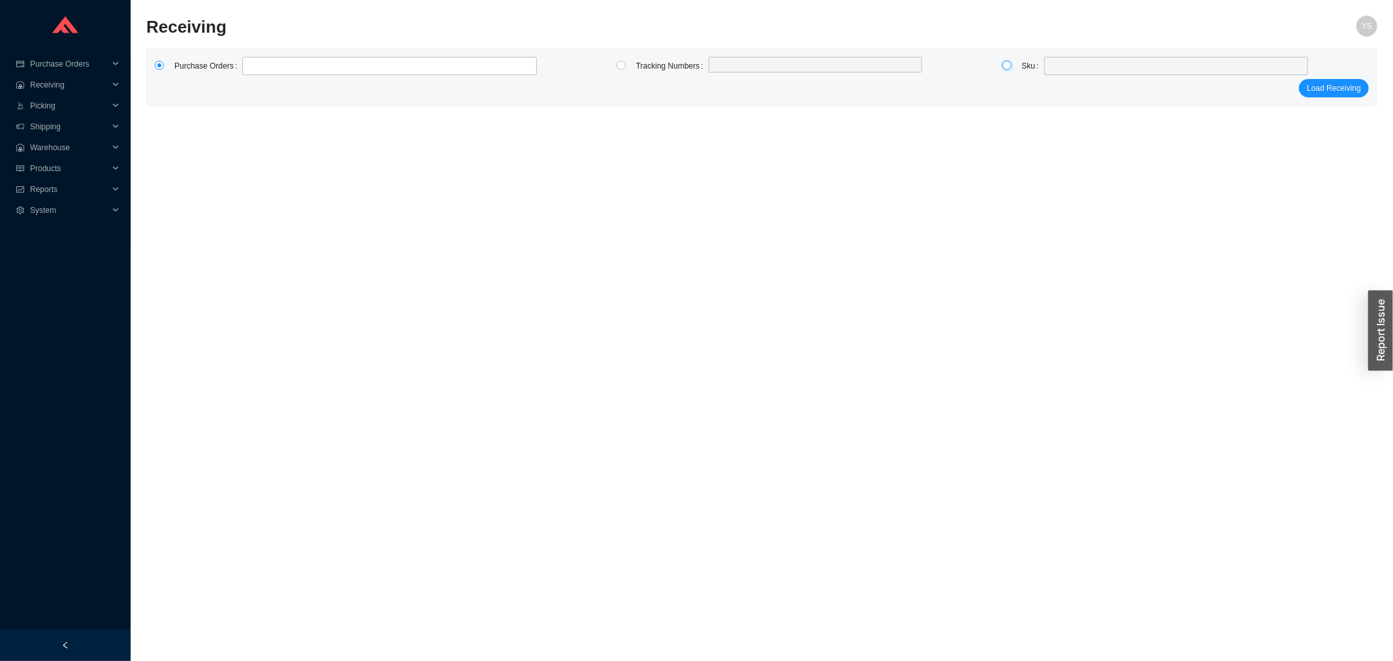
click at [1007, 63] on input "radio" at bounding box center [1006, 65] width 9 height 9
radio input "true"
click at [1104, 72] on span at bounding box center [1175, 65] width 253 height 17
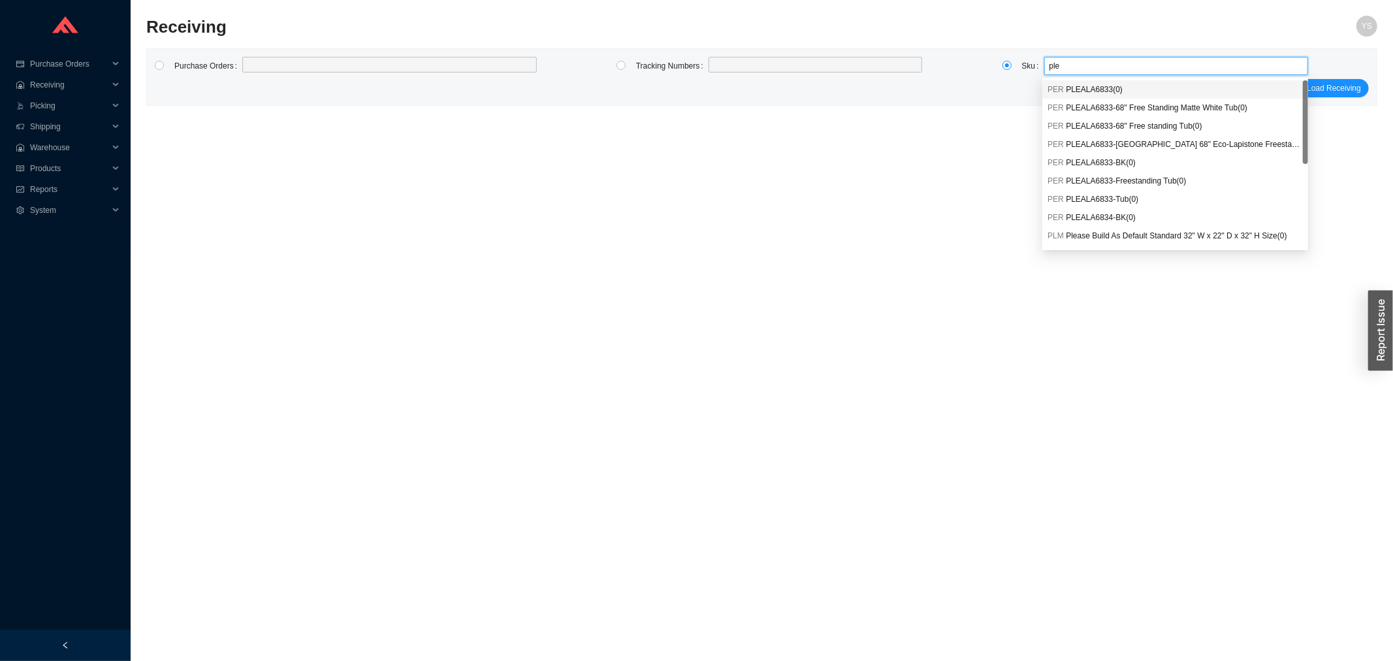
type input "pler"
click at [1137, 145] on div "PER PLERAV6730 ( 3 )" at bounding box center [1174, 144] width 255 height 12
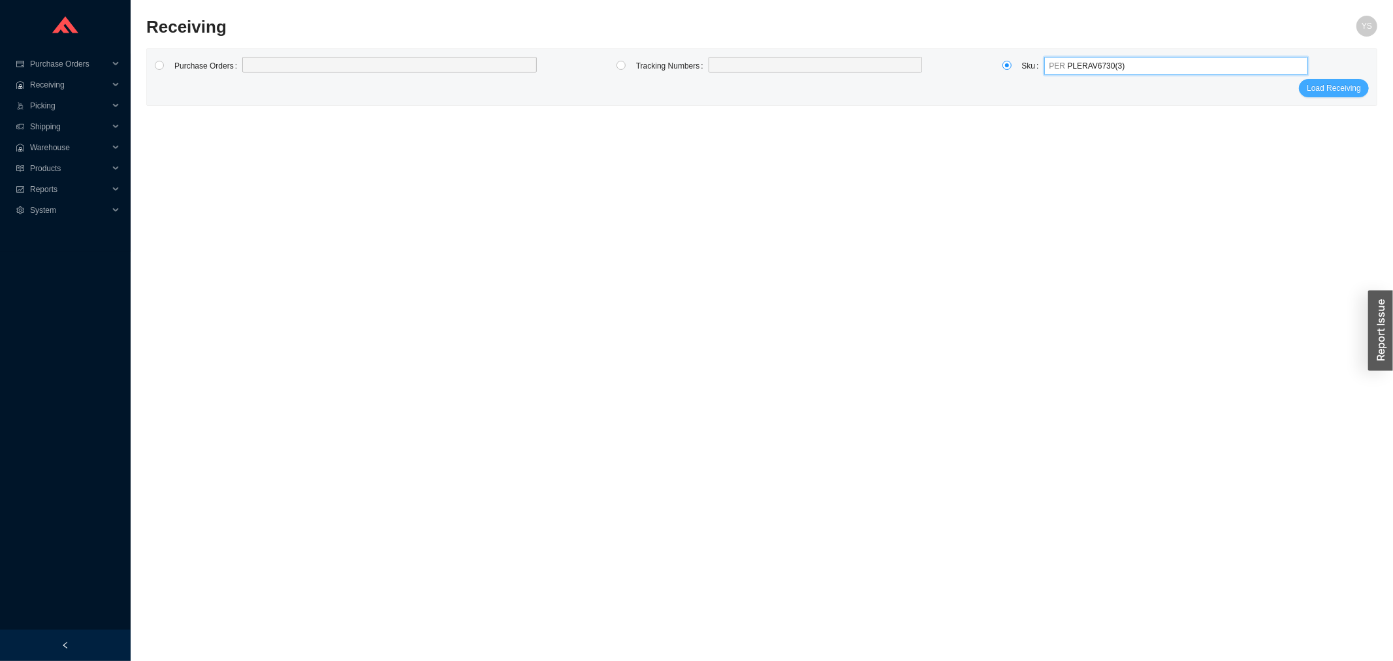
click at [1334, 79] on button "Load Receiving" at bounding box center [1334, 88] width 70 height 18
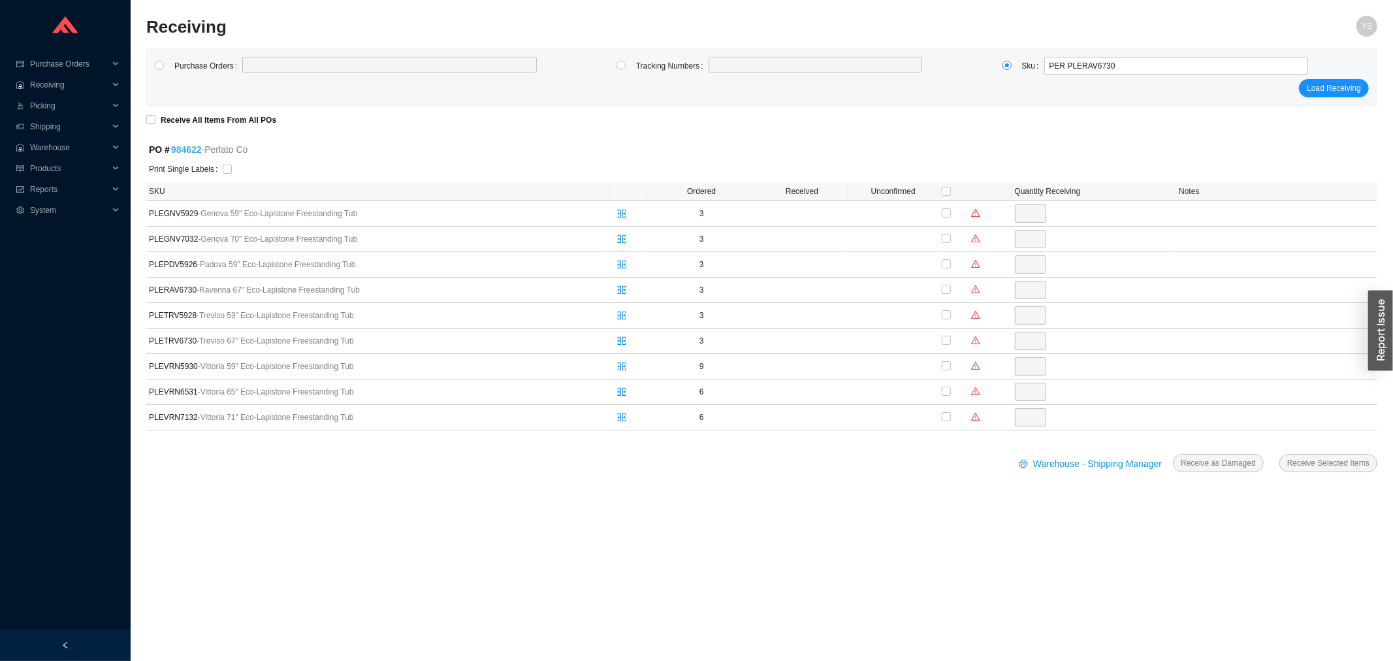
click at [186, 146] on link "984622" at bounding box center [186, 149] width 31 height 10
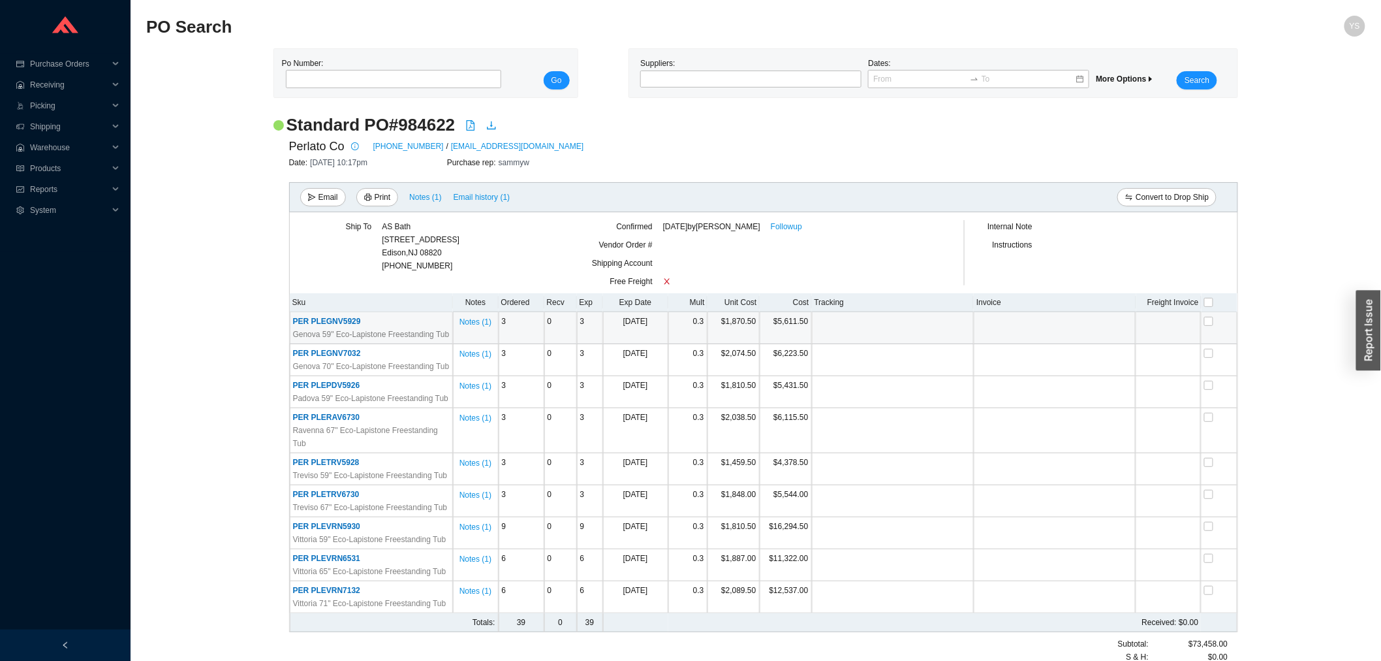
click at [332, 322] on span "PER PLEGNV5929" at bounding box center [327, 321] width 68 height 9
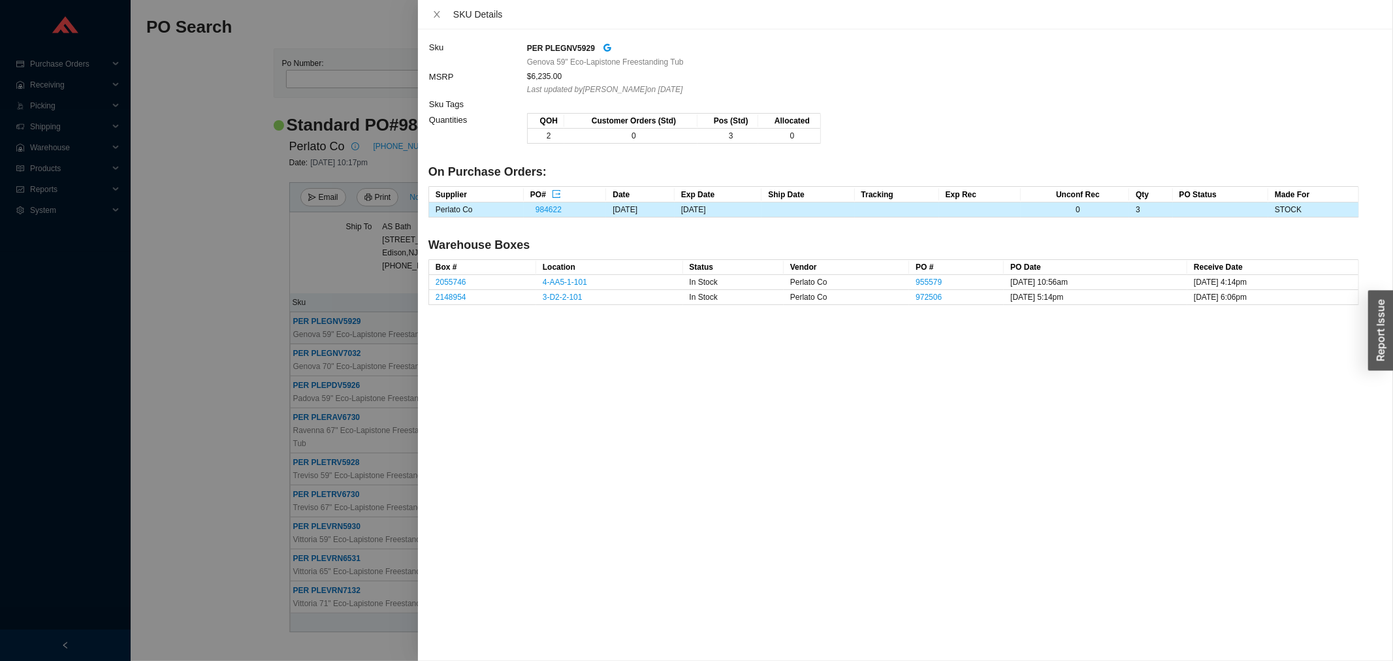
click at [259, 327] on div at bounding box center [696, 330] width 1393 height 661
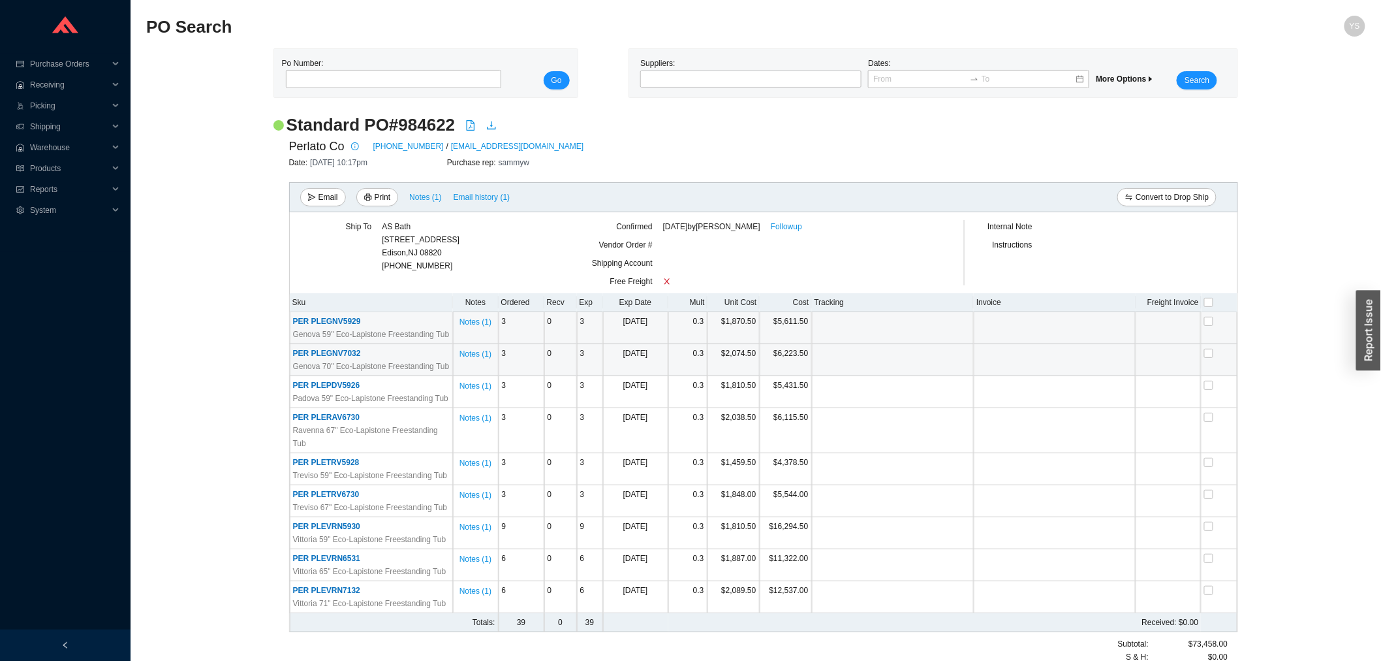
click at [311, 356] on span "PER PLEGNV7032" at bounding box center [327, 353] width 68 height 9
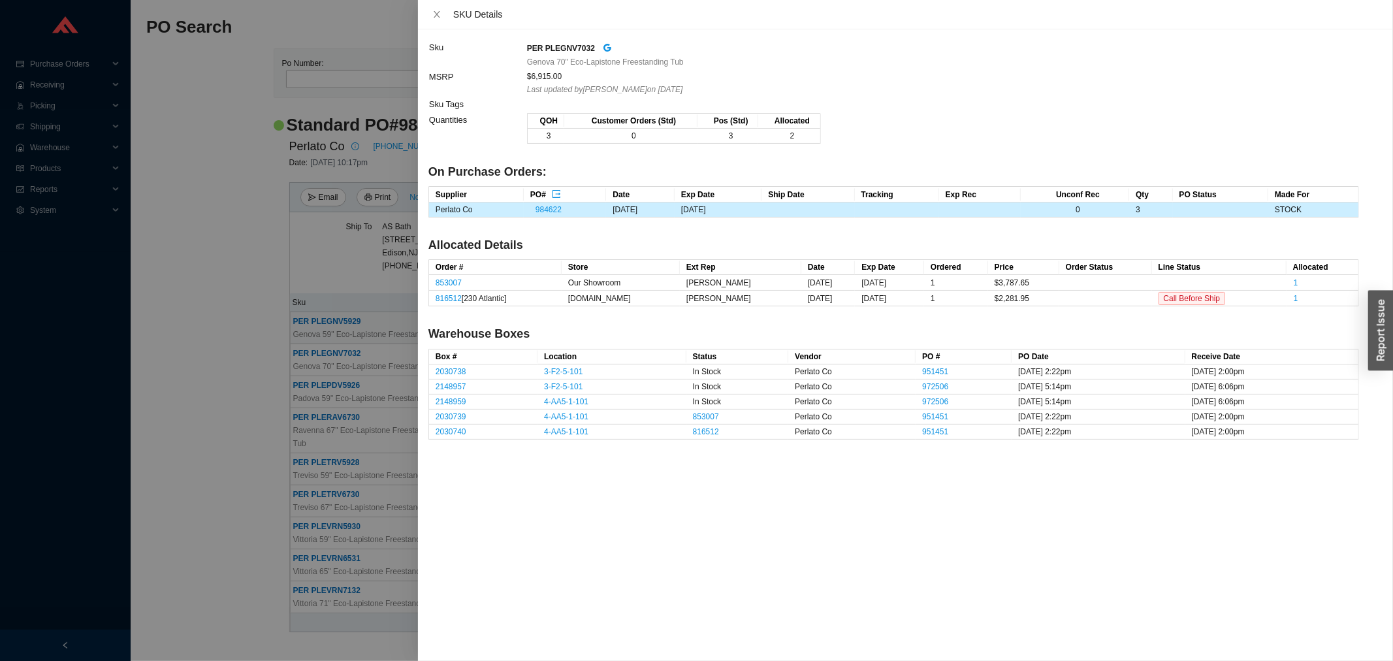
click at [230, 351] on div at bounding box center [696, 330] width 1393 height 661
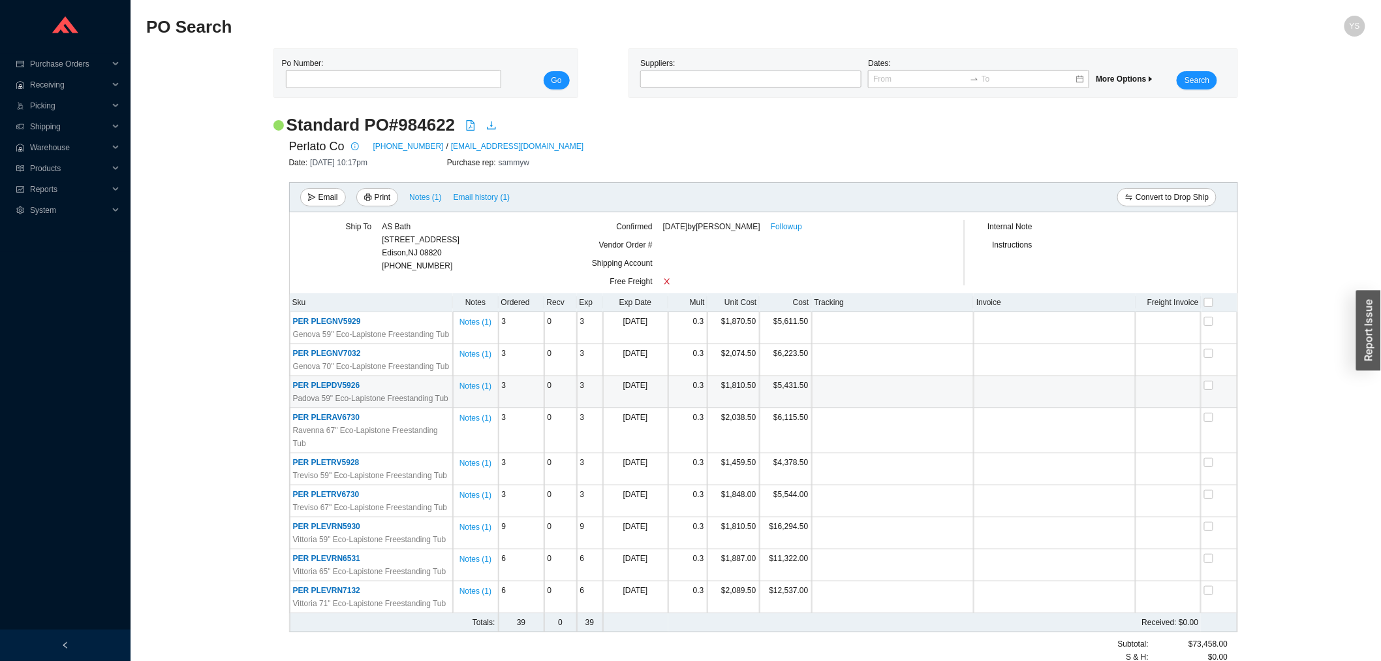
click at [293, 383] on span "PER PLEPDV5926" at bounding box center [326, 385] width 67 height 9
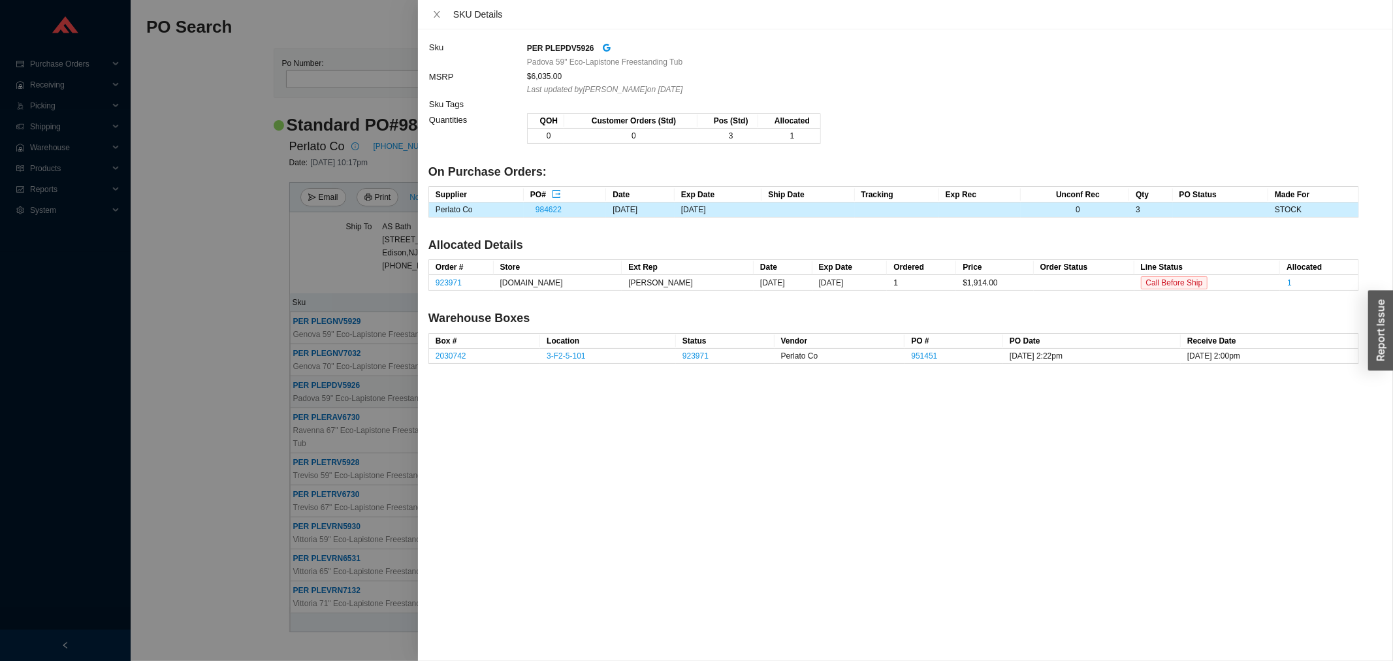
click at [259, 381] on div at bounding box center [696, 330] width 1393 height 661
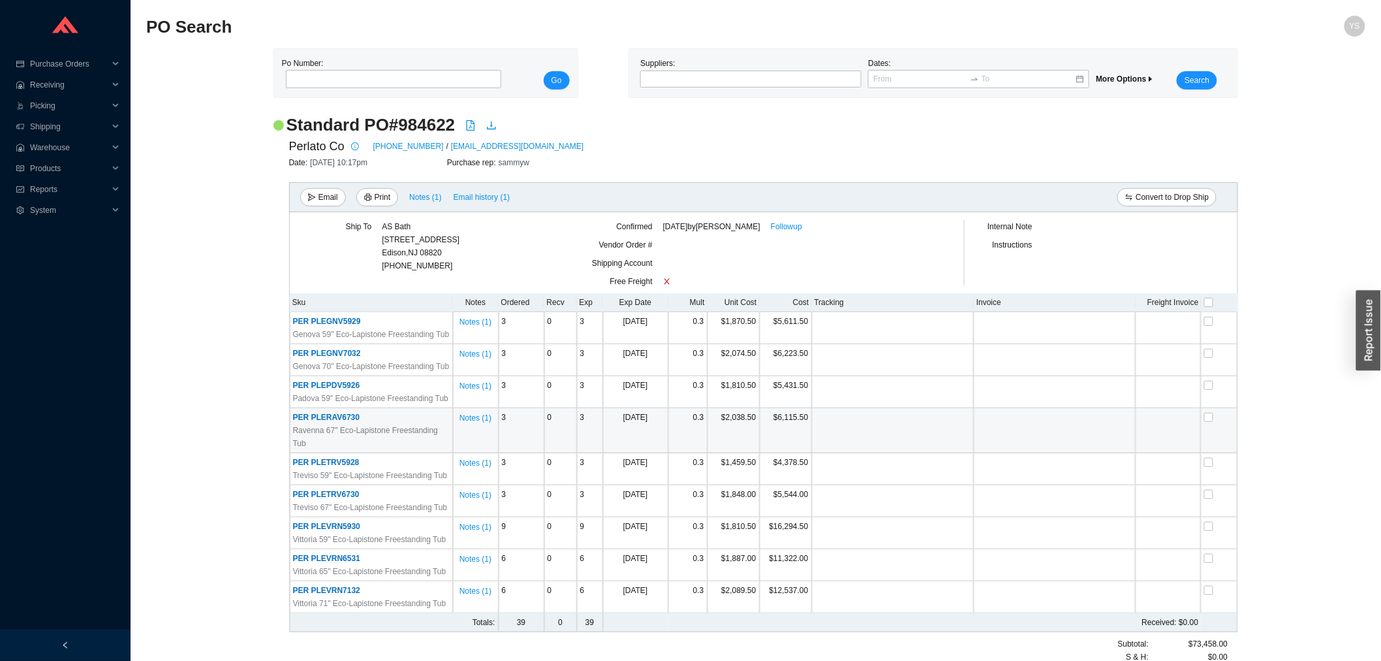
click at [309, 419] on span "PER PLERAV6730" at bounding box center [326, 417] width 67 height 9
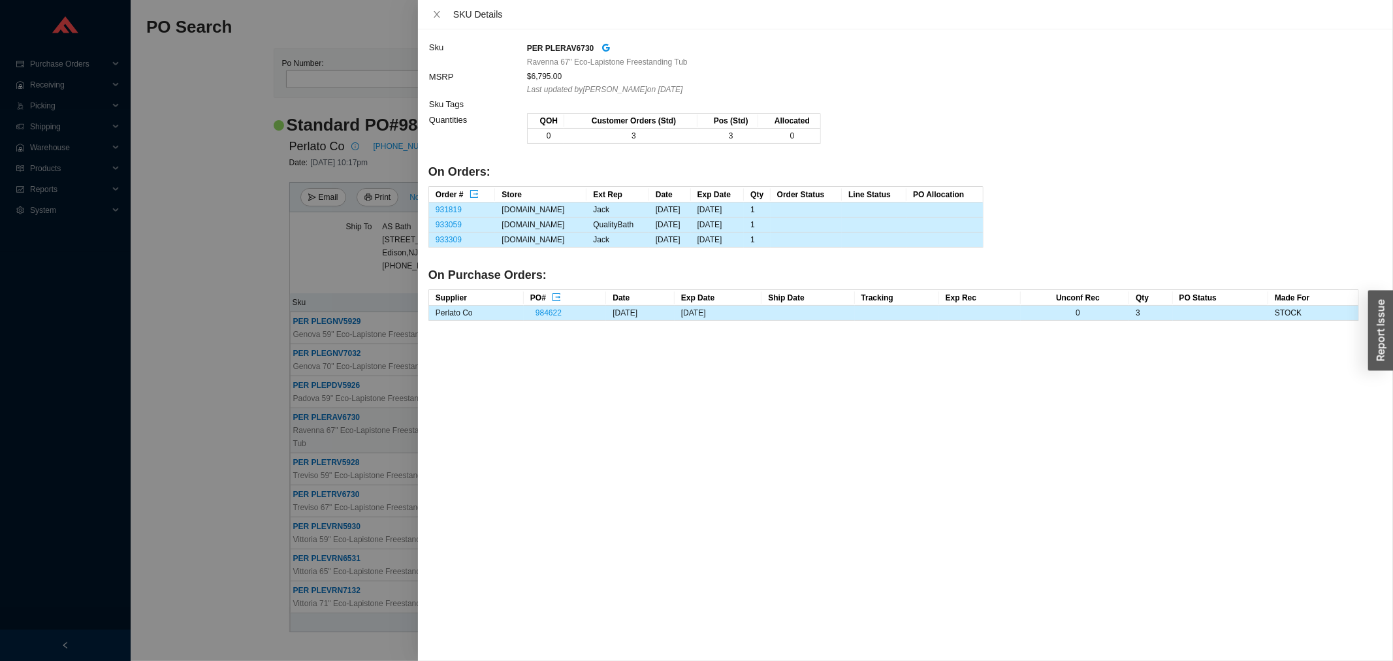
click at [244, 409] on div at bounding box center [696, 330] width 1393 height 661
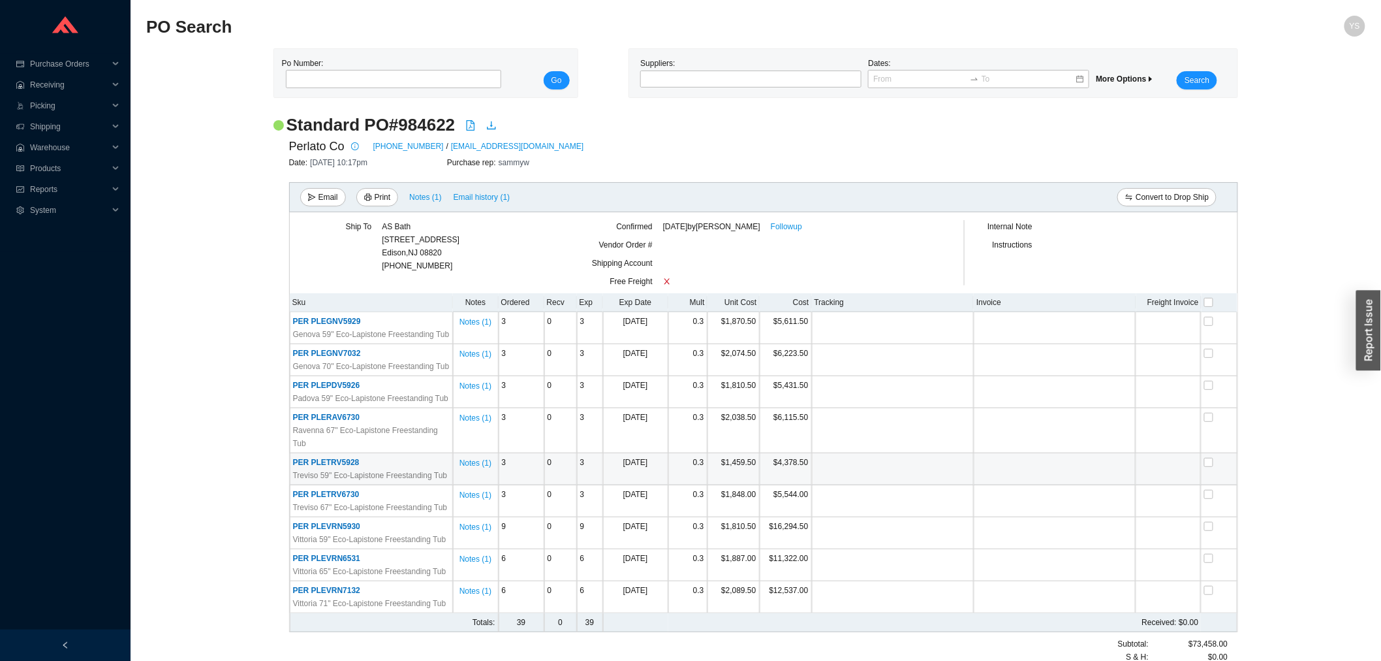
click at [298, 453] on td "PER PLETRV5928 Treviso 59" Eco-Lapistone Freestanding Tub" at bounding box center [371, 469] width 163 height 32
click at [304, 458] on span "PER PLETRV5928" at bounding box center [326, 462] width 67 height 9
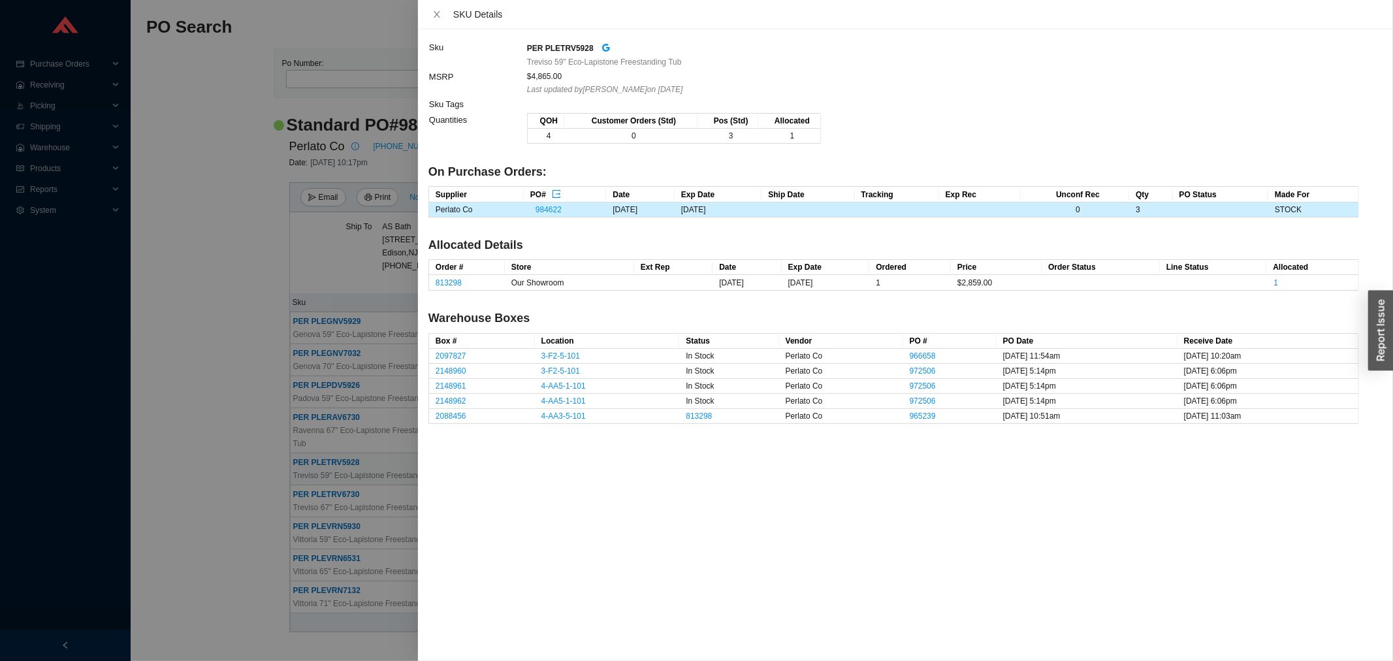
click at [292, 439] on div at bounding box center [696, 330] width 1393 height 661
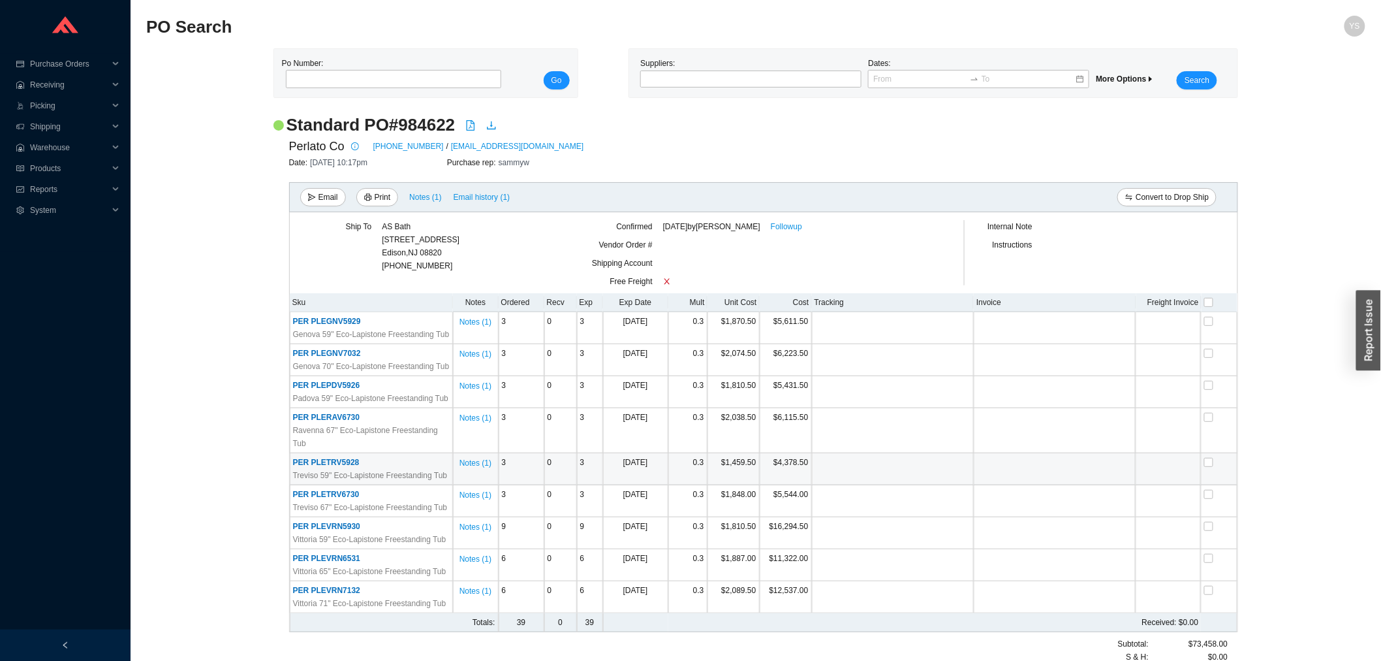
click at [309, 471] on td "PER PLETRV5928 Treviso 59" Eco-Lapistone Freestanding Tub" at bounding box center [371, 469] width 163 height 32
click at [312, 490] on span "PER PLETRV6730" at bounding box center [326, 494] width 67 height 9
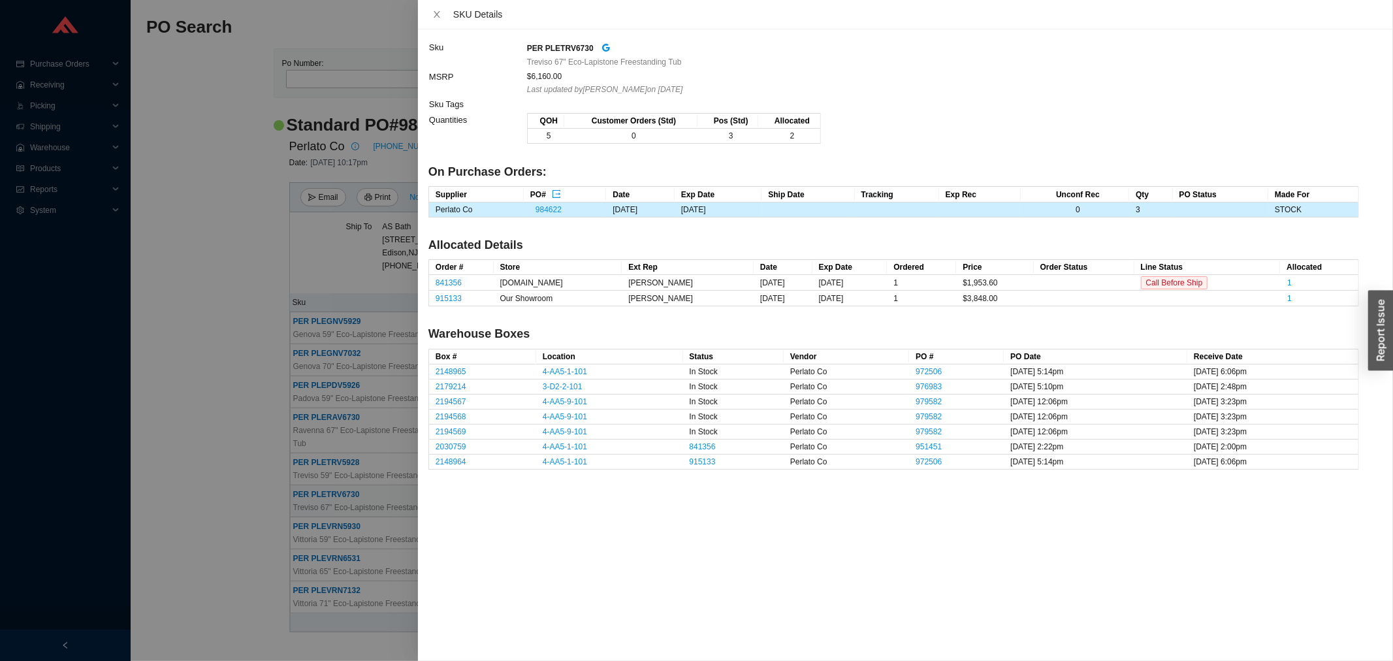
click at [311, 479] on div at bounding box center [696, 330] width 1393 height 661
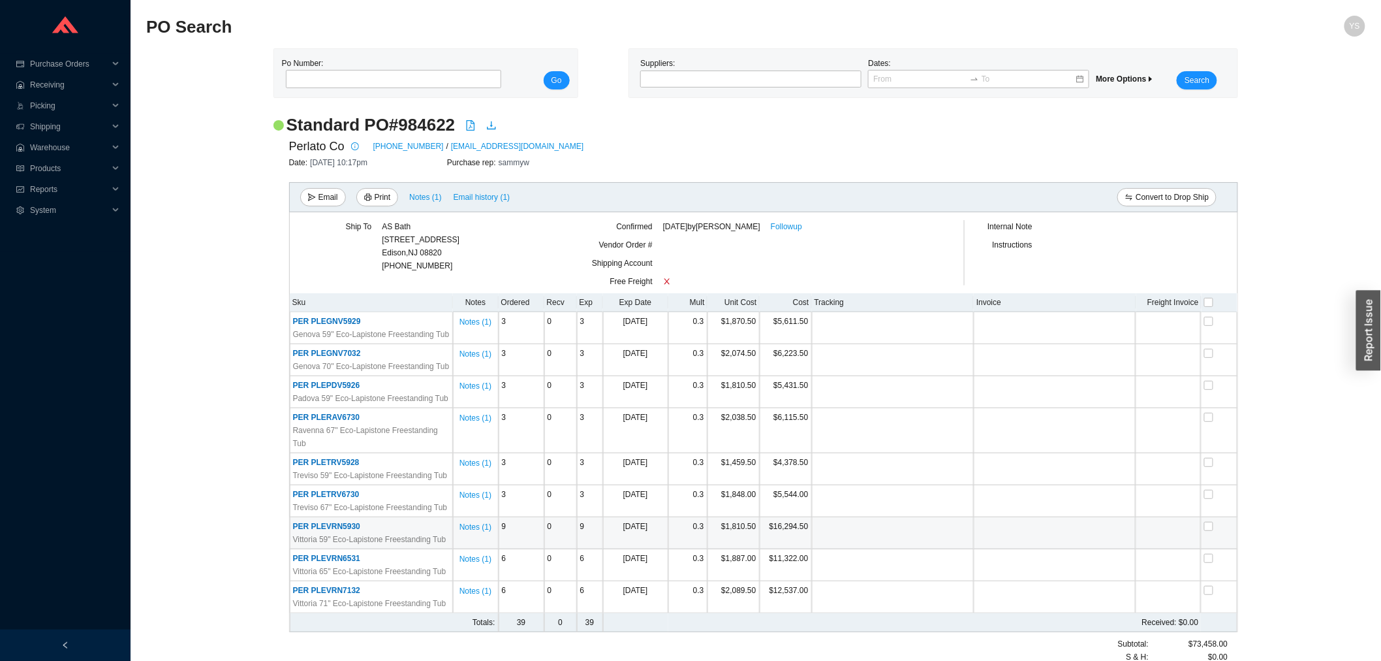
click at [308, 517] on td "PER PLEVRN5930 Vittoria 59" Eco-Lapistone Freestanding Tub" at bounding box center [371, 533] width 163 height 32
click at [310, 522] on span "PER PLEVRN5930" at bounding box center [326, 526] width 67 height 9
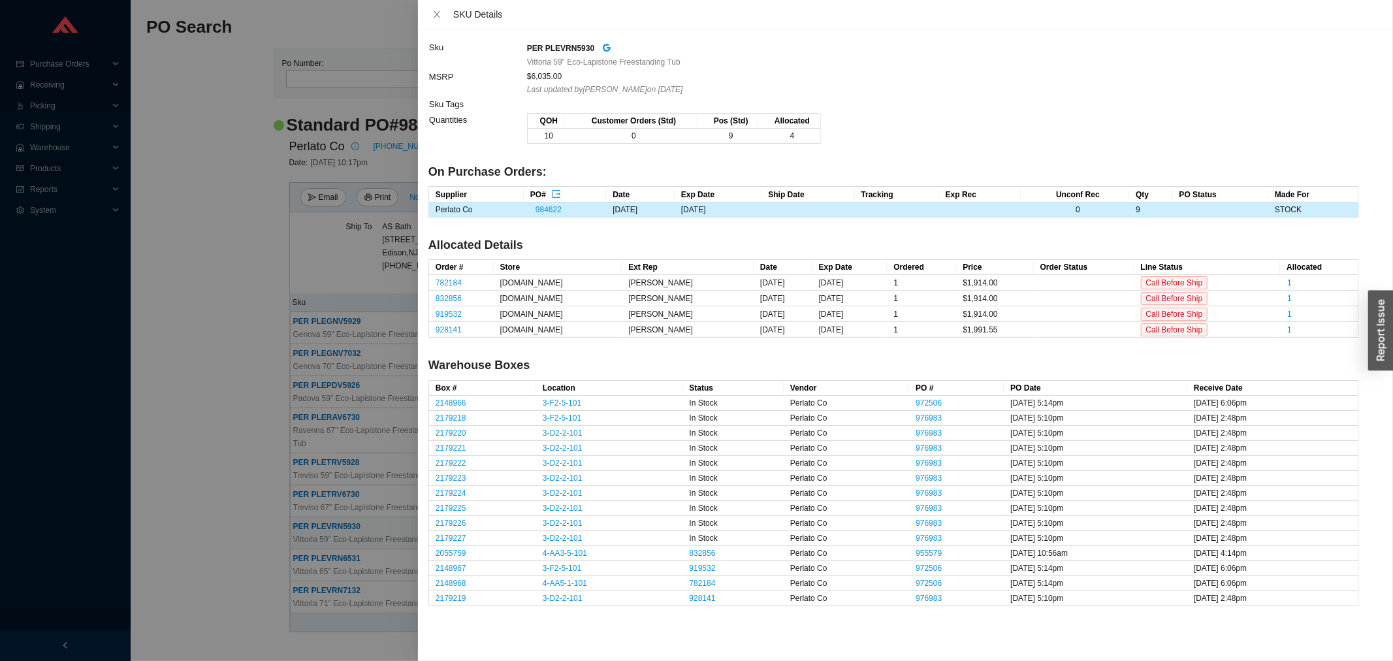
click at [310, 510] on div at bounding box center [696, 330] width 1393 height 661
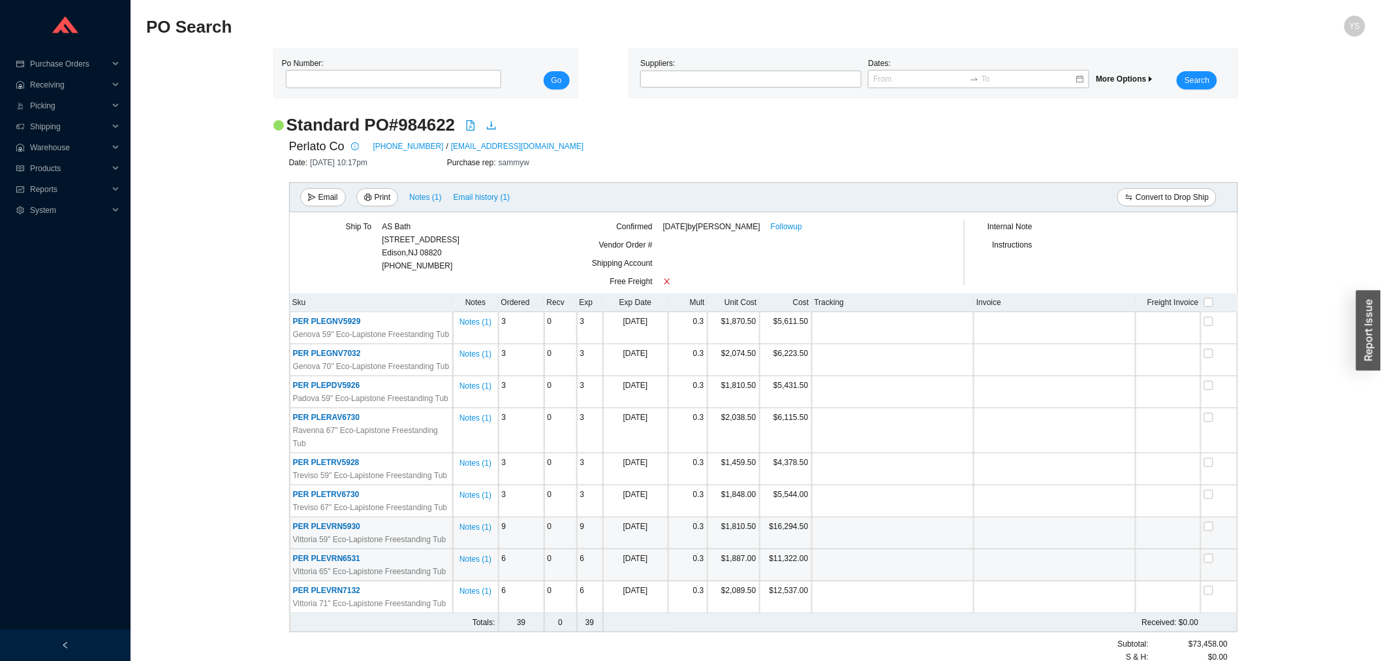
click at [321, 554] on span "PER PLEVRN6531" at bounding box center [326, 558] width 67 height 9
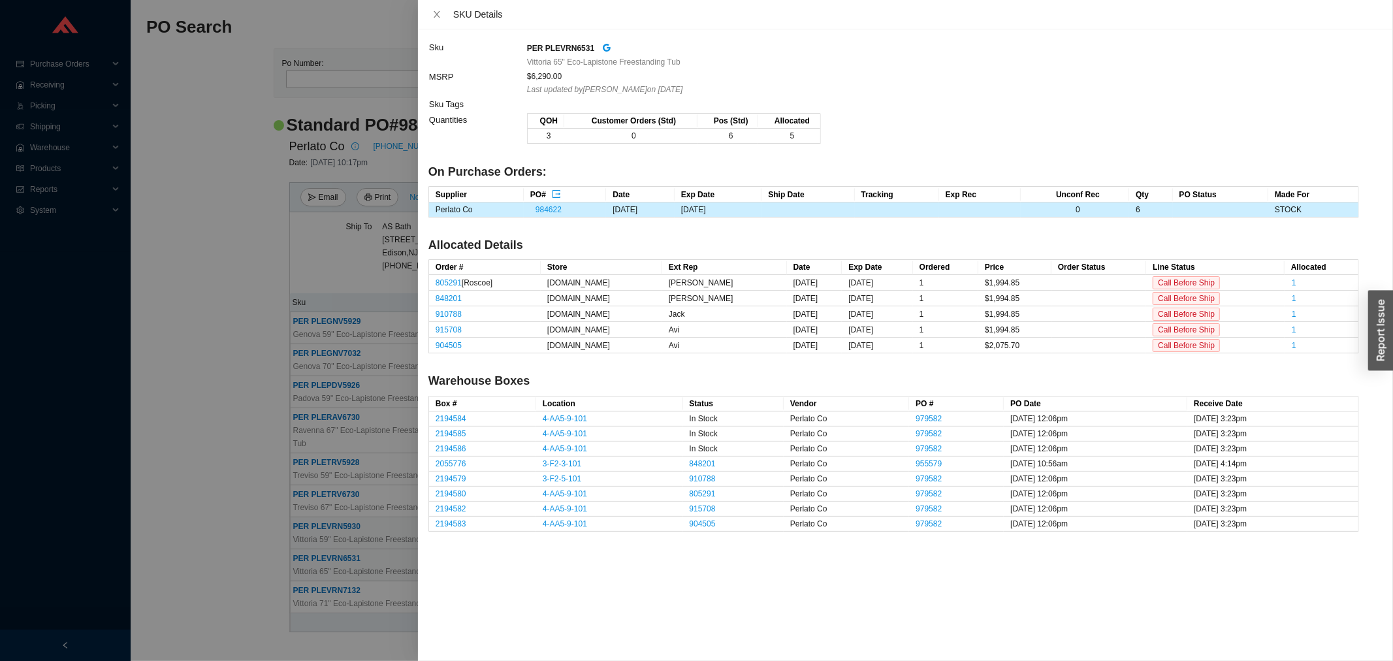
click at [321, 544] on div at bounding box center [696, 330] width 1393 height 661
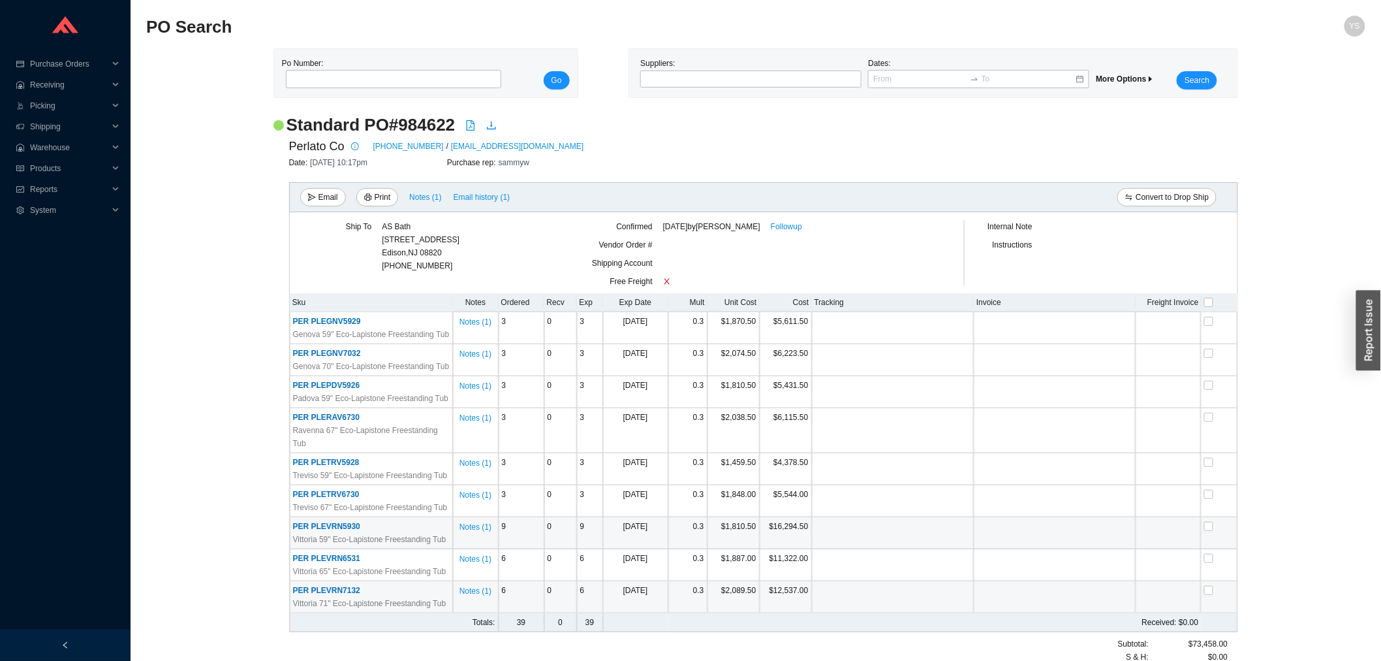
click at [336, 586] on span "PER PLEVRN7132" at bounding box center [326, 590] width 67 height 9
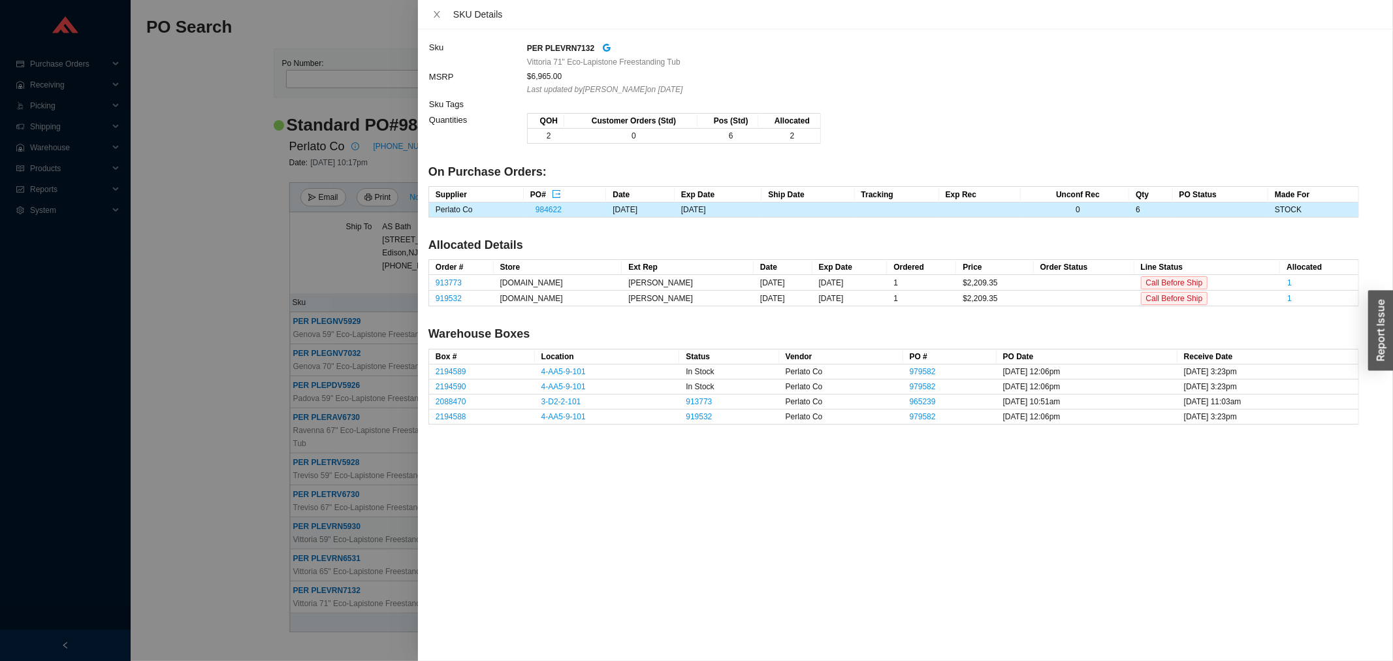
drag, startPoint x: 166, startPoint y: 555, endPoint x: 174, endPoint y: 546, distance: 12.5
click at [170, 552] on div at bounding box center [696, 330] width 1393 height 661
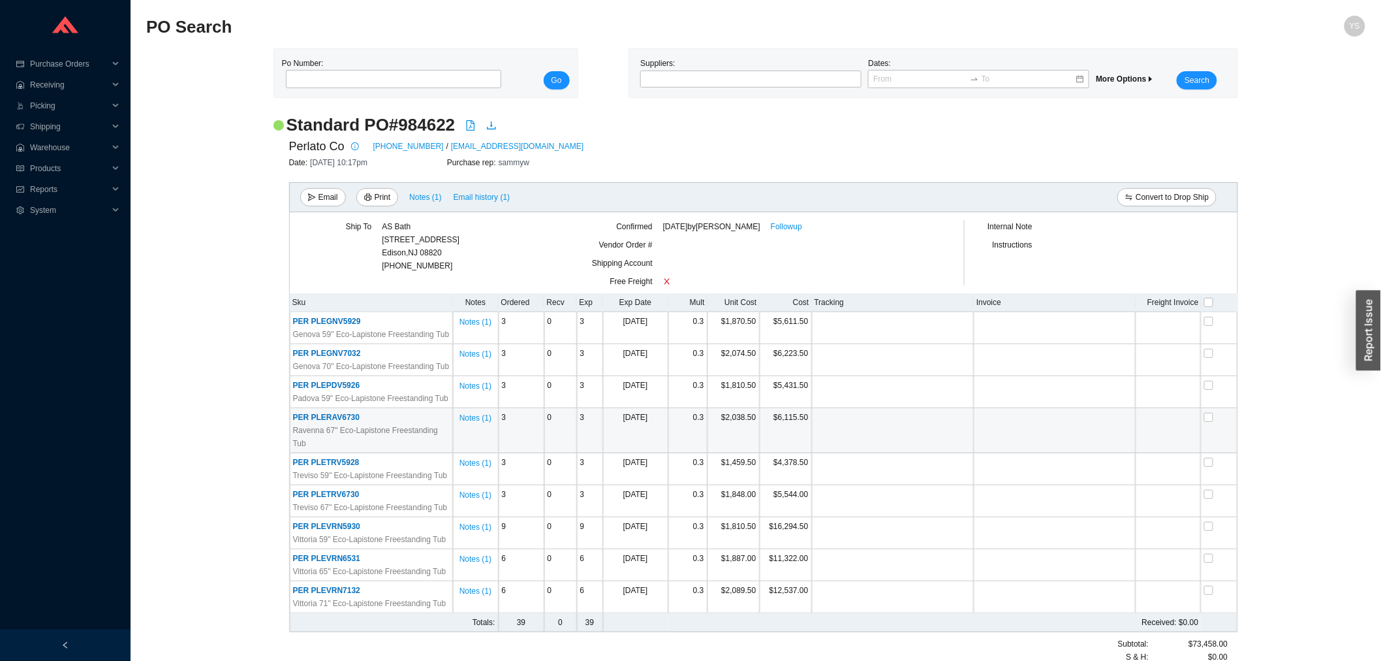
click at [331, 413] on span "PER PLERAV6730" at bounding box center [326, 417] width 67 height 9
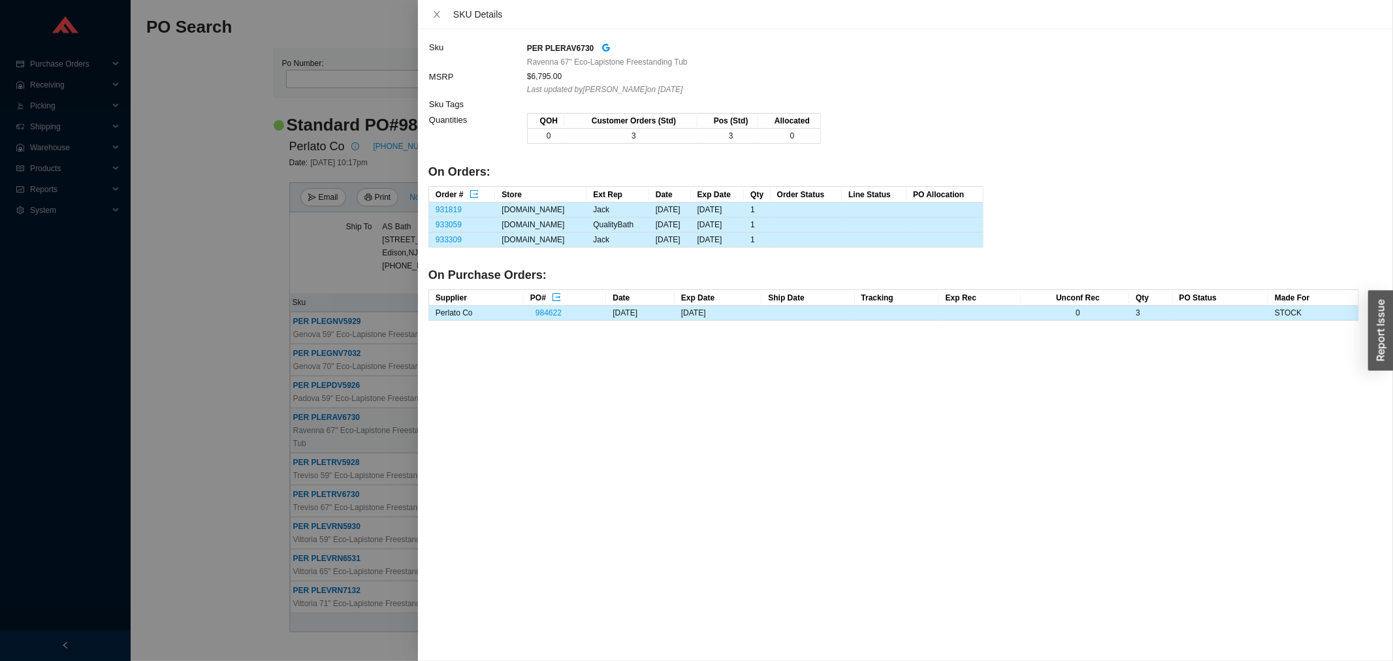
click at [225, 287] on div at bounding box center [696, 330] width 1393 height 661
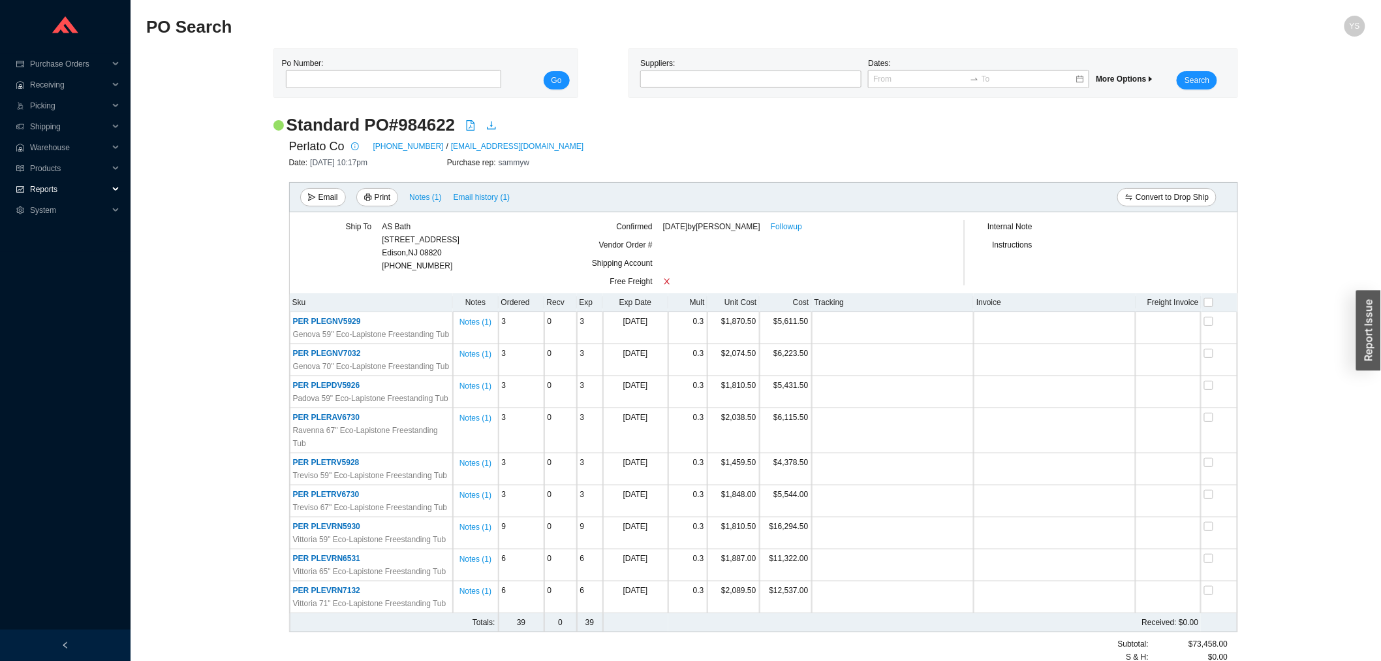
click at [40, 187] on span "Reports" at bounding box center [69, 189] width 78 height 21
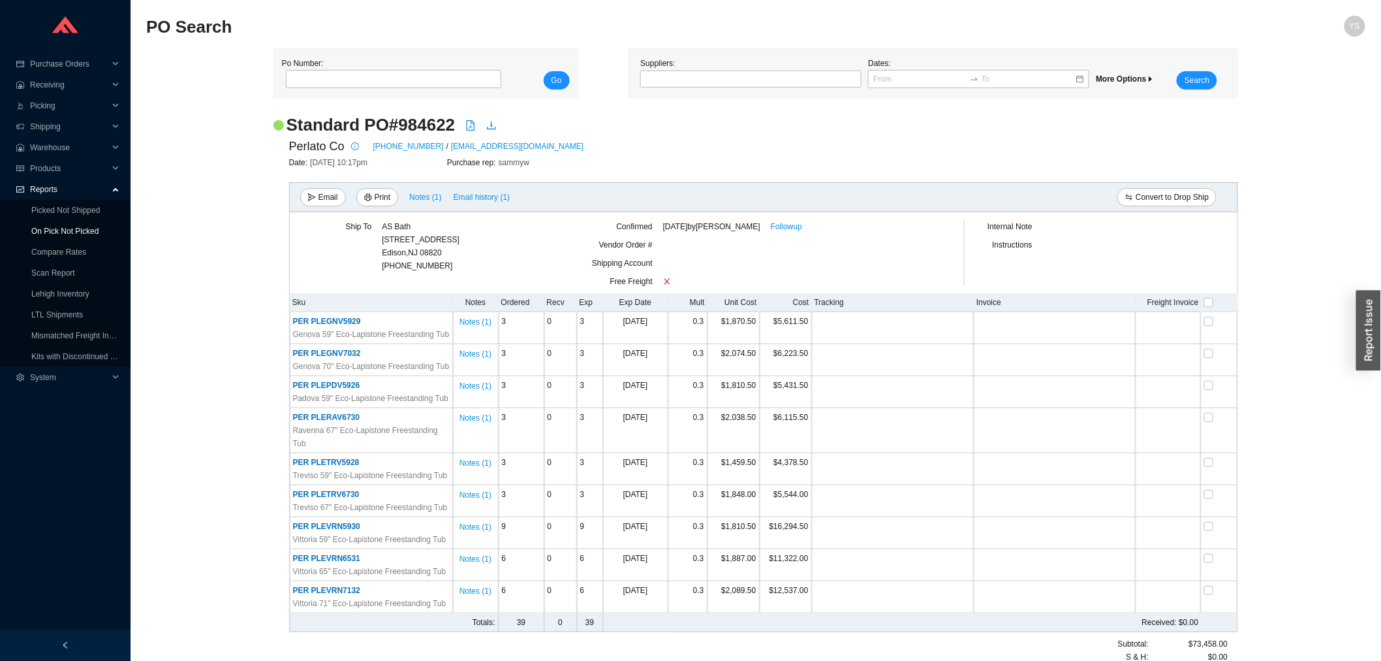
click at [46, 227] on link "On Pick Not Picked" at bounding box center [64, 231] width 67 height 9
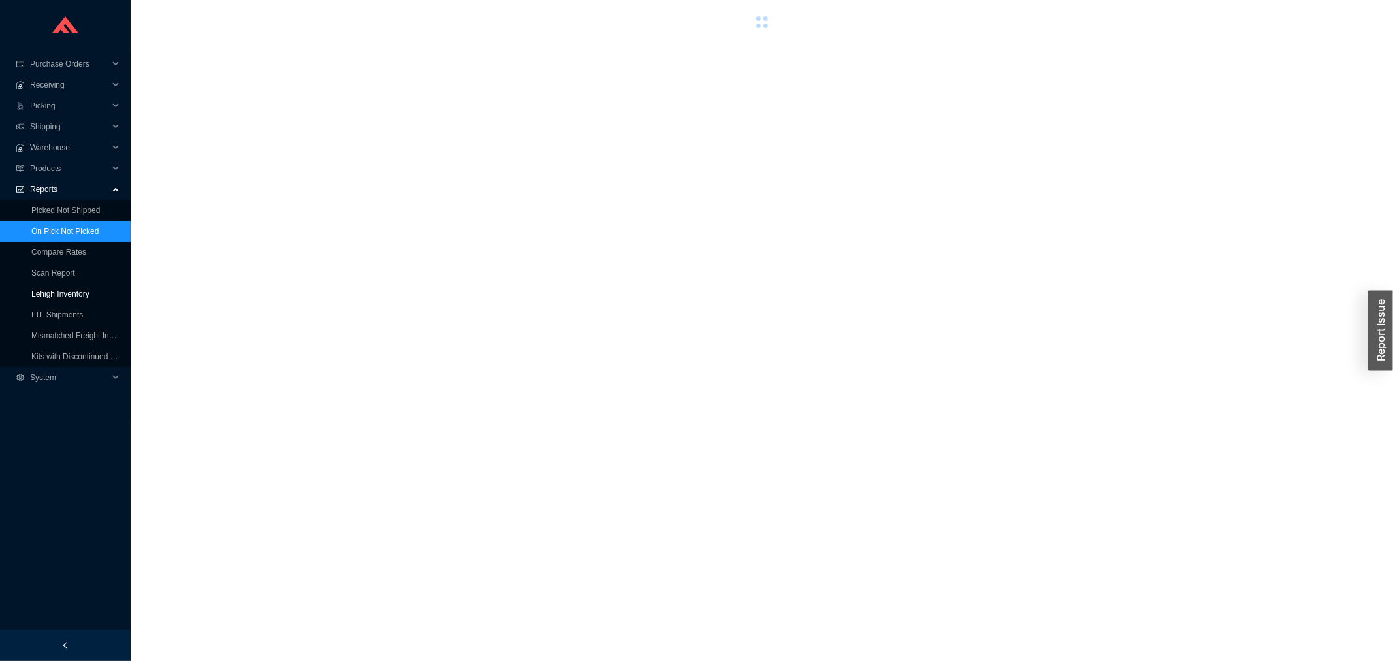
click at [51, 289] on link "Lehigh Inventory" at bounding box center [60, 293] width 58 height 9
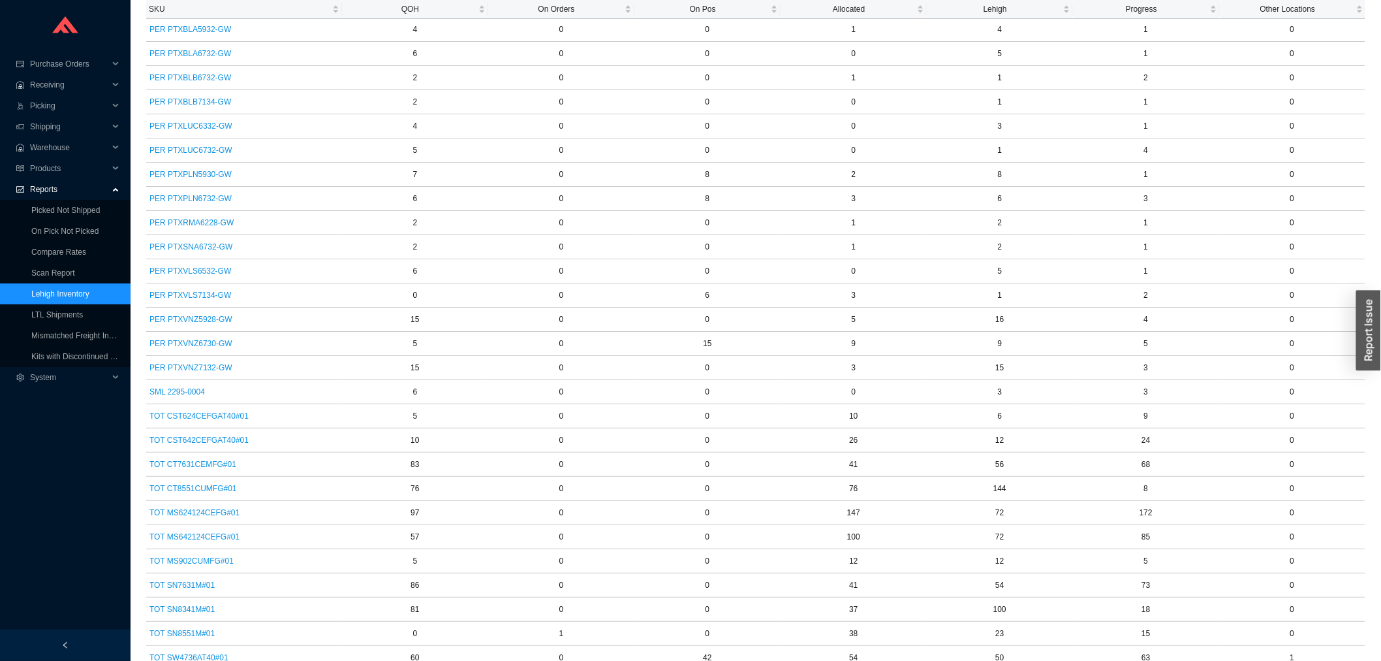
scroll to position [1959, 0]
